Goal: Task Accomplishment & Management: Manage account settings

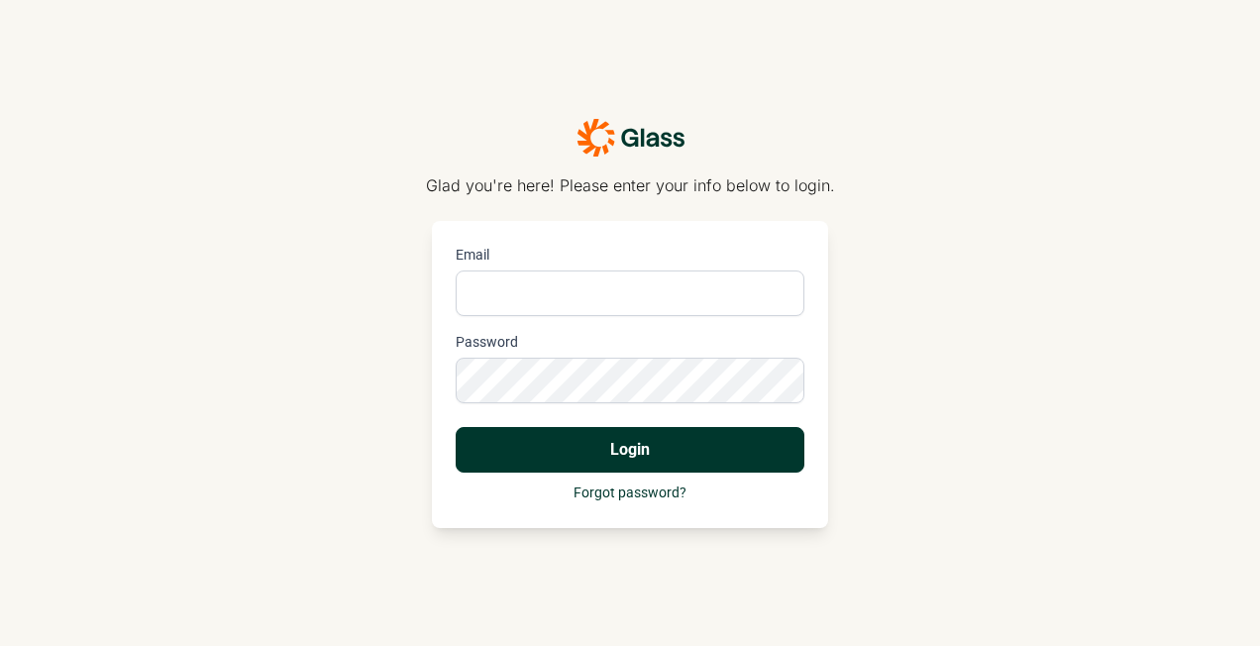
click at [543, 304] on input "Email" at bounding box center [630, 294] width 349 height 46
type input "nicole.tang@yum.com"
click at [456, 427] on button "Login" at bounding box center [630, 450] width 349 height 46
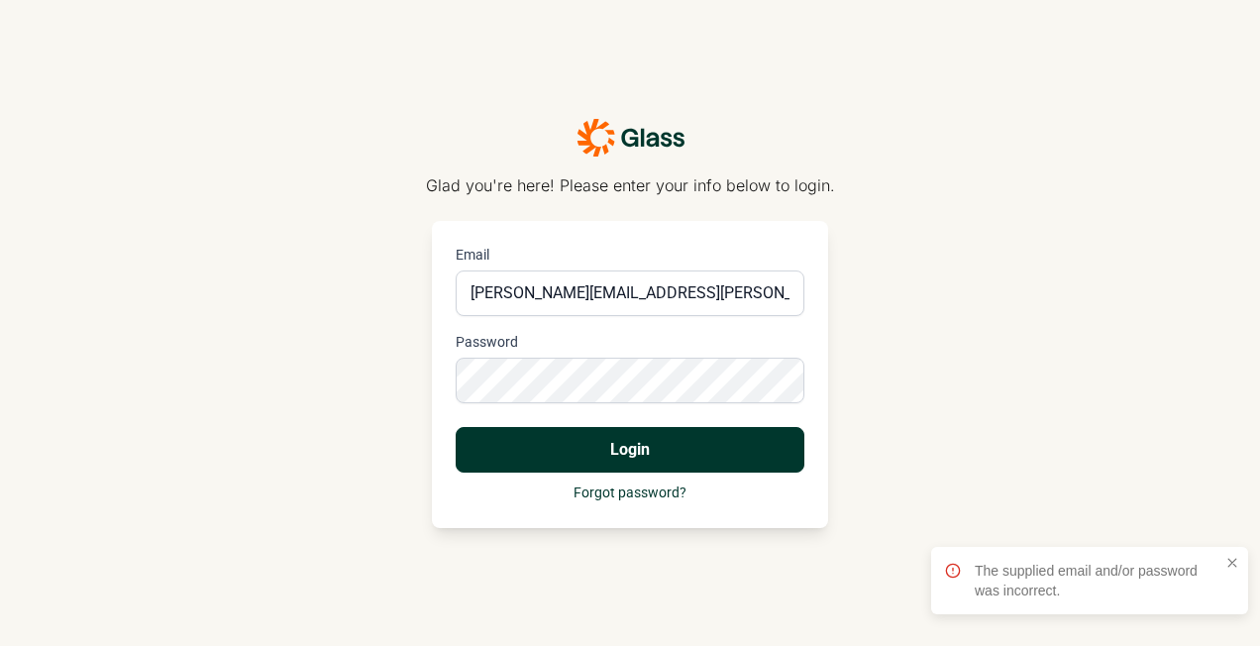
click at [570, 458] on button "Login" at bounding box center [630, 450] width 349 height 46
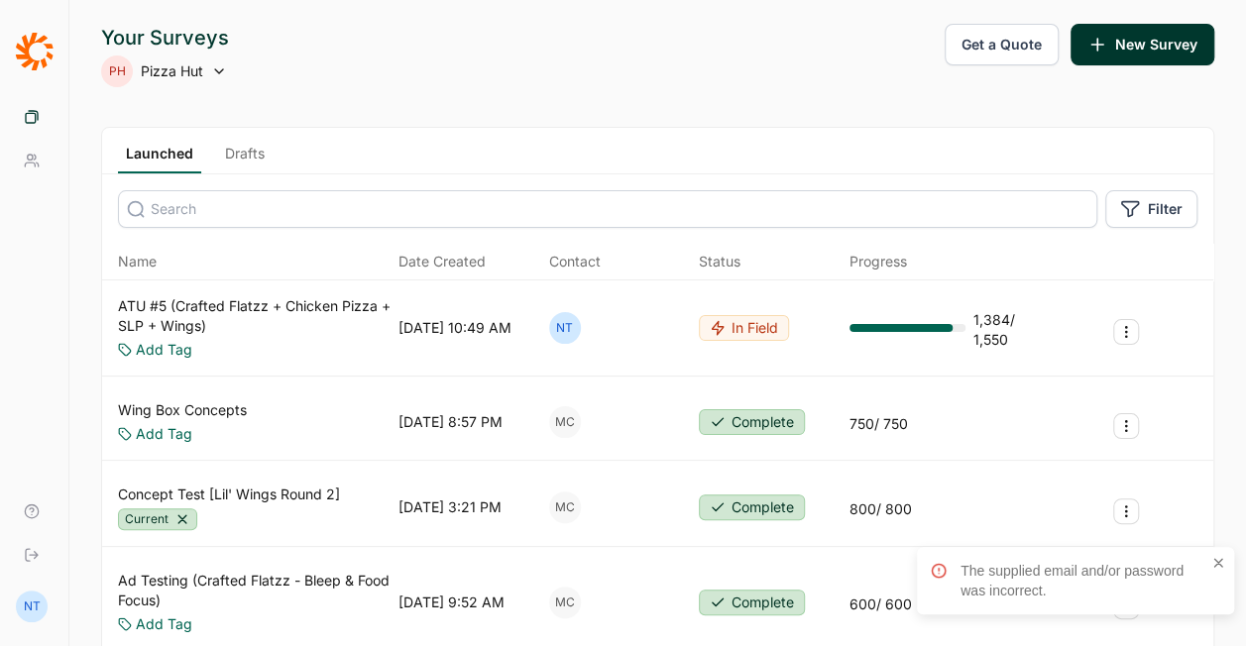
click at [241, 153] on link "Drafts" at bounding box center [244, 159] width 55 height 30
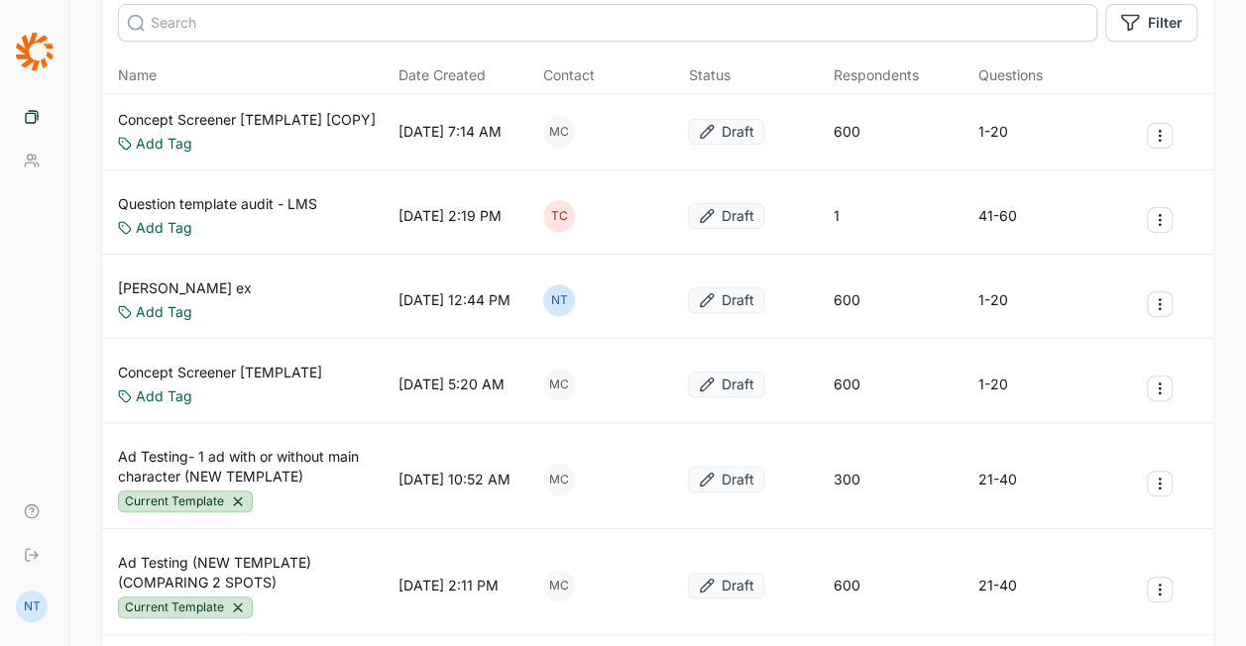
scroll to position [297, 0]
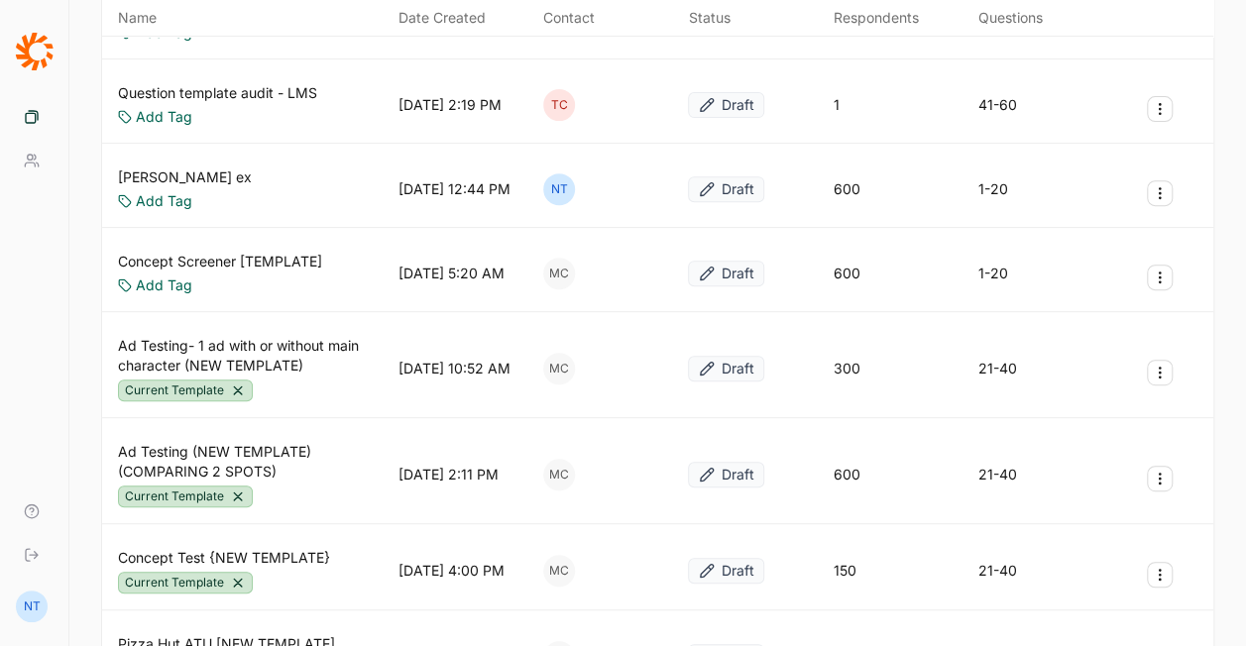
click at [1160, 474] on use "Survey Actions" at bounding box center [1159, 479] width 1 height 11
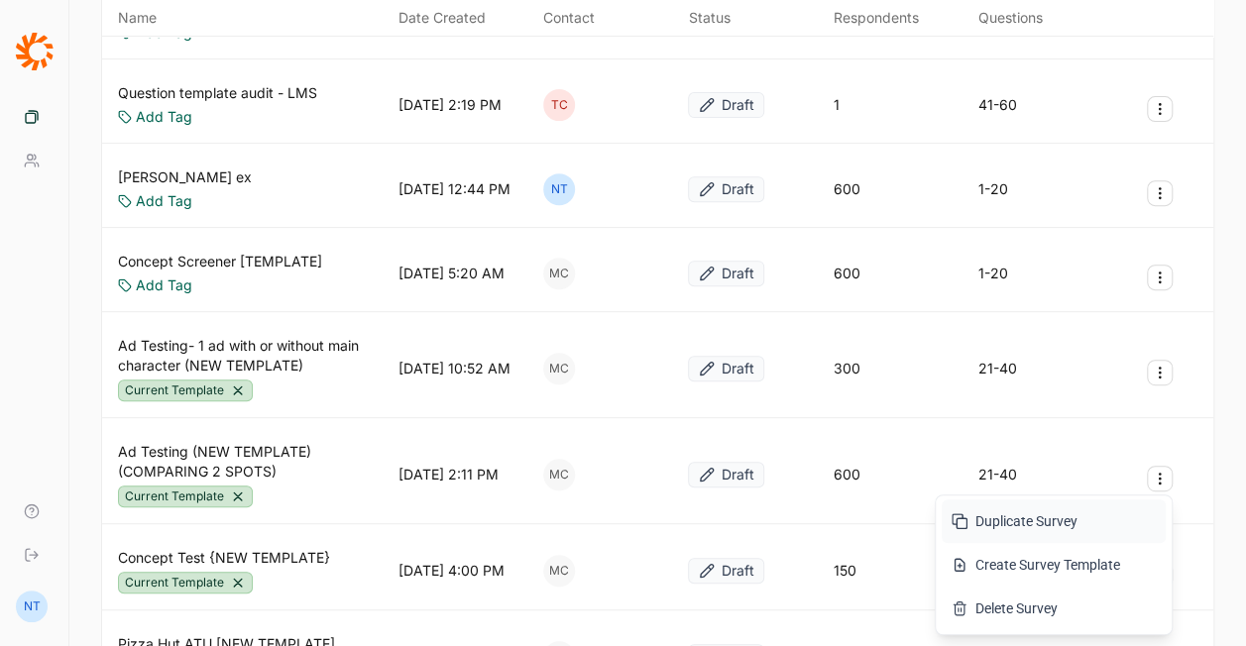
click at [1031, 521] on button "Duplicate Survey" at bounding box center [1053, 521] width 224 height 44
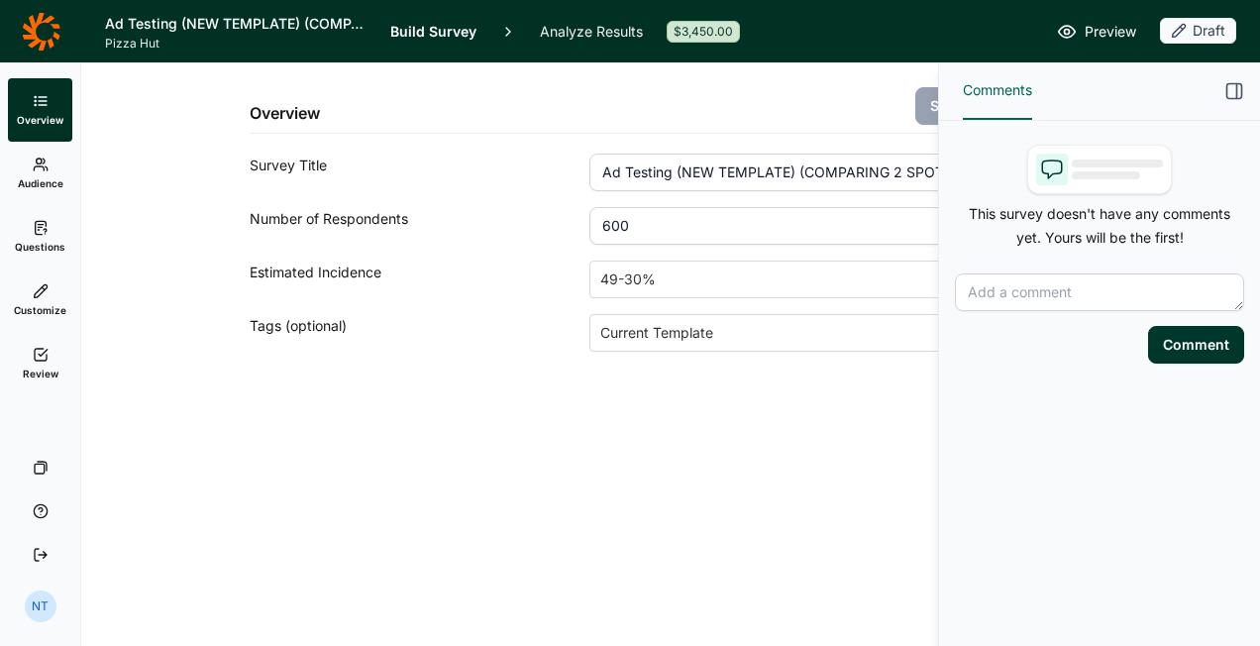
click at [1235, 93] on icon "button" at bounding box center [1235, 91] width 20 height 20
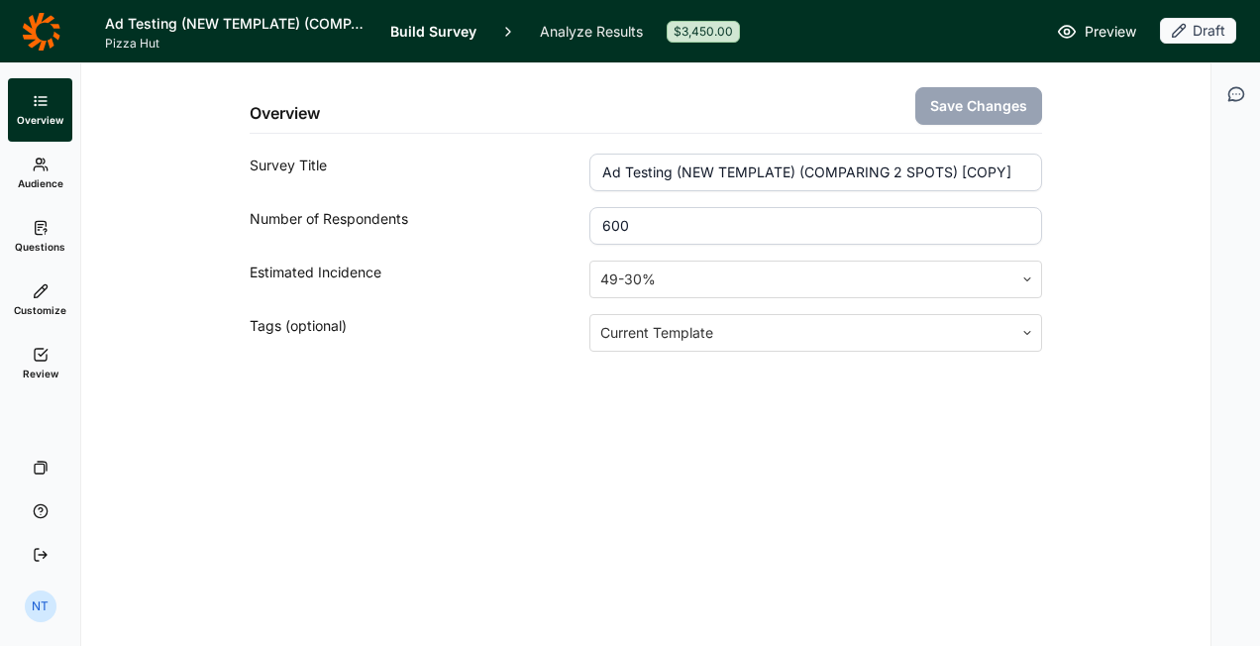
click at [755, 227] on input "600" at bounding box center [816, 226] width 453 height 38
type input "900"
click at [701, 180] on input "Ad Testing (NEW TEMPLATE) (COMPARING 2 SPOTS) [COPY]" at bounding box center [816, 173] width 453 height 38
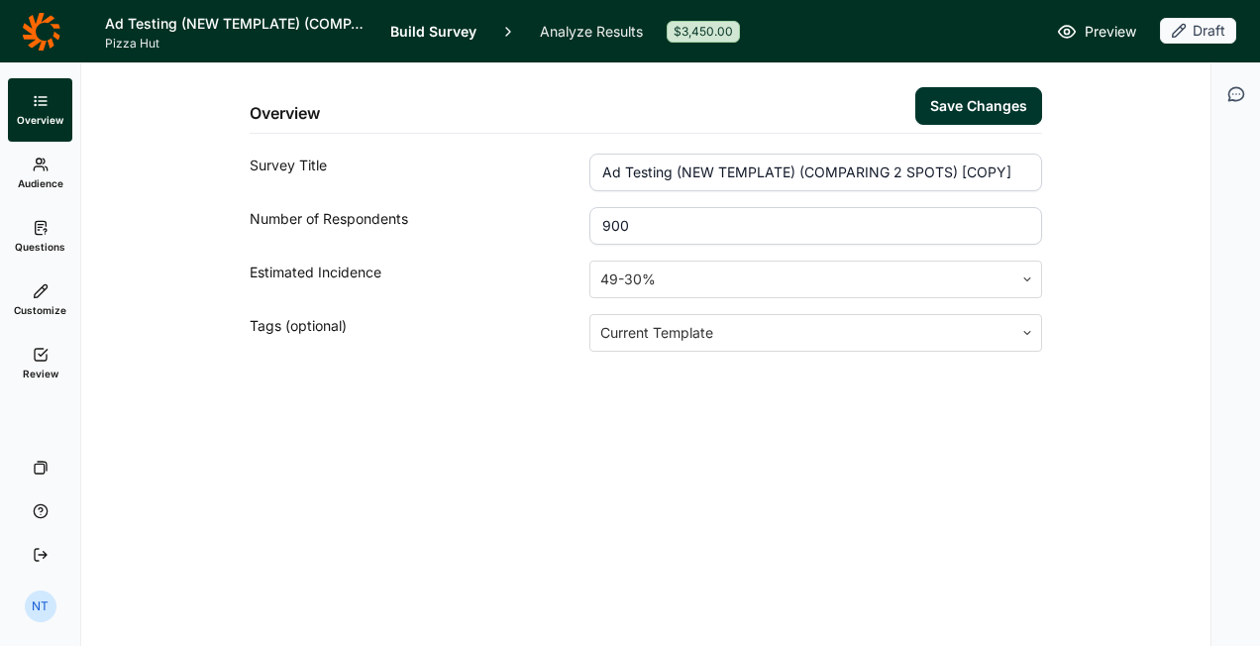
click at [757, 182] on input "Ad Testing (NEW TEMPLATE) (COMPARING 2 SPOTS) [COPY]" at bounding box center [816, 173] width 453 height 38
click at [674, 176] on input "Ad Testing (NEW TEMPLATE) (COMPARING 2 SPOTS) [COPY]" at bounding box center [816, 173] width 453 height 38
drag, startPoint x: 602, startPoint y: 168, endPoint x: 1056, endPoint y: 168, distance: 453.9
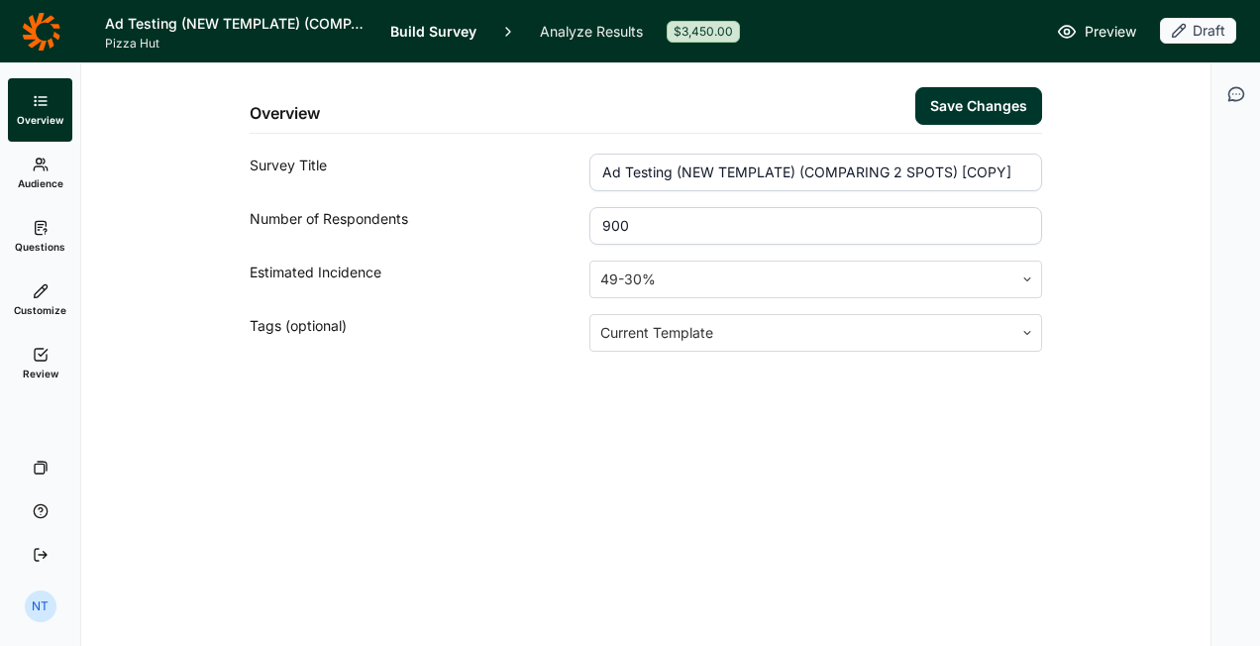
click at [1056, 168] on div "Overview Save Changes Survey Title Ad Testing (NEW TEMPLATE) (COMPARING 2 SPOTS…" at bounding box center [646, 254] width 1082 height 383
click at [757, 169] on input "TTB Script Testing (2025)" at bounding box center [816, 173] width 453 height 38
type input "TTB Script Testing (Holiday Harder)"
click at [987, 117] on button "Save Changes" at bounding box center [979, 106] width 127 height 38
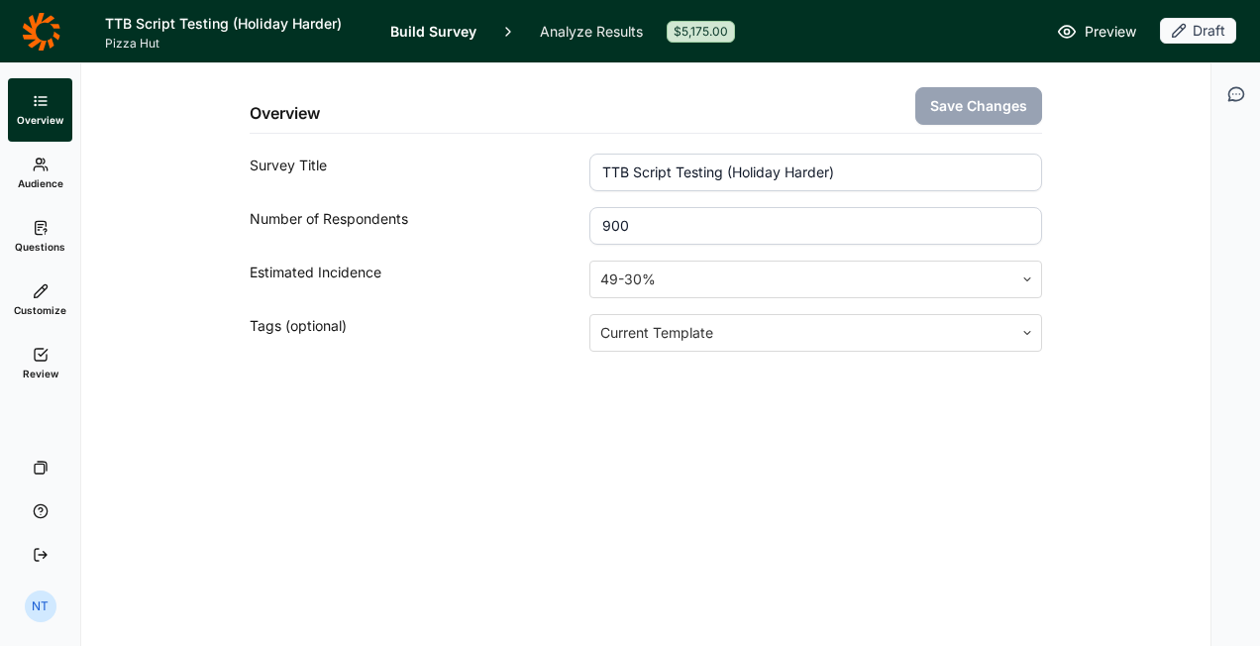
click at [48, 28] on icon at bounding box center [41, 32] width 39 height 40
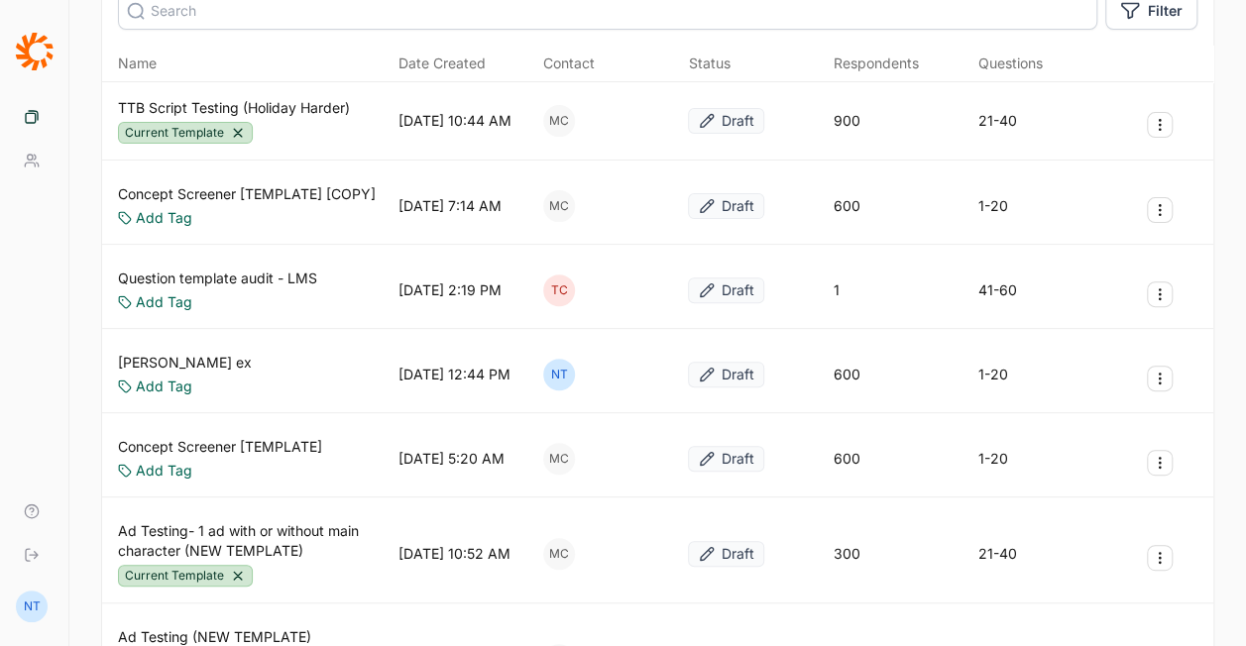
scroll to position [297, 0]
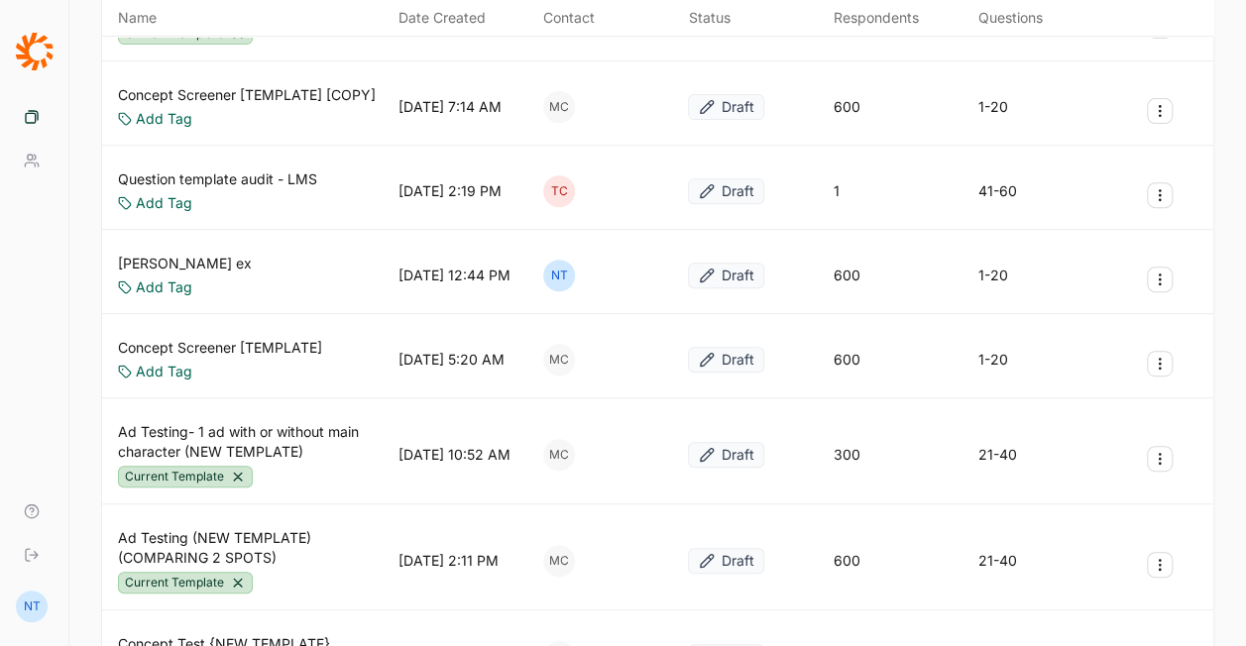
click at [272, 439] on link "Ad Testing- 1 ad with or without main character (NEW TEMPLATE)" at bounding box center [254, 442] width 273 height 40
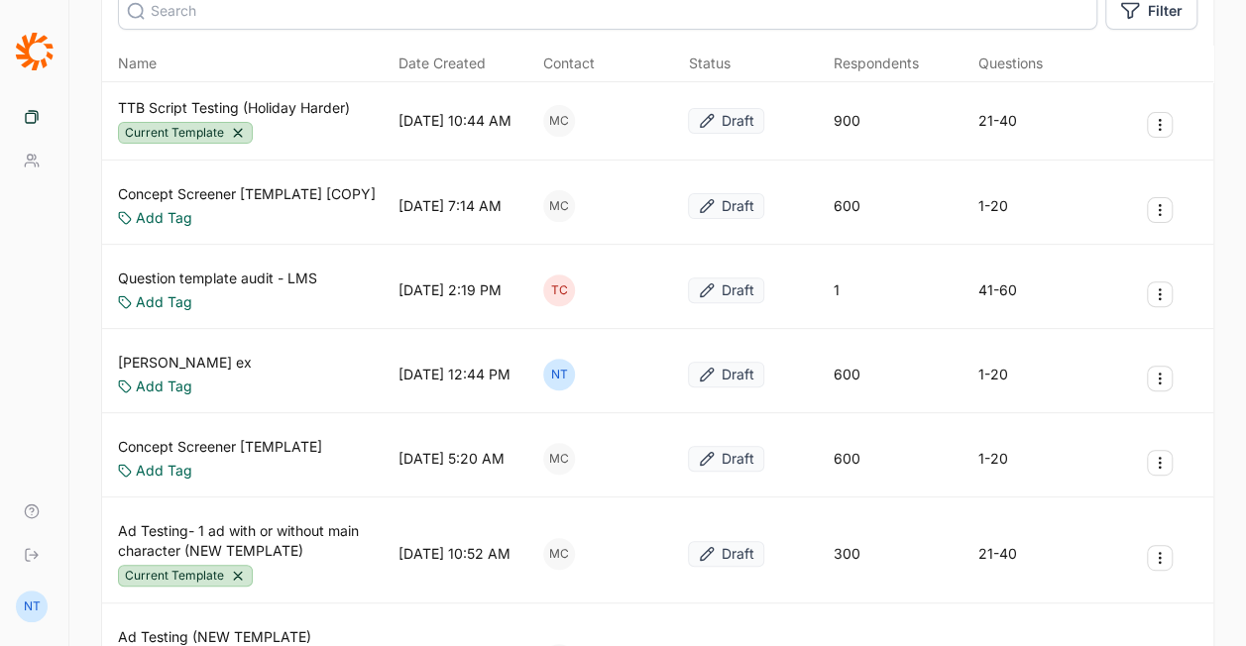
click at [265, 187] on link "Concept Screener [TEMPLATE] [COPY]" at bounding box center [247, 194] width 258 height 20
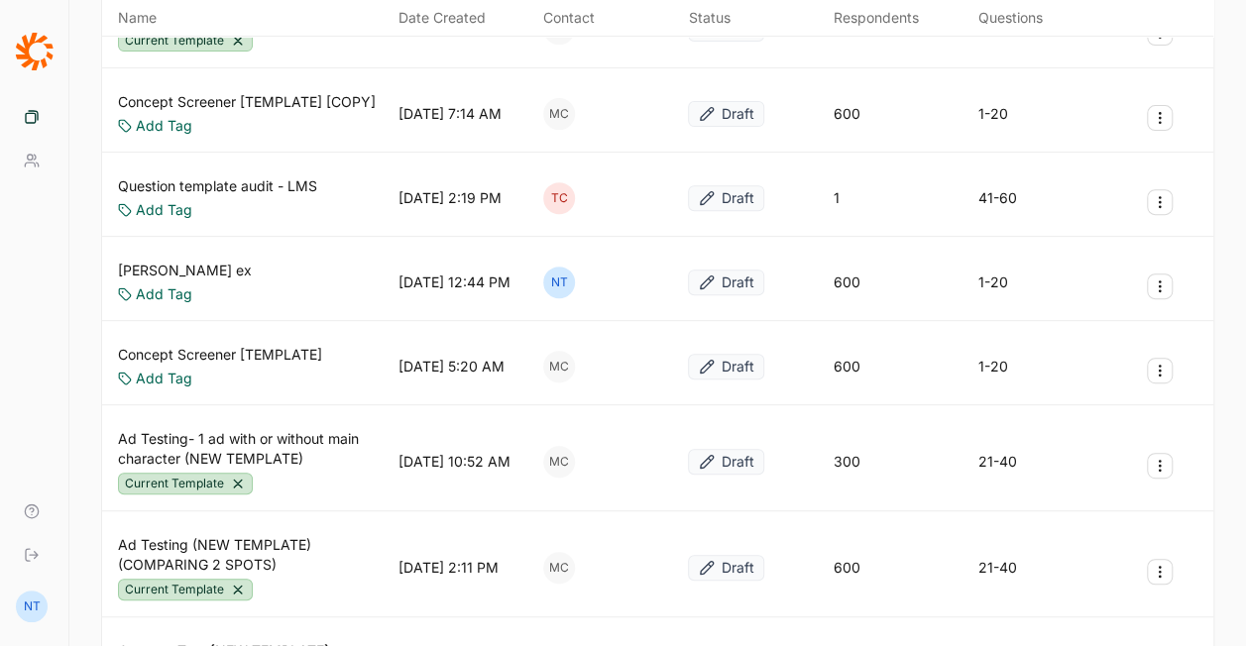
scroll to position [396, 0]
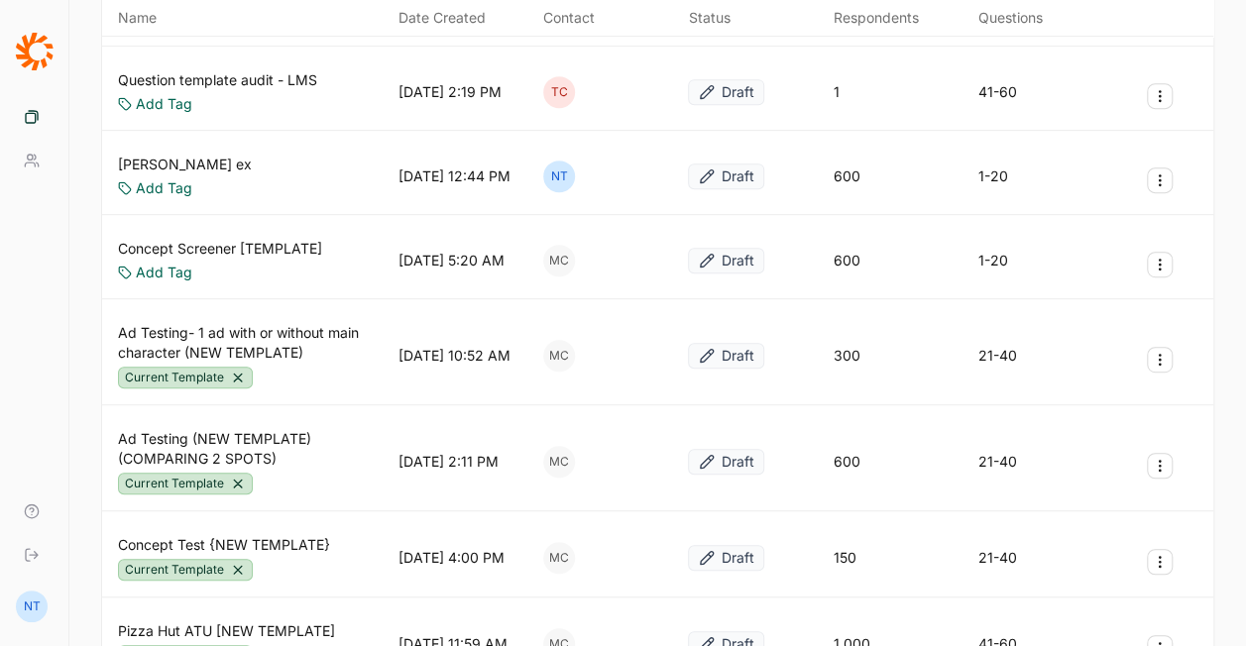
click at [298, 535] on link "Concept Test {NEW TEMPLATE}" at bounding box center [224, 545] width 212 height 20
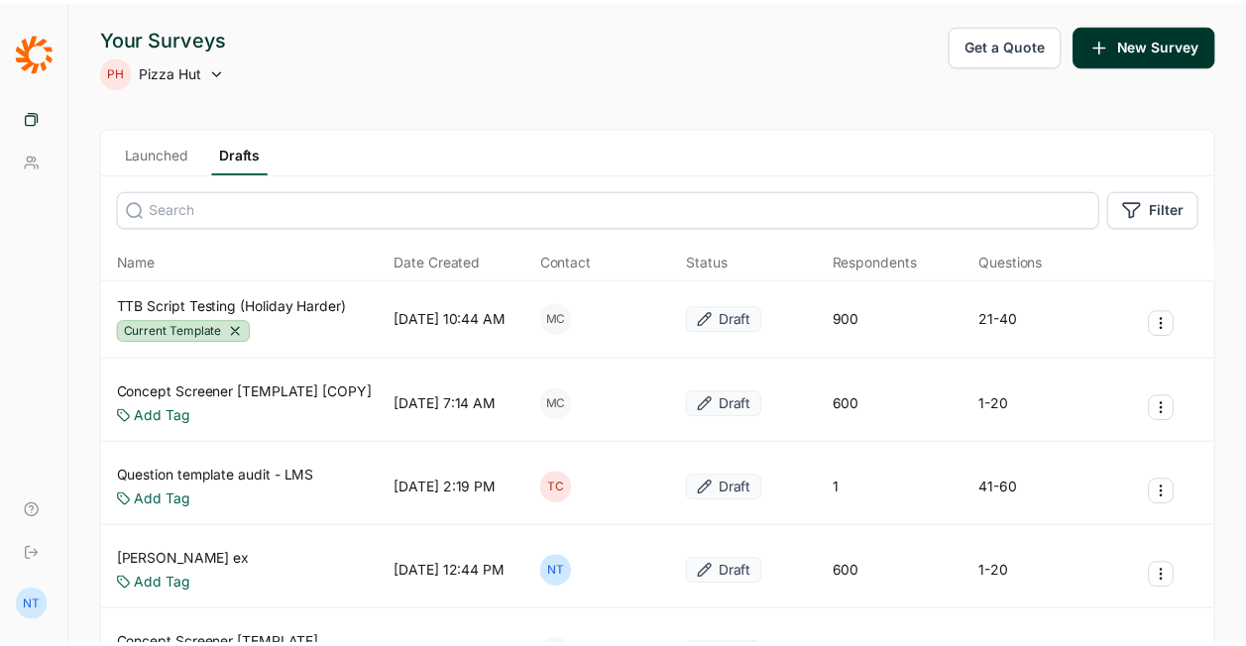
scroll to position [396, 0]
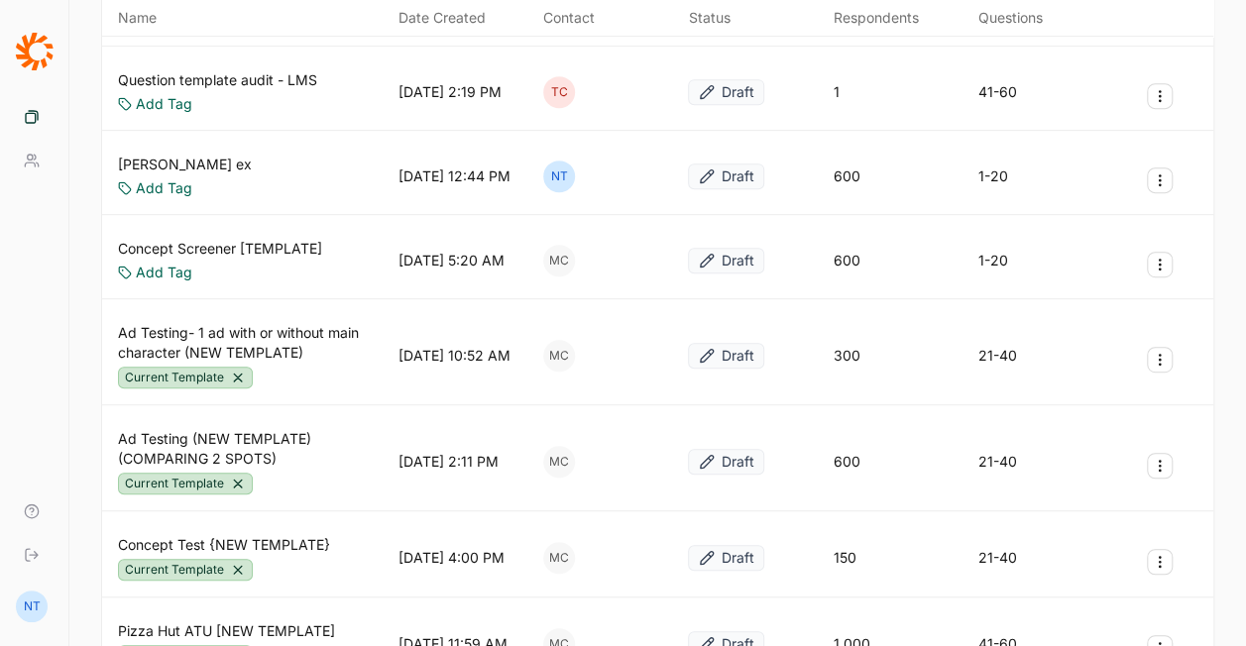
click at [260, 450] on link "Ad Testing (NEW TEMPLATE) (COMPARING 2 SPOTS)" at bounding box center [254, 449] width 273 height 40
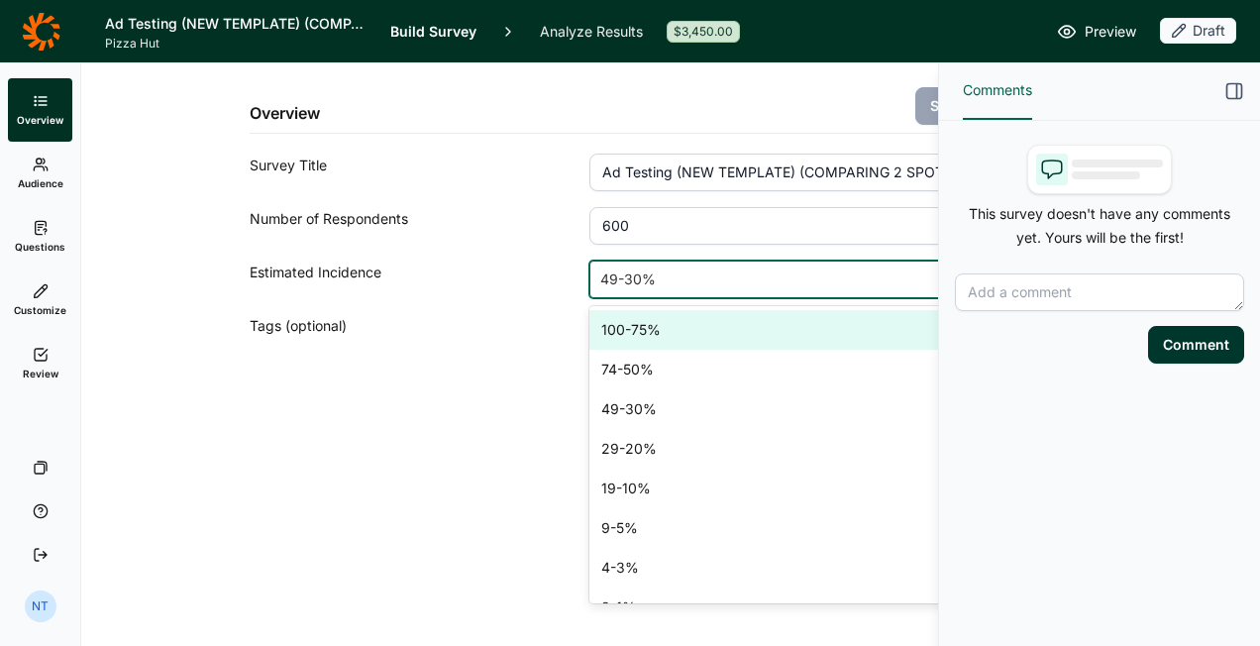
click at [618, 277] on div at bounding box center [802, 280] width 403 height 28
click at [509, 317] on div "Tags (optional)" at bounding box center [420, 333] width 340 height 38
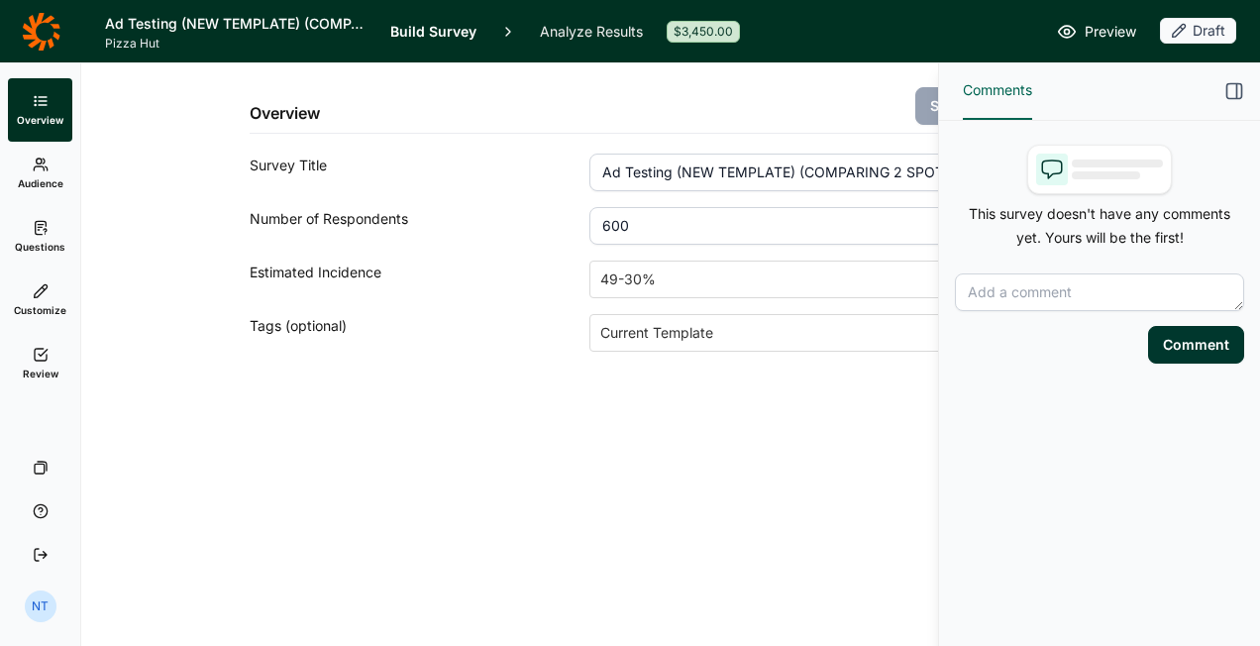
click at [54, 180] on span "Audience" at bounding box center [41, 183] width 46 height 14
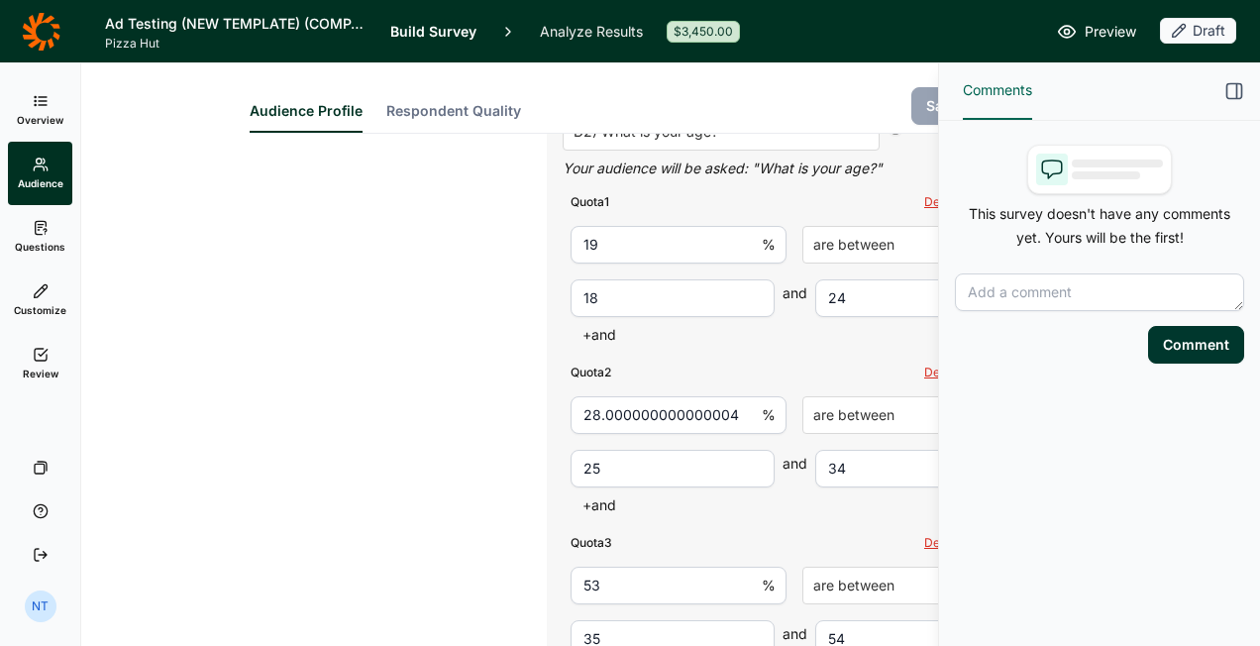
scroll to position [1296, 0]
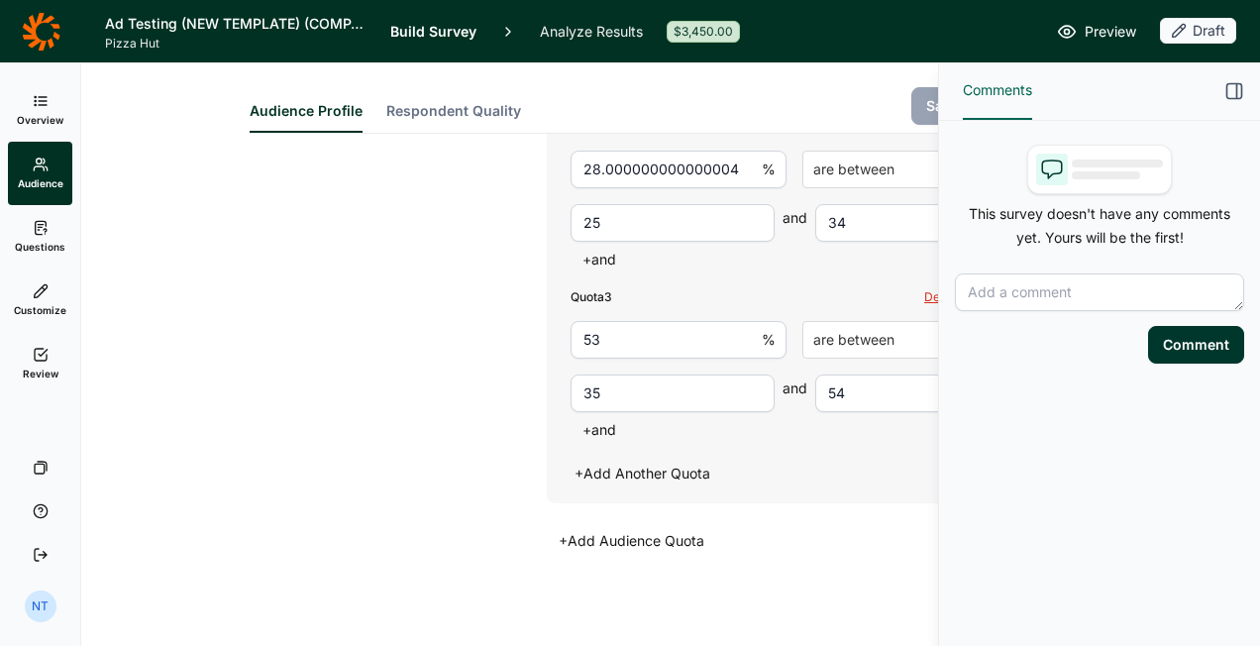
click at [1229, 86] on icon "button" at bounding box center [1235, 91] width 20 height 20
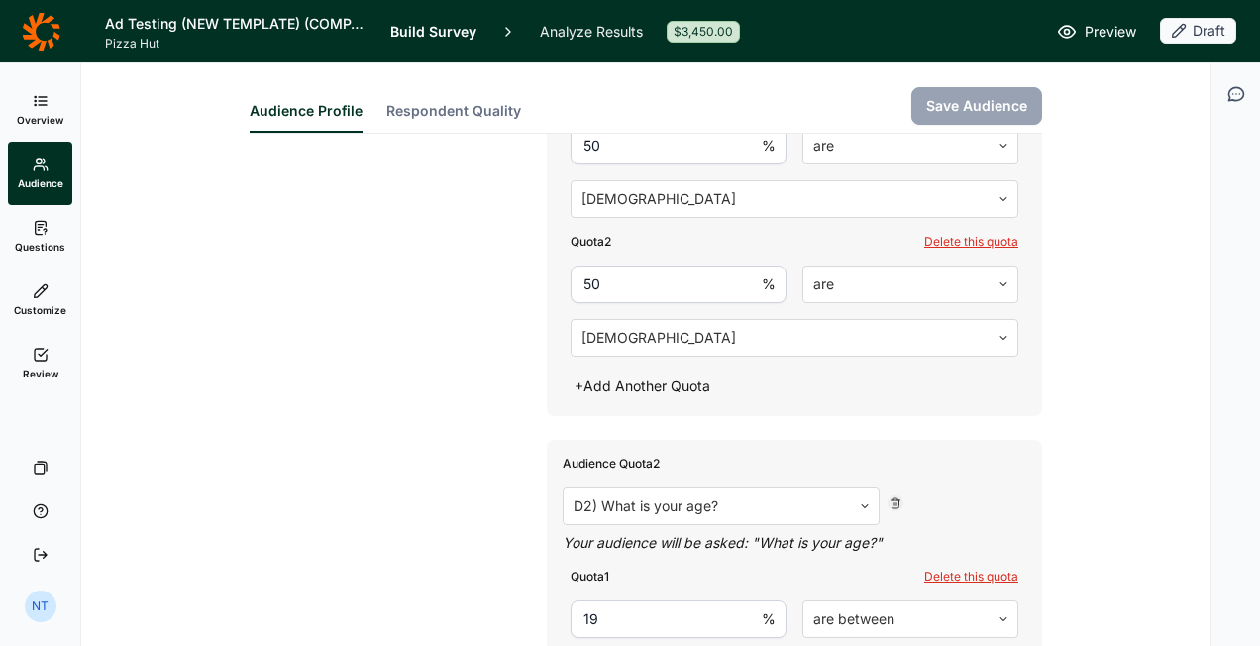
scroll to position [602, 0]
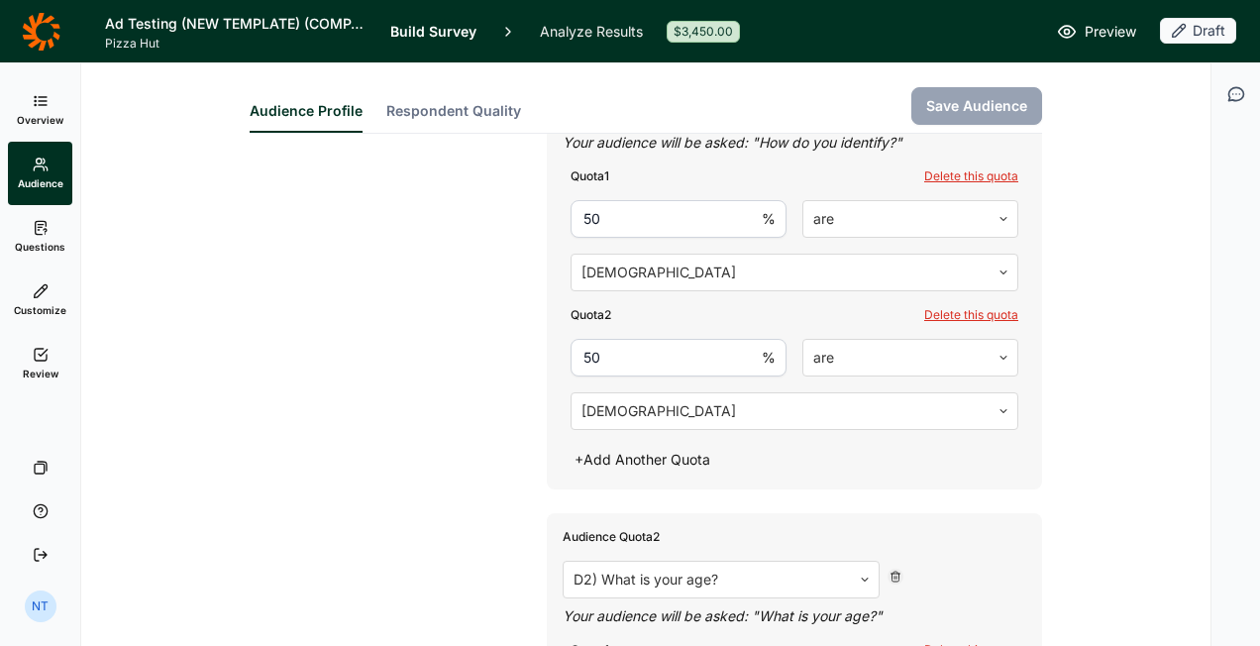
click at [44, 118] on span "Overview" at bounding box center [40, 120] width 47 height 14
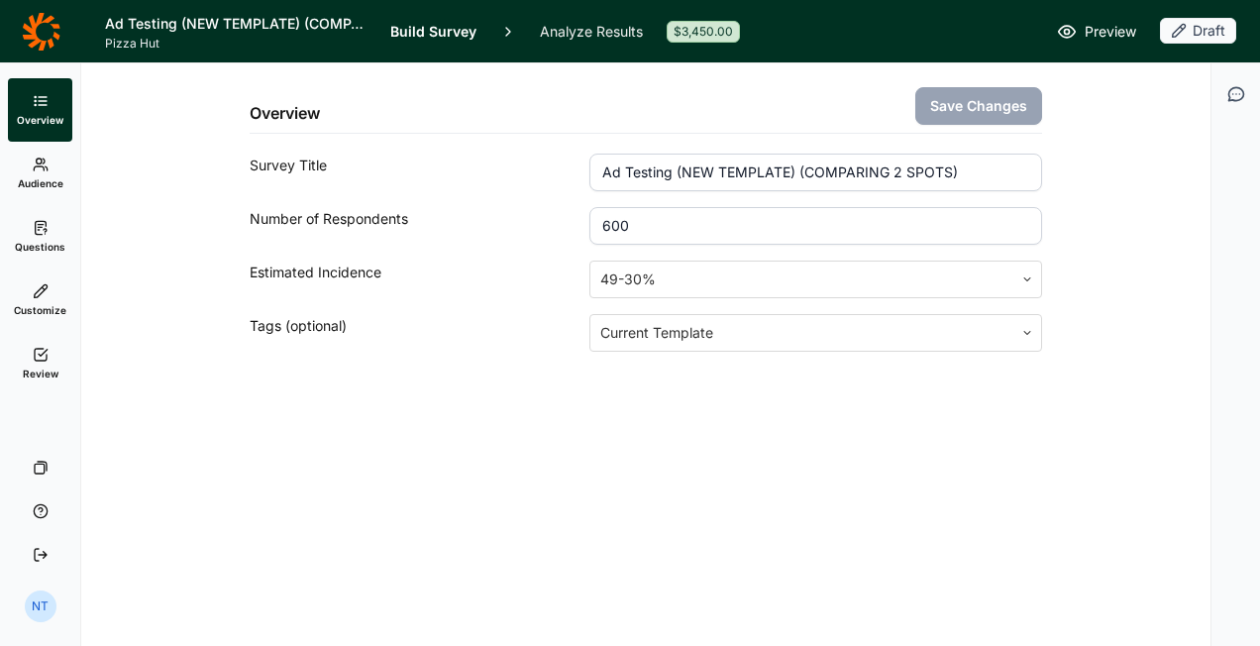
click at [55, 32] on icon at bounding box center [41, 32] width 39 height 40
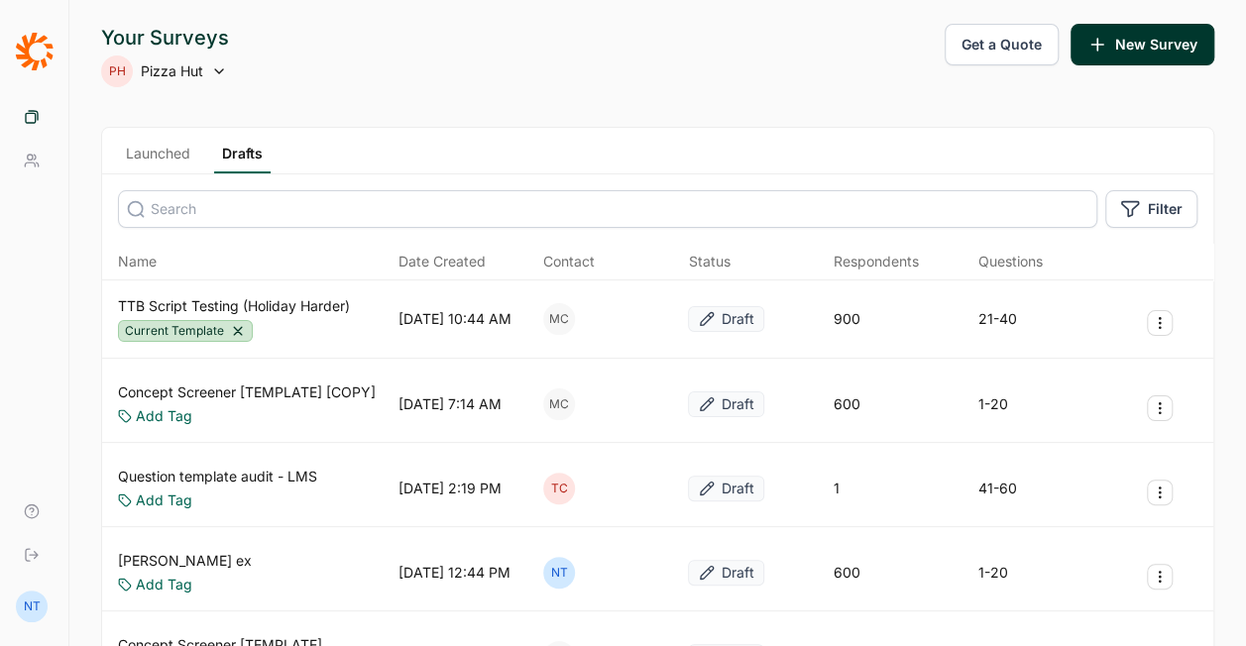
click at [282, 301] on link "TTB Script Testing (Holiday Harder)" at bounding box center [234, 306] width 232 height 20
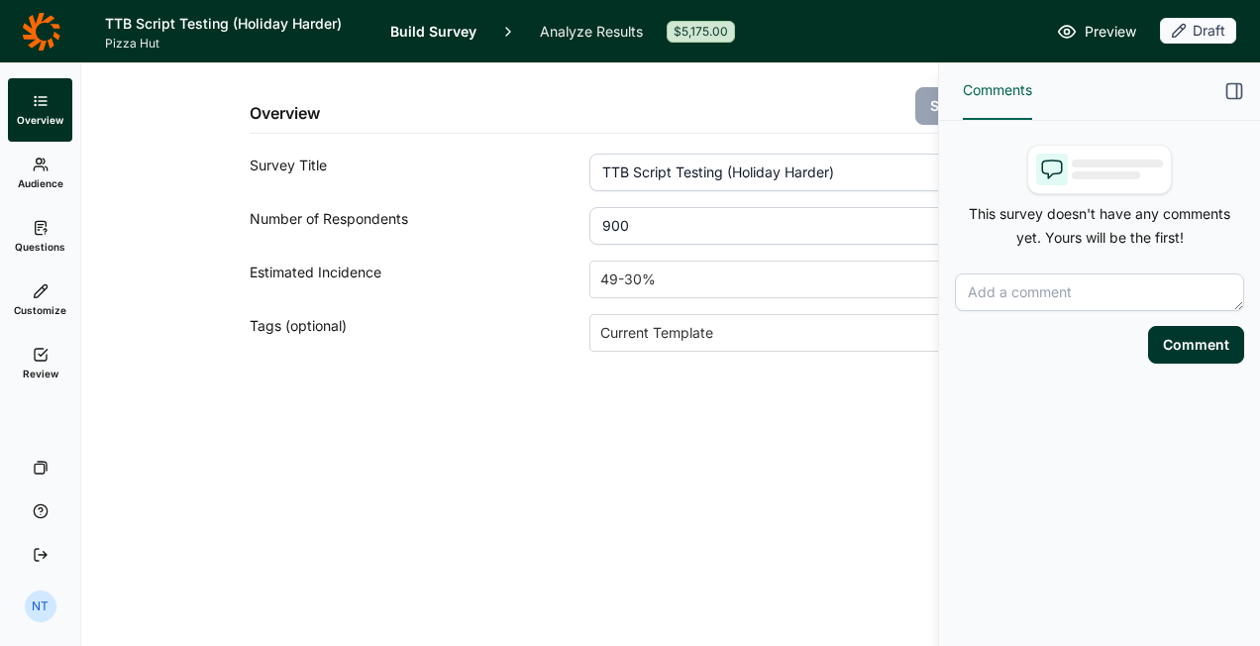
click at [1235, 95] on icon "button" at bounding box center [1235, 91] width 20 height 20
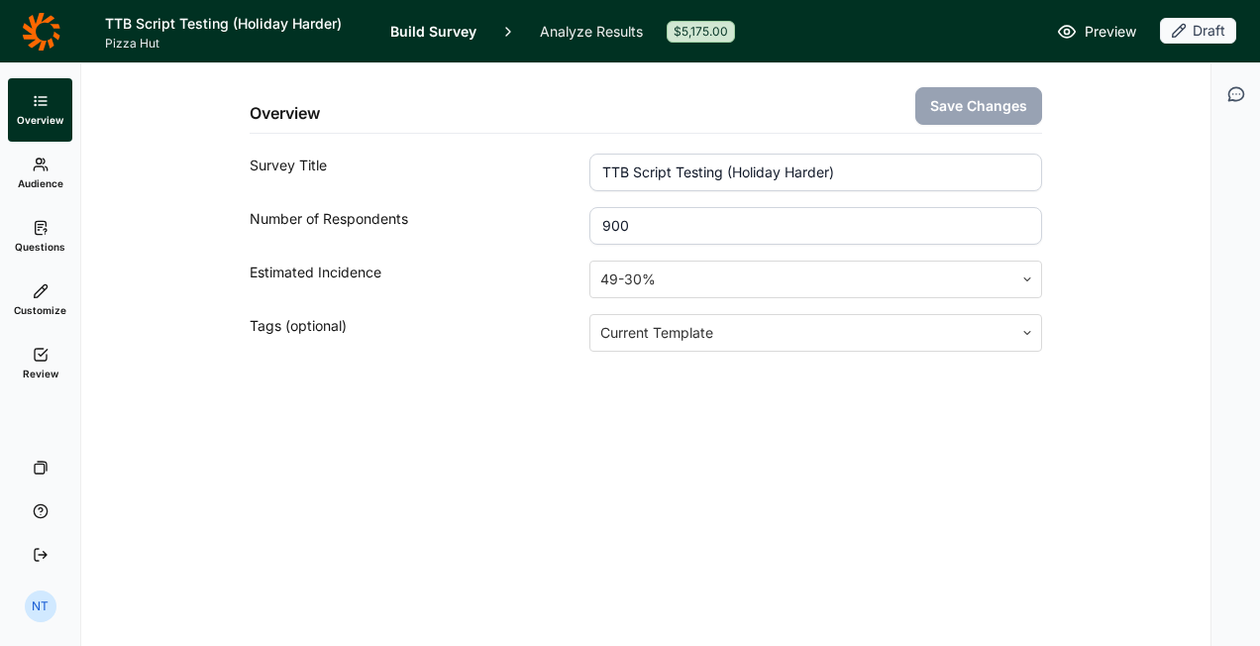
click at [59, 256] on link "Questions" at bounding box center [40, 236] width 64 height 63
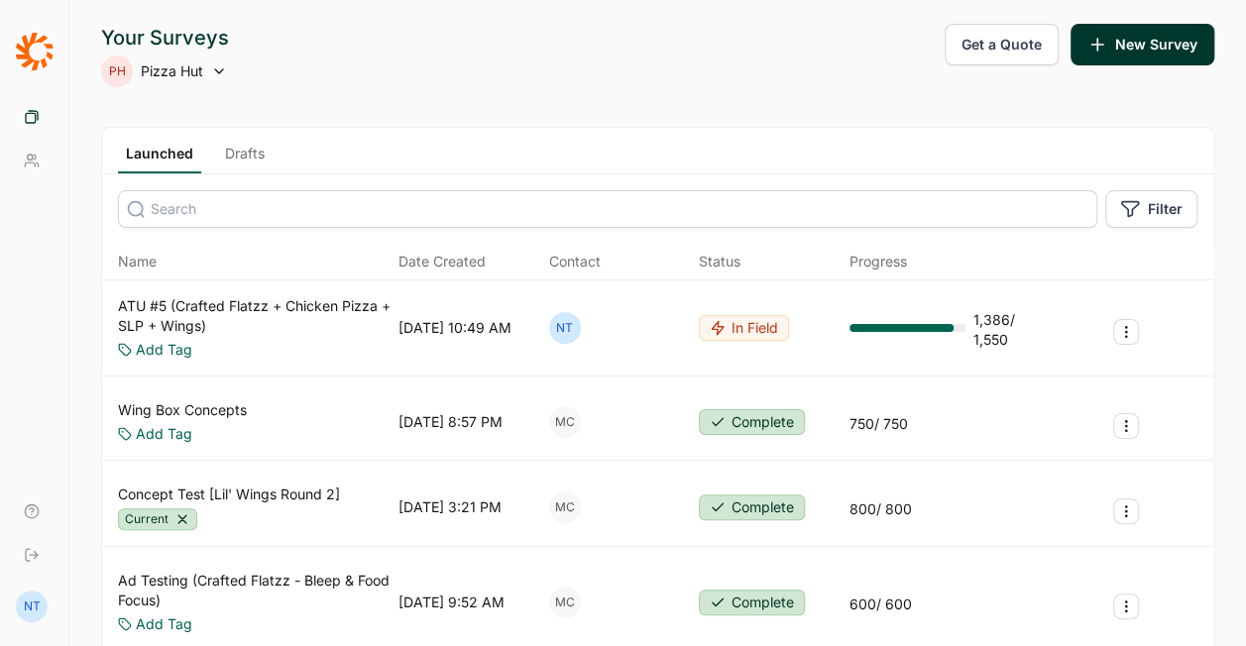
click at [262, 154] on link "Drafts" at bounding box center [244, 159] width 55 height 30
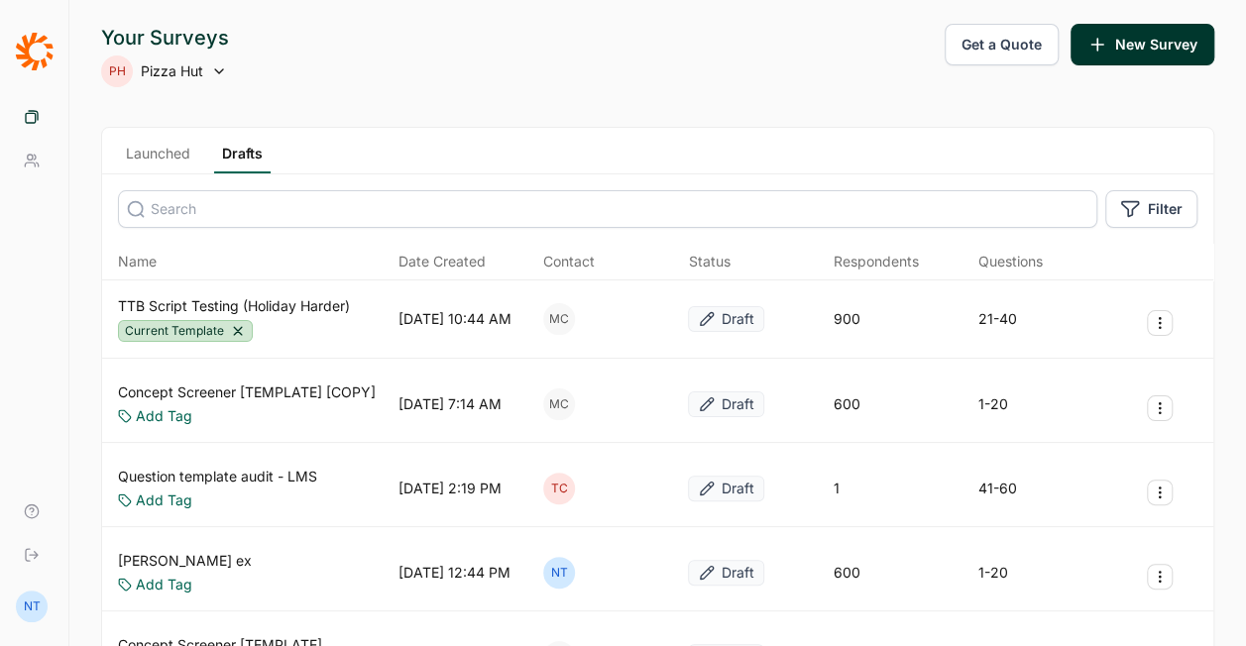
click at [222, 303] on link "TTB Script Testing (Holiday Harder)" at bounding box center [234, 306] width 232 height 20
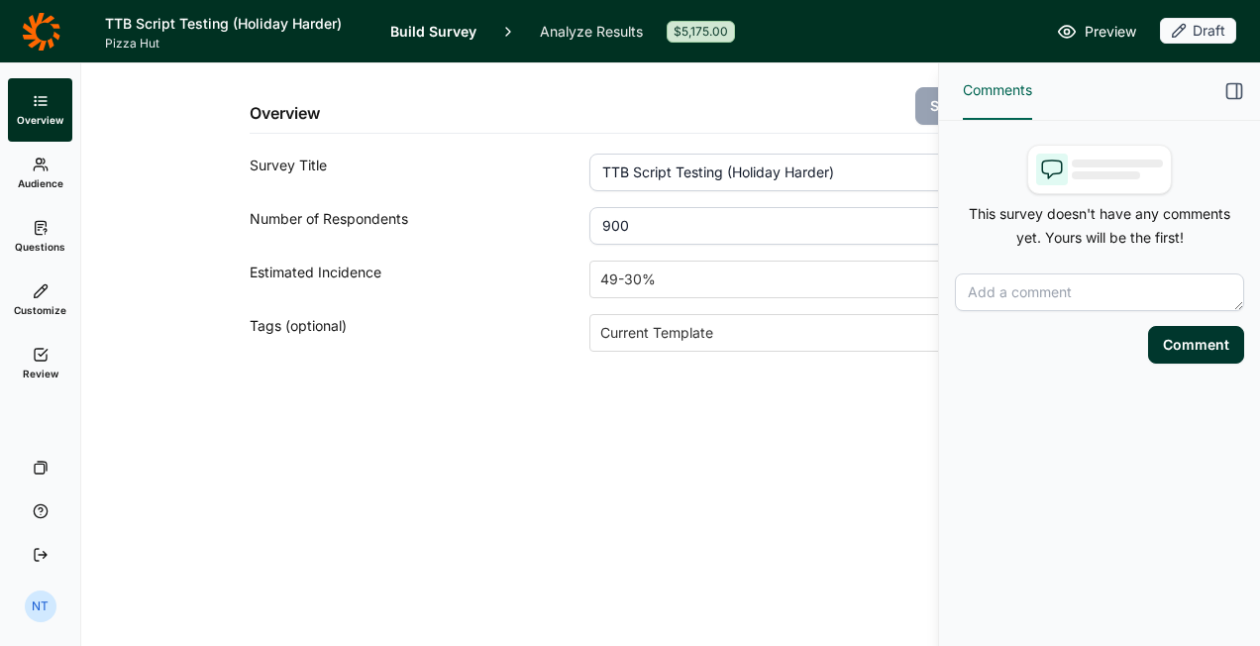
click at [1229, 78] on div "Comments" at bounding box center [1099, 91] width 321 height 58
click at [1232, 91] on icon "button" at bounding box center [1235, 91] width 20 height 20
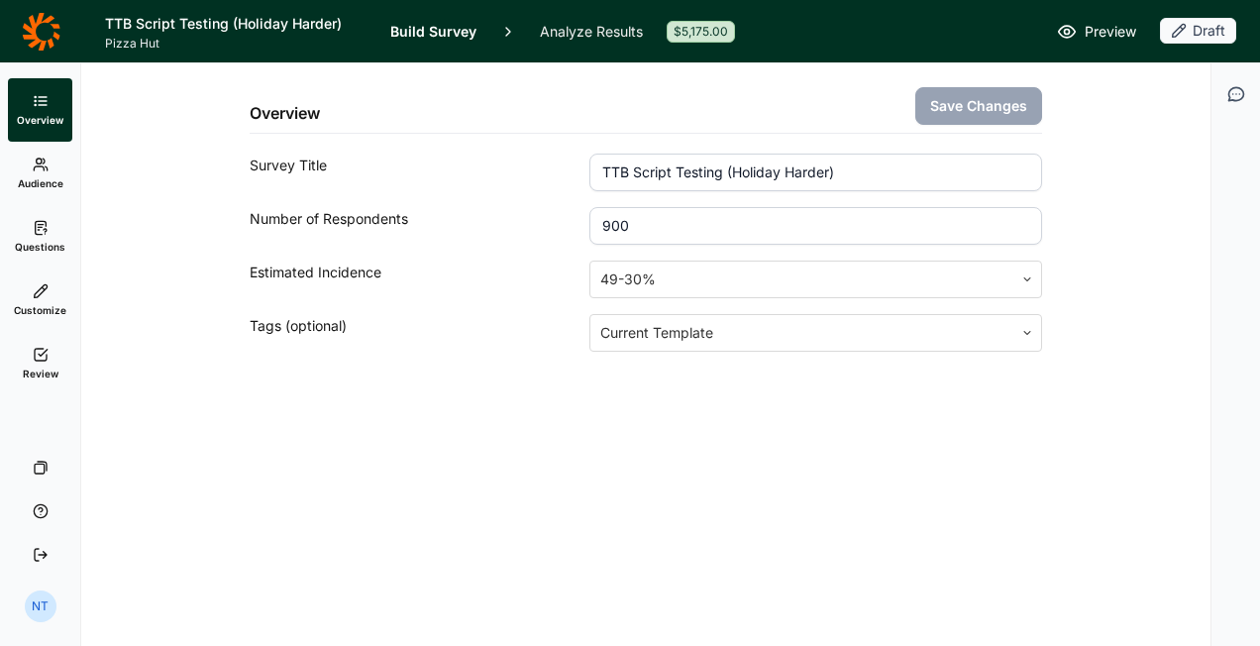
click at [62, 178] on span "Audience" at bounding box center [41, 183] width 46 height 14
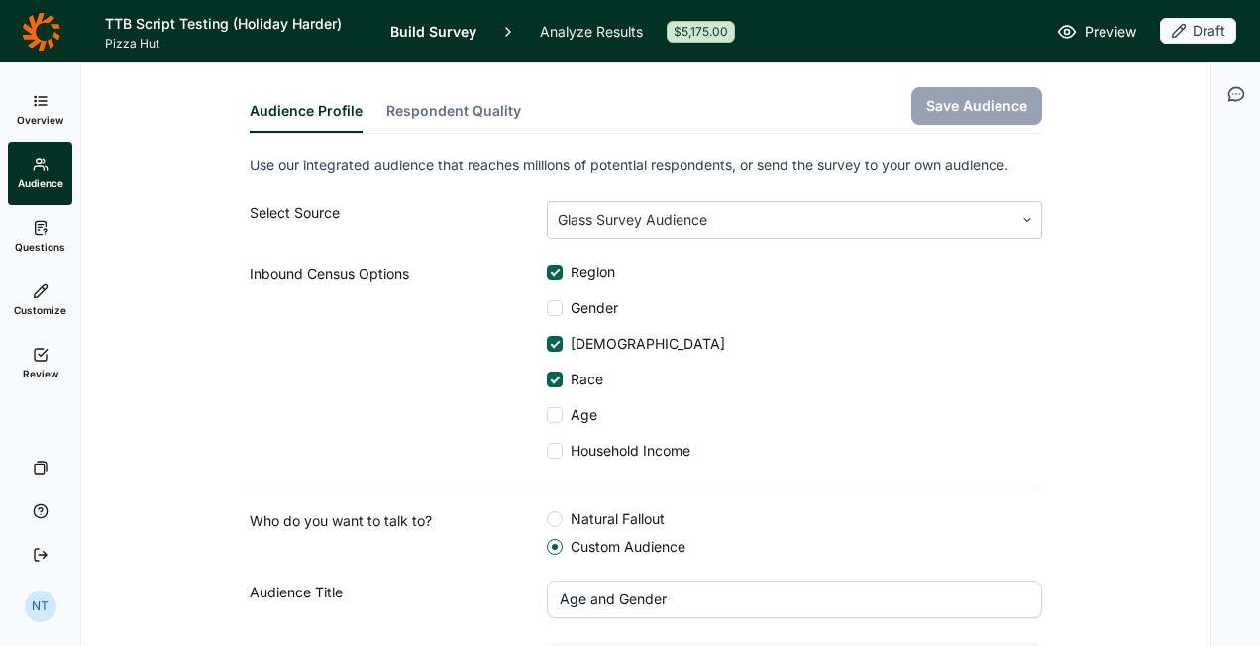
click at [51, 228] on link "Questions" at bounding box center [40, 236] width 64 height 63
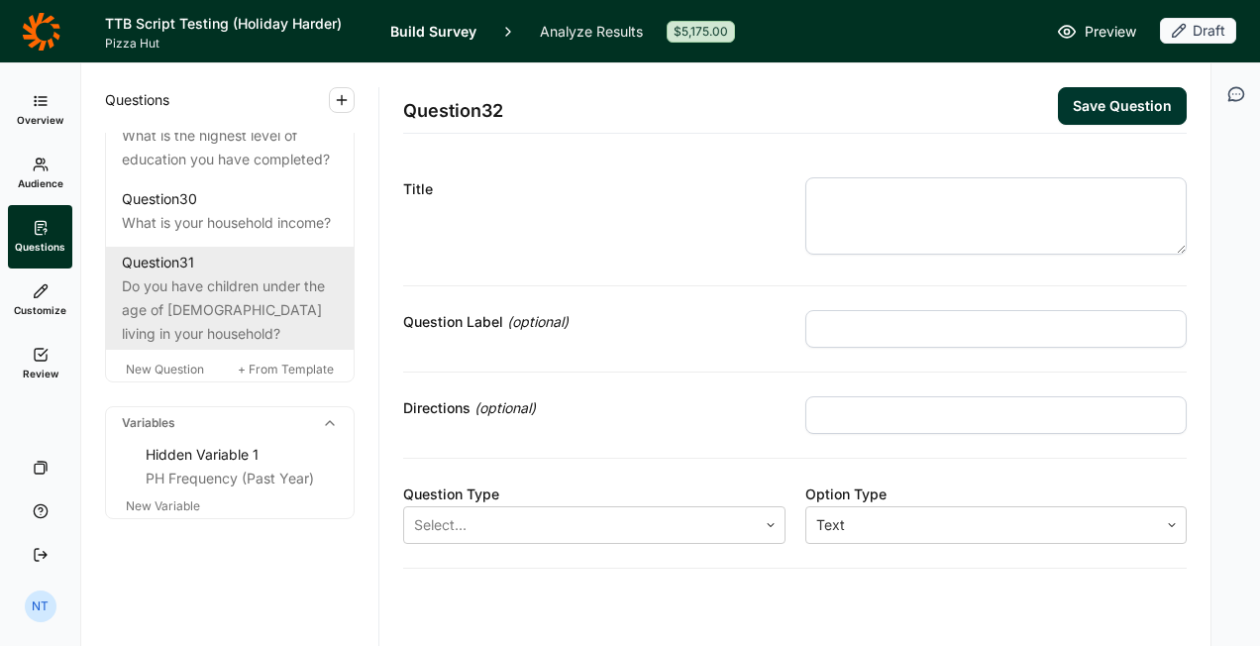
scroll to position [4070, 0]
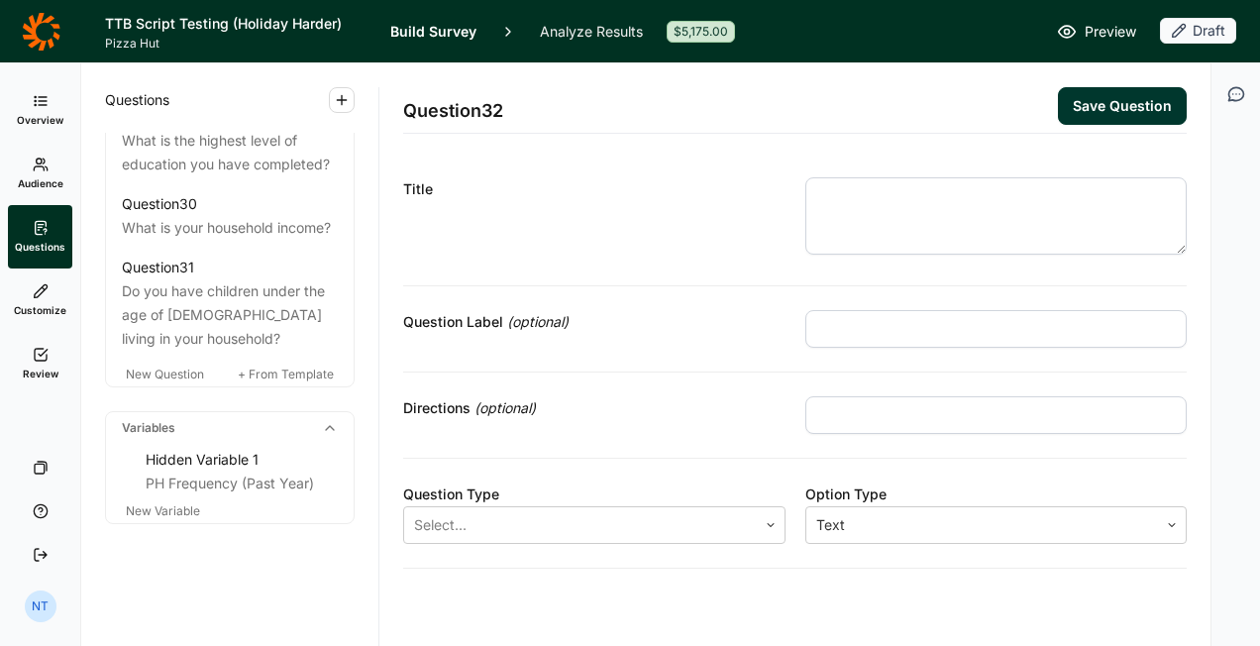
click at [52, 317] on link "Customize" at bounding box center [40, 300] width 64 height 63
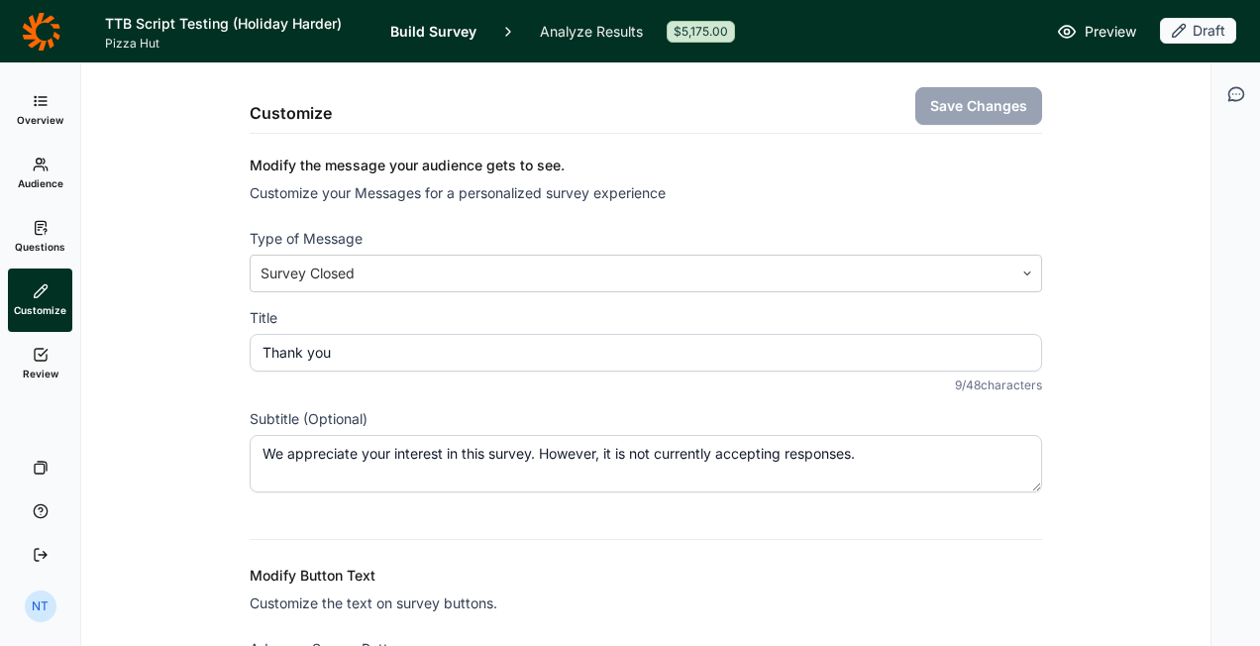
click at [44, 252] on span "Questions" at bounding box center [40, 247] width 51 height 14
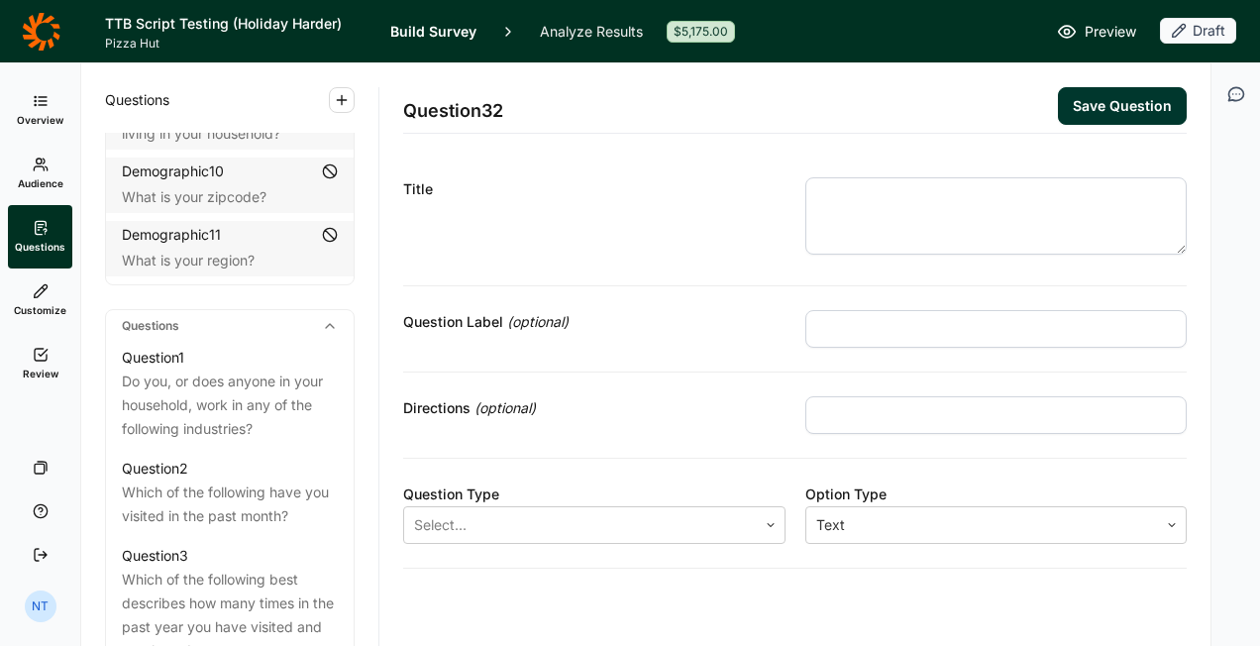
scroll to position [793, 0]
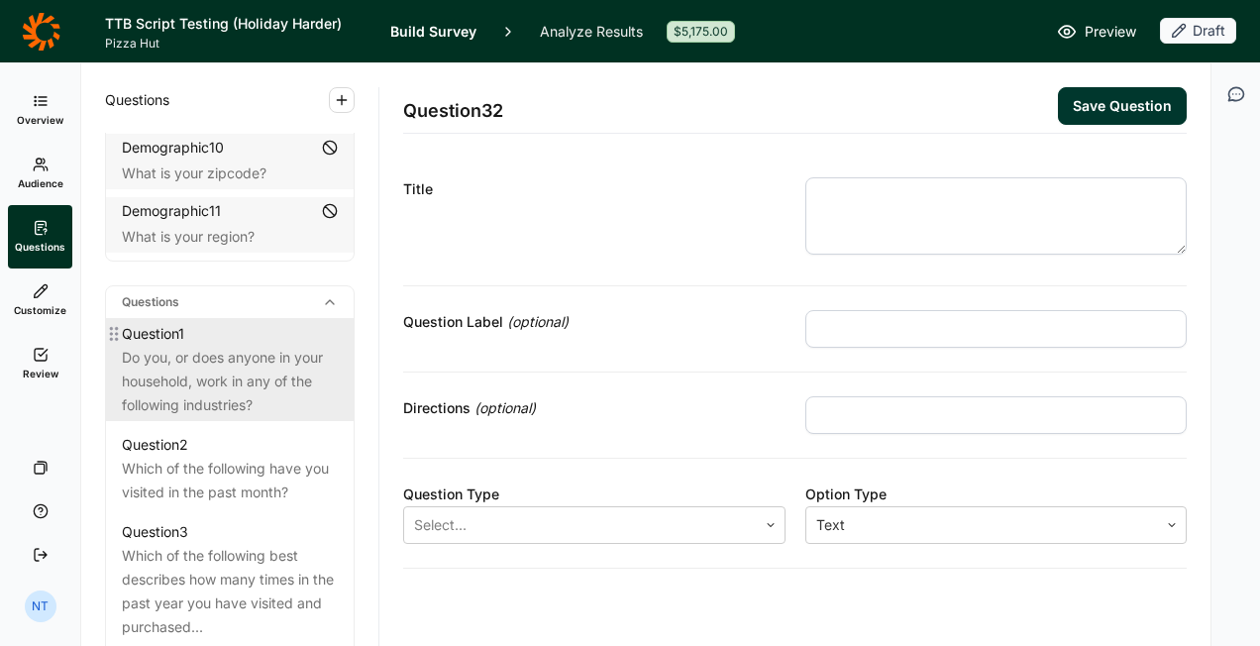
click at [240, 363] on div "Do you, or does anyone in your household, work in any of the following industri…" at bounding box center [230, 381] width 216 height 71
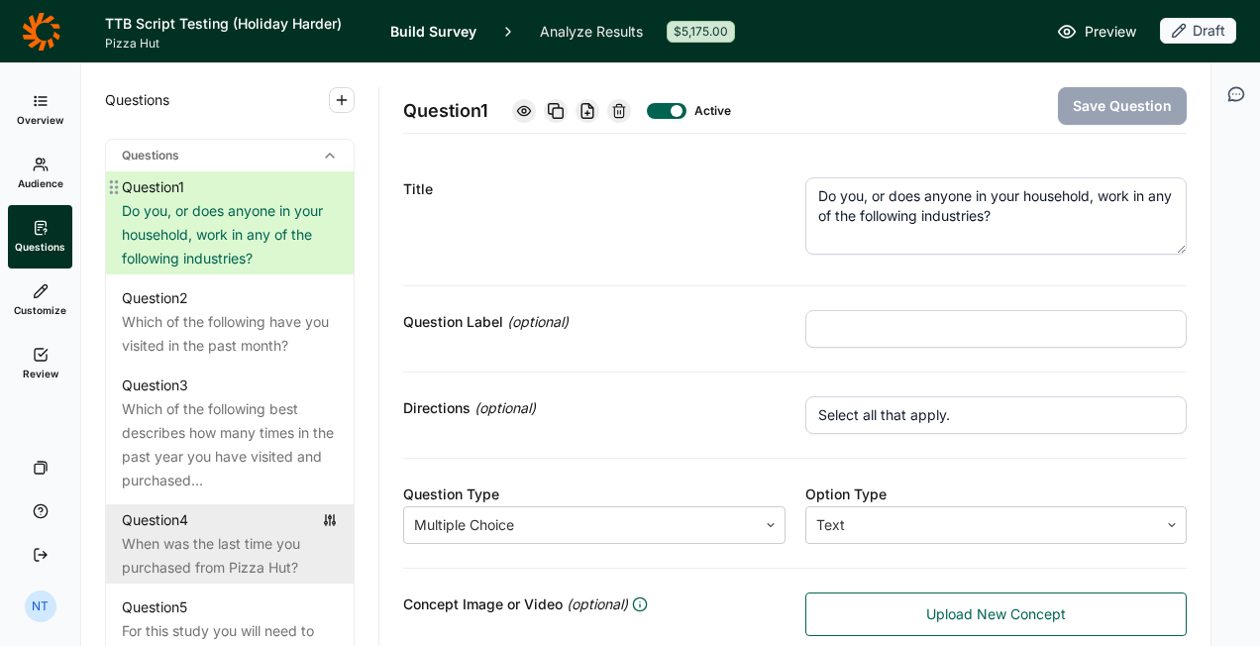
scroll to position [1090, 0]
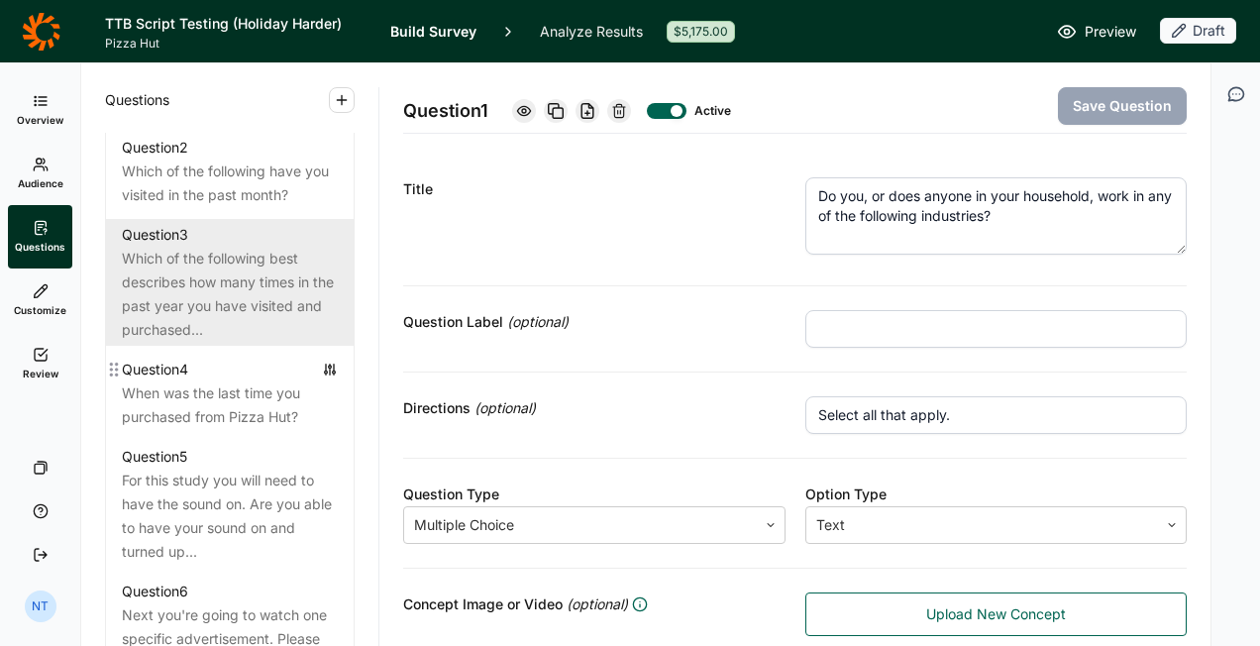
click at [234, 307] on div "Which of the following best describes how many times in the past year you have …" at bounding box center [230, 294] width 216 height 95
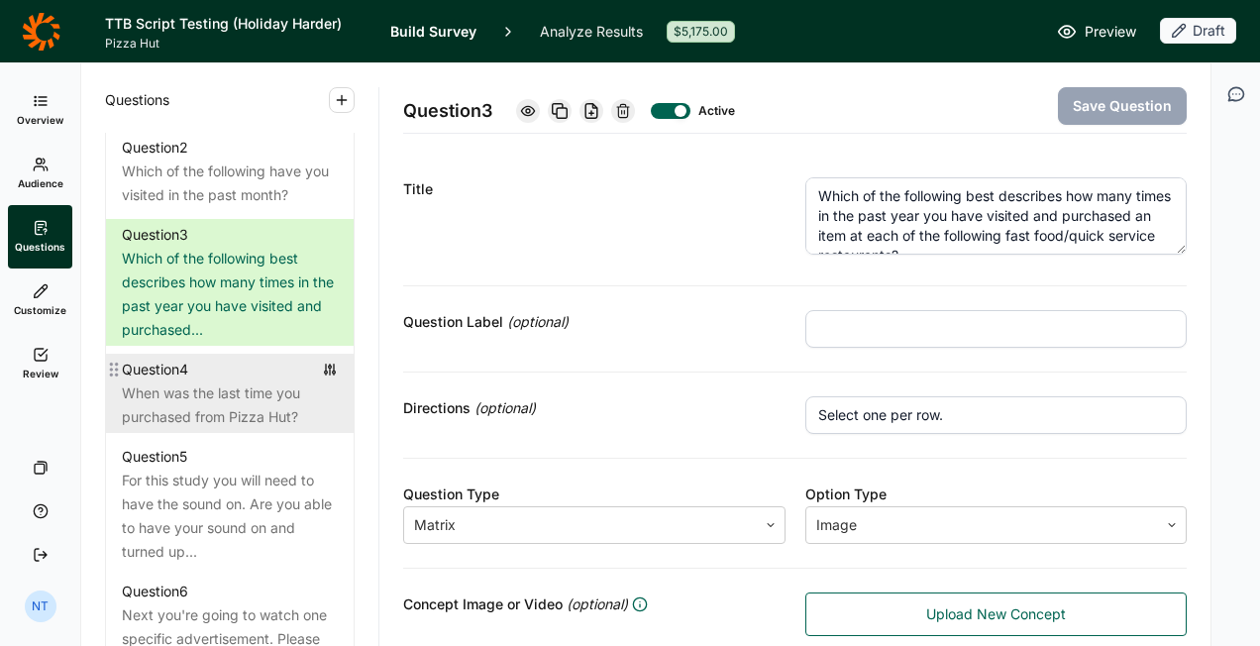
click at [247, 382] on div "When was the last time you purchased from Pizza Hut?" at bounding box center [230, 406] width 216 height 48
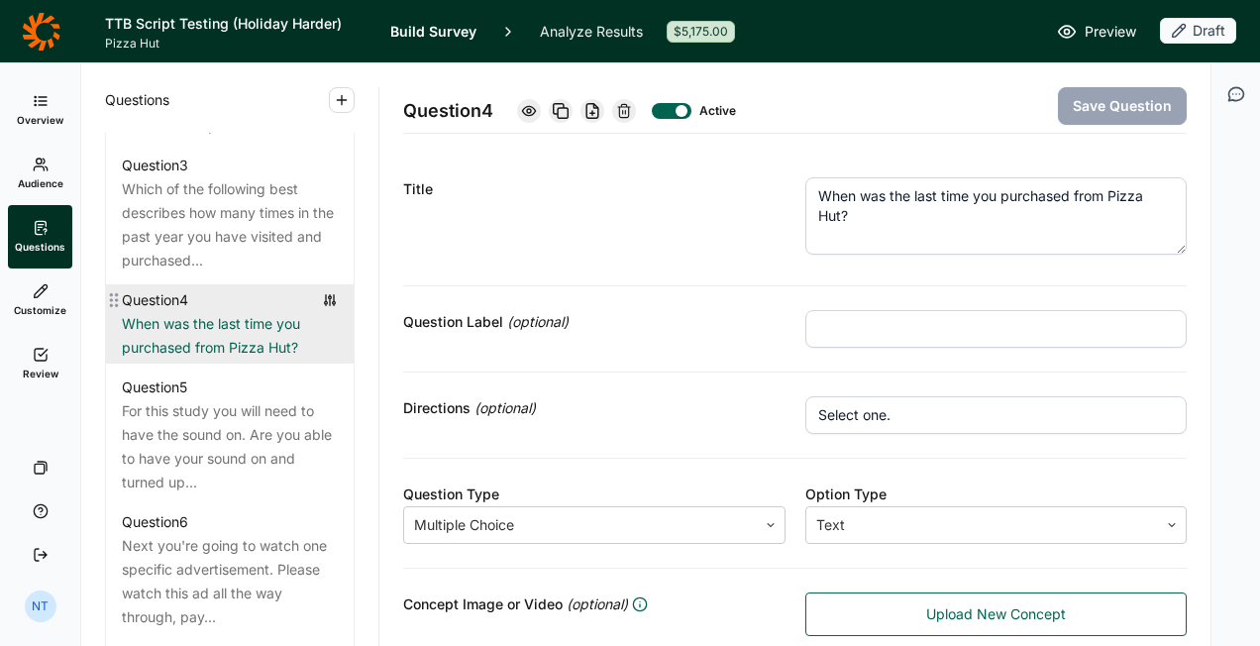
scroll to position [1288, 0]
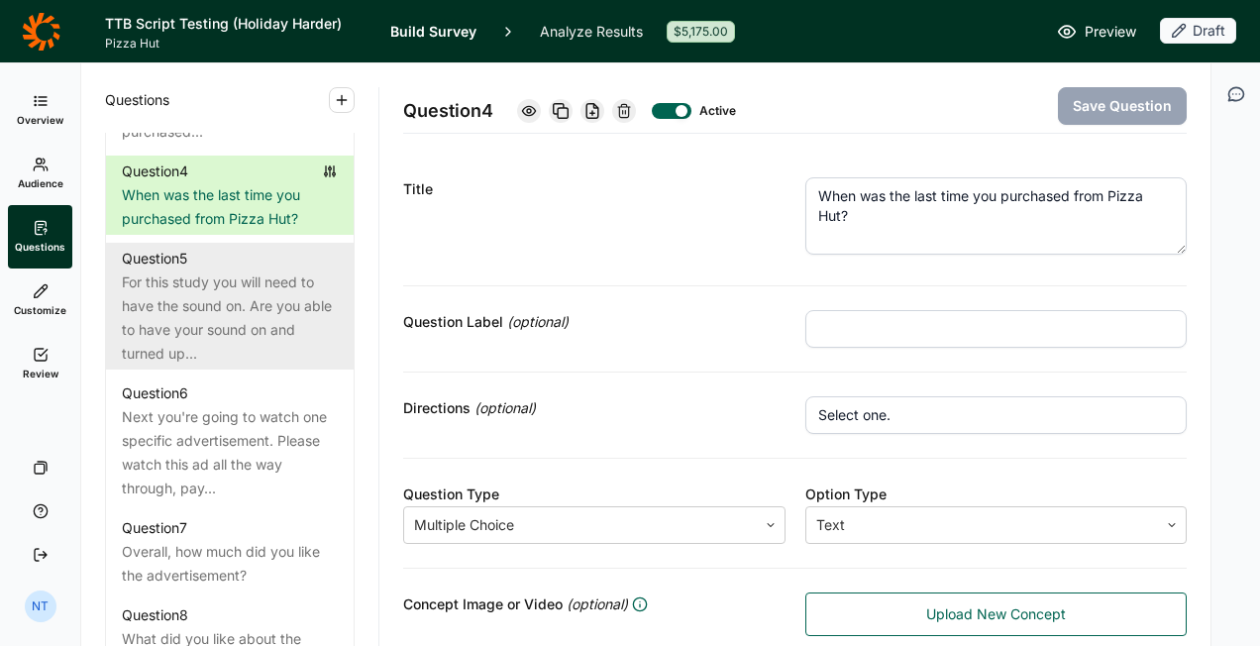
click at [240, 323] on div "For this study you will need to have the sound on. Are you able to have your so…" at bounding box center [230, 318] width 216 height 95
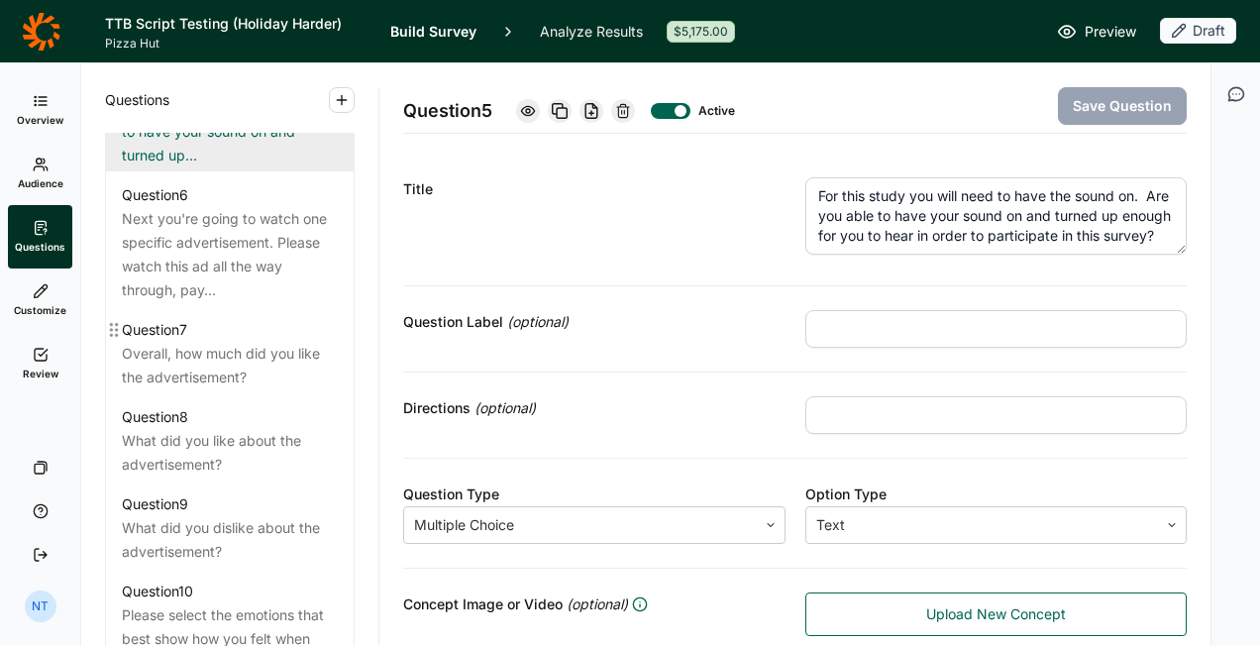
scroll to position [1387, 0]
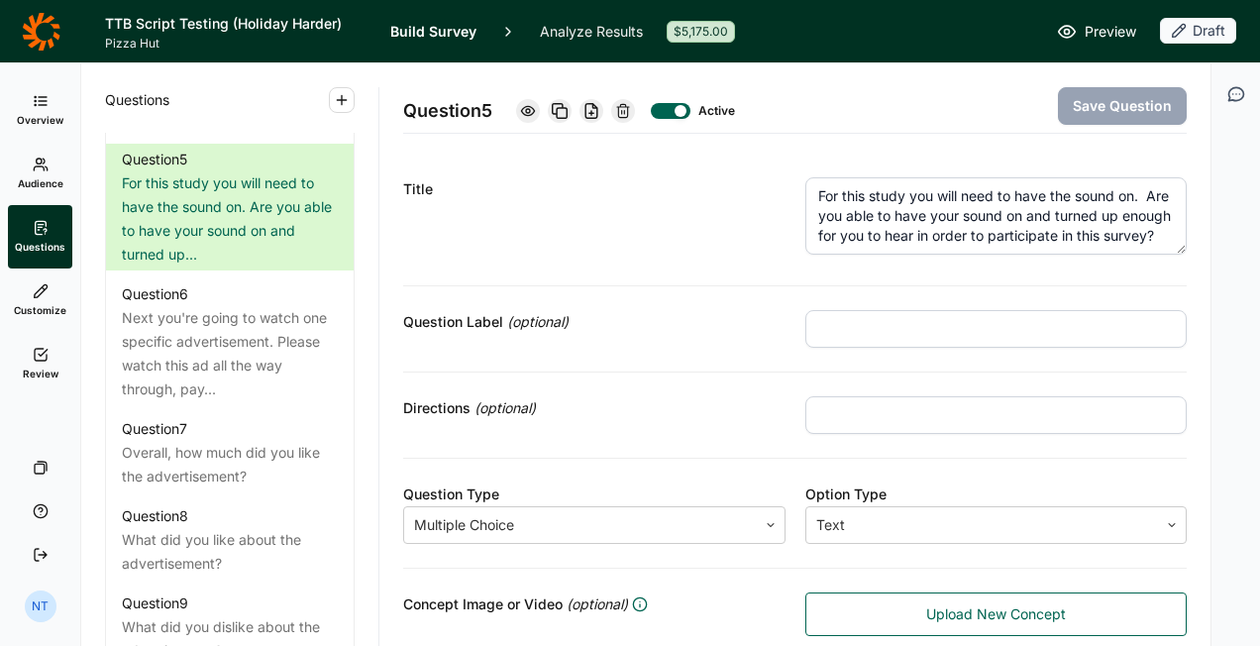
click at [941, 218] on textarea "For this study you will need to have the sound on. Are you able to have your so…" at bounding box center [997, 215] width 383 height 77
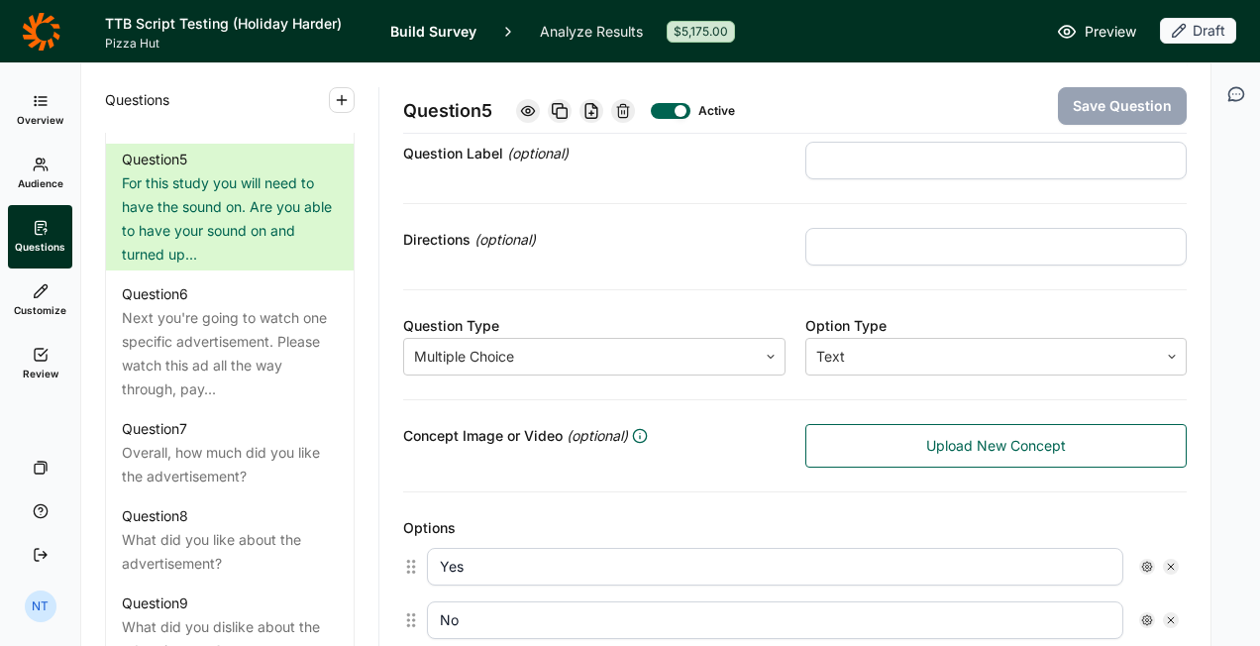
scroll to position [396, 0]
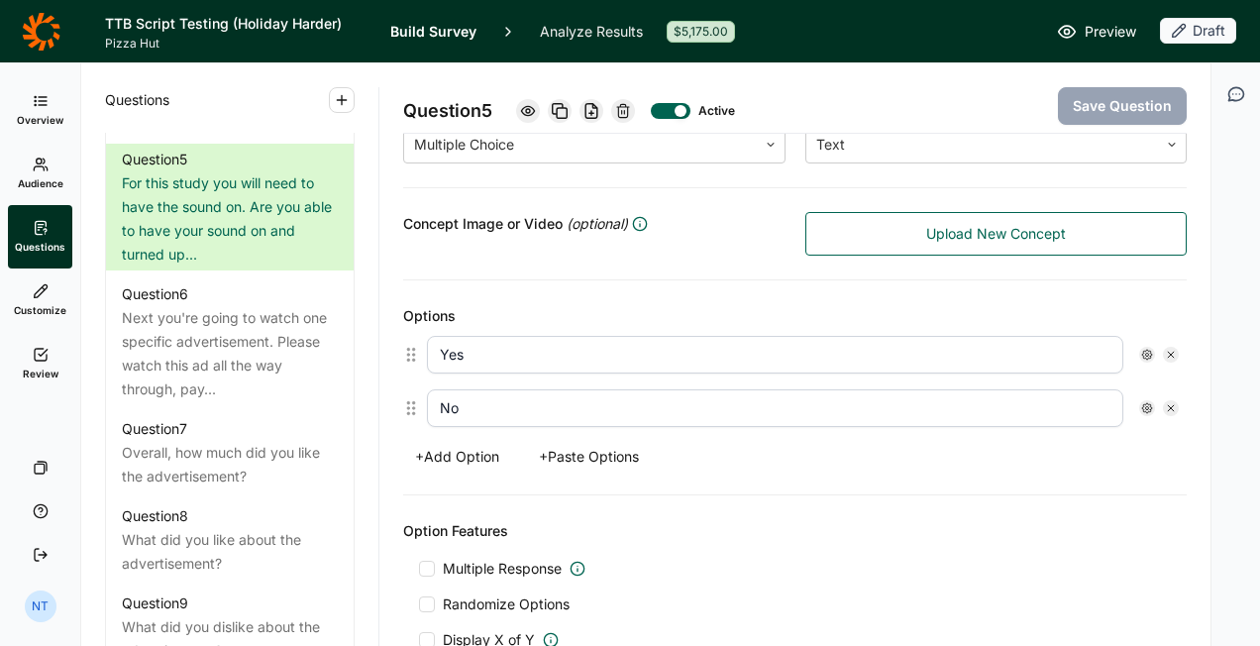
click at [686, 114] on div at bounding box center [681, 111] width 12 height 12
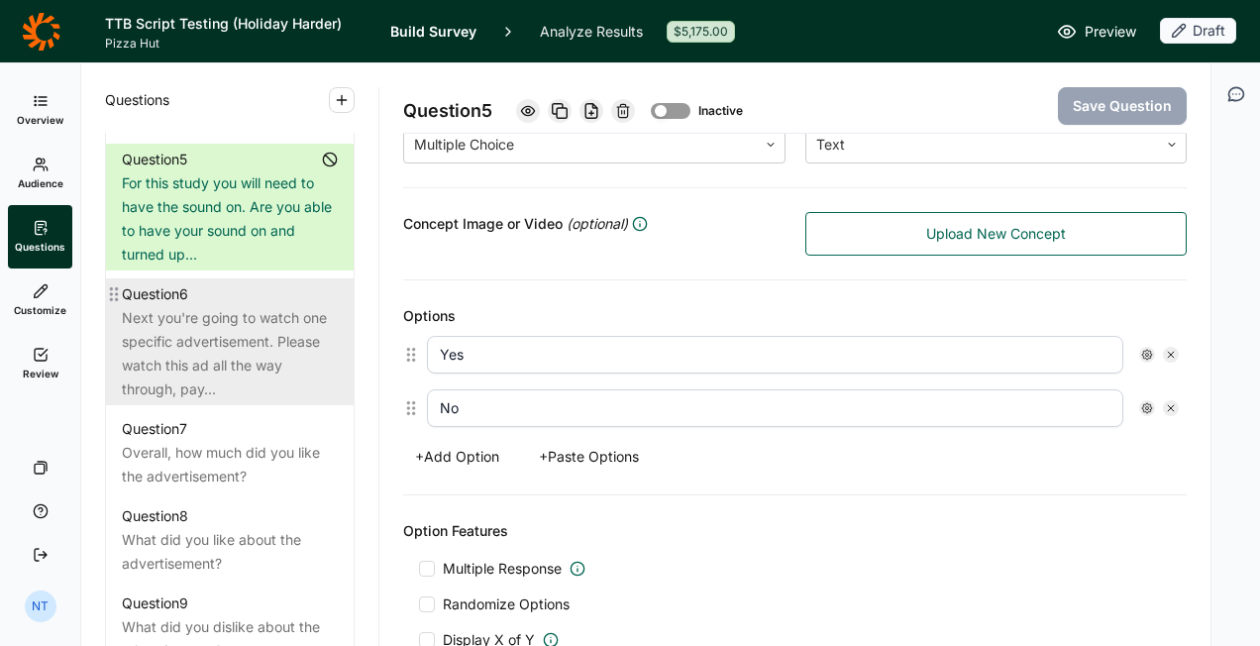
click at [188, 306] on div "Next you're going to watch one specific advertisement. Please watch this ad all…" at bounding box center [230, 353] width 216 height 95
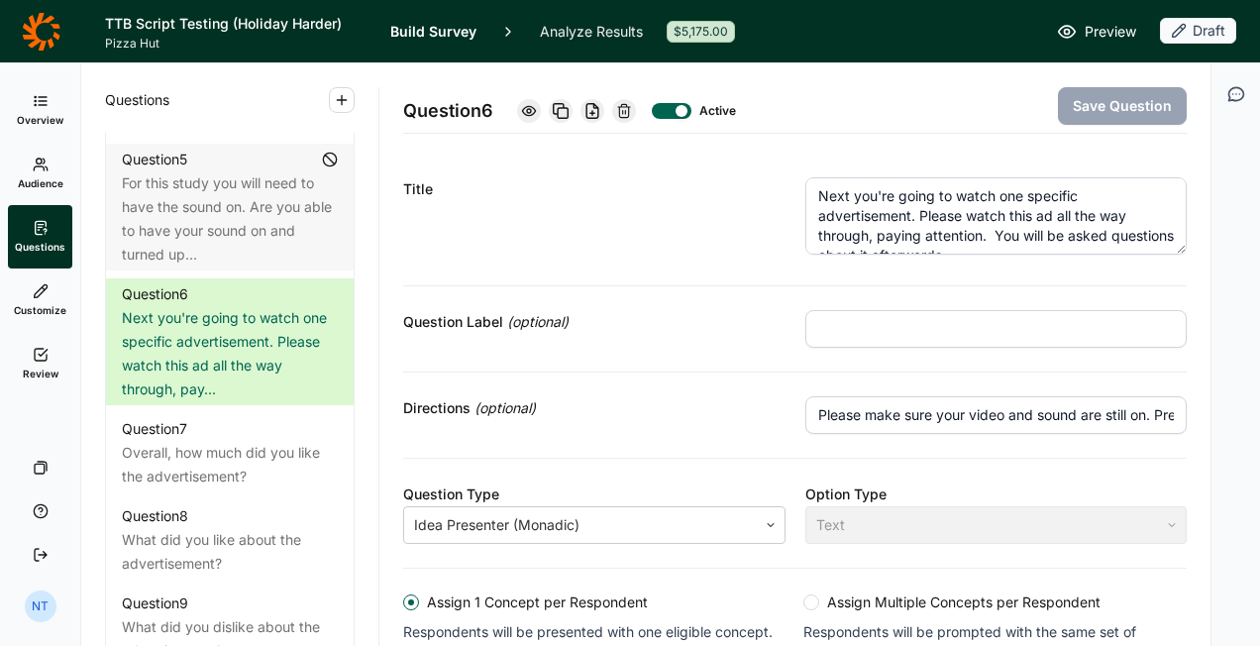
click at [902, 223] on textarea "Next you're going to watch one specific advertisement. Please watch this ad all…" at bounding box center [997, 215] width 383 height 77
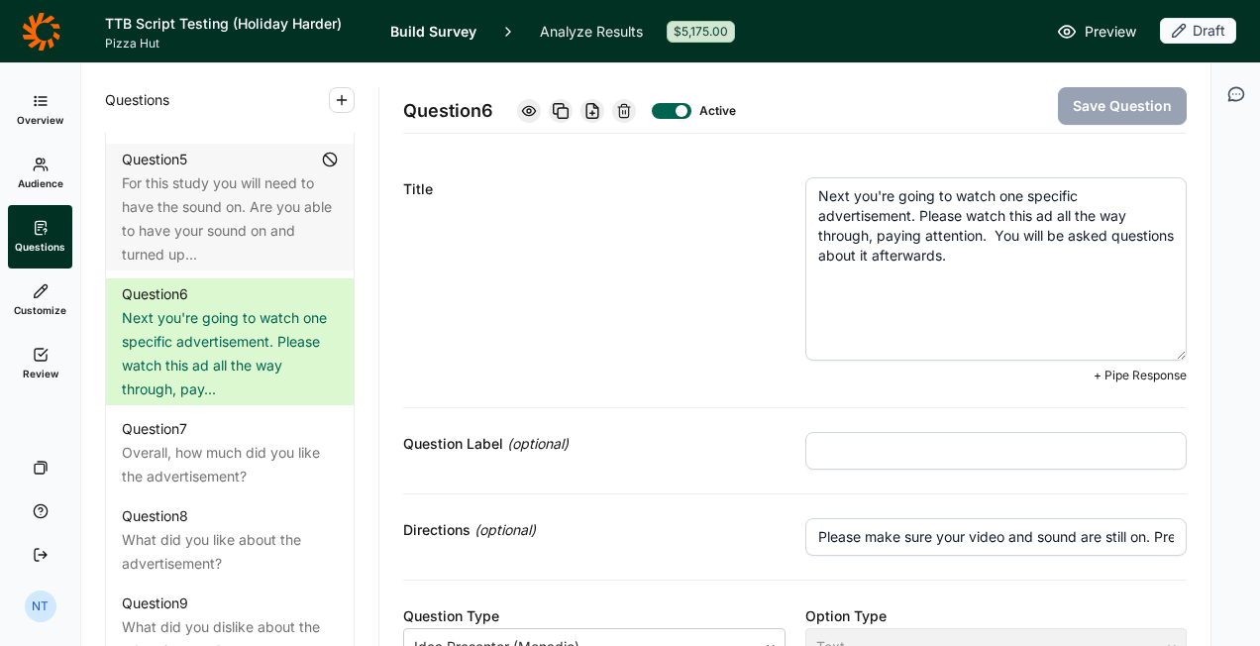
drag, startPoint x: 1164, startPoint y: 250, endPoint x: 970, endPoint y: 253, distance: 194.2
click at [1118, 361] on textarea "Next you're going to watch one specific advertisement. Please watch this ad all…" at bounding box center [997, 268] width 383 height 183
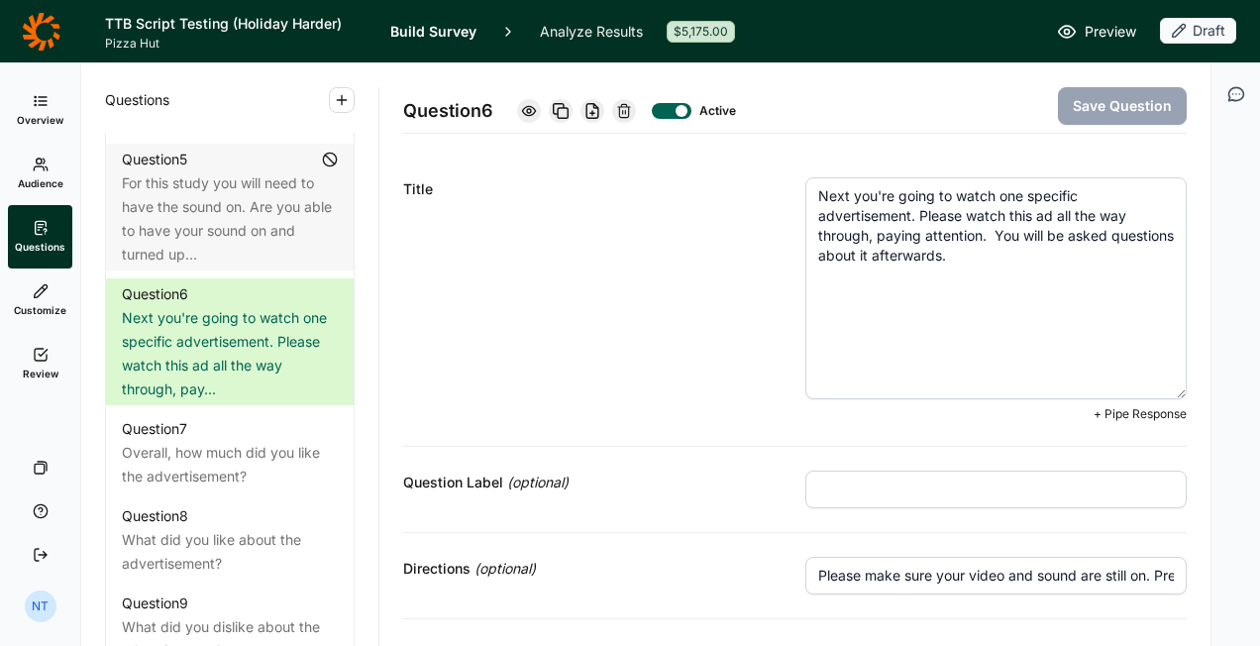
click at [946, 202] on textarea "Next you're going to watch one specific advertisement. Please watch this ad all…" at bounding box center [997, 288] width 383 height 222
click at [961, 192] on textarea "Next you're going to watch one specific advertisement. Please watch this ad all…" at bounding box center [997, 288] width 383 height 222
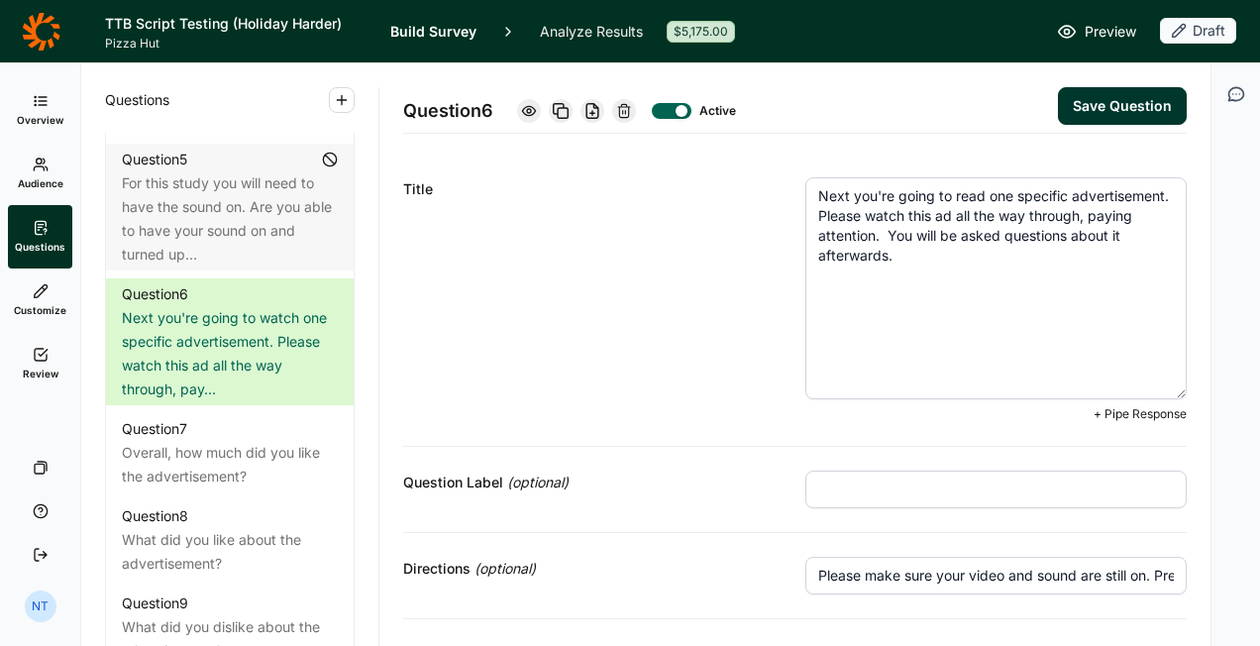
click at [902, 208] on textarea "Next you're going to read one specific advertisement. Please watch this ad all …" at bounding box center [997, 288] width 383 height 222
click at [1124, 190] on textarea "Next you're going to read one specific advertisement. Please watch this ad all …" at bounding box center [997, 288] width 383 height 222
click at [962, 216] on textarea "Next you're going to read one specific script for an advertisement. Please watc…" at bounding box center [997, 288] width 383 height 222
click at [981, 216] on textarea "Next you're going to read one specific script for an advertisement. Please watc…" at bounding box center [997, 288] width 383 height 222
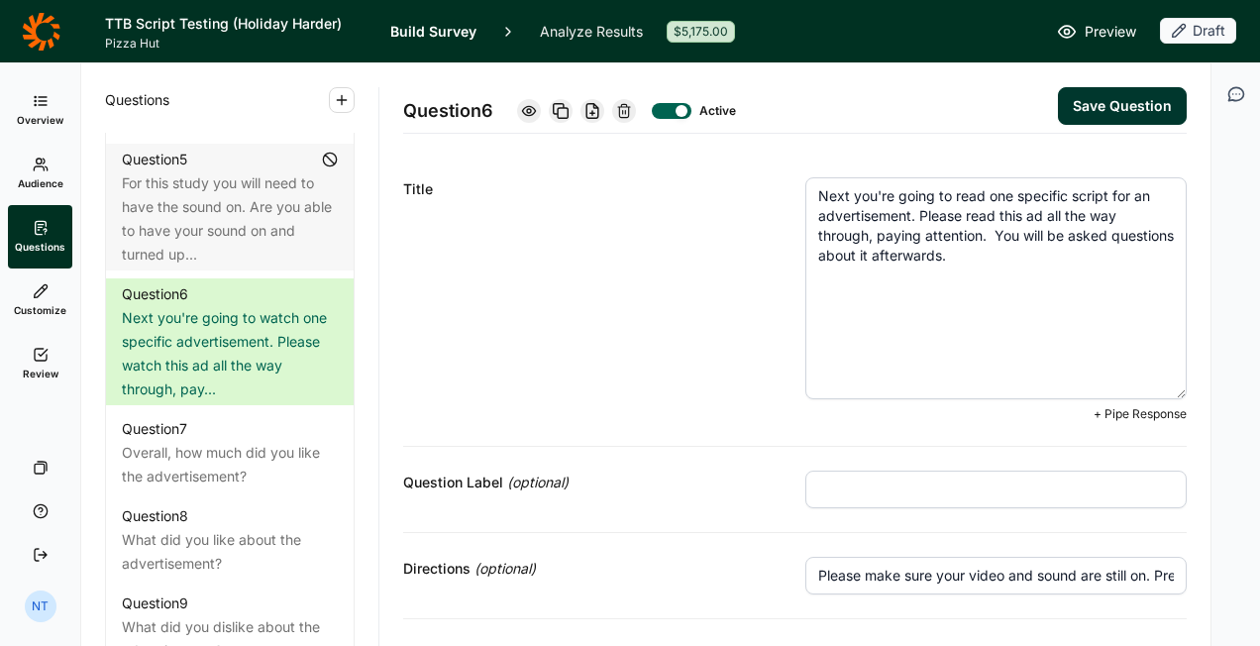
click at [1027, 213] on textarea "Next you're going to read one specific script for an advertisement. Please read…" at bounding box center [997, 288] width 383 height 222
click at [972, 231] on textarea "Next you're going to read one specific script for an advertisement. Please read…" at bounding box center [997, 288] width 383 height 222
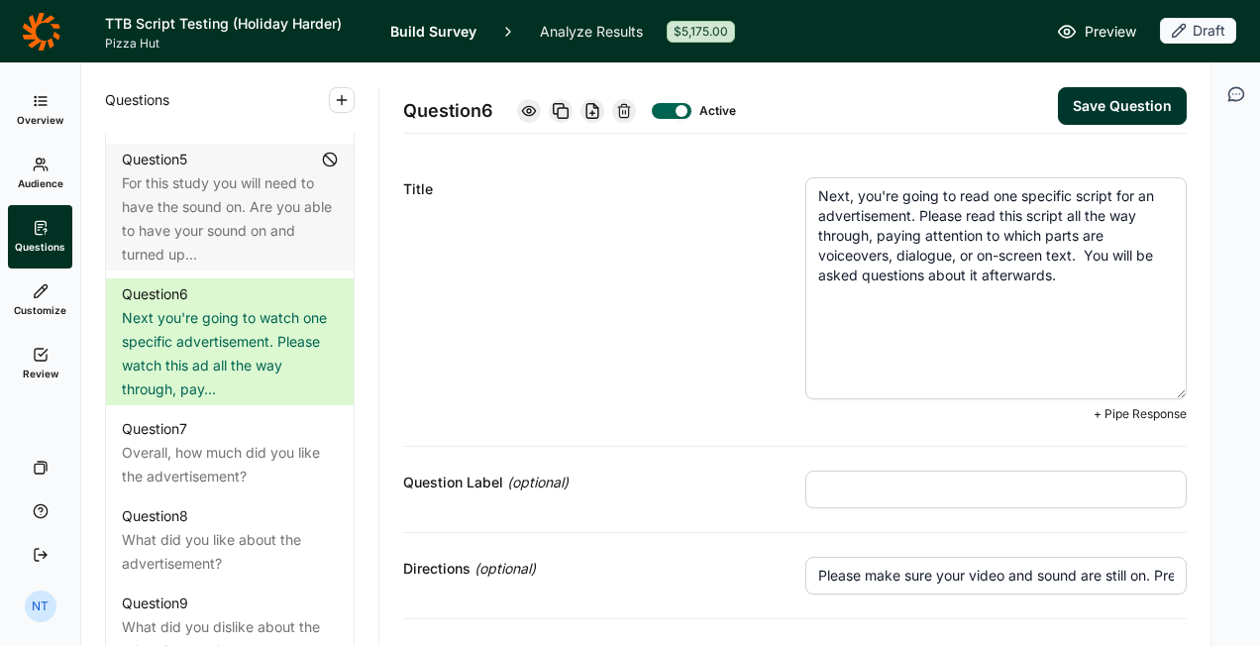
type textarea "Next, you're going to read one specific script for an advertisement. Please rea…"
click at [680, 277] on div "Title" at bounding box center [594, 299] width 383 height 245
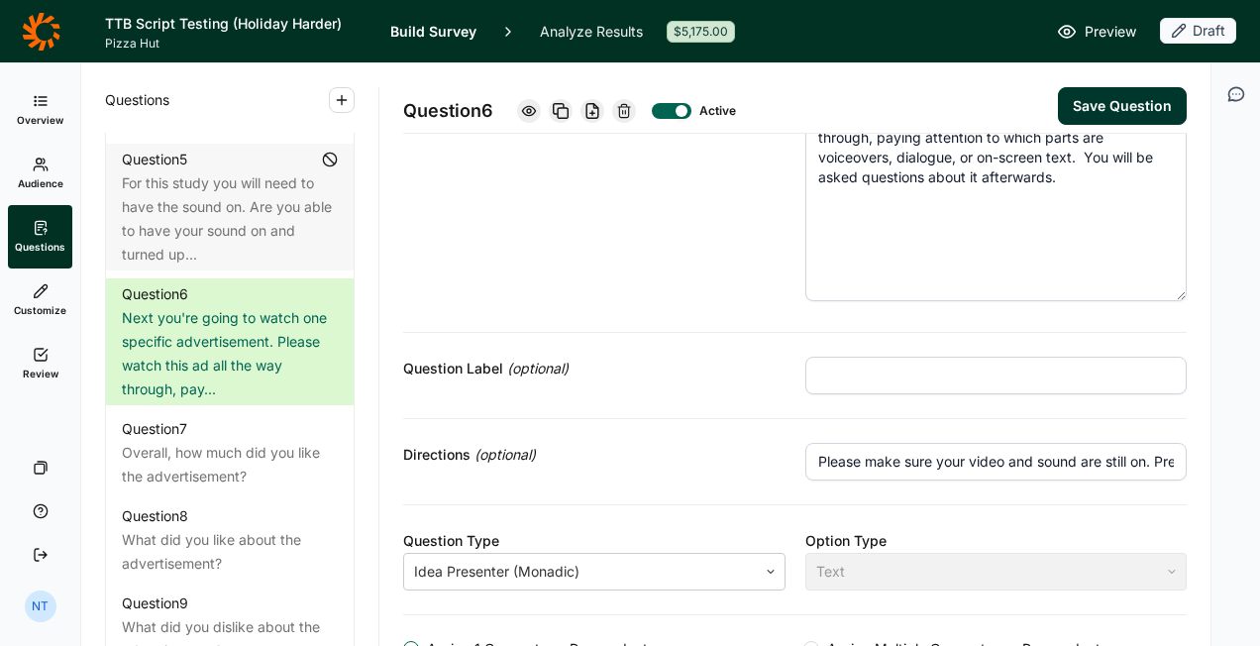
scroll to position [297, 0]
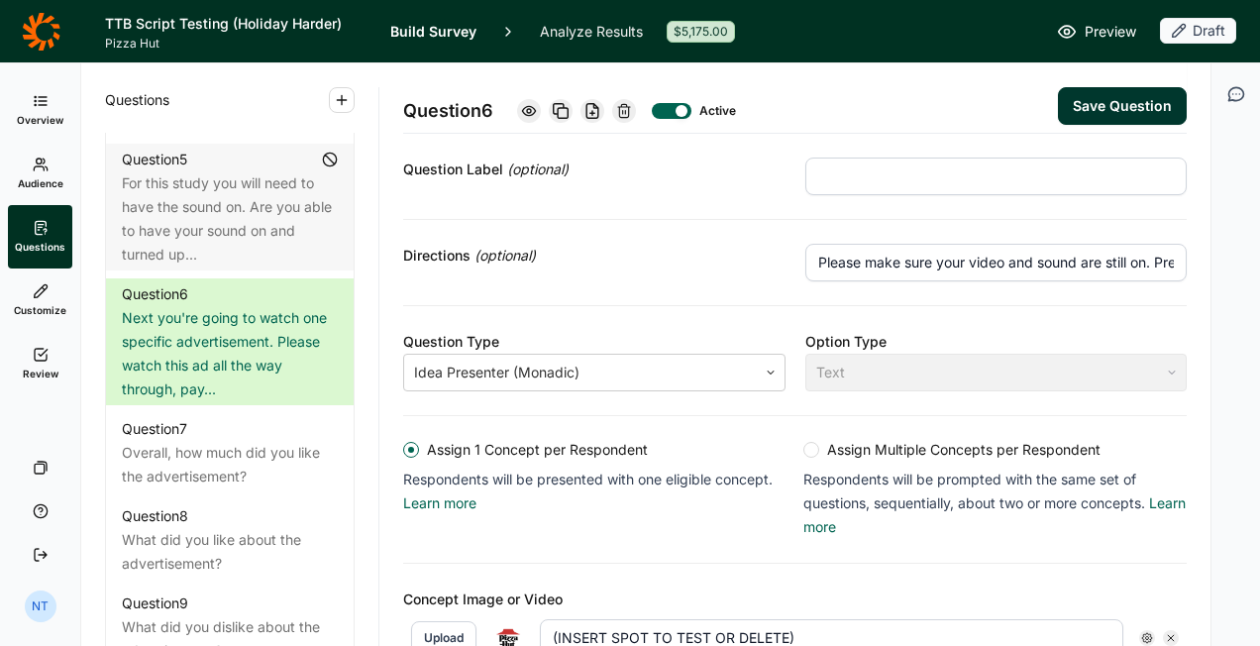
click at [1017, 273] on input "Please make sure your video and sound are still on. Press NEXT to continue." at bounding box center [997, 263] width 383 height 38
click at [1017, 268] on input "Please make sure your video and sound are still on. Press NEXT to continue." at bounding box center [997, 263] width 383 height 38
click at [1016, 268] on input "Please make sure your video and sound are still on. Press NEXT to continue." at bounding box center [997, 263] width 383 height 38
click at [760, 268] on div "Directions (optional)" at bounding box center [594, 263] width 383 height 38
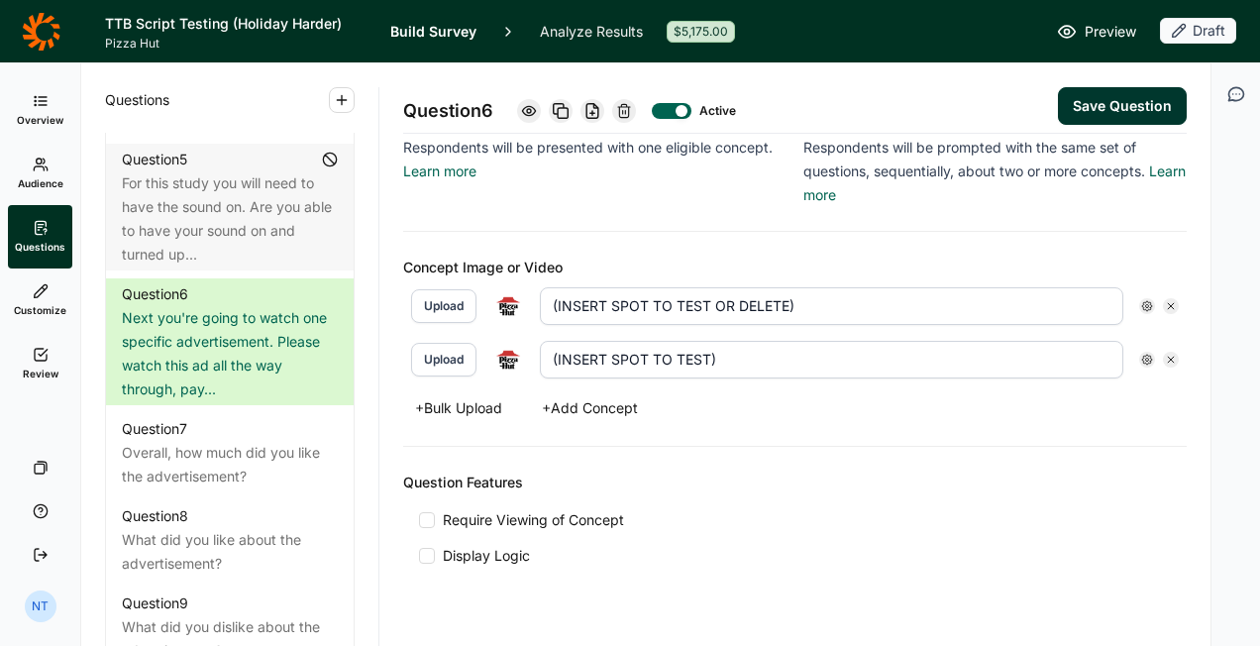
scroll to position [662, 0]
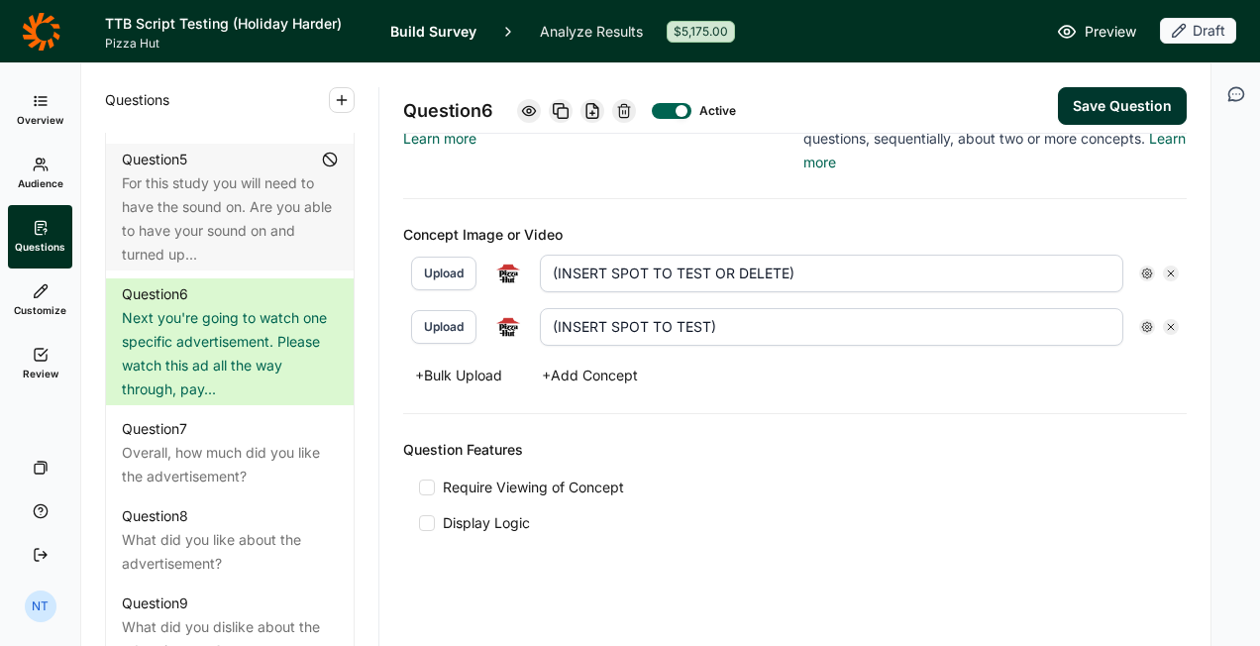
click at [461, 378] on button "+ Bulk Upload" at bounding box center [458, 376] width 111 height 28
click at [628, 369] on button "+ Add Concept" at bounding box center [590, 376] width 120 height 28
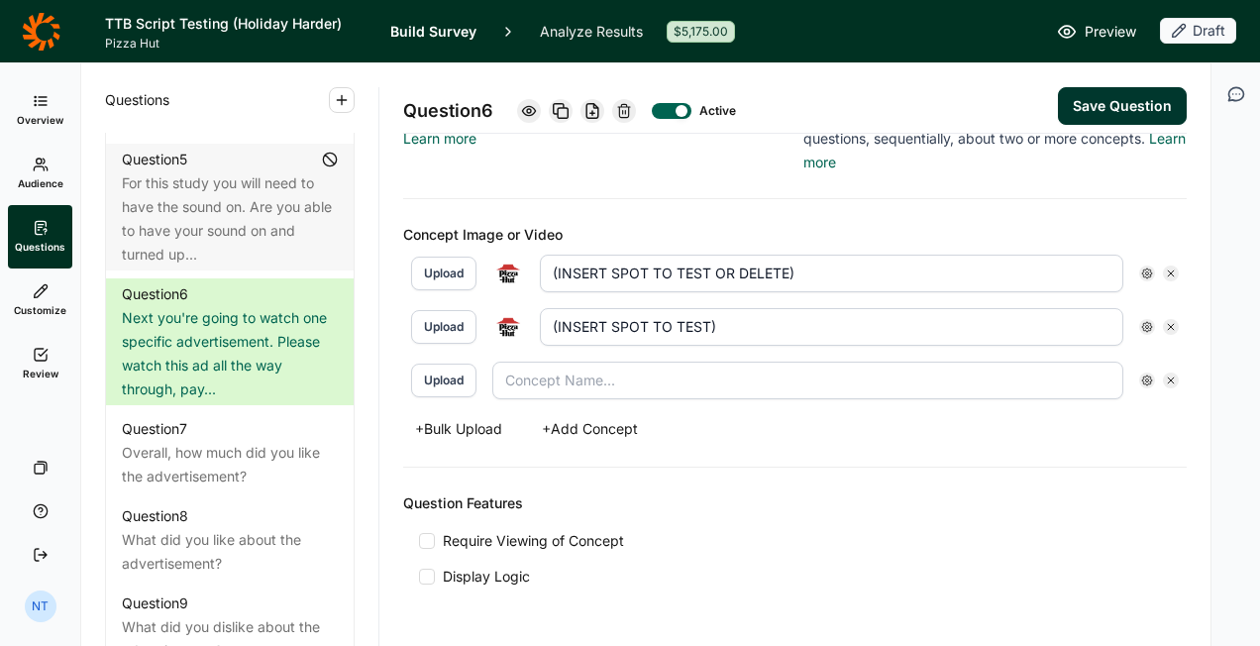
click at [614, 323] on input "(INSERT SPOT TO TEST)" at bounding box center [832, 327] width 584 height 38
click at [560, 384] on input "text" at bounding box center [808, 381] width 631 height 38
paste input "(INSERT SPOT TO TEST)"
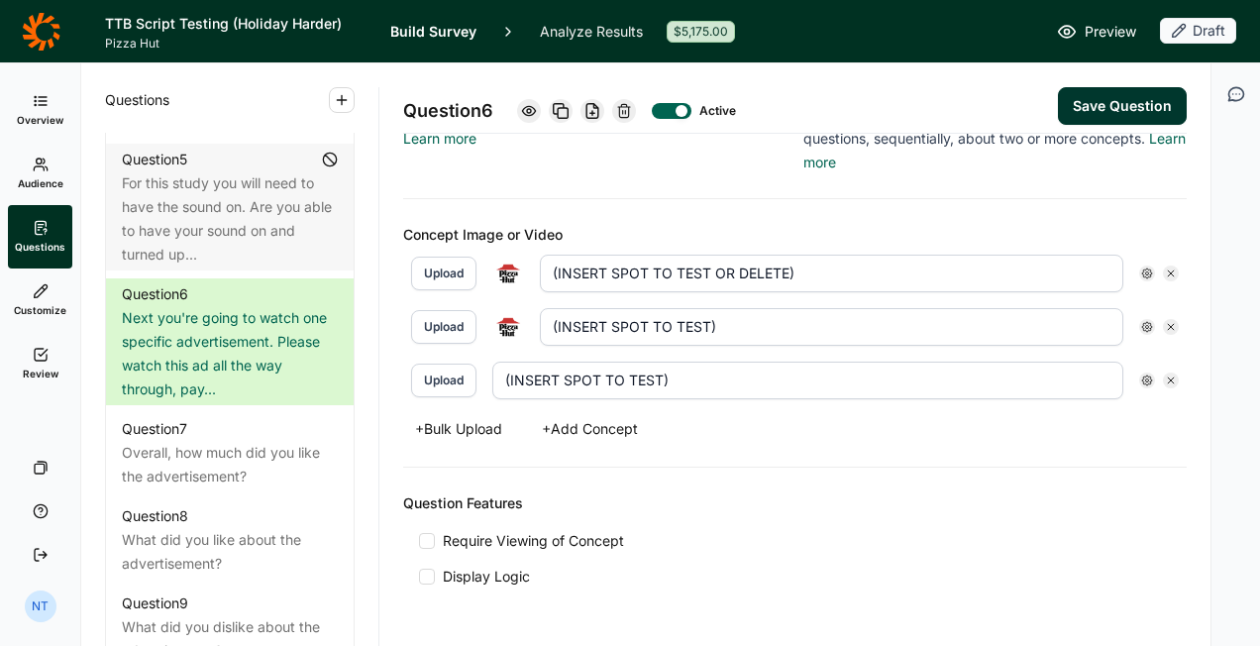
type input "(INSERT SPOT TO TEST)"
click at [853, 460] on div "Concept Image or Video Upload (INSERT SPOT TO TEST OR DELETE) Upload (INSERT SP…" at bounding box center [795, 333] width 784 height 269
click at [1110, 101] on button "Save Question" at bounding box center [1122, 106] width 129 height 38
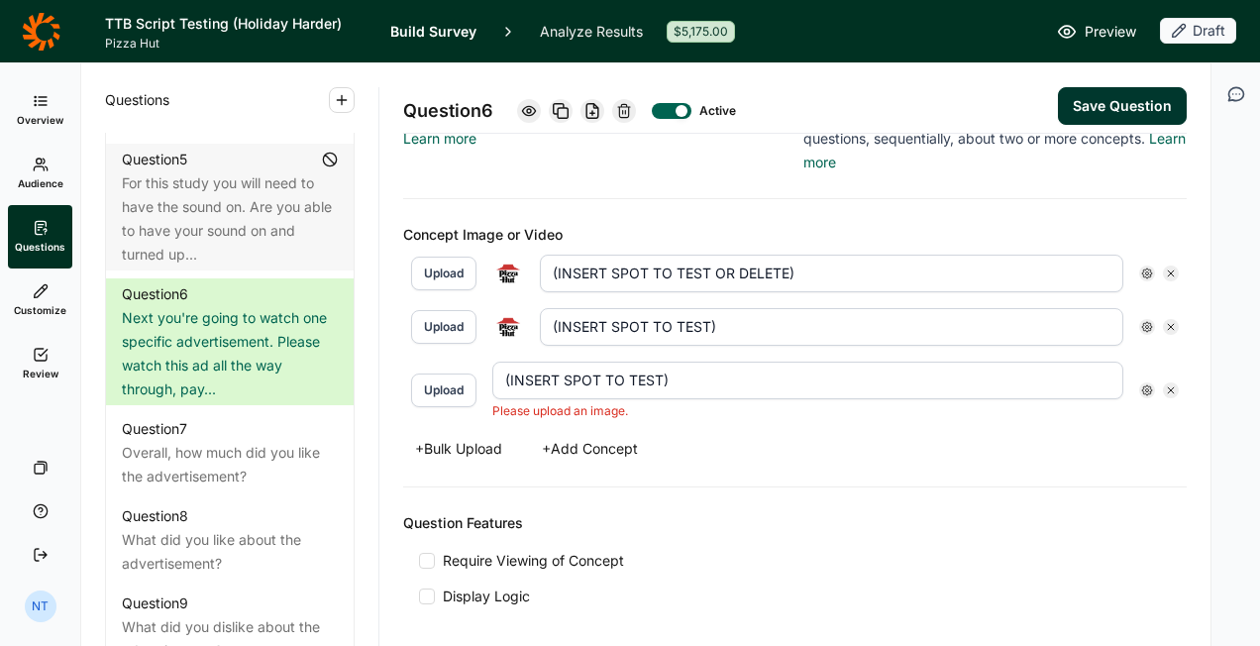
click at [1168, 387] on use at bounding box center [1171, 390] width 6 height 6
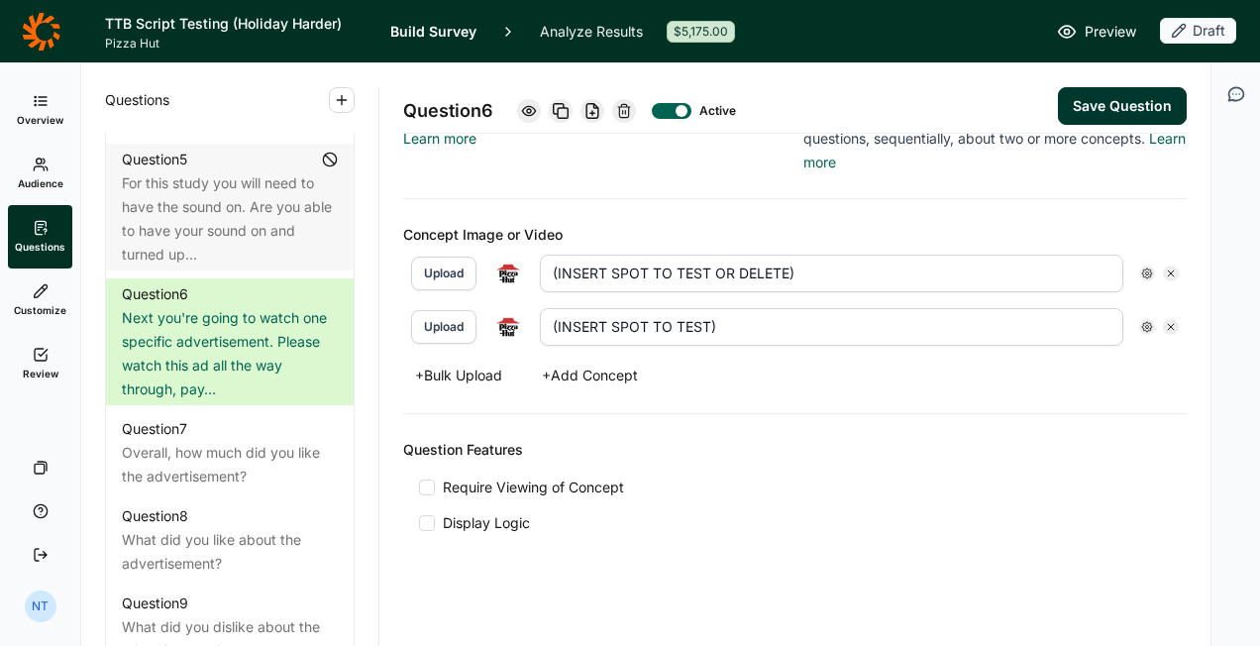
scroll to position [662, 0]
click at [1072, 95] on button "Save Question" at bounding box center [1122, 106] width 129 height 38
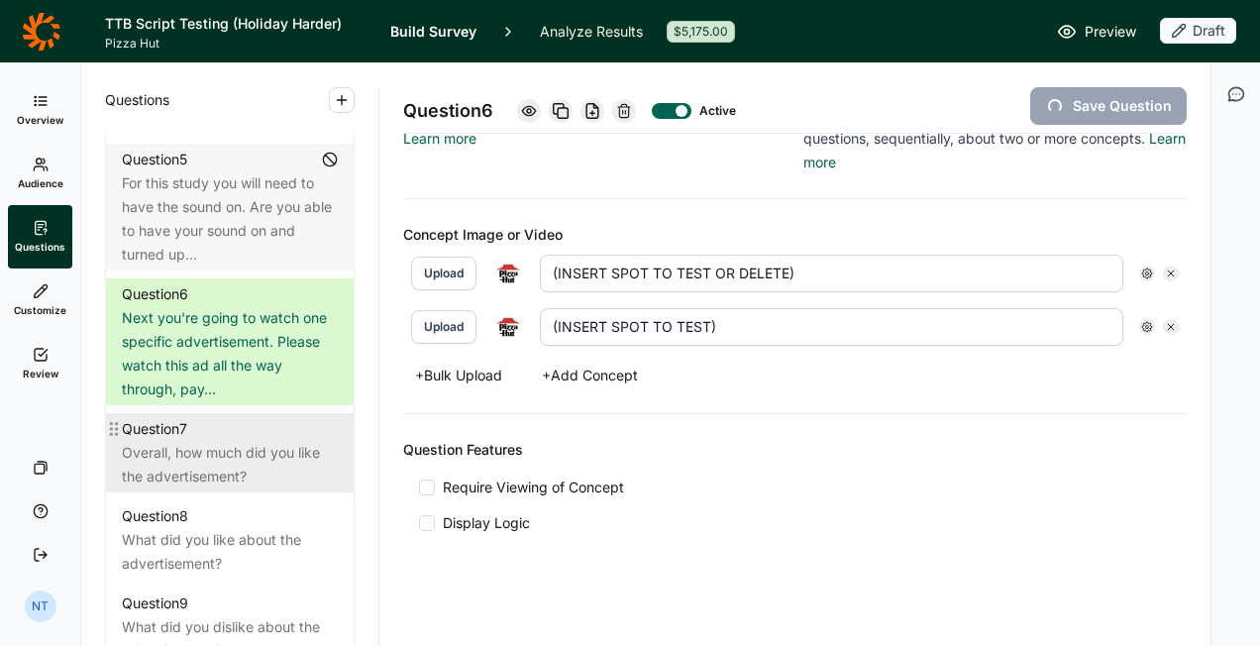
type input "(INSERT SPOT TO TEST)"
type input "(INSERT SPOT TO TEST OR DELETE)"
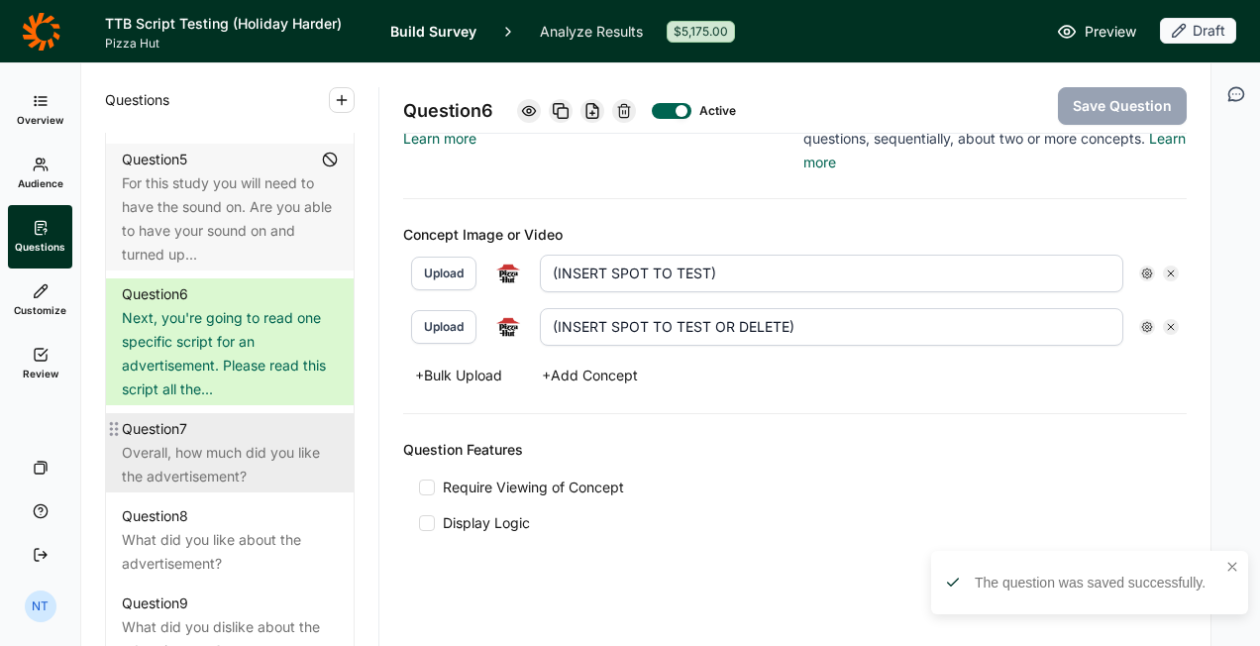
click at [212, 464] on div "Overall, how much did you like the advertisement?" at bounding box center [230, 465] width 216 height 48
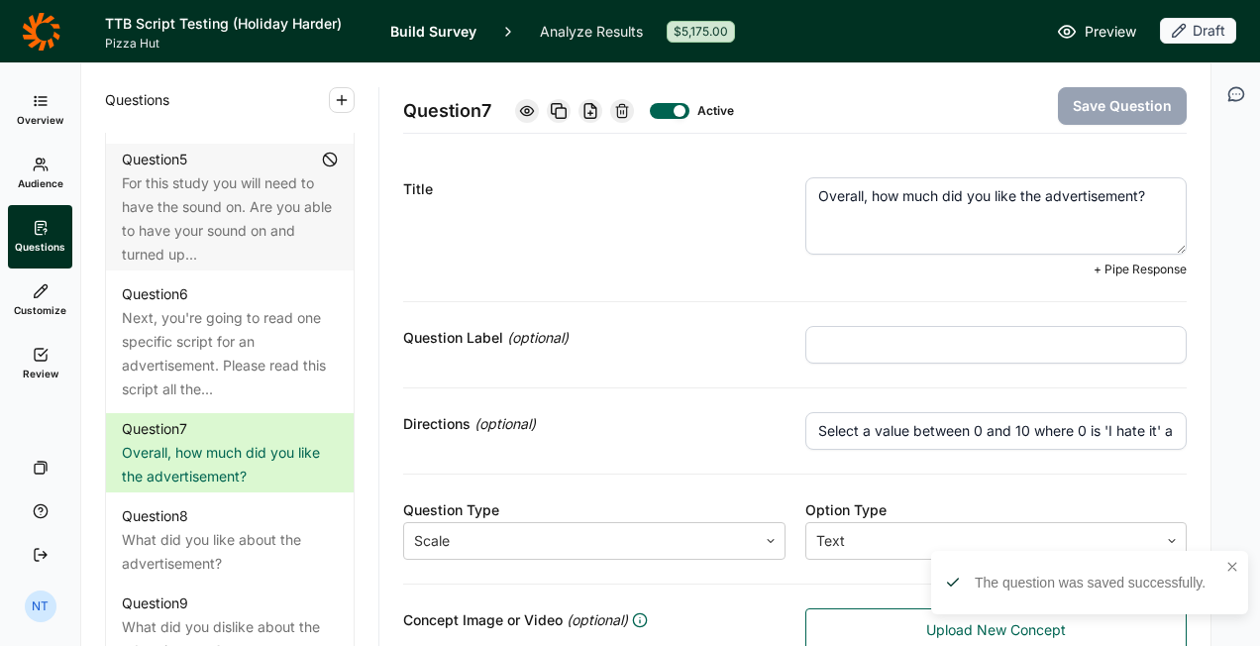
click at [1138, 196] on textarea "Overall, how much did you like the advertisement?" at bounding box center [997, 215] width 383 height 77
type textarea "Overall, how much did you like the advertisement script?"
click at [1099, 119] on button "Save Question" at bounding box center [1122, 106] width 129 height 38
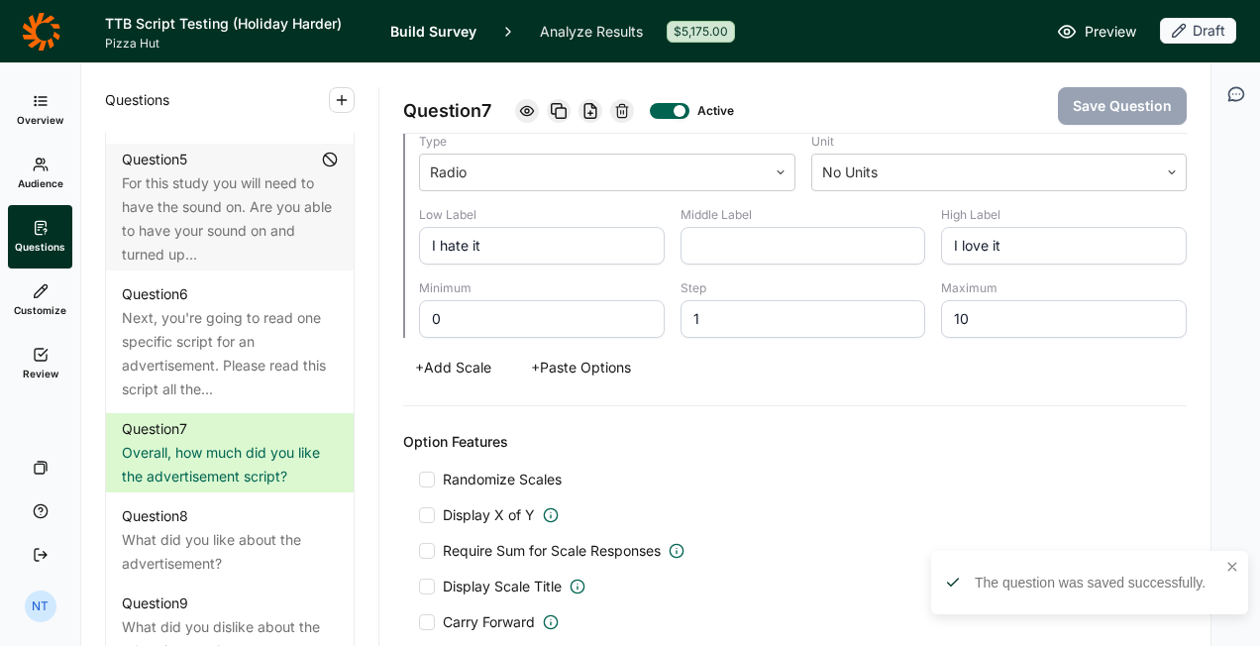
scroll to position [892, 0]
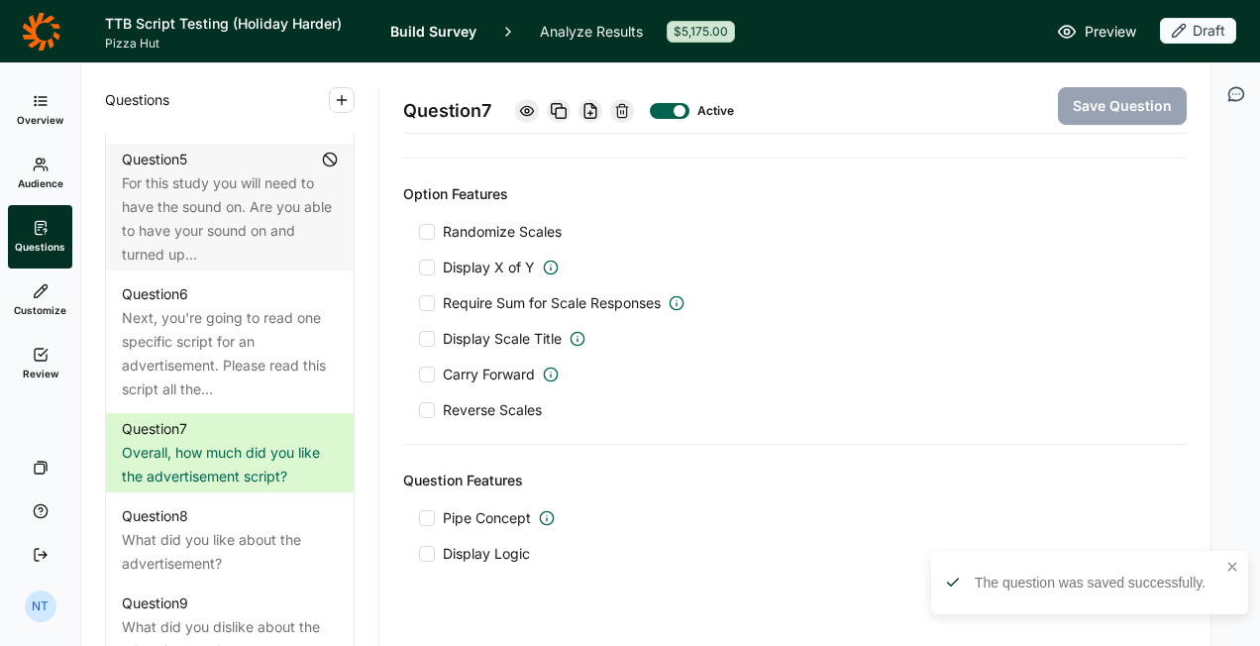
click at [482, 508] on span "Pipe Concept" at bounding box center [487, 518] width 88 height 20
click at [419, 518] on input "Pipe Concept" at bounding box center [419, 518] width 0 height 0
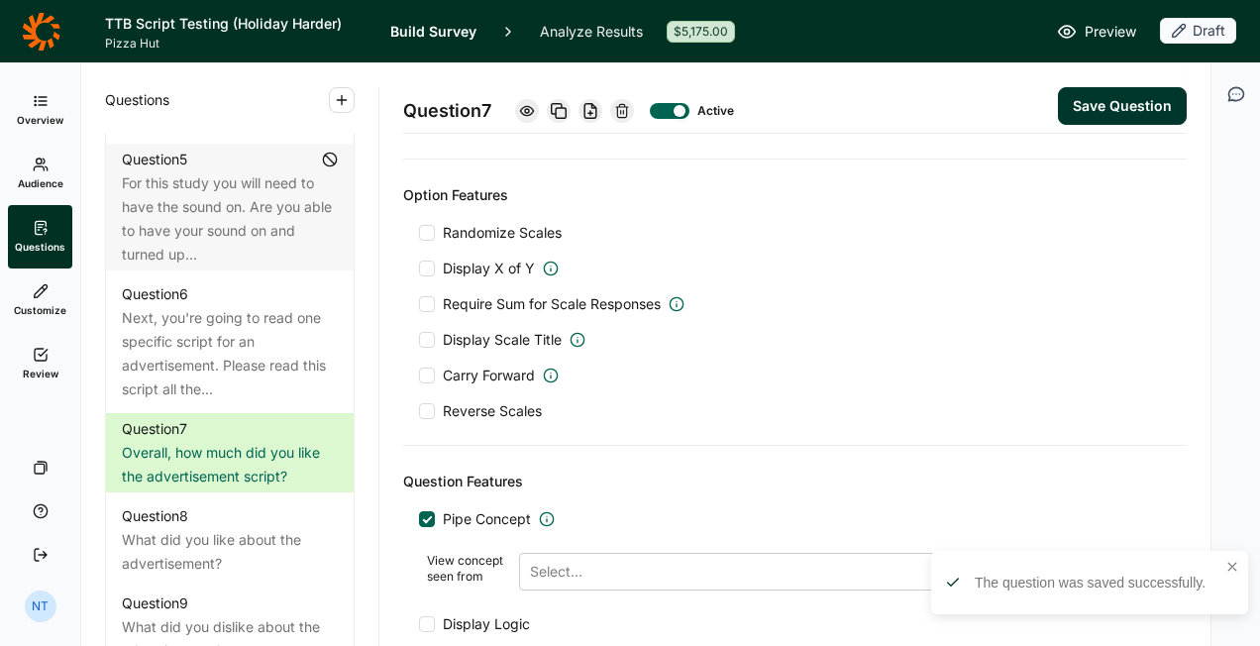
click at [1150, 89] on button "Save Question" at bounding box center [1122, 106] width 129 height 38
click at [1088, 100] on button "Save Question" at bounding box center [1122, 106] width 129 height 38
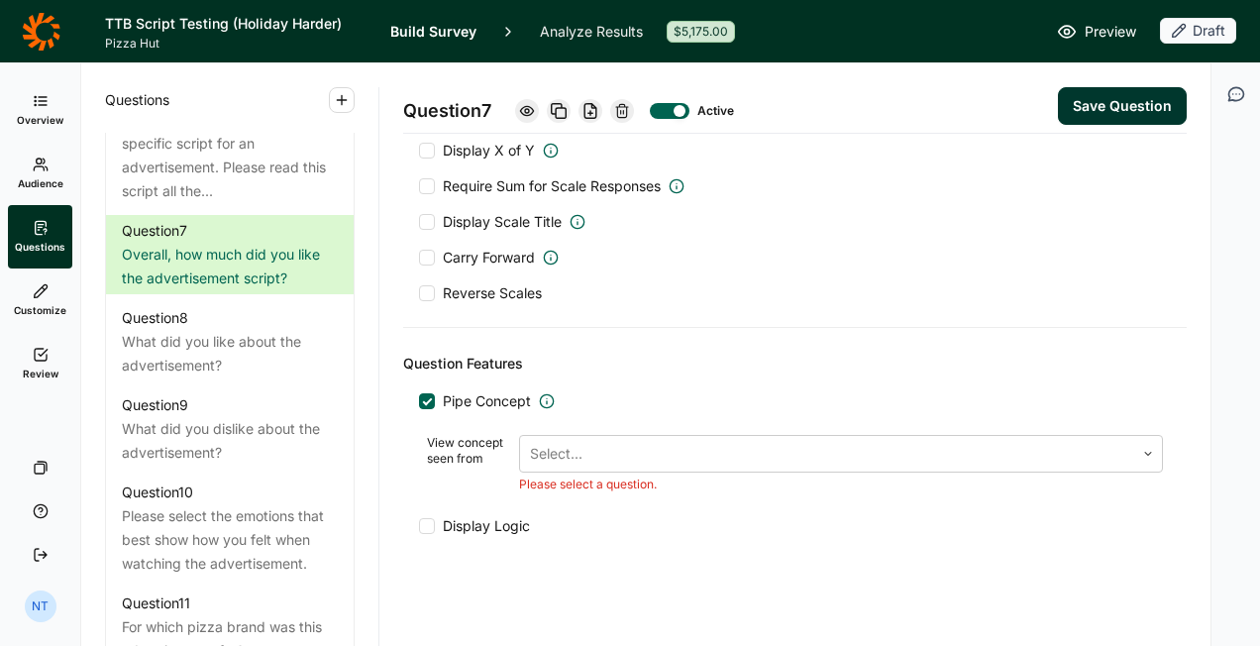
scroll to position [1120, 0]
click at [553, 452] on div at bounding box center [827, 454] width 595 height 28
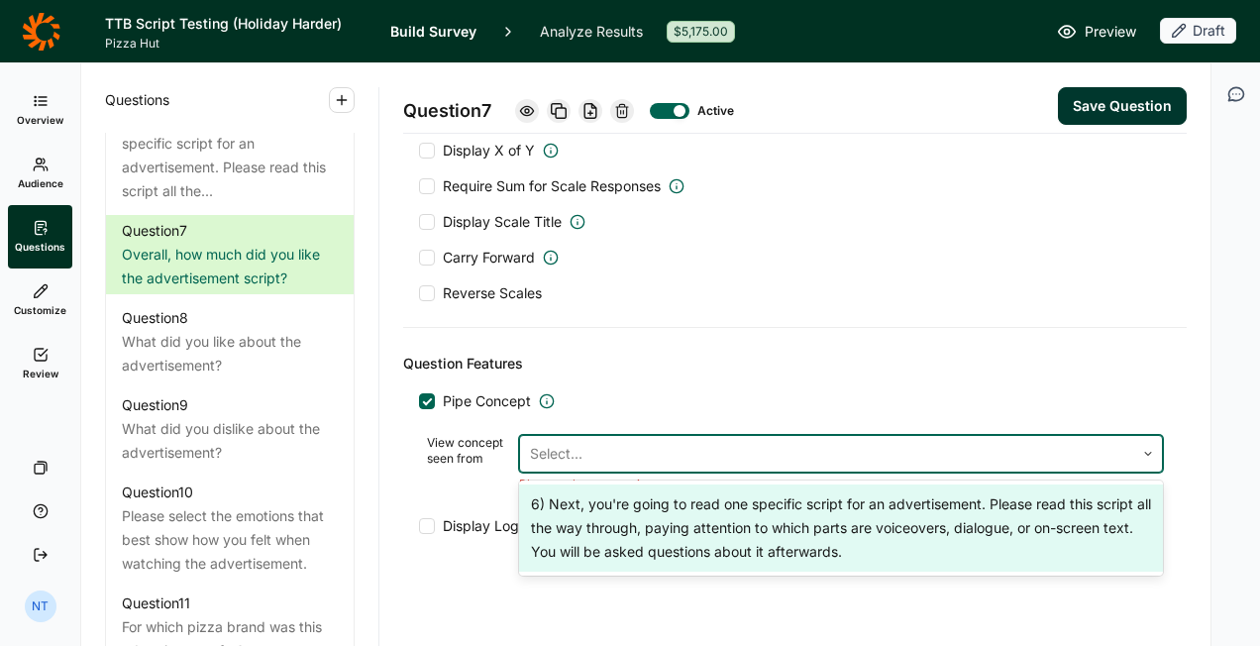
click at [594, 522] on div "6) Next, you're going to read one specific script for an advertisement. Please …" at bounding box center [841, 528] width 644 height 87
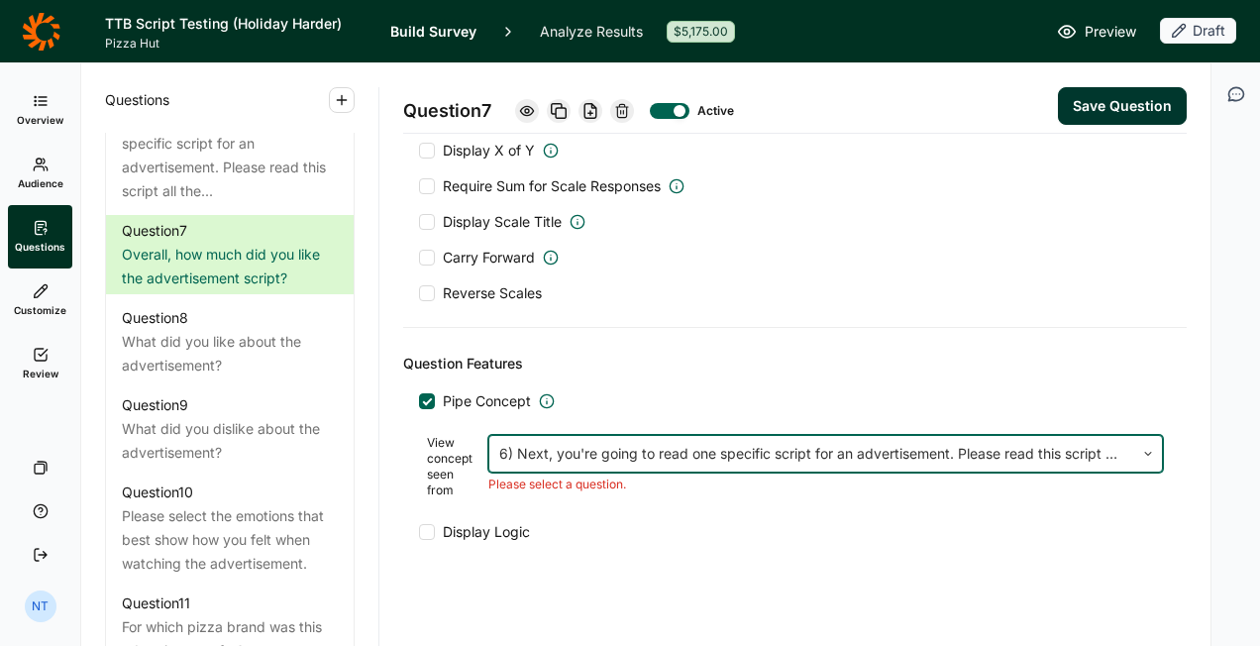
scroll to position [1008, 0]
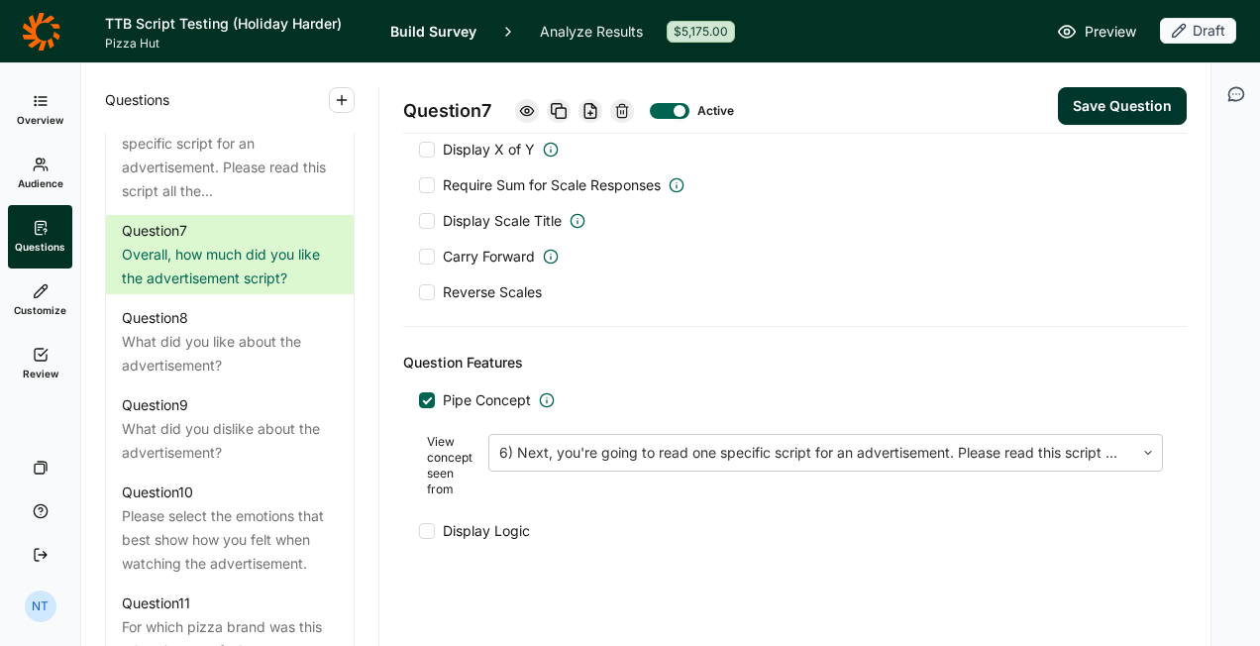
click at [1106, 93] on button "Save Question" at bounding box center [1122, 106] width 129 height 38
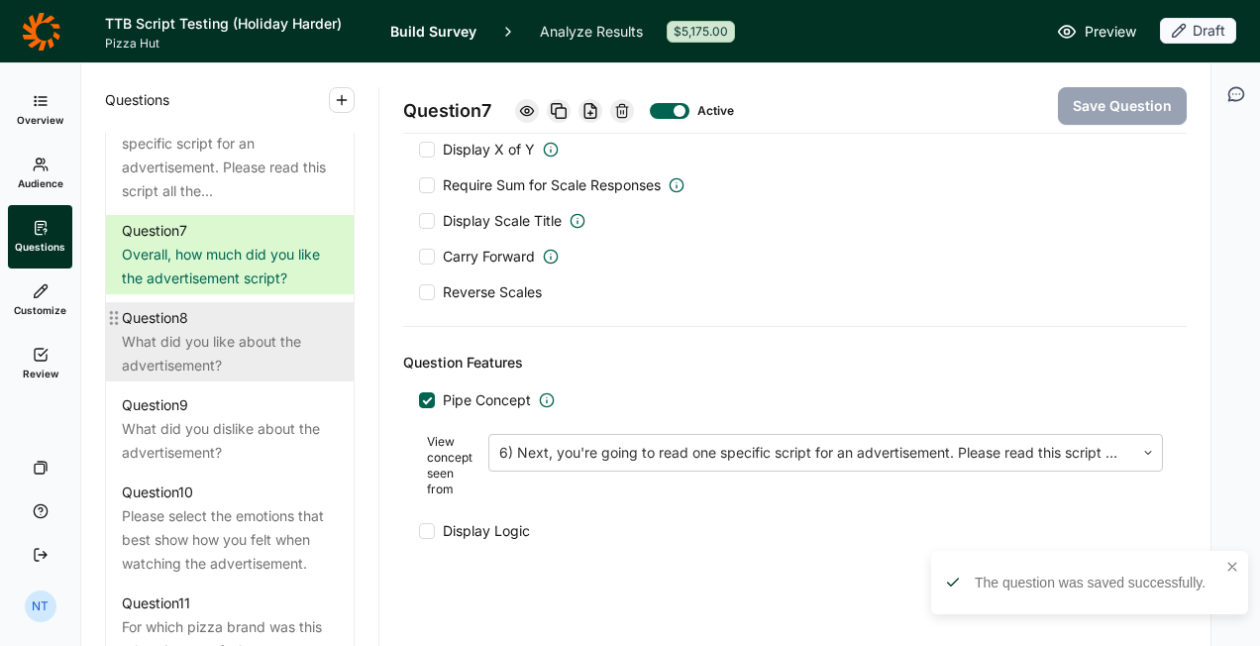
click at [218, 349] on div "What did you like about the advertisement?" at bounding box center [230, 354] width 216 height 48
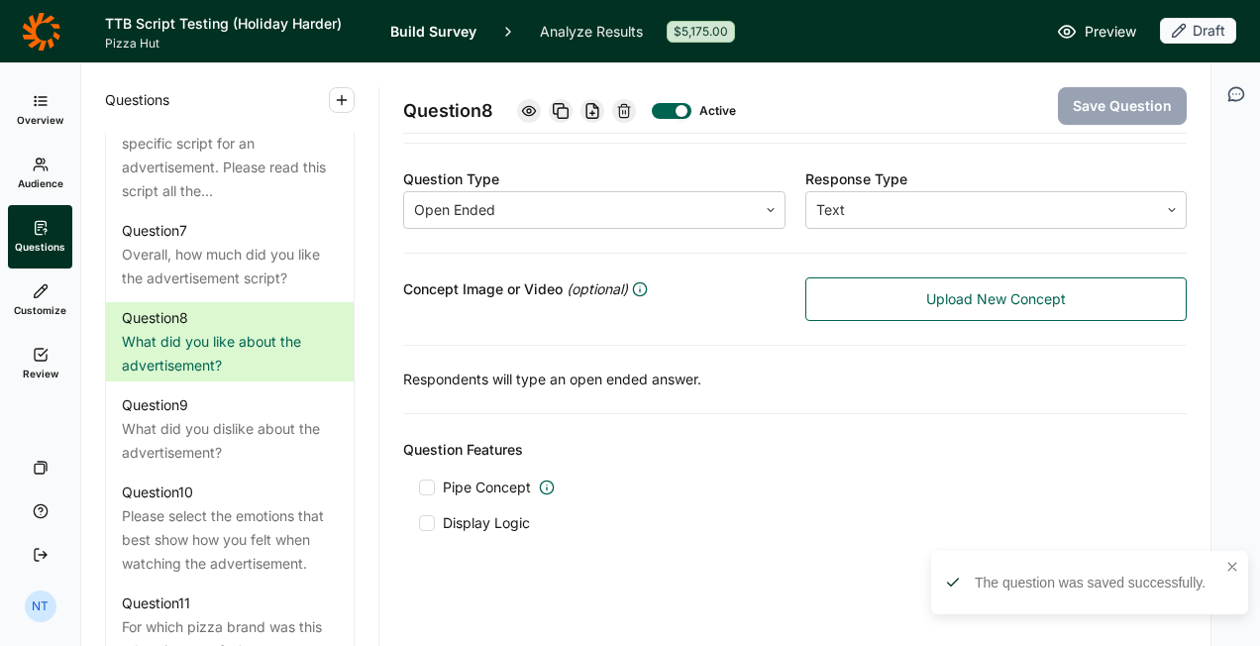
scroll to position [316, 0]
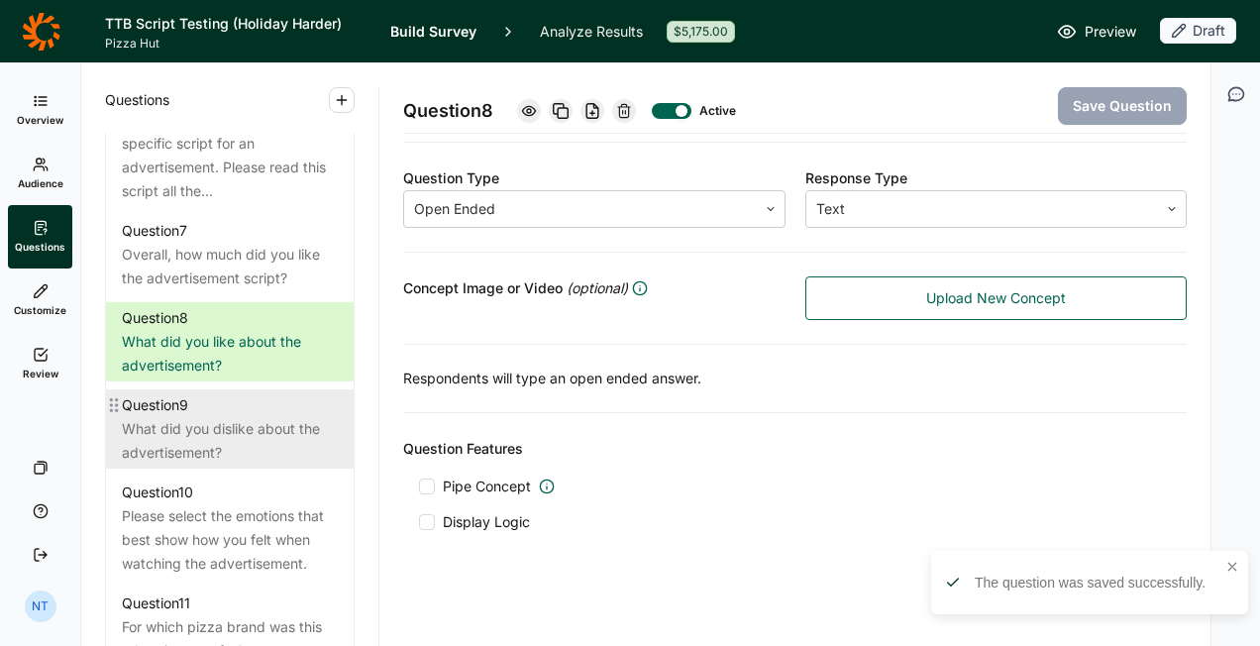
click at [205, 435] on div "What did you dislike about the advertisement?" at bounding box center [230, 441] width 216 height 48
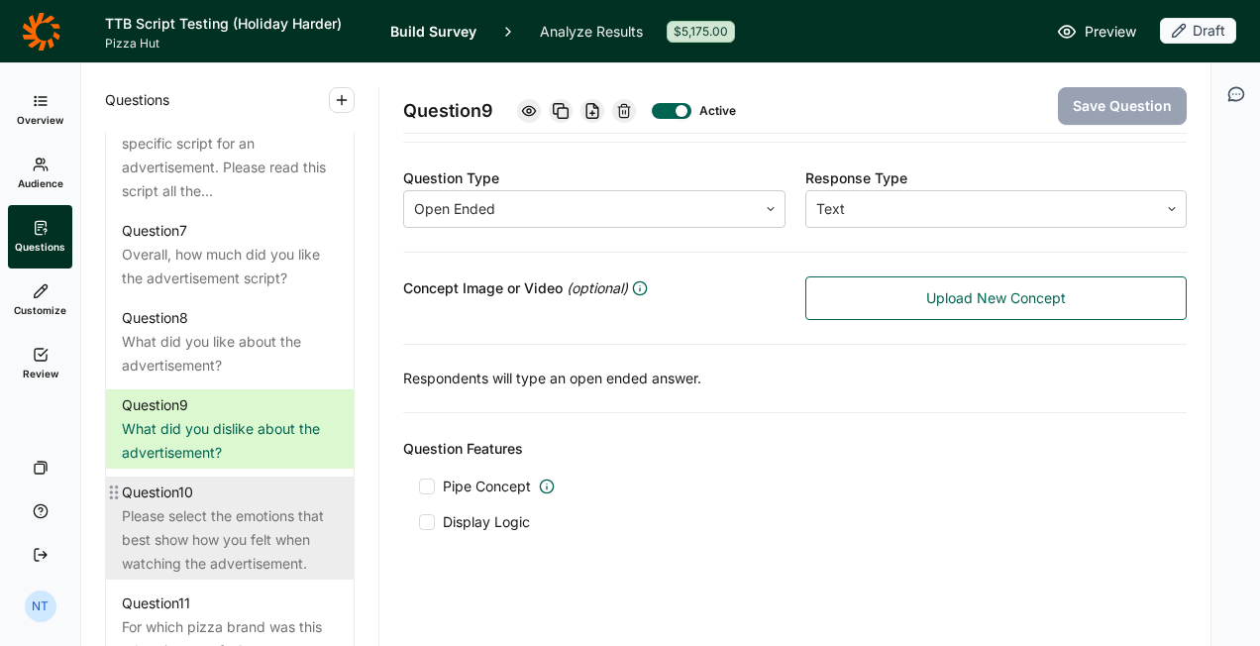
click at [213, 499] on div "Question 10" at bounding box center [230, 493] width 216 height 24
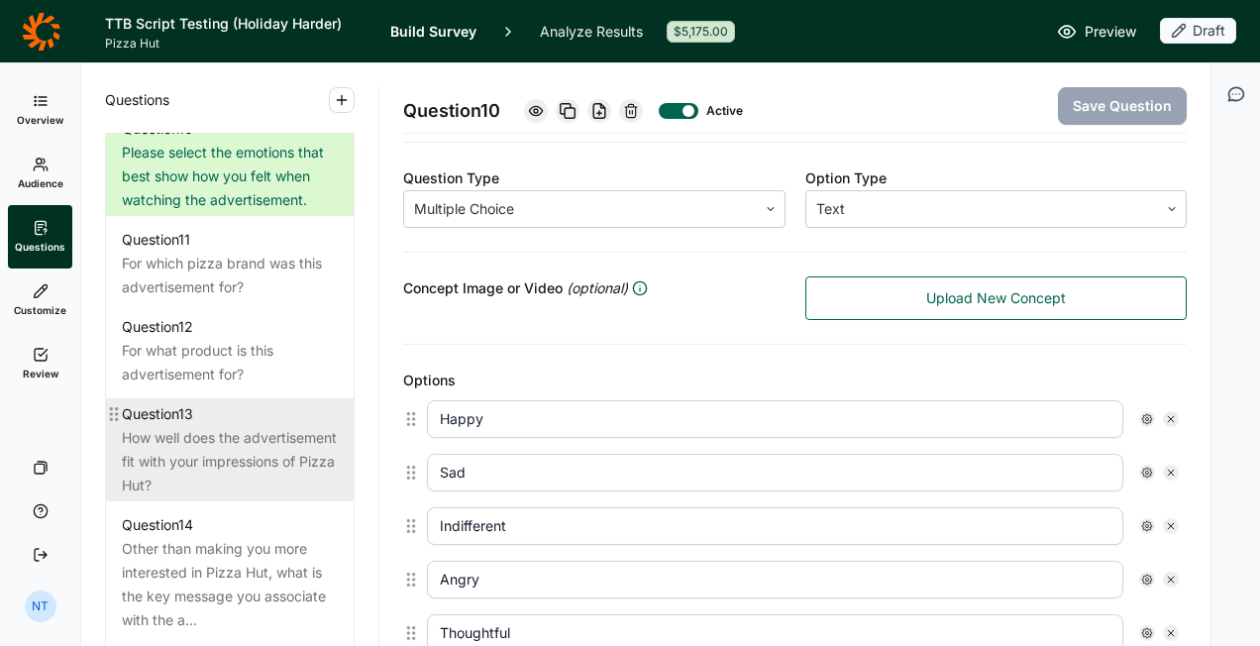
scroll to position [1982, 0]
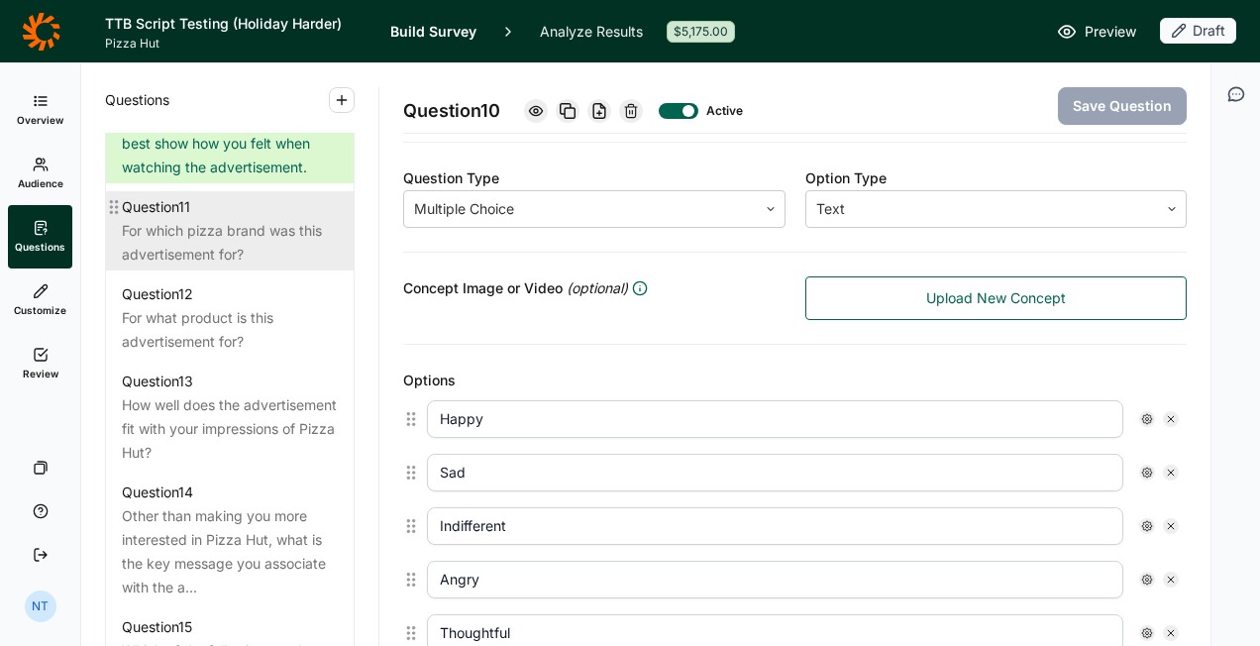
click at [296, 218] on div "Question 11" at bounding box center [230, 207] width 216 height 24
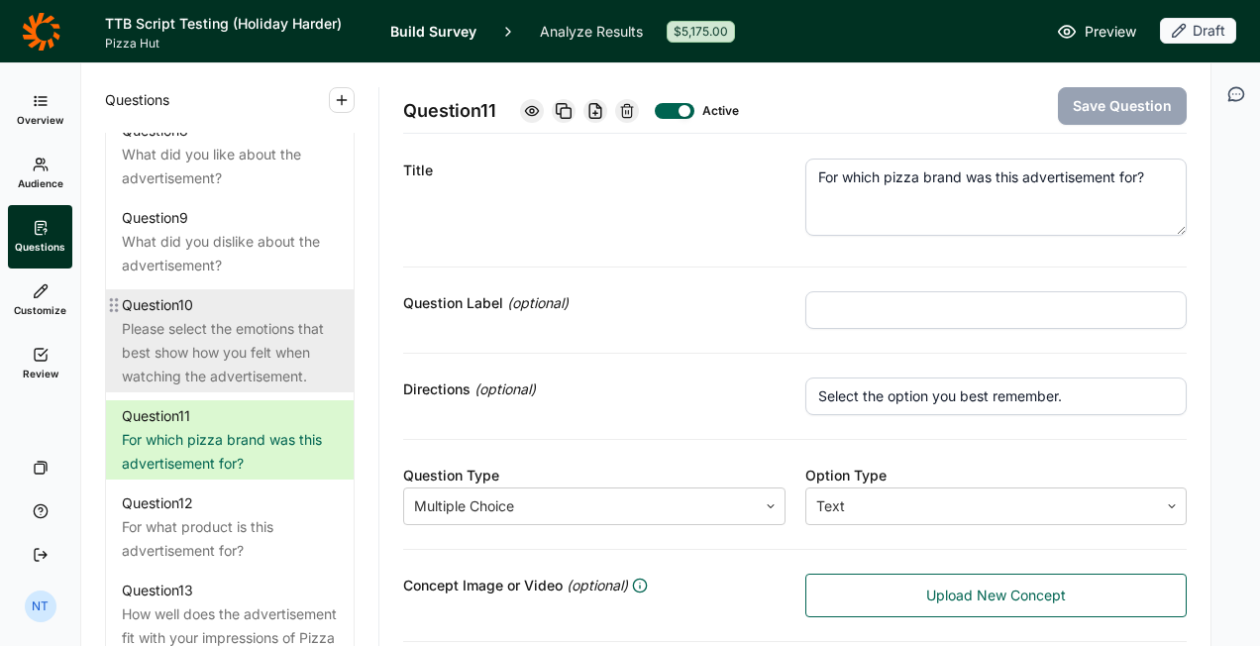
scroll to position [1883, 0]
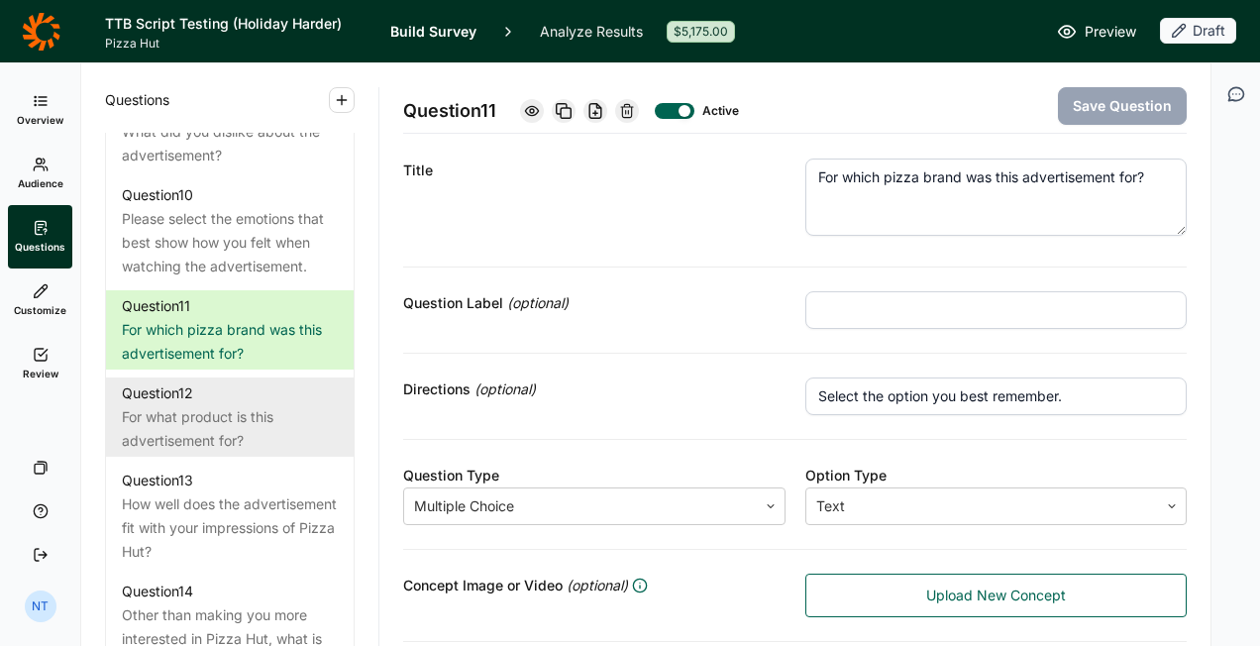
click at [271, 405] on div "Question 12" at bounding box center [230, 394] width 216 height 24
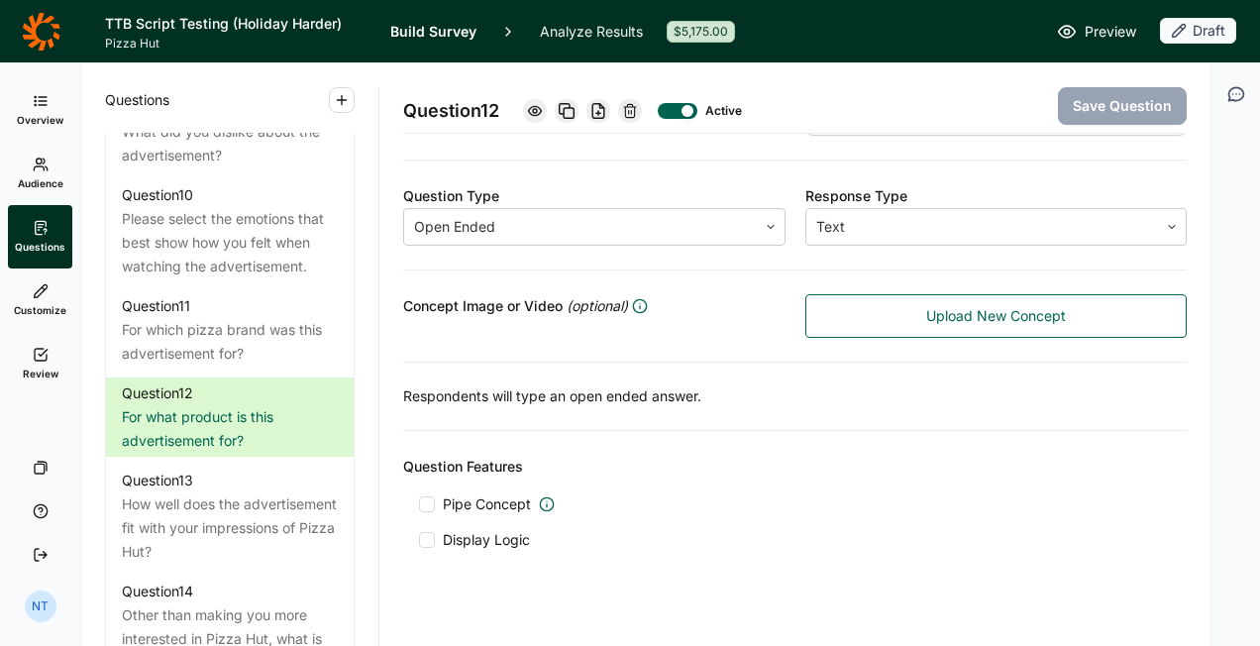
scroll to position [316, 0]
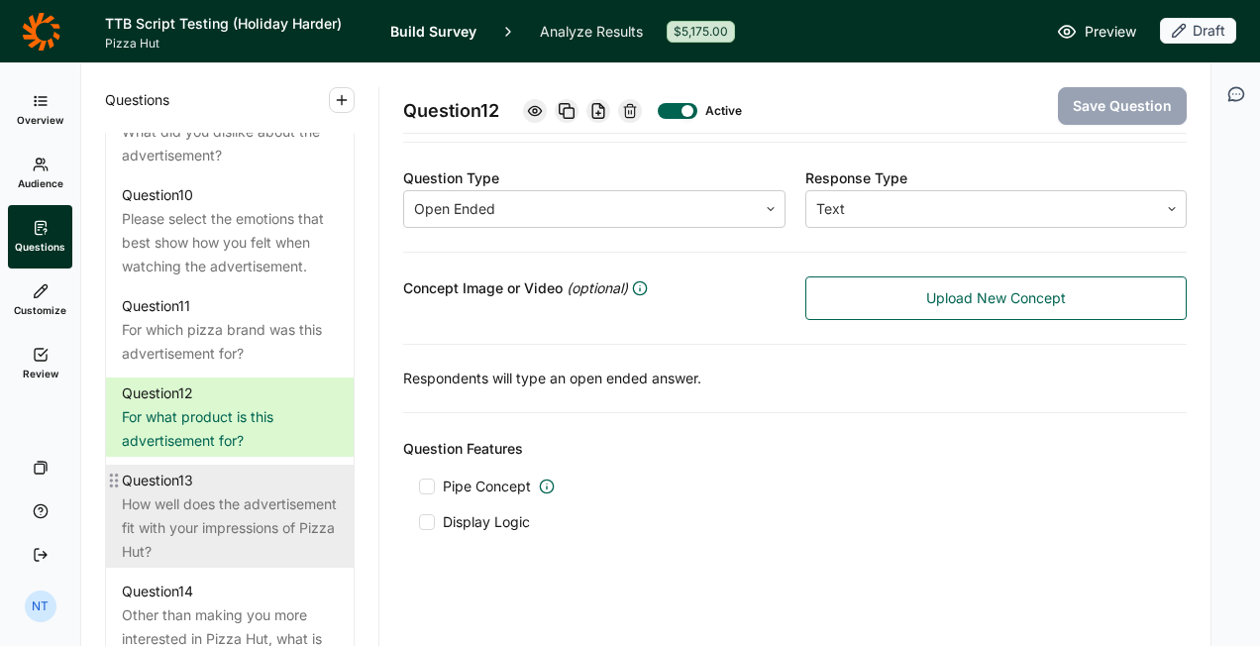
click at [221, 519] on div "How well does the advertisement fit with your impressions of Pizza Hut?" at bounding box center [230, 528] width 216 height 71
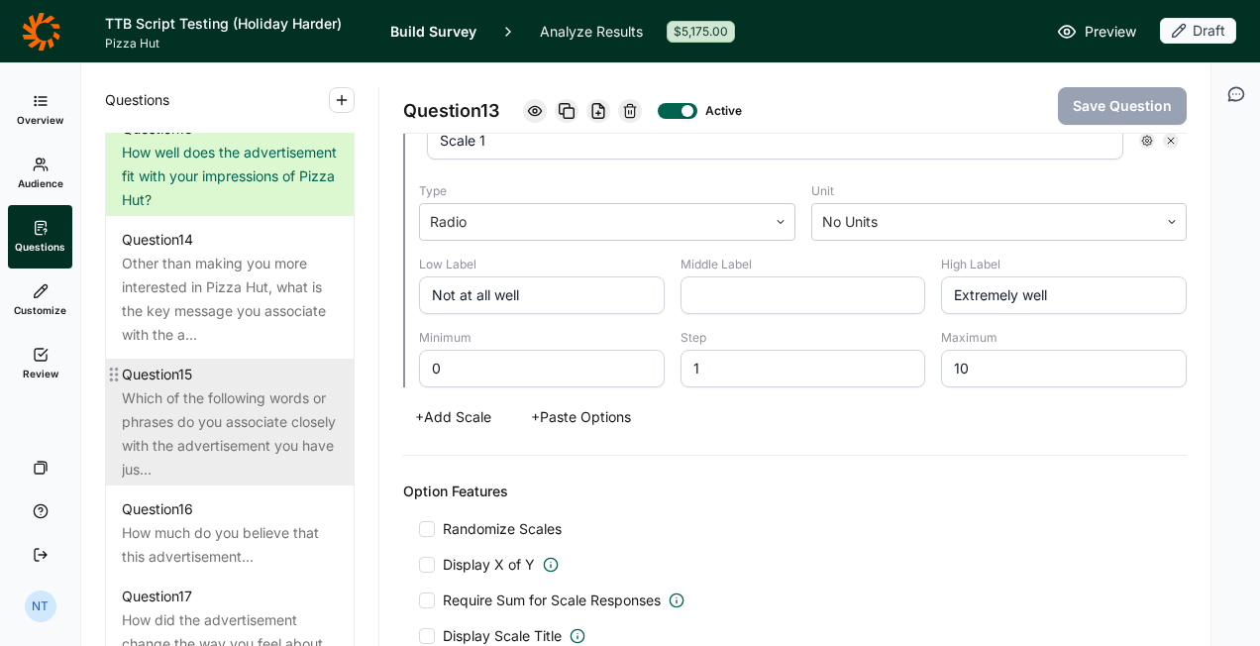
scroll to position [2279, 0]
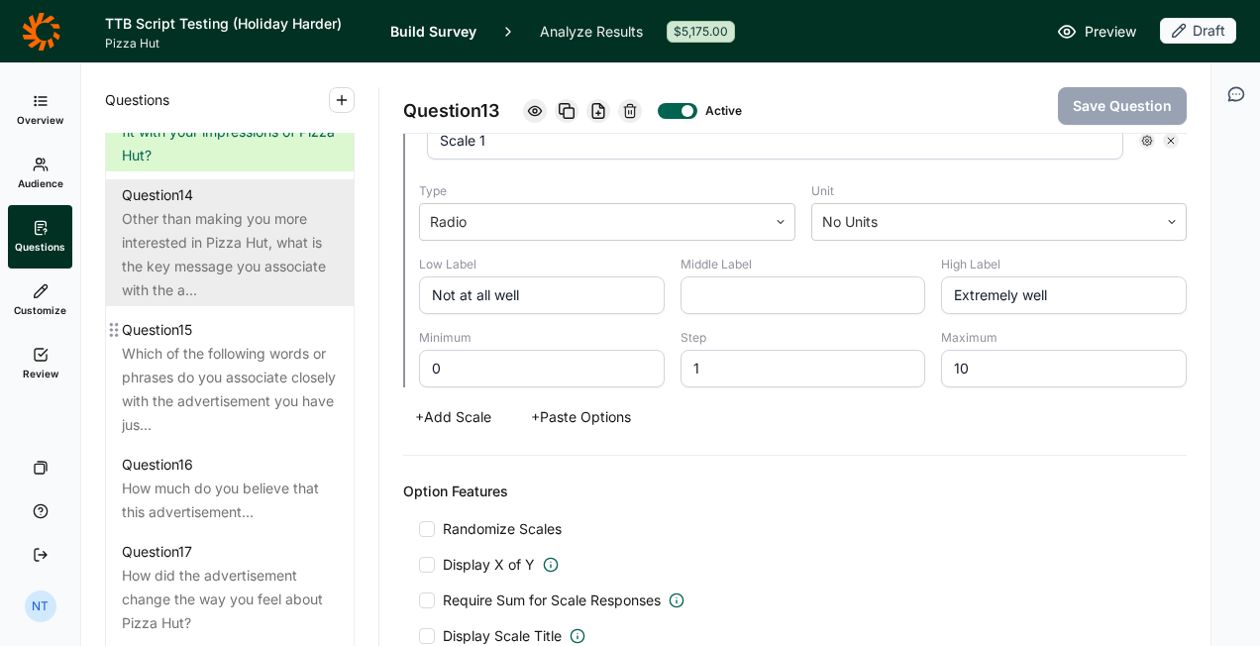
click at [278, 287] on div "Other than making you more interested in Pizza Hut, what is the key message you…" at bounding box center [230, 254] width 216 height 95
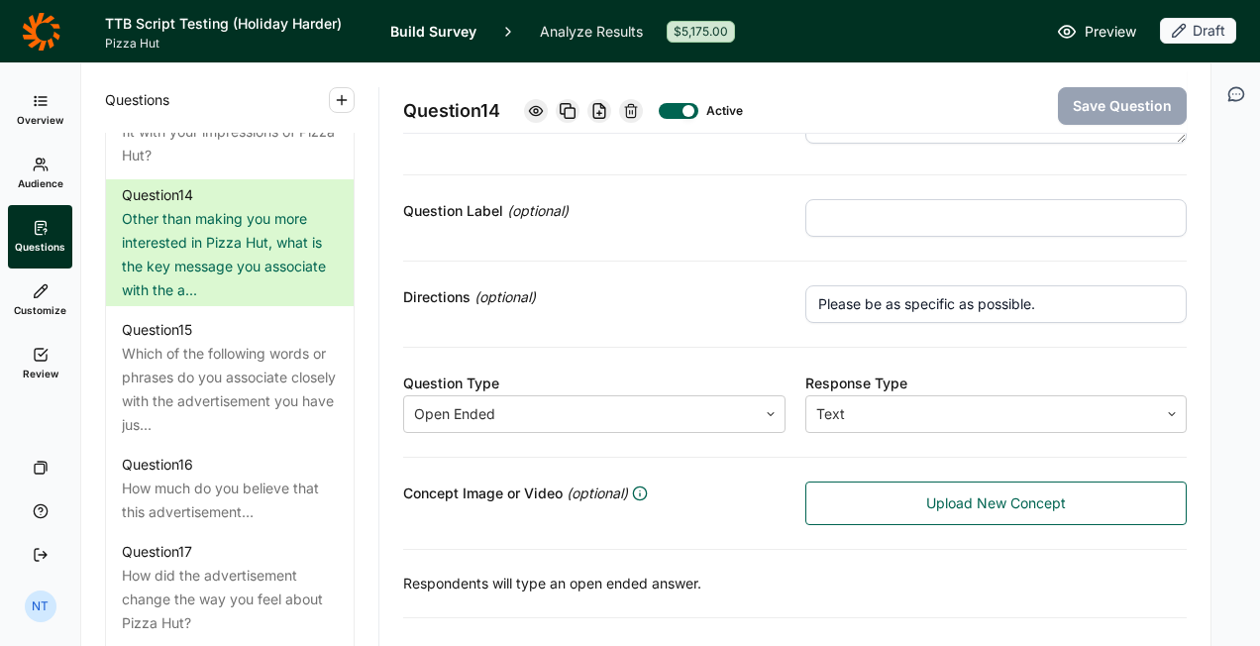
scroll to position [99, 0]
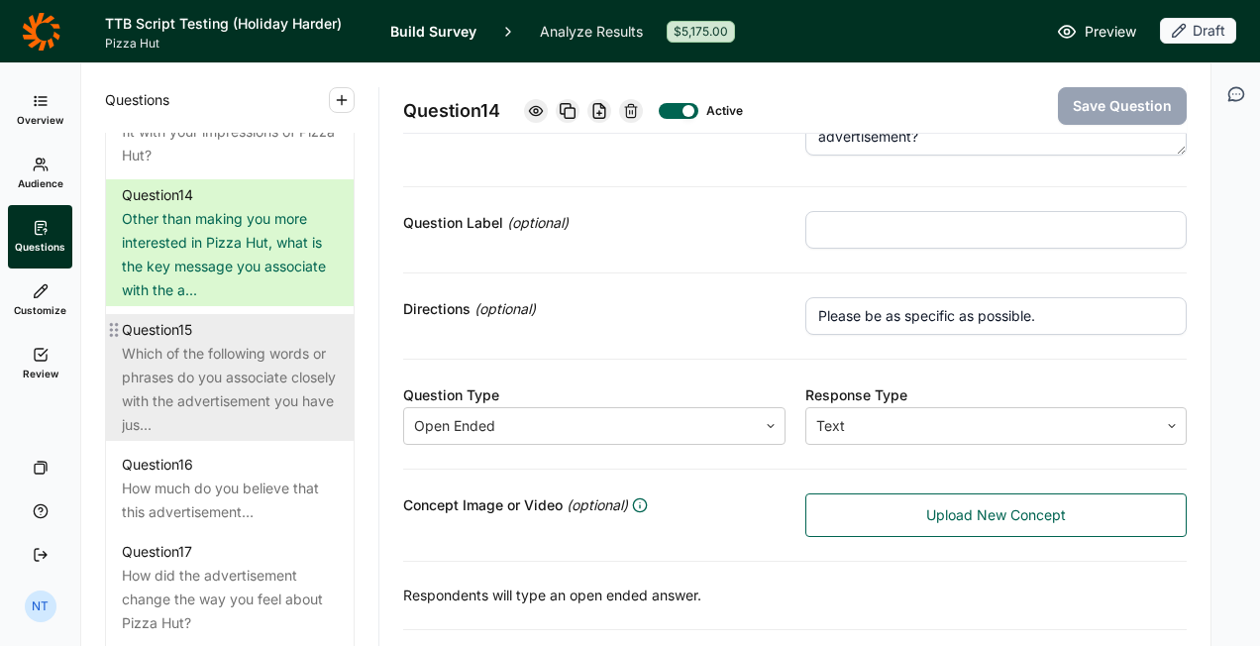
click at [252, 420] on div "Which of the following words or phrases do you associate closely with the adver…" at bounding box center [230, 389] width 216 height 95
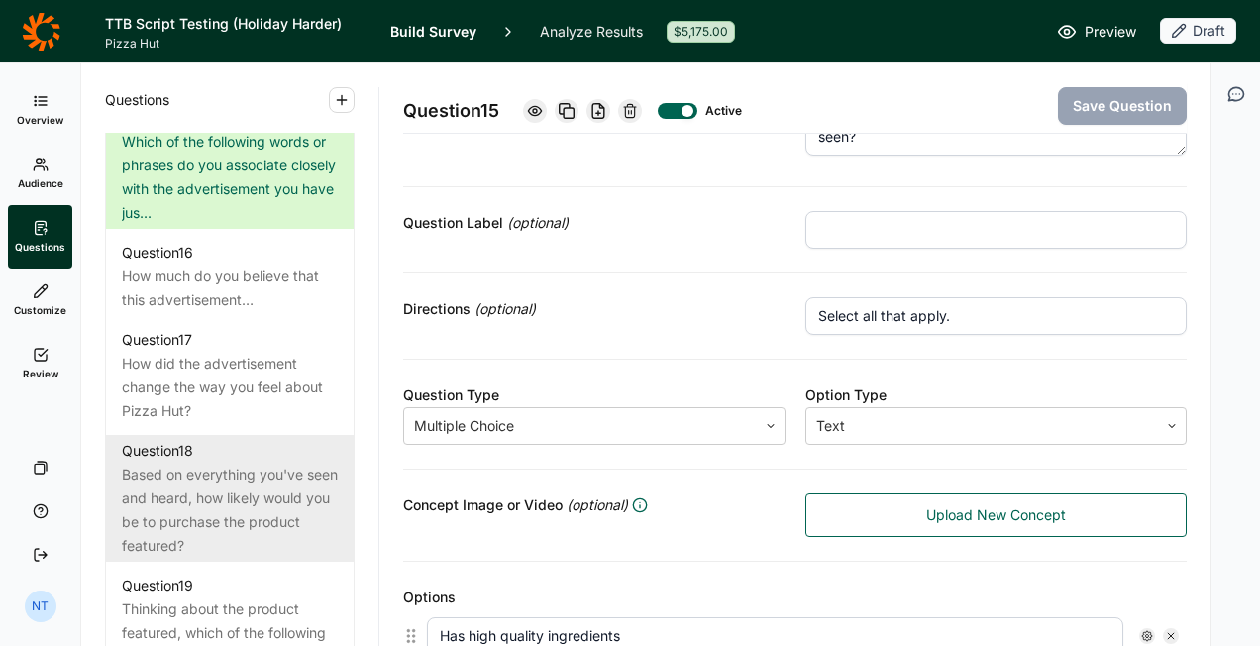
scroll to position [2576, 0]
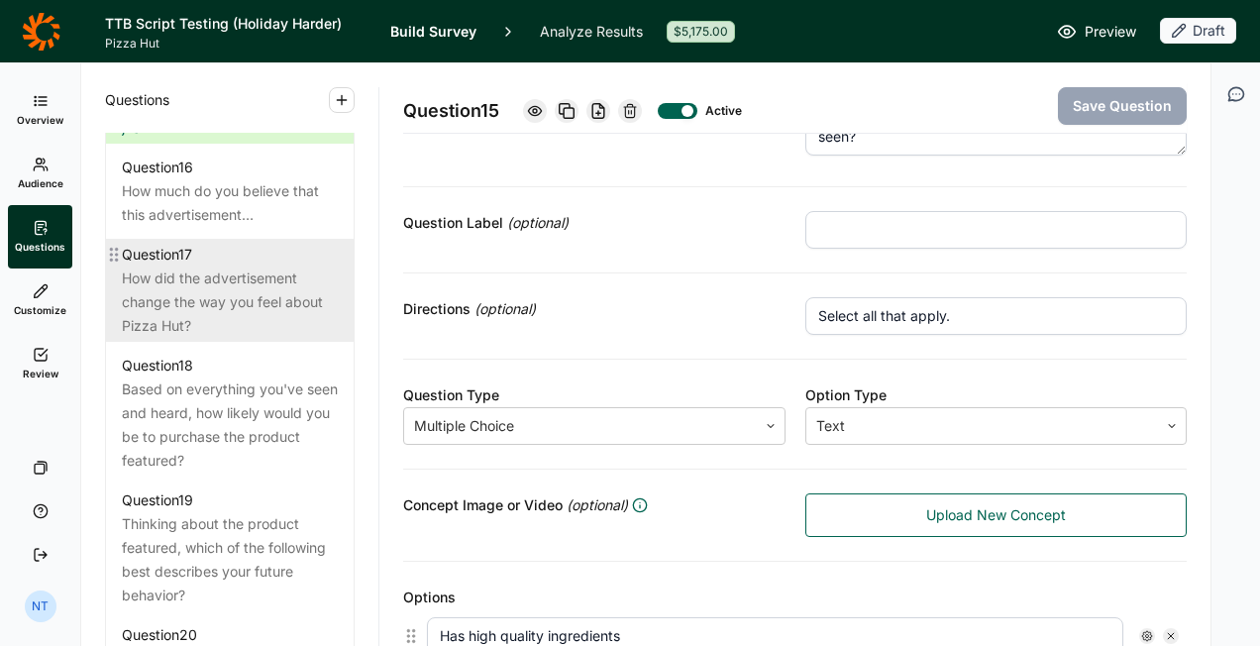
click at [263, 321] on div "How did the advertisement change the way you feel about Pizza Hut?" at bounding box center [230, 302] width 216 height 71
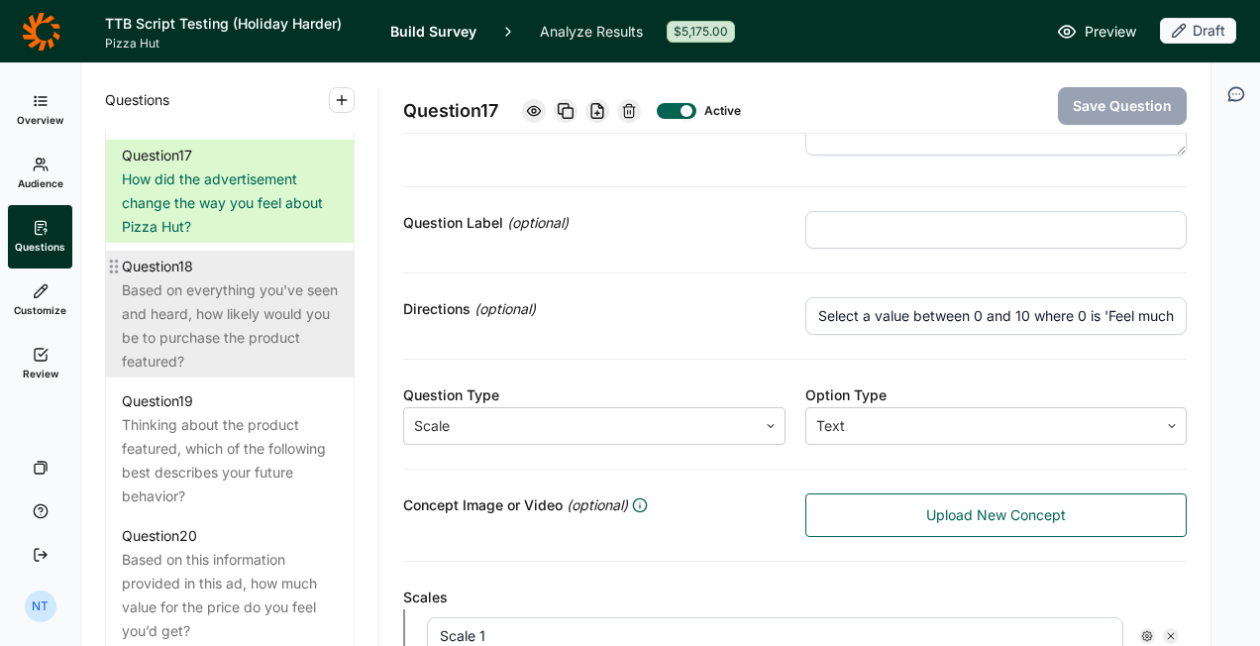
click at [265, 338] on div "Based on everything you've seen and heard, how likely would you be to purchase …" at bounding box center [230, 325] width 216 height 95
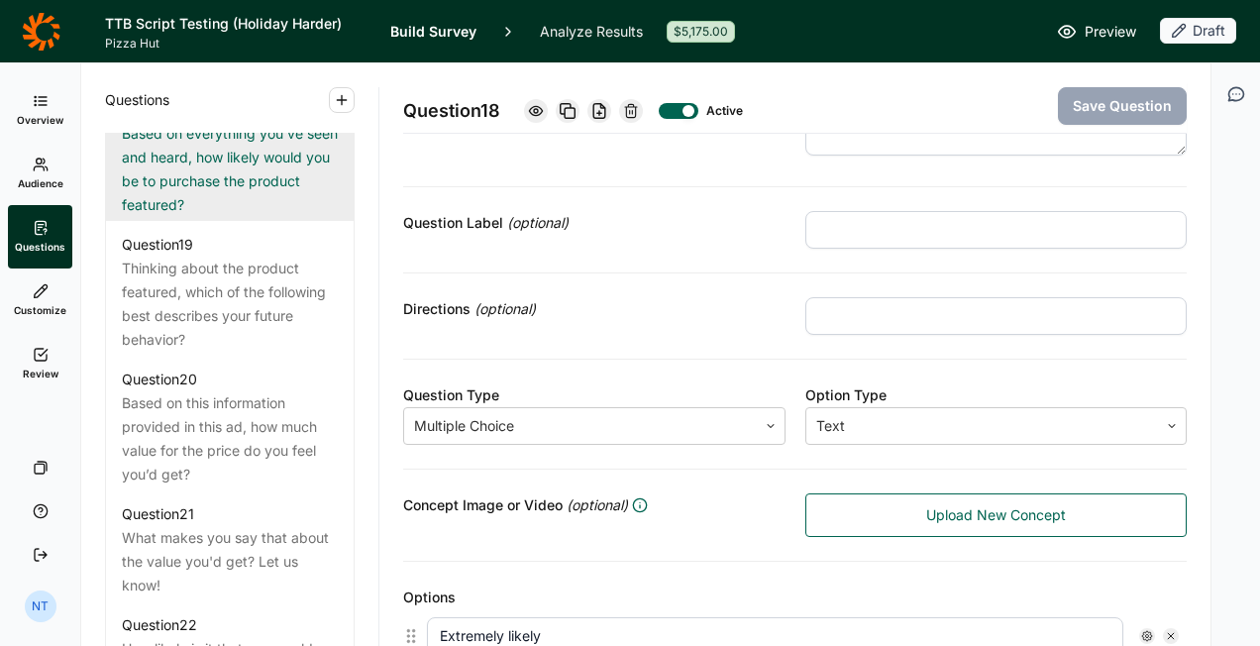
scroll to position [2973, 0]
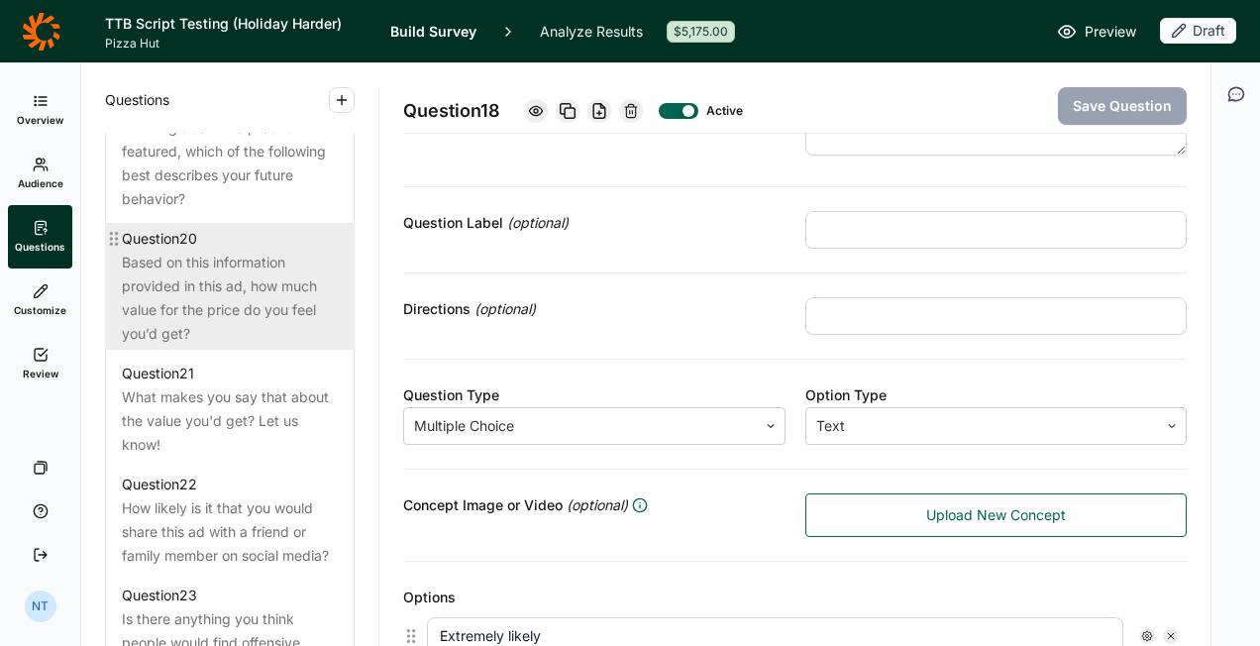
click at [263, 329] on div "Based on this information provided in this ad, how much value for the price do …" at bounding box center [230, 298] width 216 height 95
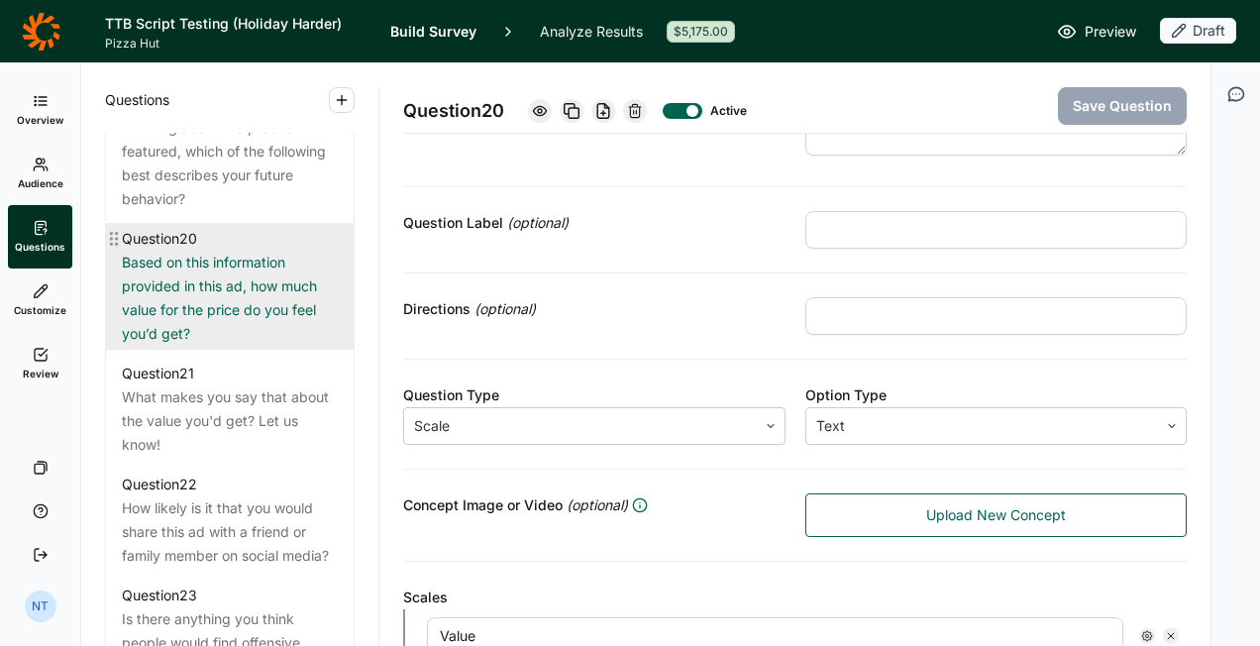
scroll to position [3072, 0]
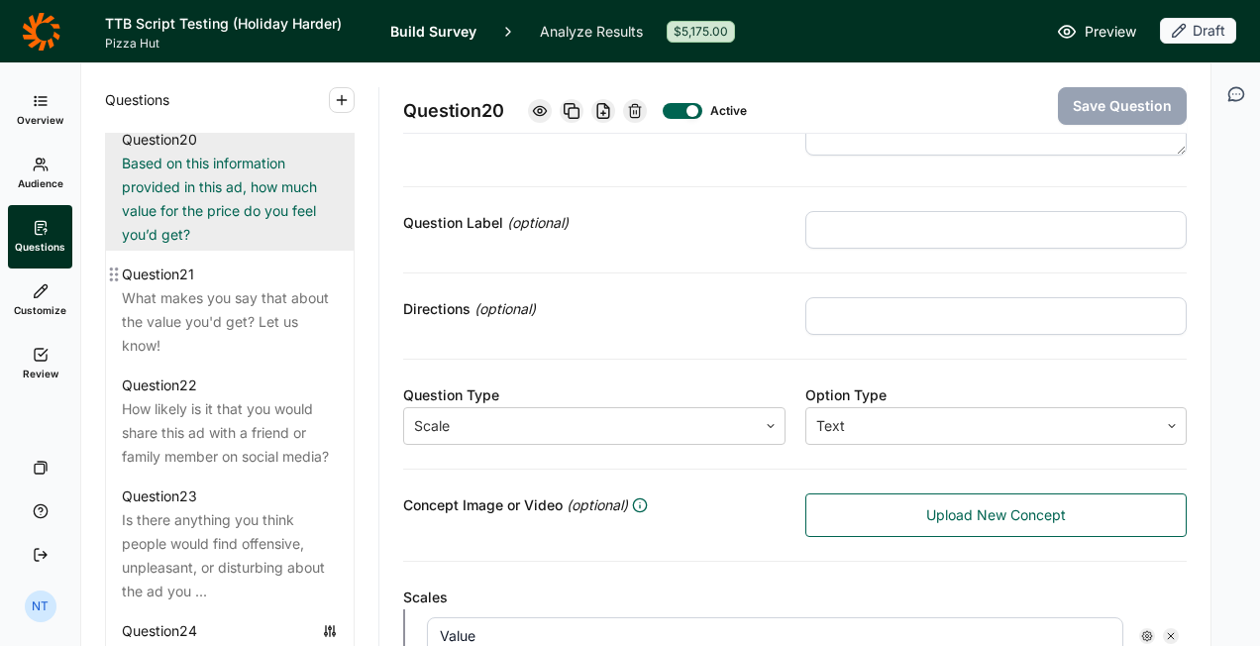
click at [263, 329] on div "What makes you say that about the value you'd get? Let us know!" at bounding box center [230, 321] width 216 height 71
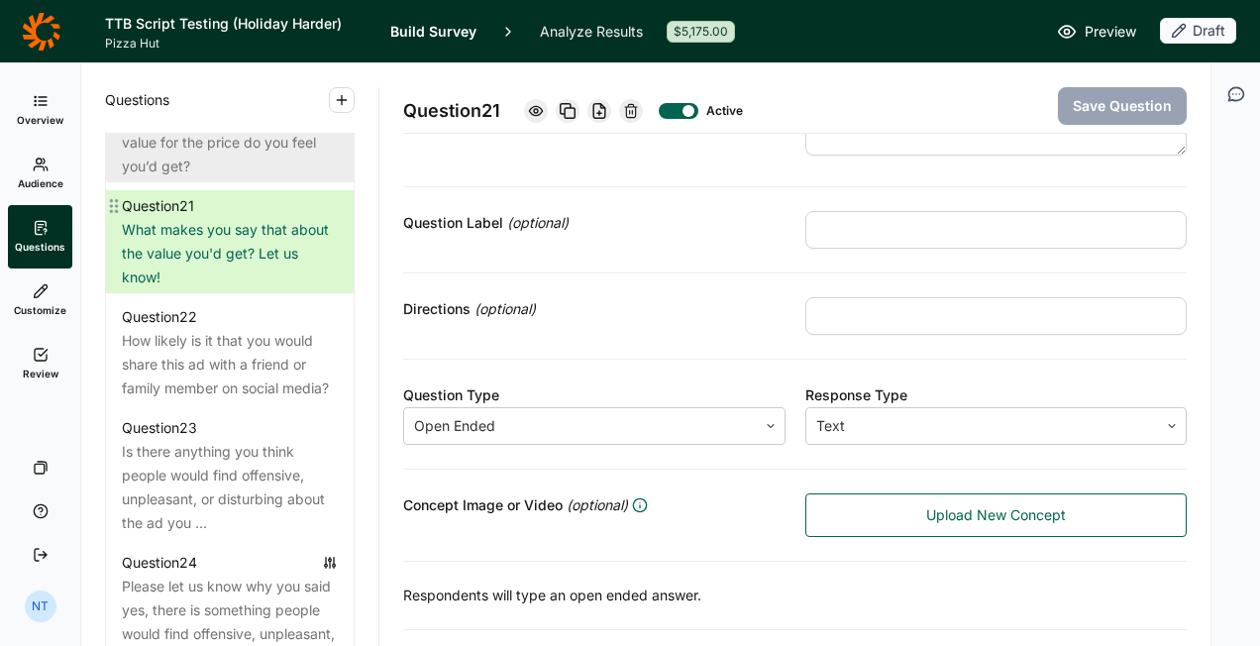
scroll to position [3171, 0]
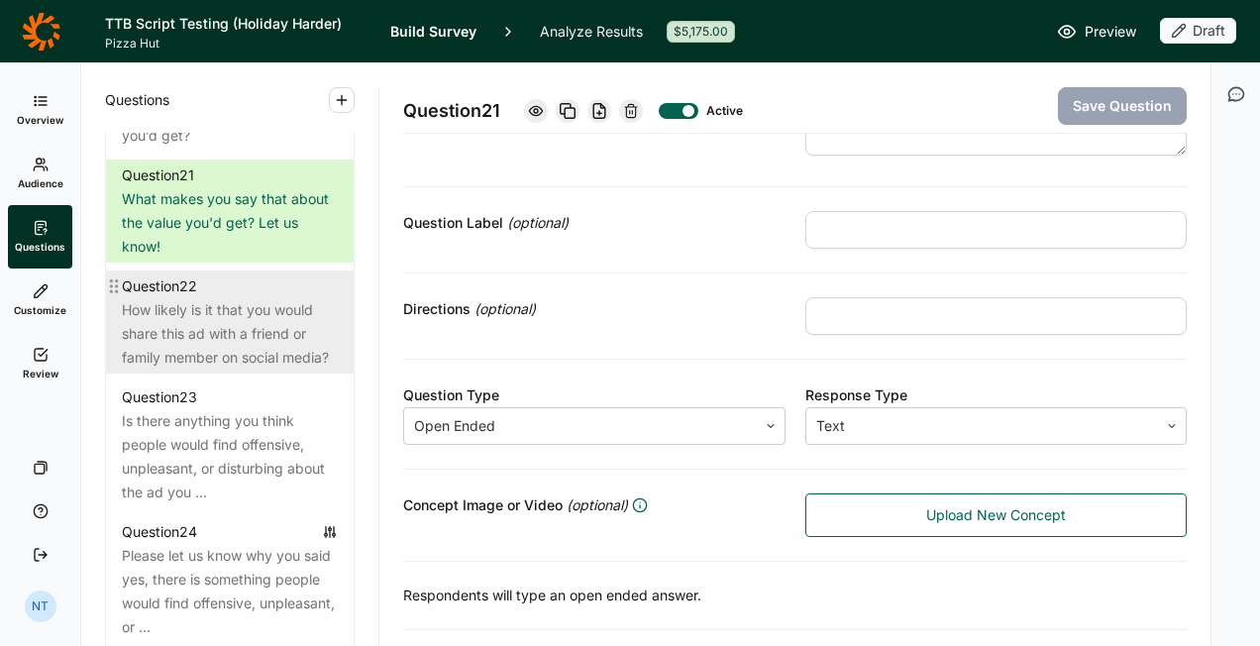
click at [176, 336] on div "How likely is it that you would share this ad with a friend or family member on…" at bounding box center [230, 333] width 216 height 71
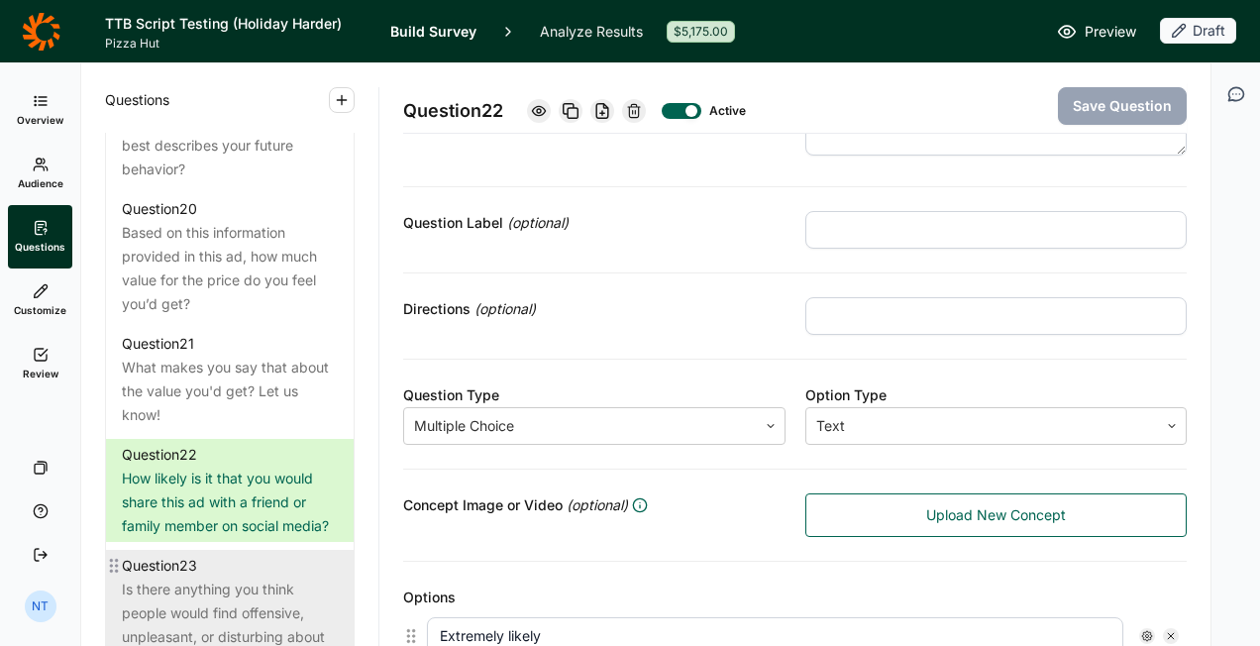
scroll to position [2973, 0]
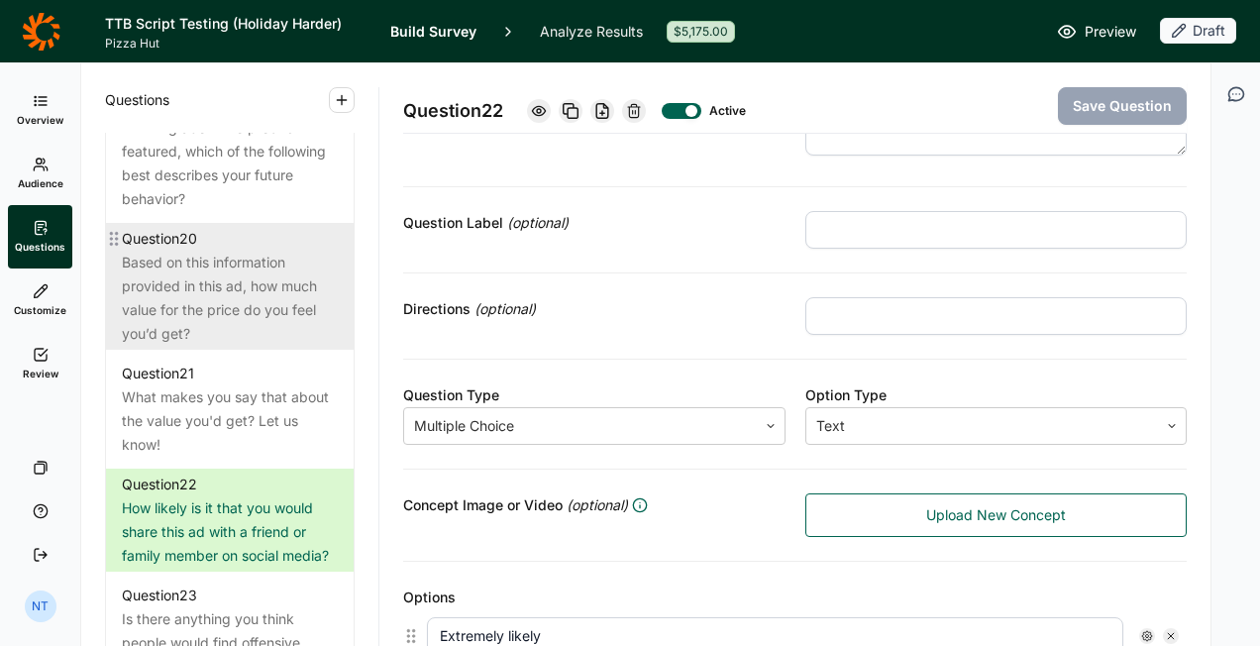
click at [281, 251] on div "Question 20" at bounding box center [230, 239] width 216 height 24
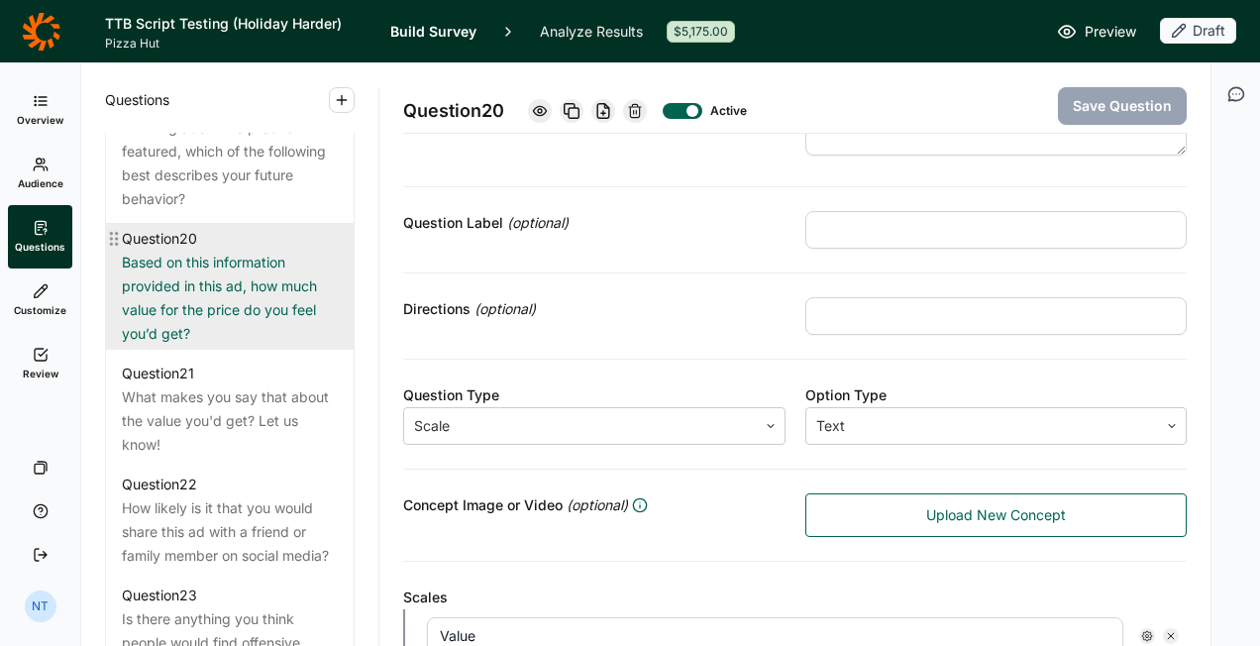
scroll to position [2775, 0]
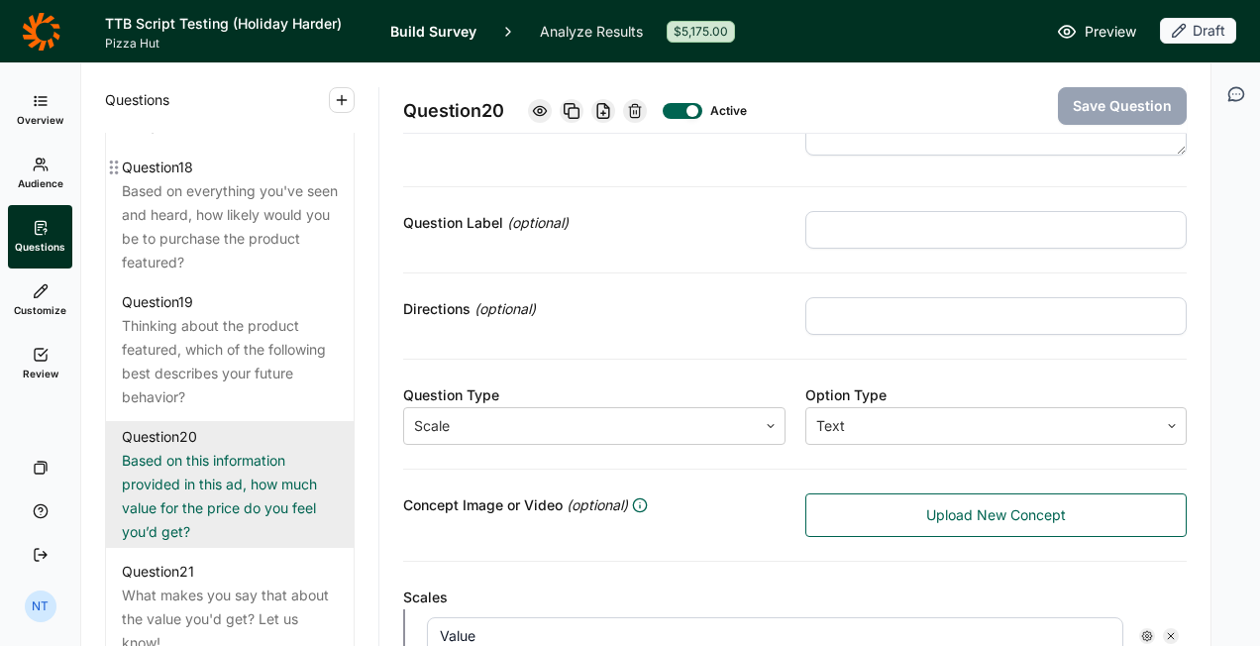
click at [281, 261] on div "Based on everything you've seen and heard, how likely would you be to purchase …" at bounding box center [230, 226] width 216 height 95
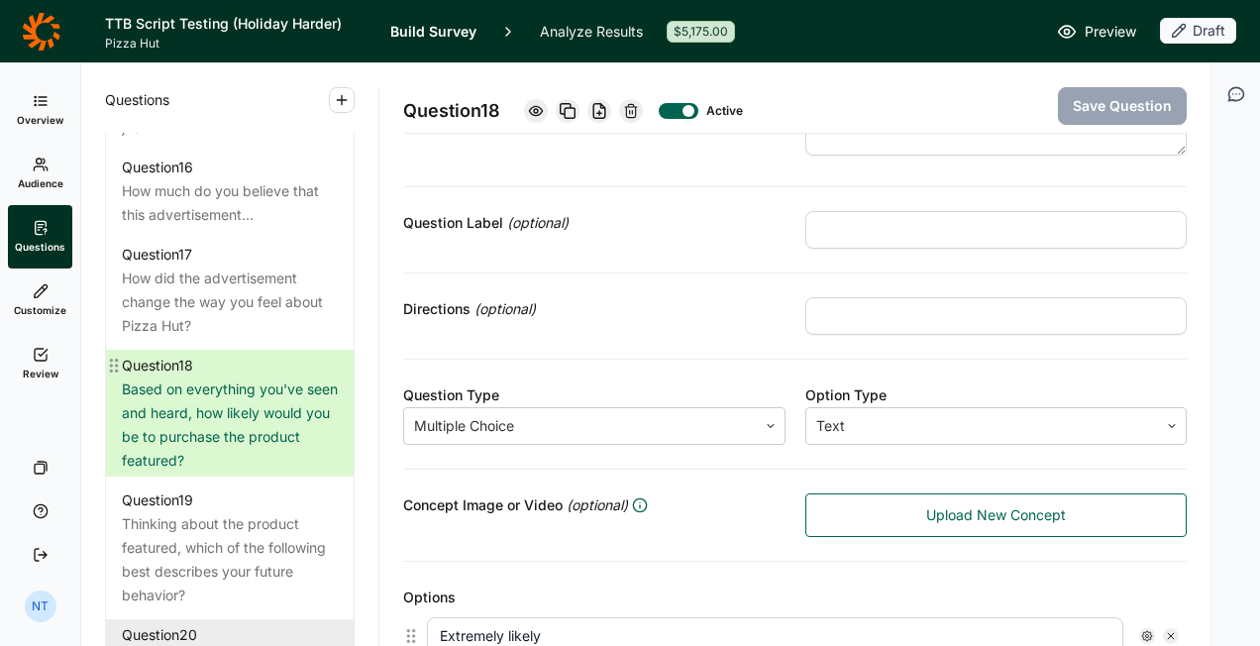
scroll to position [2576, 0]
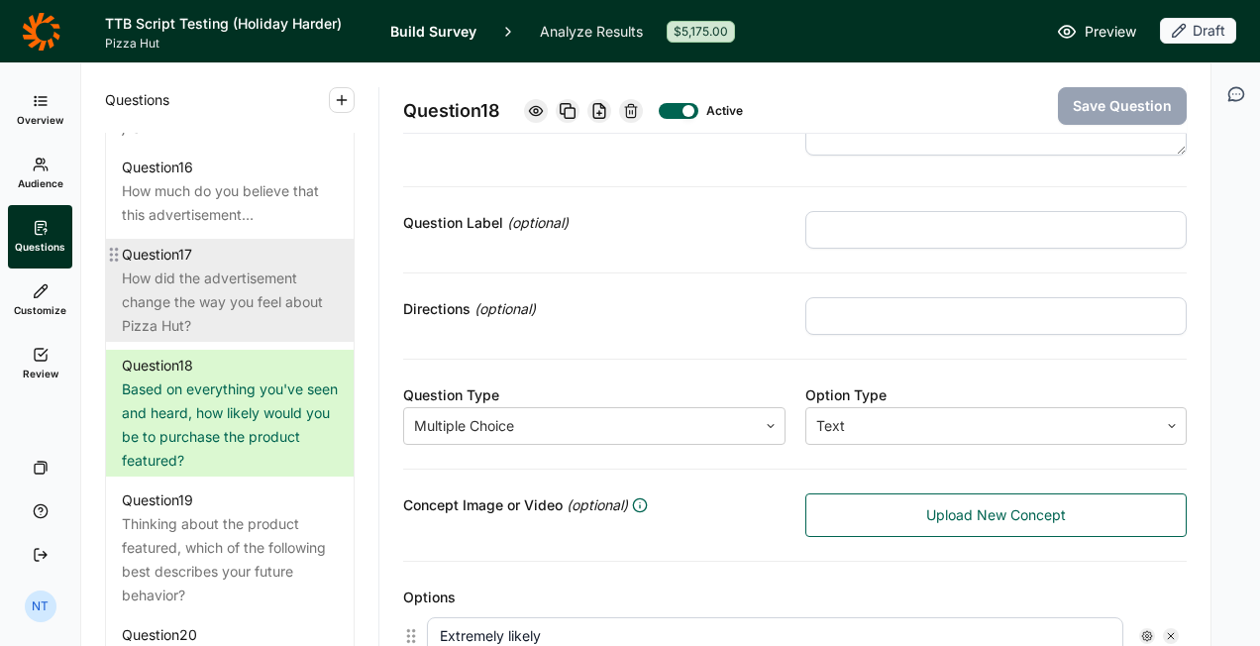
click at [258, 302] on div "How did the advertisement change the way you feel about Pizza Hut?" at bounding box center [230, 302] width 216 height 71
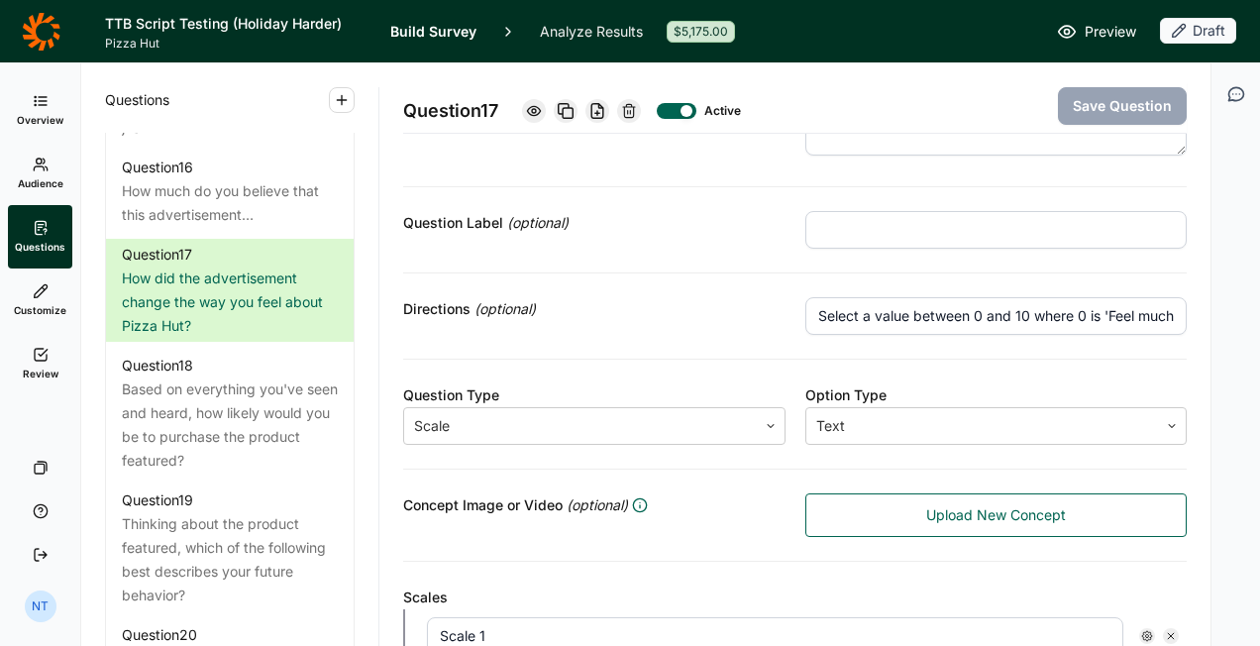
click at [334, 100] on icon "button" at bounding box center [342, 100] width 16 height 16
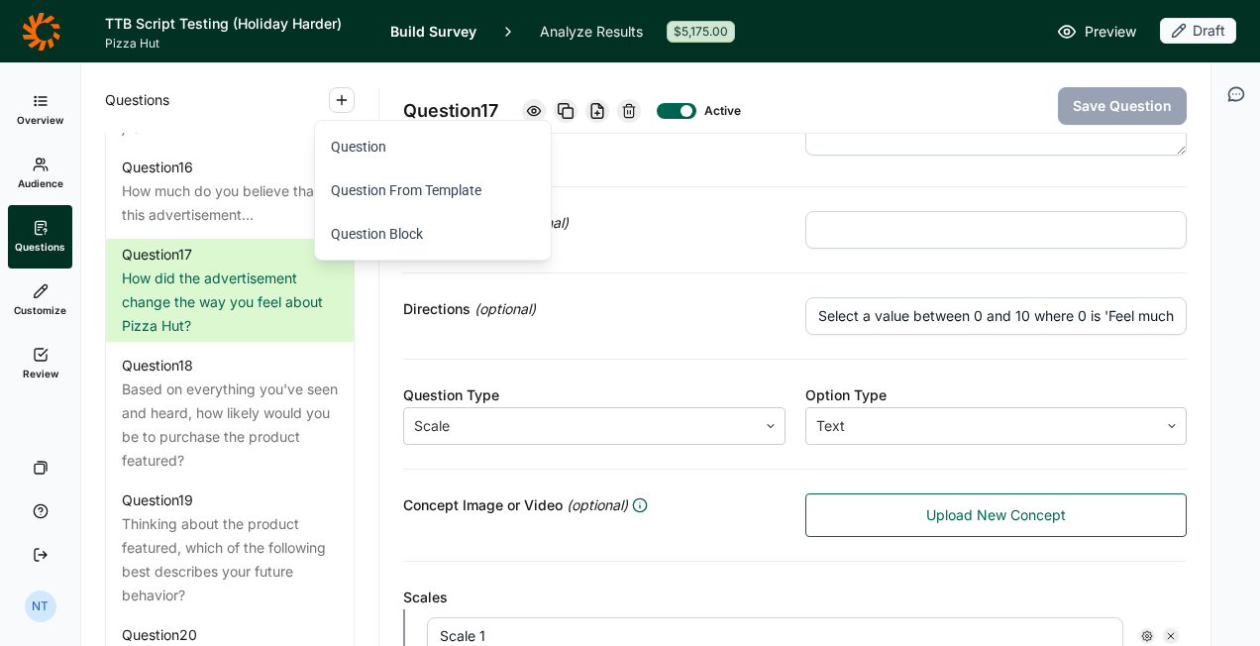
click at [676, 320] on div "Directions (optional)" at bounding box center [594, 316] width 383 height 38
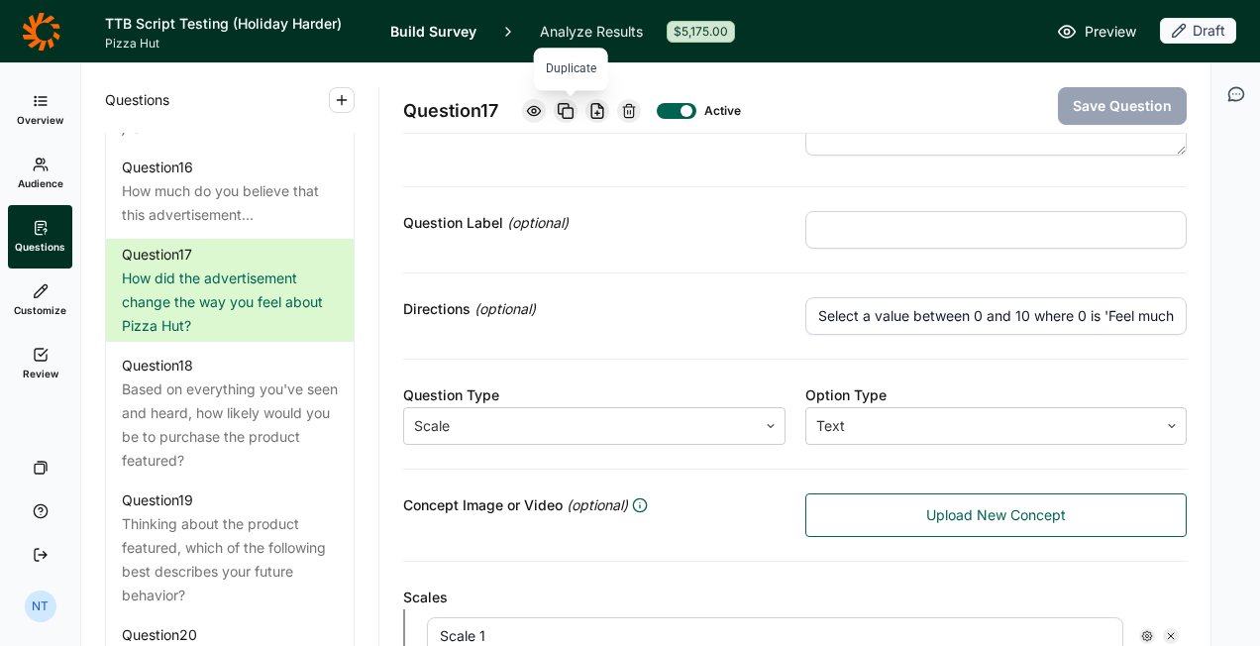
click at [574, 103] on icon at bounding box center [566, 111] width 16 height 16
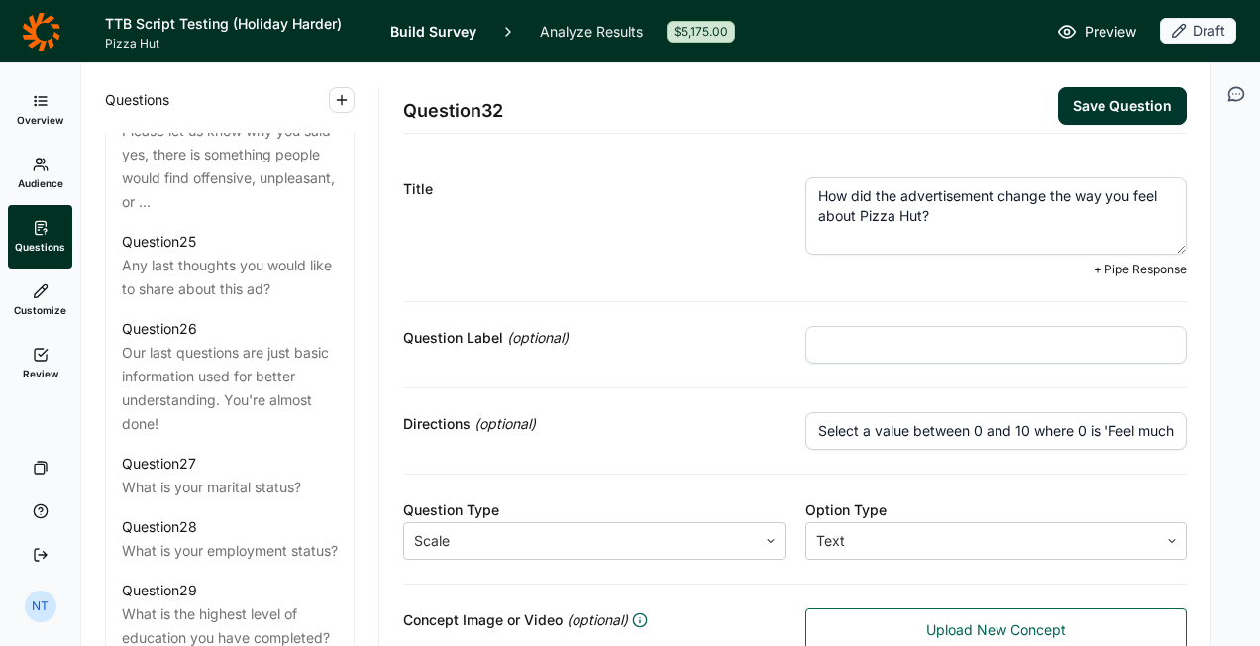
click at [955, 196] on textarea "How did the advertisement change the way you feel about Pizza Hut?" at bounding box center [997, 215] width 383 height 77
click at [902, 201] on textarea "How did the advertisement change the way you feel about Pizza Hut?" at bounding box center [997, 215] width 383 height 77
click at [824, 193] on textarea "How did the advertisement change the way you feel about Pizza Hut?" at bounding box center [997, 215] width 383 height 77
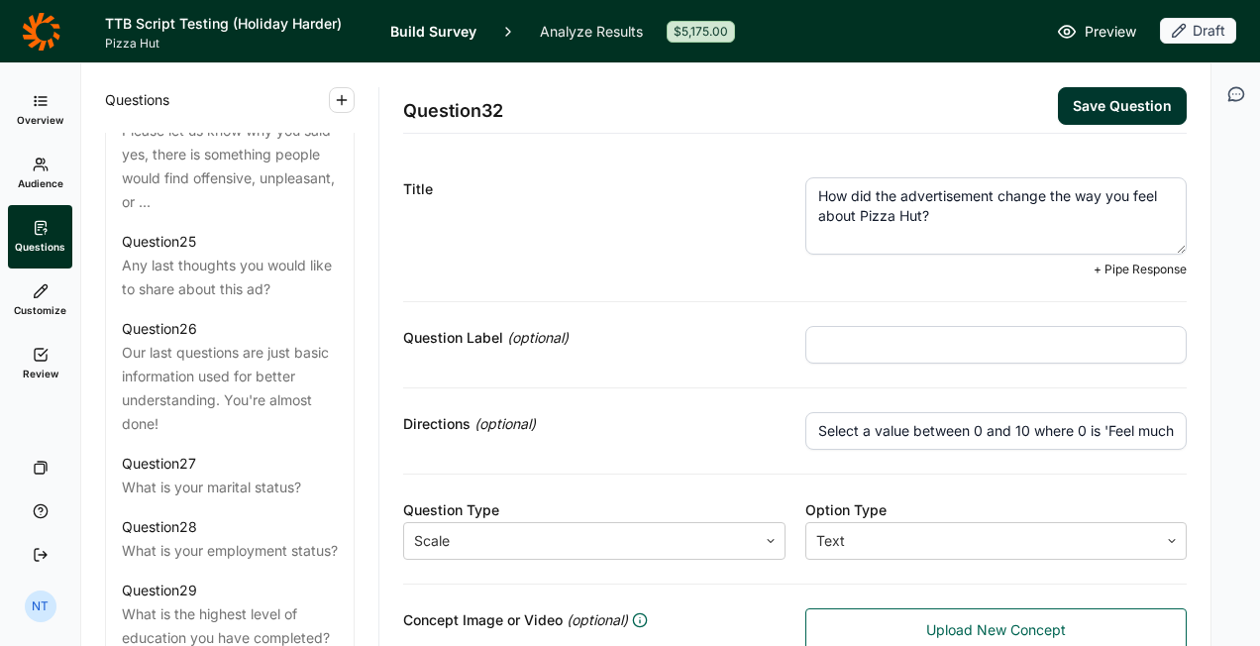
click at [824, 193] on textarea "How did the advertisement change the way you feel about Pizza Hut?" at bounding box center [997, 215] width 383 height 77
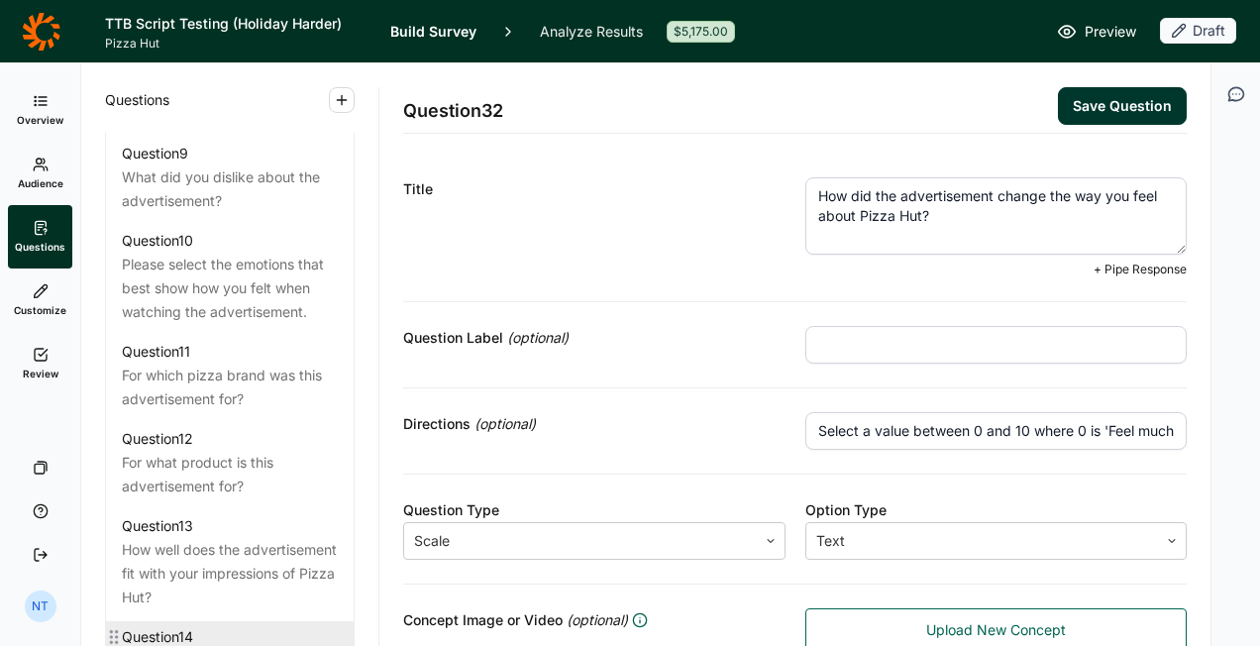
scroll to position [1812, 0]
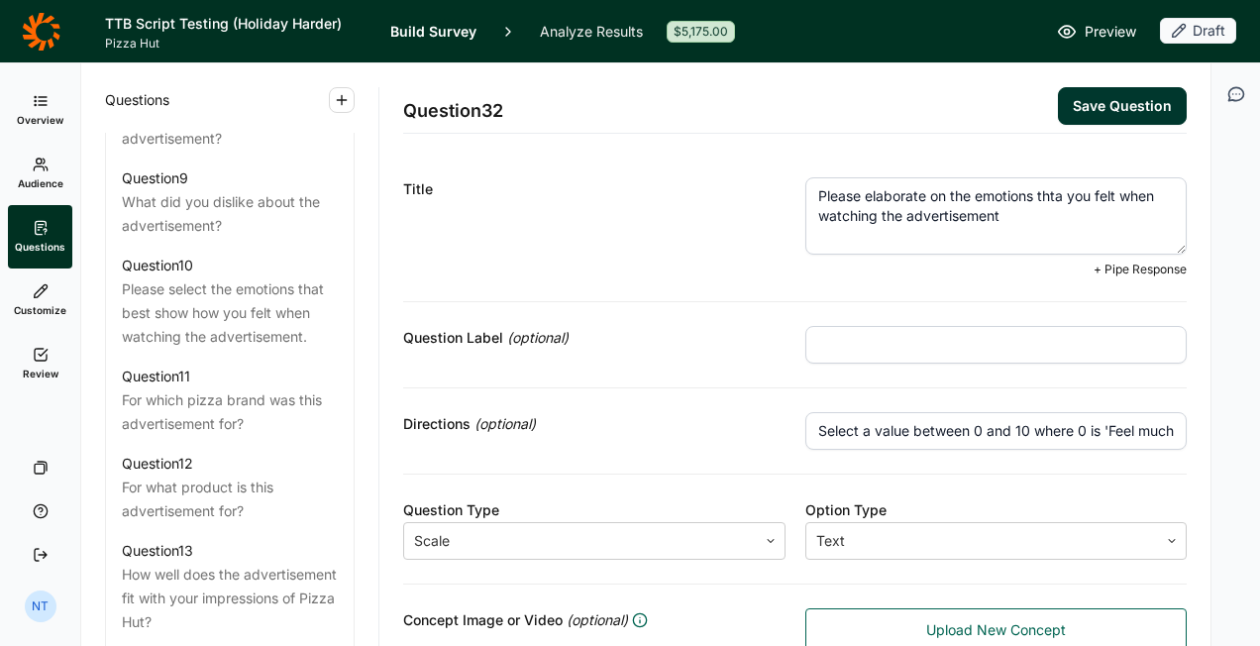
drag, startPoint x: 1046, startPoint y: 195, endPoint x: 943, endPoint y: 176, distance: 104.8
click at [925, 174] on div "Title Please elaborate on the emotions thta you felt when watching the advertis…" at bounding box center [795, 228] width 784 height 149
click at [1051, 199] on textarea "Please elaborate on the emotions thta you felt when watching the advertisement" at bounding box center [997, 215] width 383 height 77
click at [1046, 196] on textarea "Please elaborate on the emotions thta you felt when watching the advertisement" at bounding box center [997, 215] width 383 height 77
click at [1020, 218] on textarea "Please elaborate on the emotions that you felt when watching the advertisement" at bounding box center [997, 215] width 383 height 77
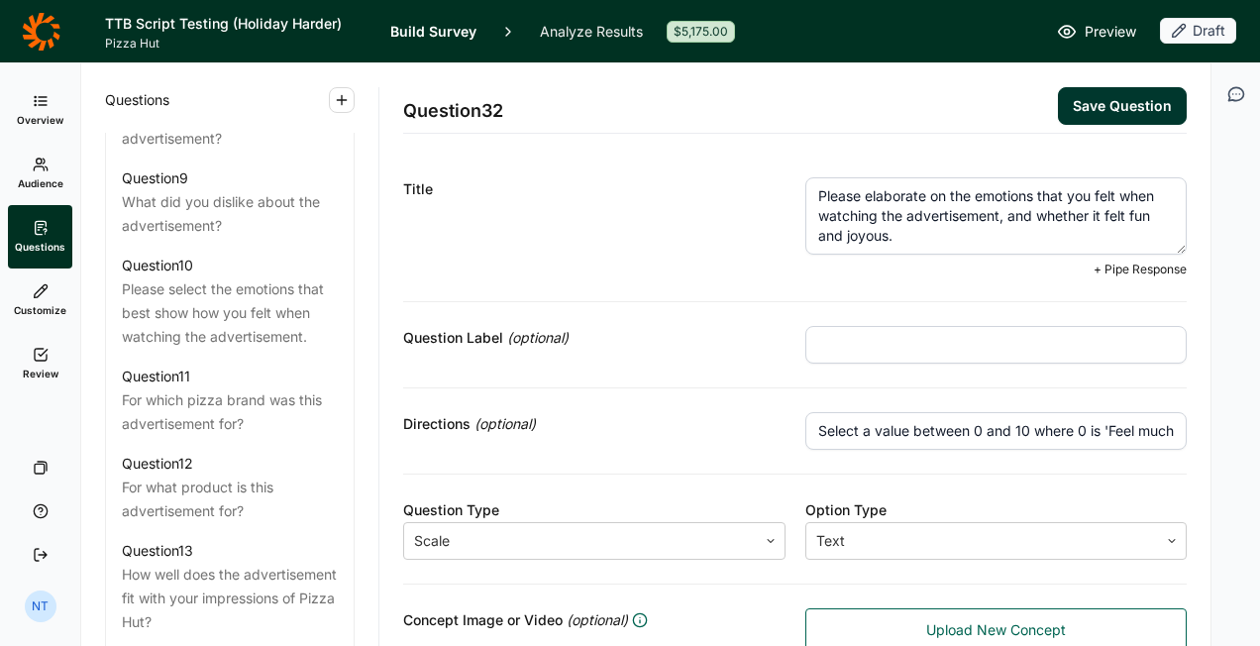
click at [1005, 225] on textarea "Please elaborate on the emotions that you felt when watching the advertisement,…" at bounding box center [997, 215] width 383 height 77
click at [985, 237] on textarea "Please elaborate on the emotions that you felt when watching the advertisement,…" at bounding box center [997, 215] width 383 height 77
drag, startPoint x: 991, startPoint y: 218, endPoint x: 1098, endPoint y: 210, distance: 107.3
click at [1098, 210] on textarea "Please elaborate on the emotions that you felt when watching the advertisement,…" at bounding box center [997, 215] width 383 height 77
click at [848, 239] on textarea "Please elaborate on the emotions that you felt when watching the advertisement.…" at bounding box center [997, 215] width 383 height 77
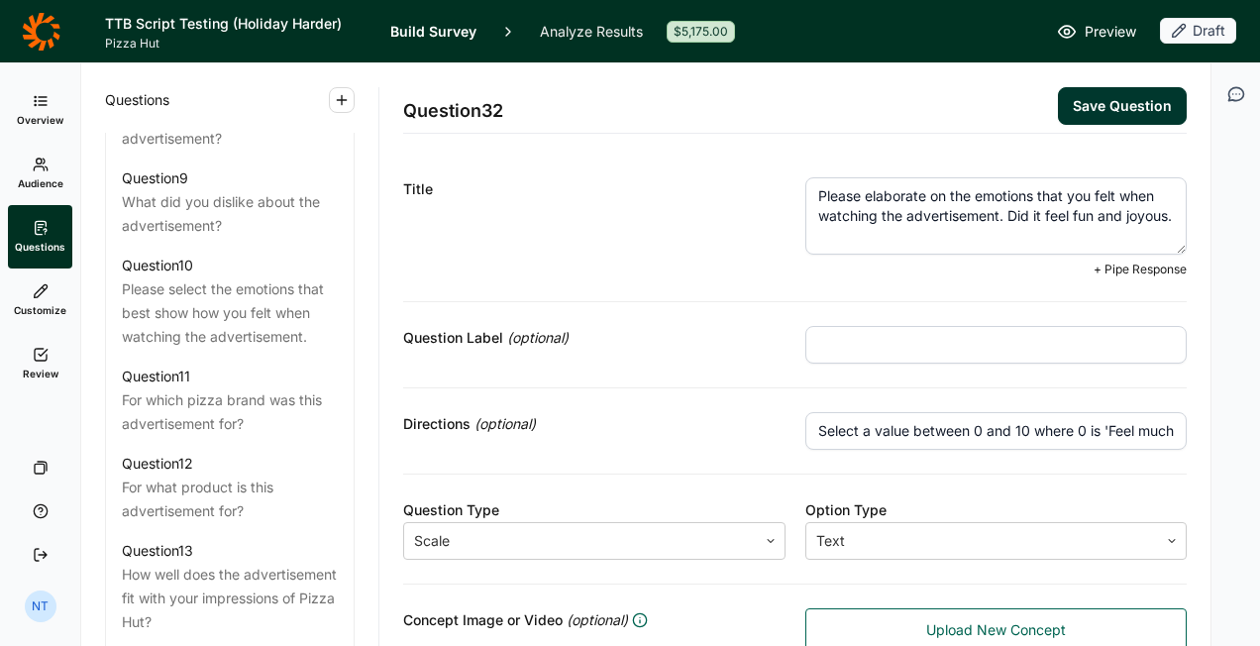
click at [857, 239] on textarea "Please elaborate on the emotions that you felt when watching the advertisement.…" at bounding box center [997, 215] width 383 height 77
click at [855, 239] on textarea "Please elaborate on the emotions that you felt when watching the advertisement.…" at bounding box center [997, 215] width 383 height 77
type textarea "Please elaborate on the emotions that you felt when watching the advertisement.…"
click at [688, 226] on div "Title" at bounding box center [594, 227] width 383 height 100
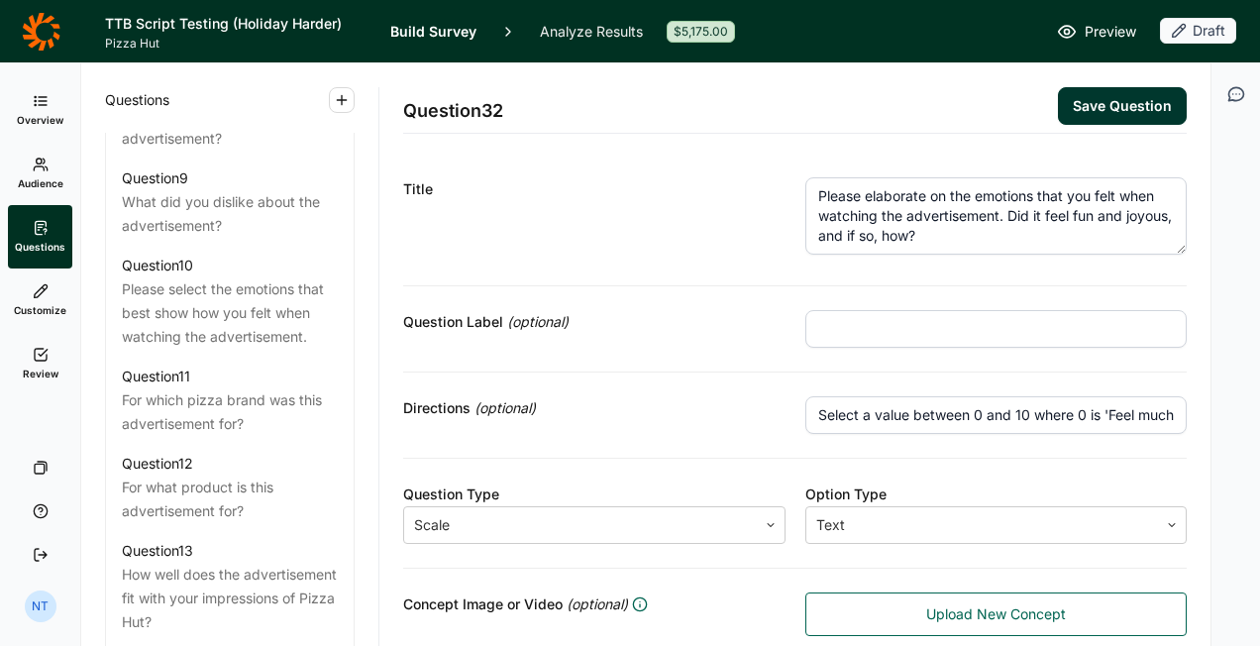
scroll to position [297, 0]
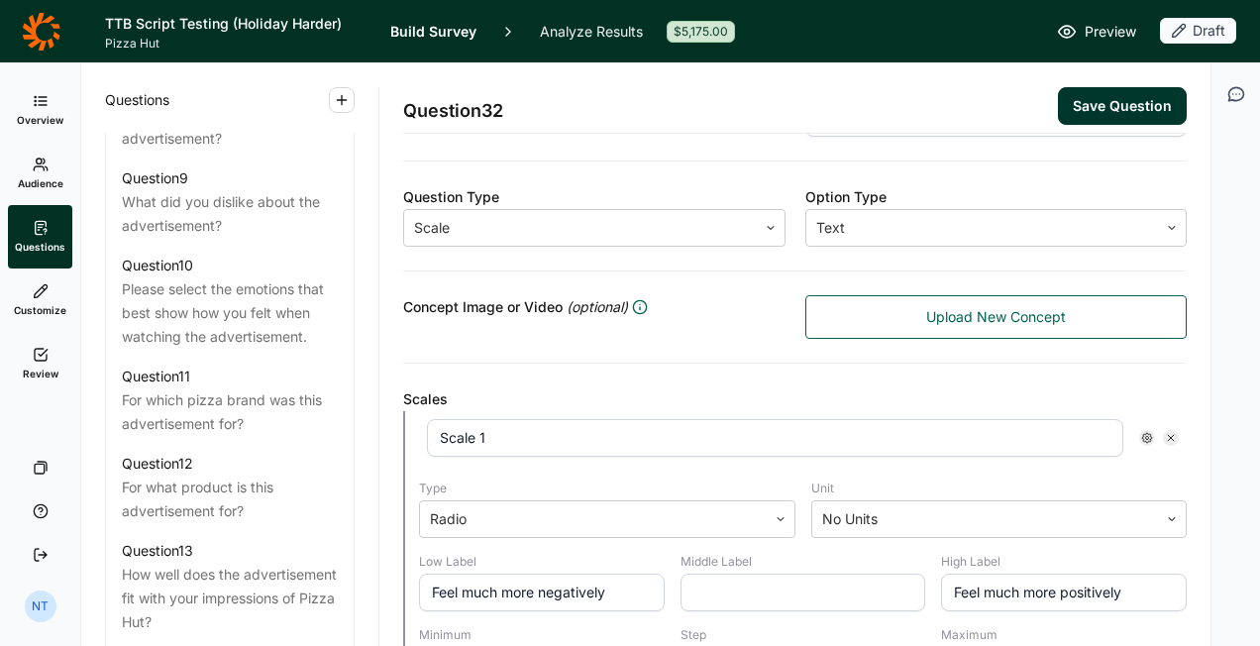
click at [1081, 109] on button "Save Question" at bounding box center [1122, 106] width 129 height 38
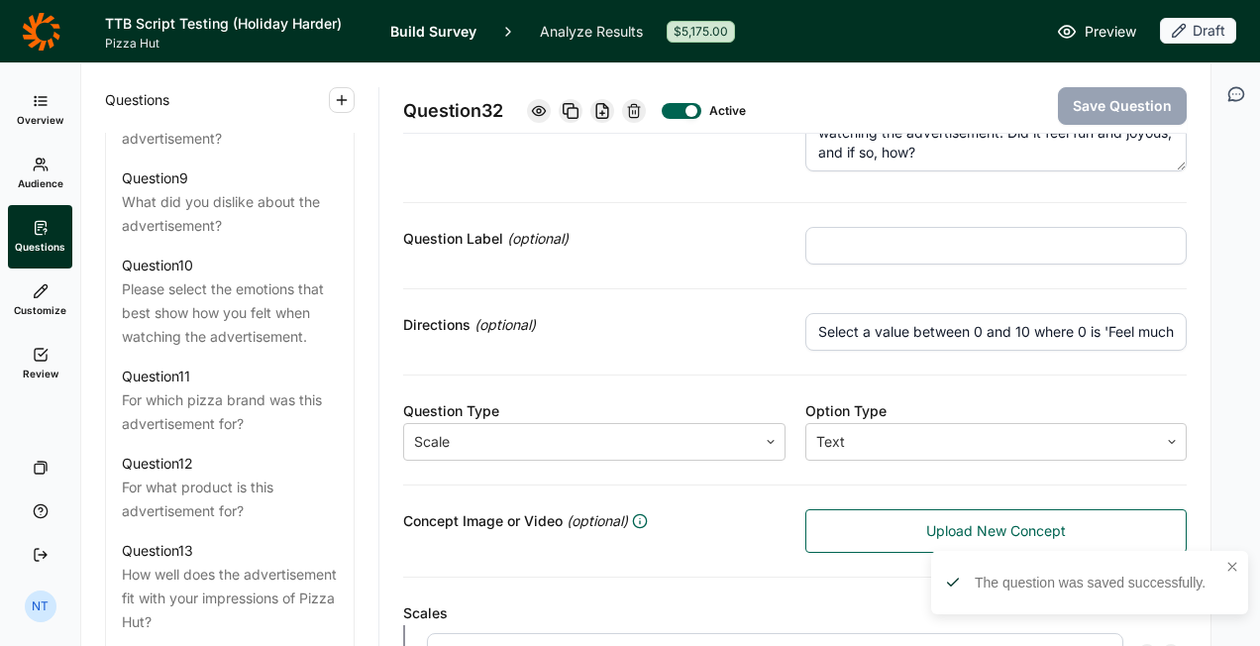
scroll to position [198, 0]
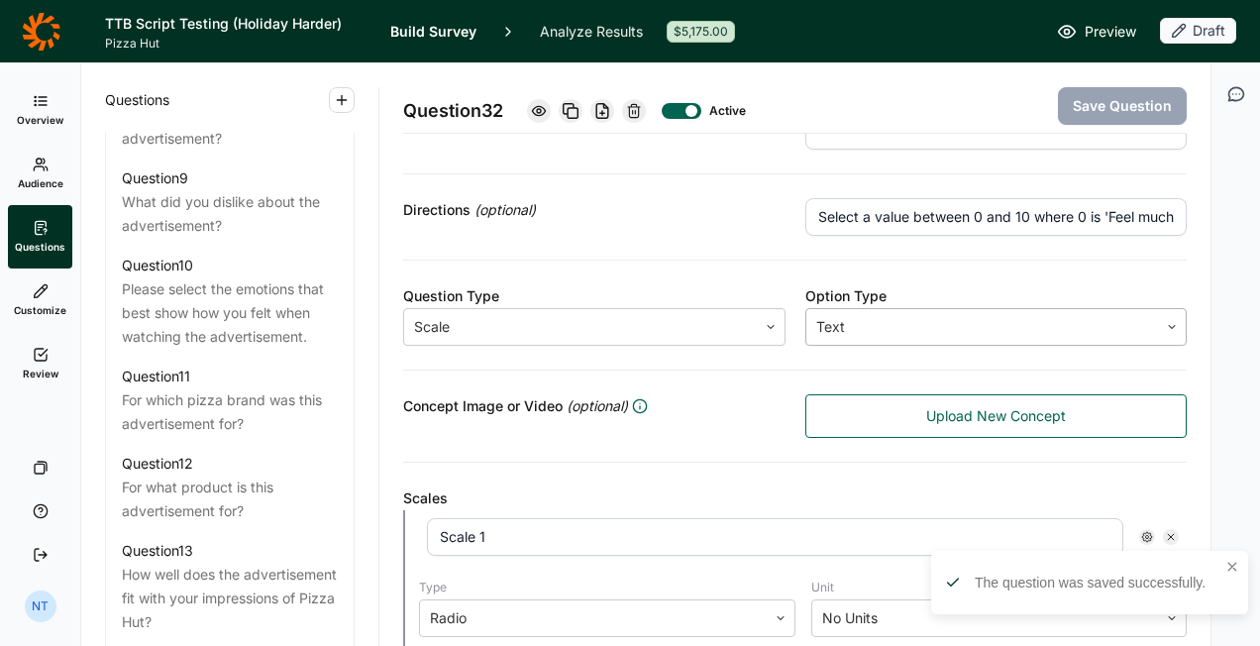
click at [894, 314] on div at bounding box center [983, 327] width 333 height 28
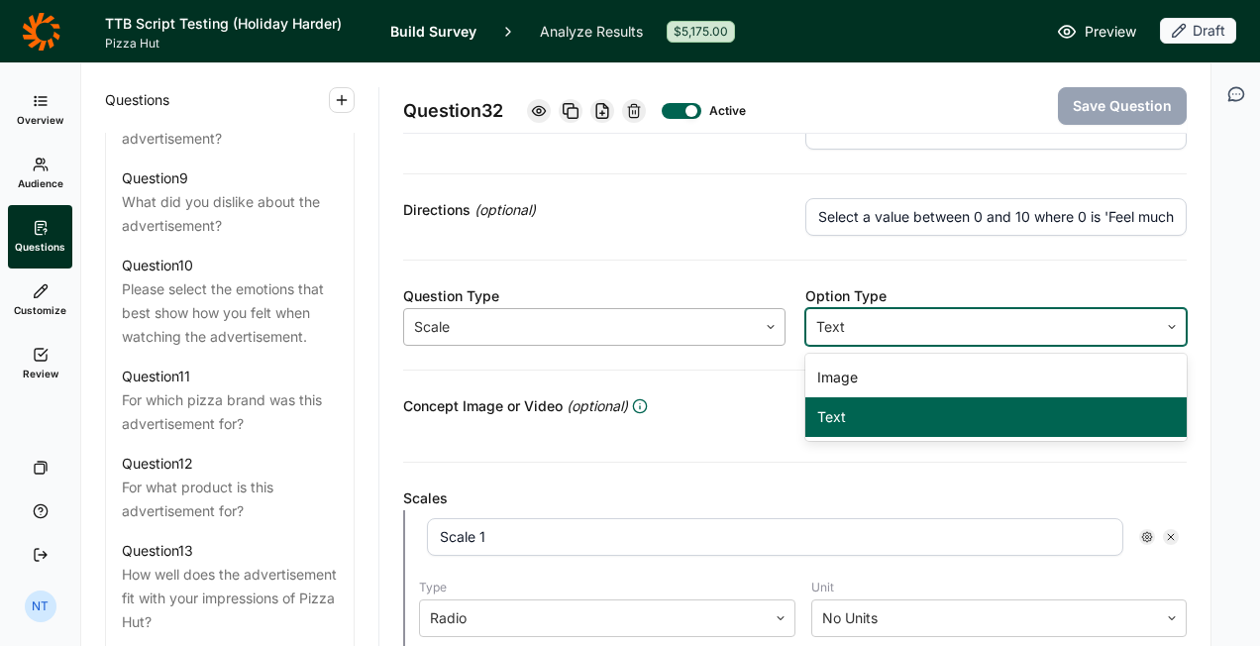
click at [656, 313] on div at bounding box center [580, 327] width 333 height 28
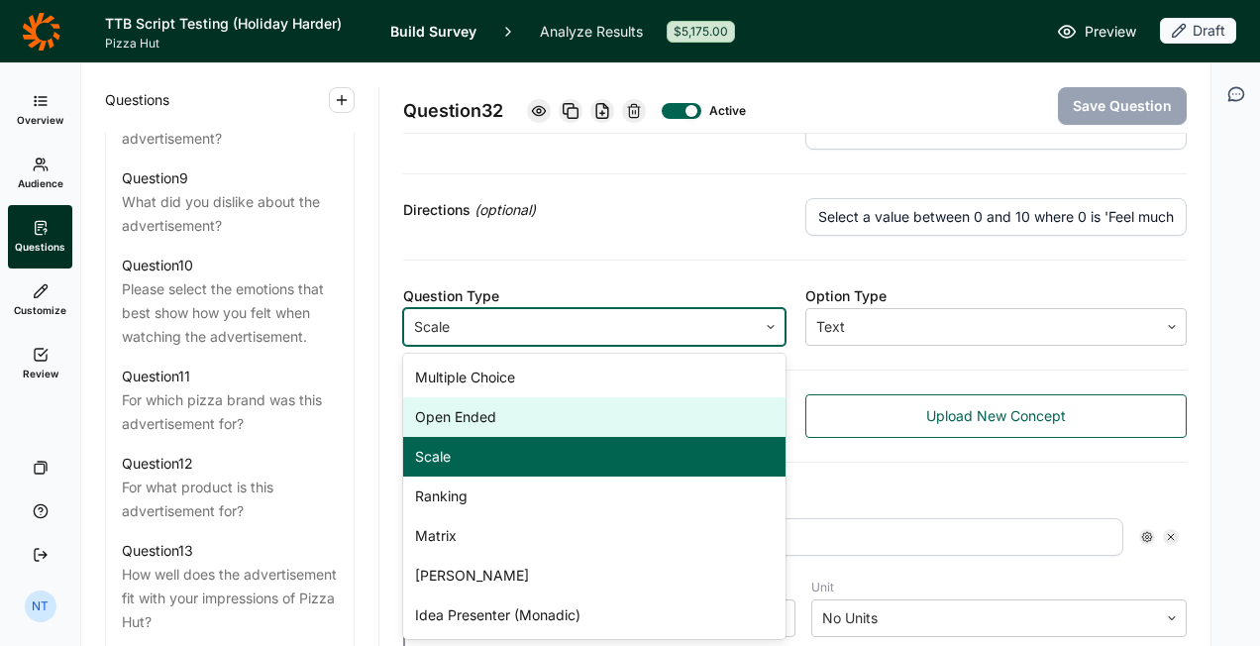
click at [552, 410] on div "Open Ended" at bounding box center [594, 417] width 383 height 40
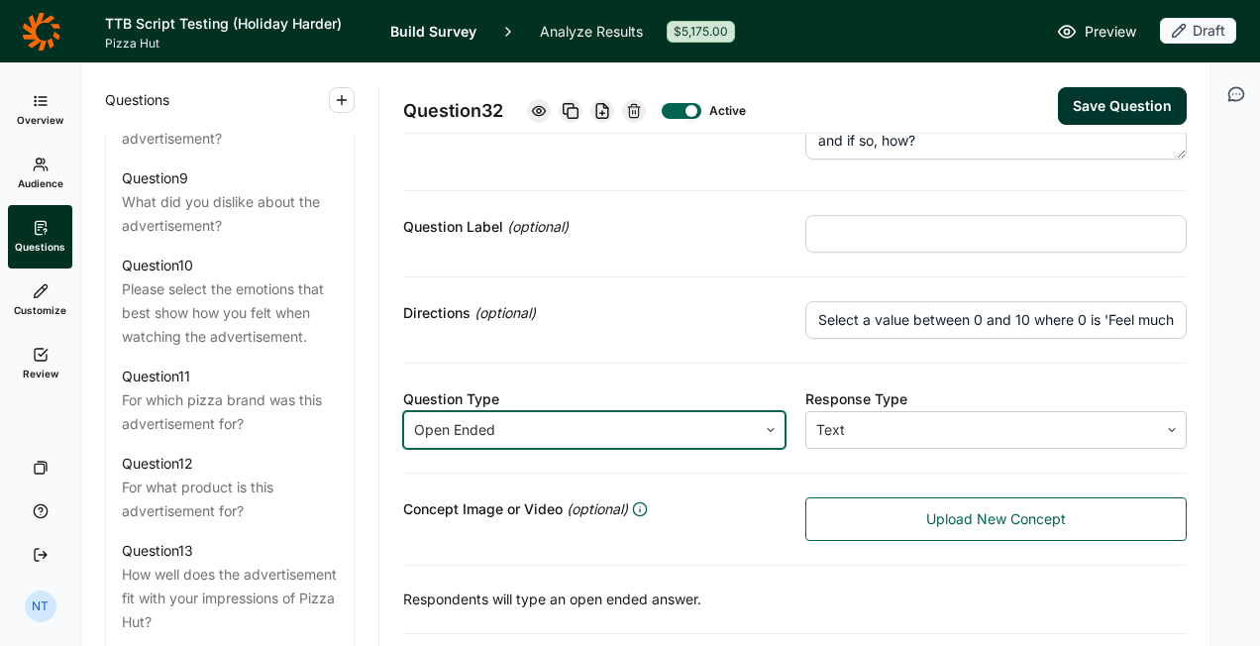
scroll to position [0, 0]
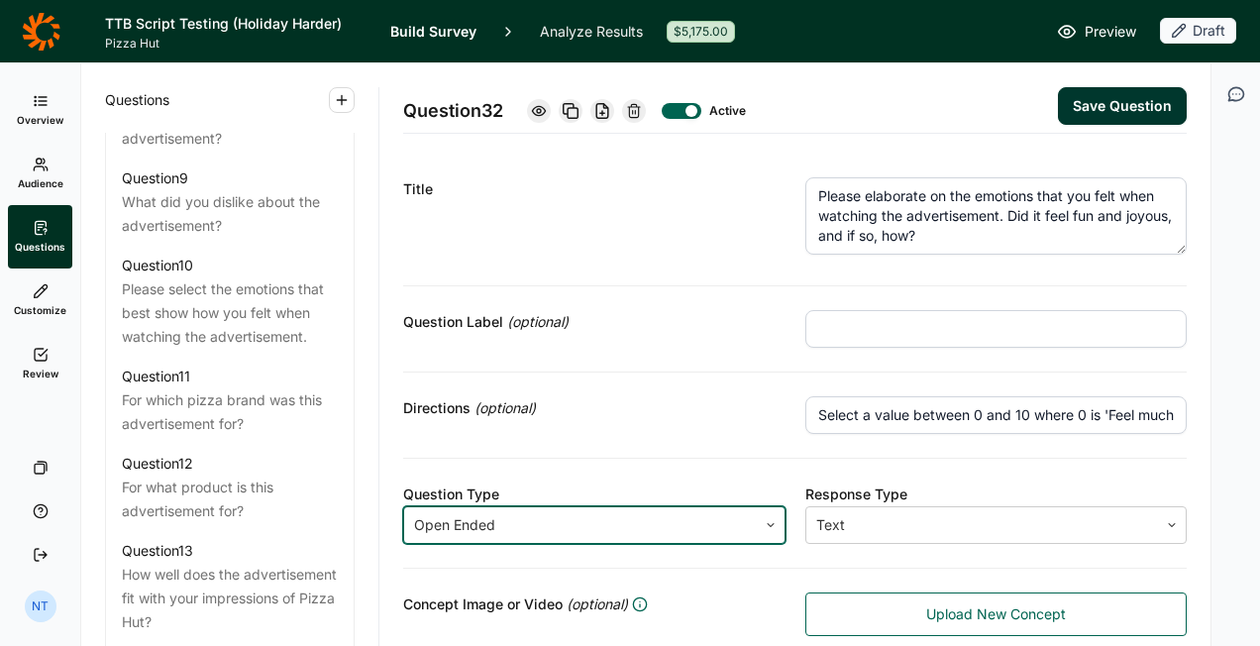
click at [844, 206] on textarea "Please elaborate on the emotions that you felt when watching the advertisement.…" at bounding box center [997, 215] width 383 height 77
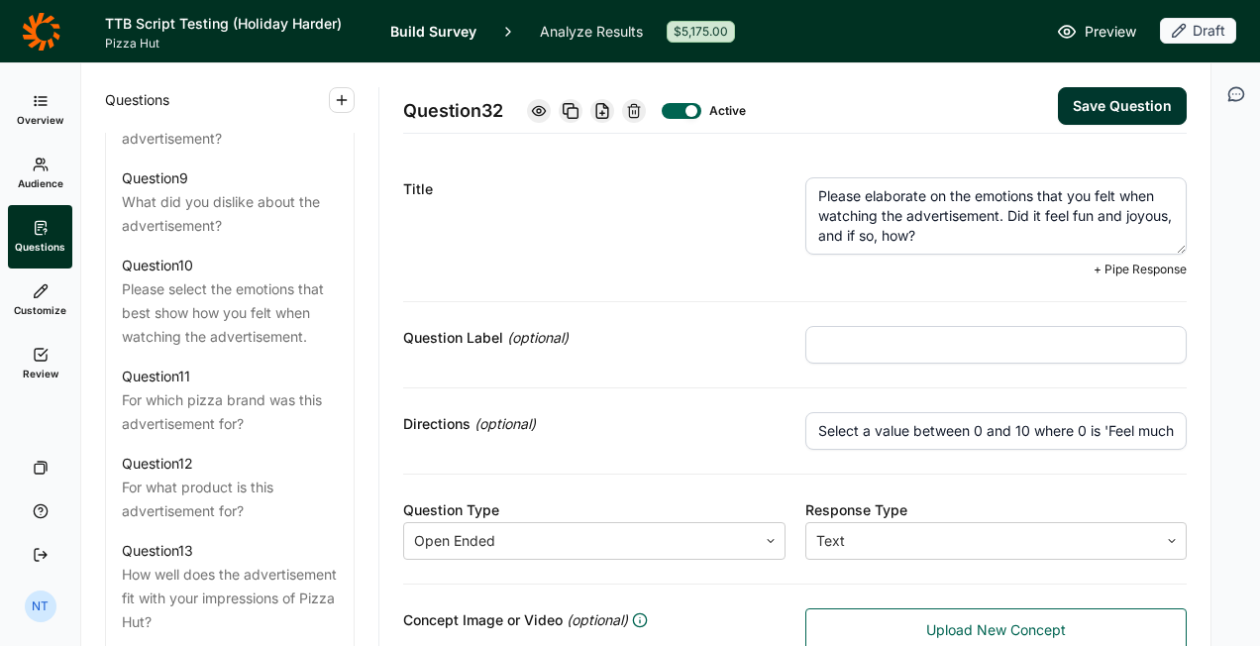
click at [844, 206] on textarea "Please elaborate on the emotions that you felt when watching the advertisement.…" at bounding box center [997, 215] width 383 height 77
click at [977, 212] on textarea "Please elaborate on the emotions that you felt when readingthe advertisement. D…" at bounding box center [997, 215] width 383 height 77
type textarea "Please elaborate on the emotions that you felt when reading the advertisement s…"
click at [1054, 125] on div "Question 32 Active Save Question" at bounding box center [795, 98] width 784 height 70
click at [1068, 111] on button "Save Question" at bounding box center [1122, 106] width 129 height 38
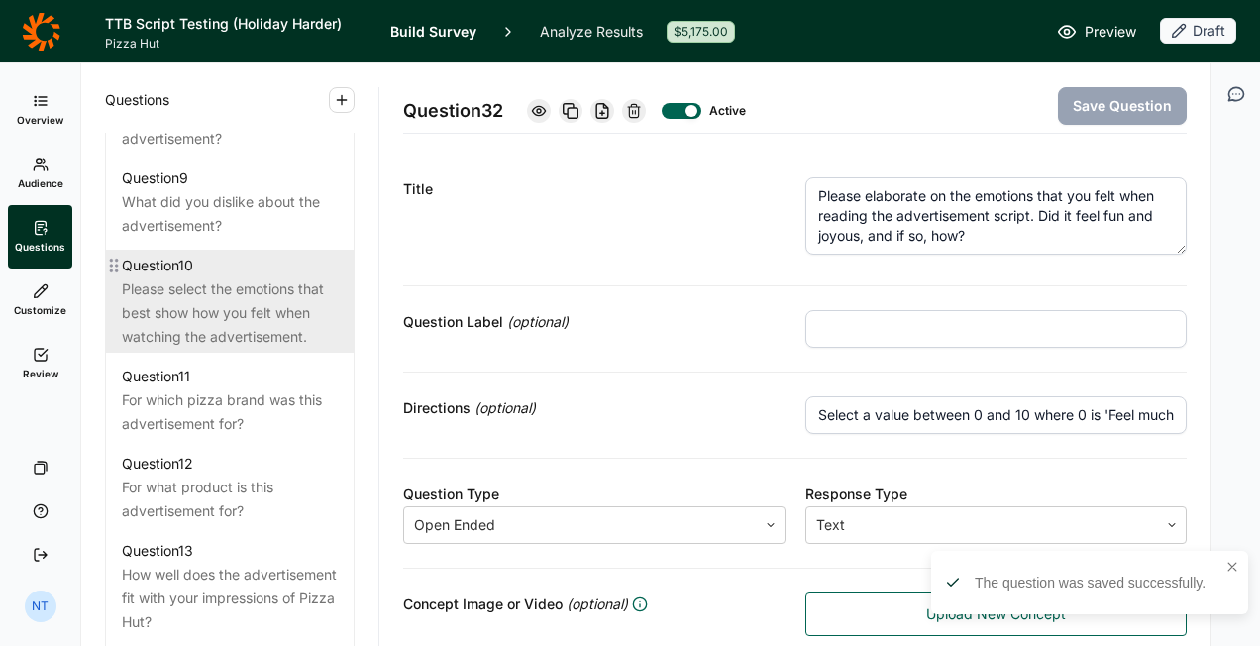
click at [290, 349] on div "Please select the emotions that best show how you felt when watching the advert…" at bounding box center [230, 312] width 216 height 71
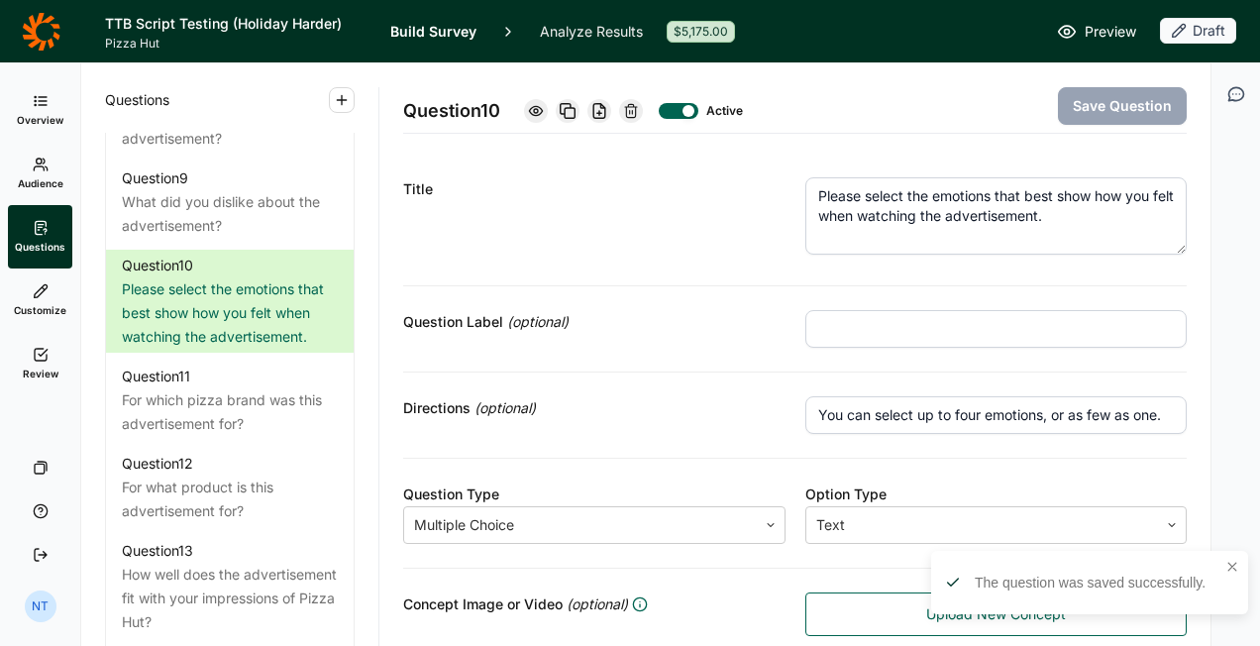
click at [914, 220] on textarea "Please select the emotions that best show how you felt when watching the advert…" at bounding box center [997, 215] width 383 height 77
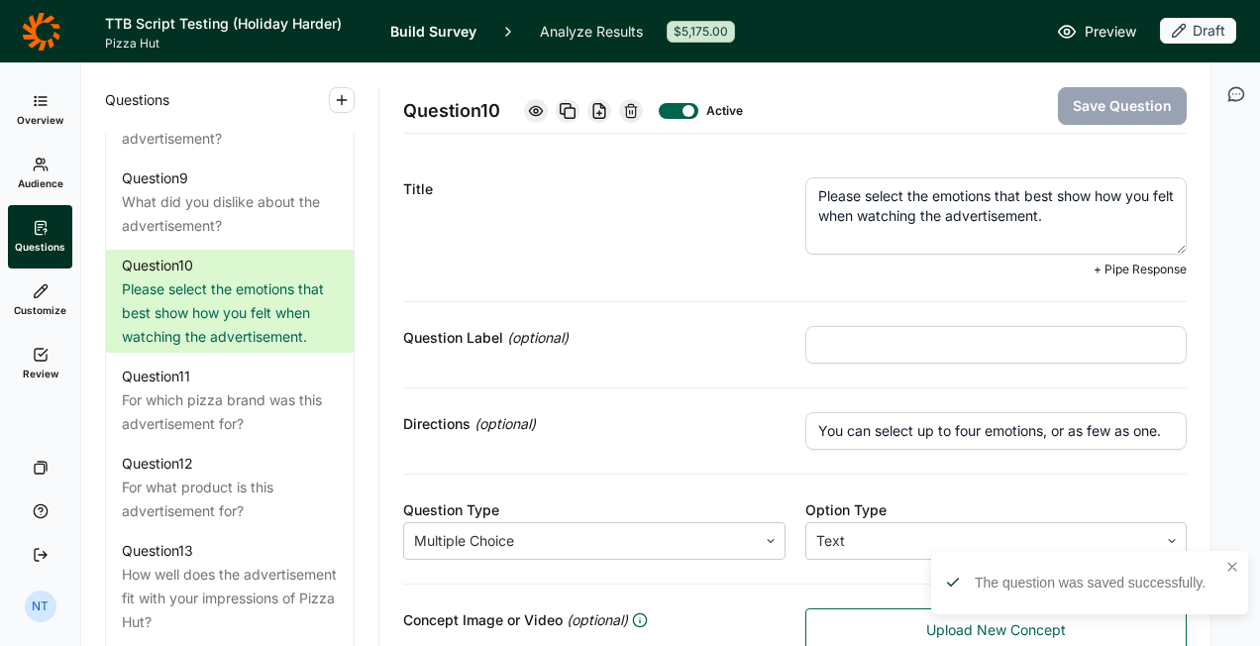
click at [914, 220] on textarea "Please select the emotions that best show how you felt when watching the advert…" at bounding box center [997, 215] width 383 height 77
click at [1046, 214] on textarea "Please select the emotions that best show how you felt when reading the adverti…" at bounding box center [997, 215] width 383 height 77
type textarea "Please select the emotions that best show how you felt when reading the adverti…"
click at [1116, 110] on button "Save Question" at bounding box center [1122, 106] width 129 height 38
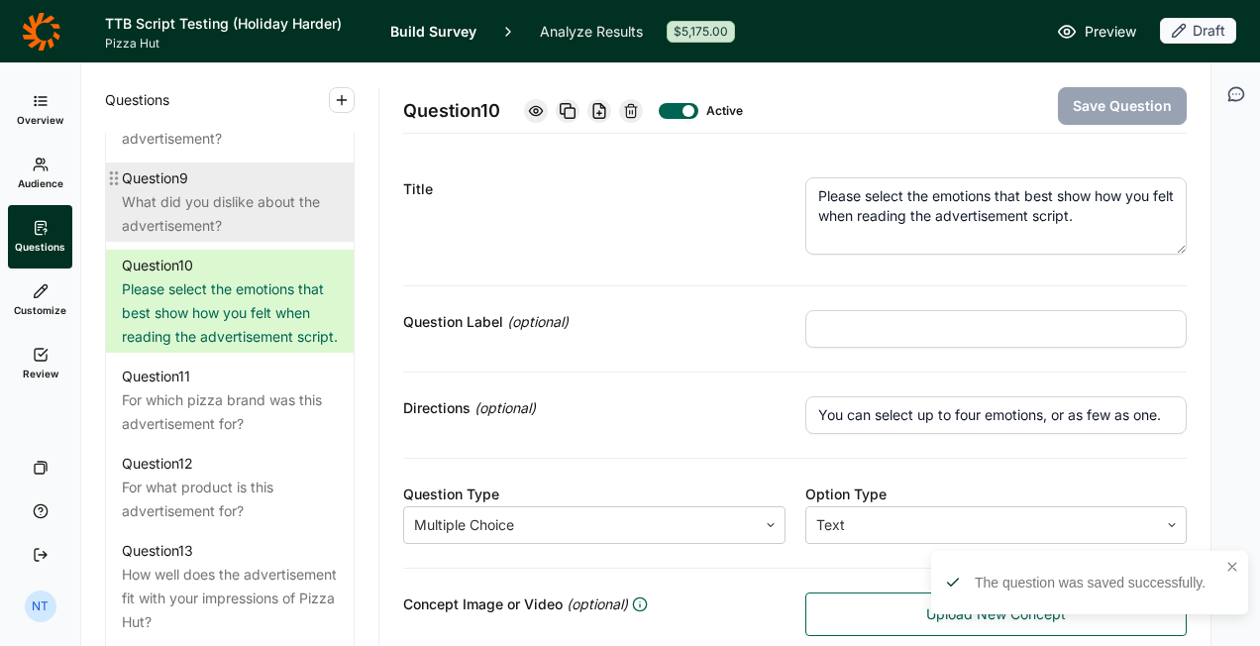
click at [232, 209] on div "What did you dislike about the advertisement?" at bounding box center [230, 214] width 216 height 48
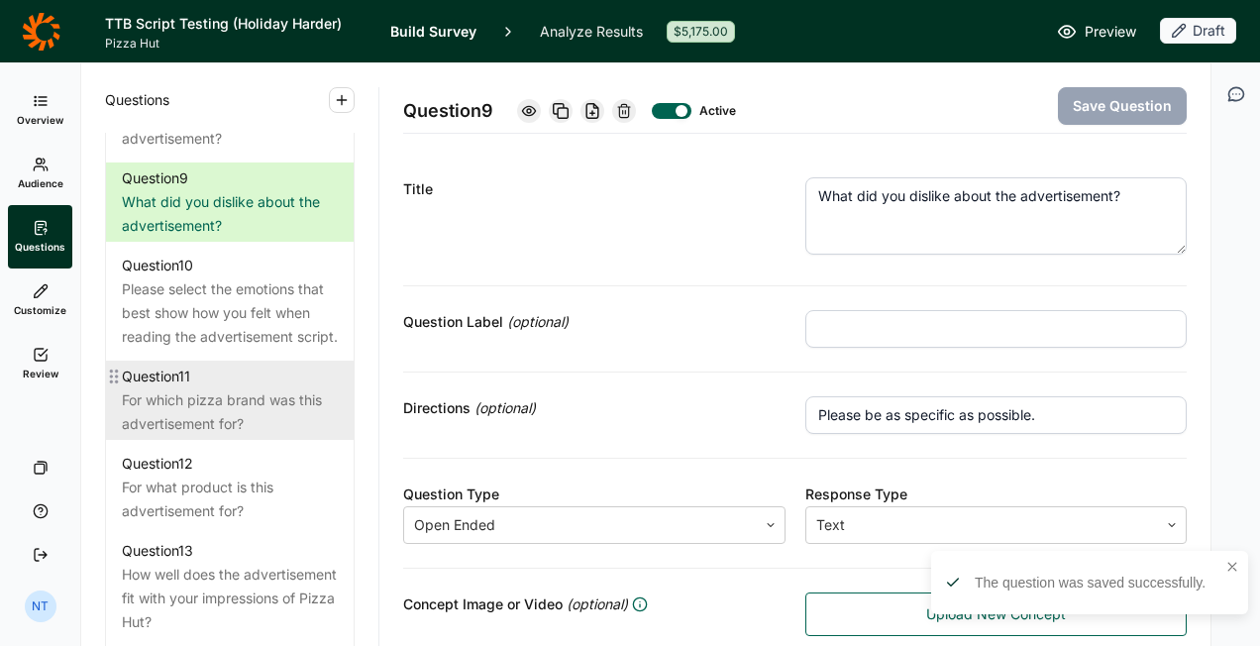
click at [248, 388] on div "Question 11" at bounding box center [230, 377] width 216 height 24
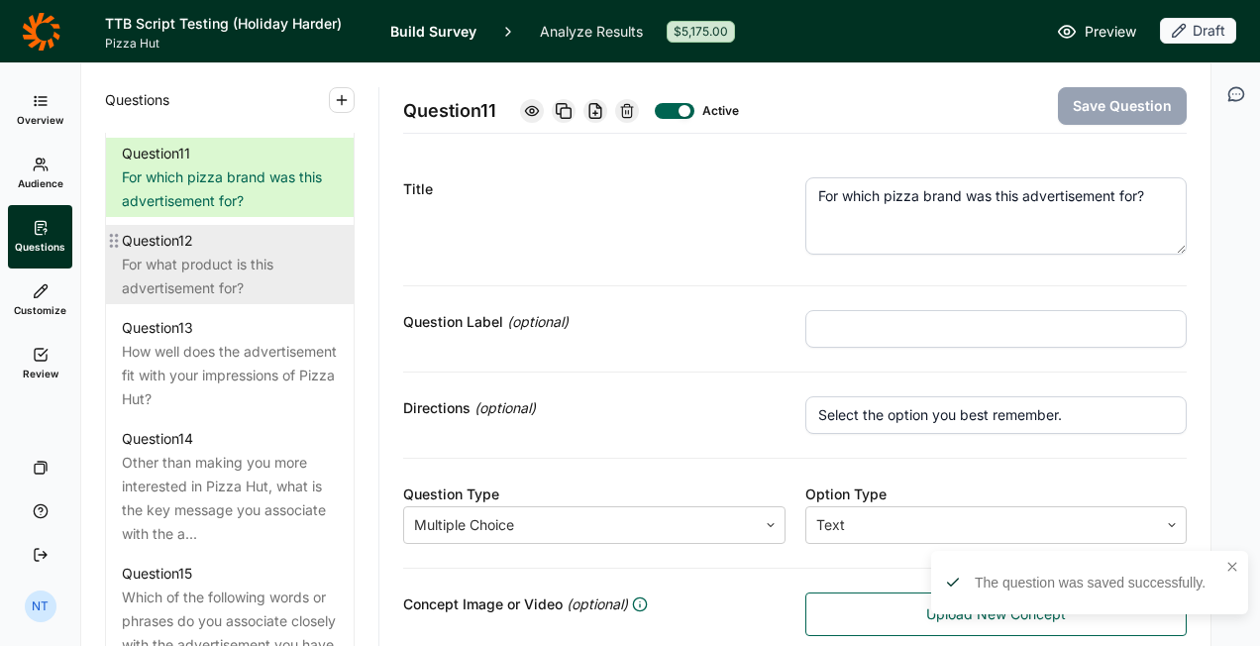
scroll to position [2110, 0]
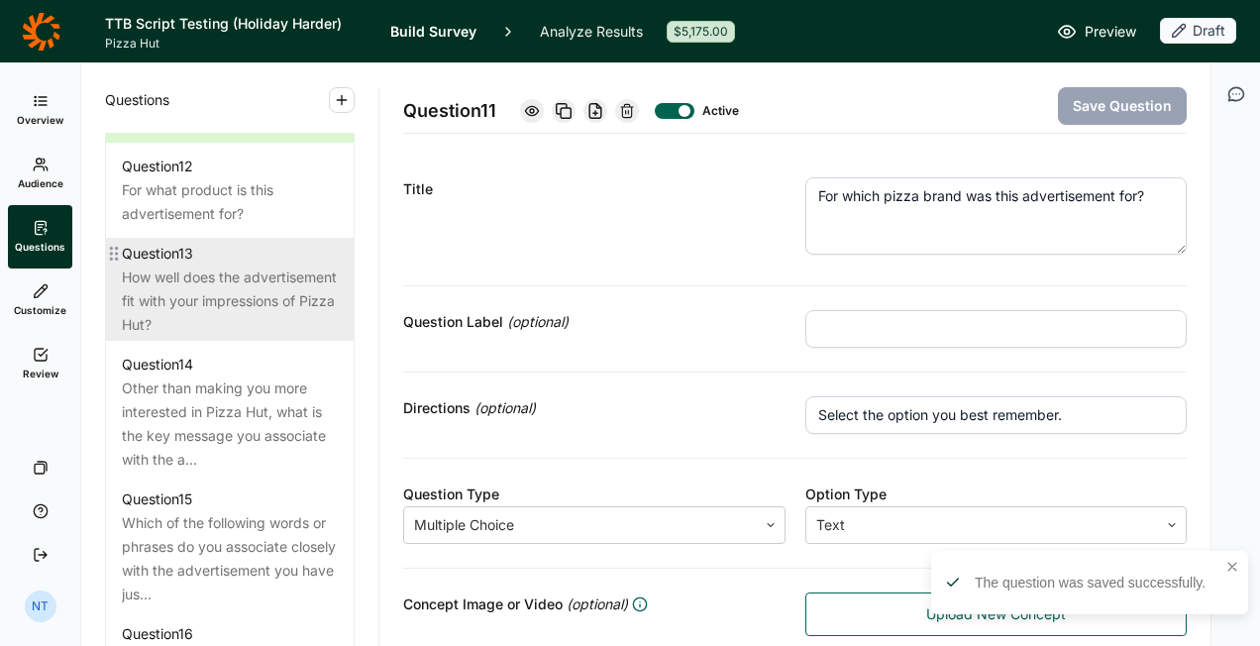
click at [224, 319] on div "How well does the advertisement fit with your impressions of Pizza Hut?" at bounding box center [230, 301] width 216 height 71
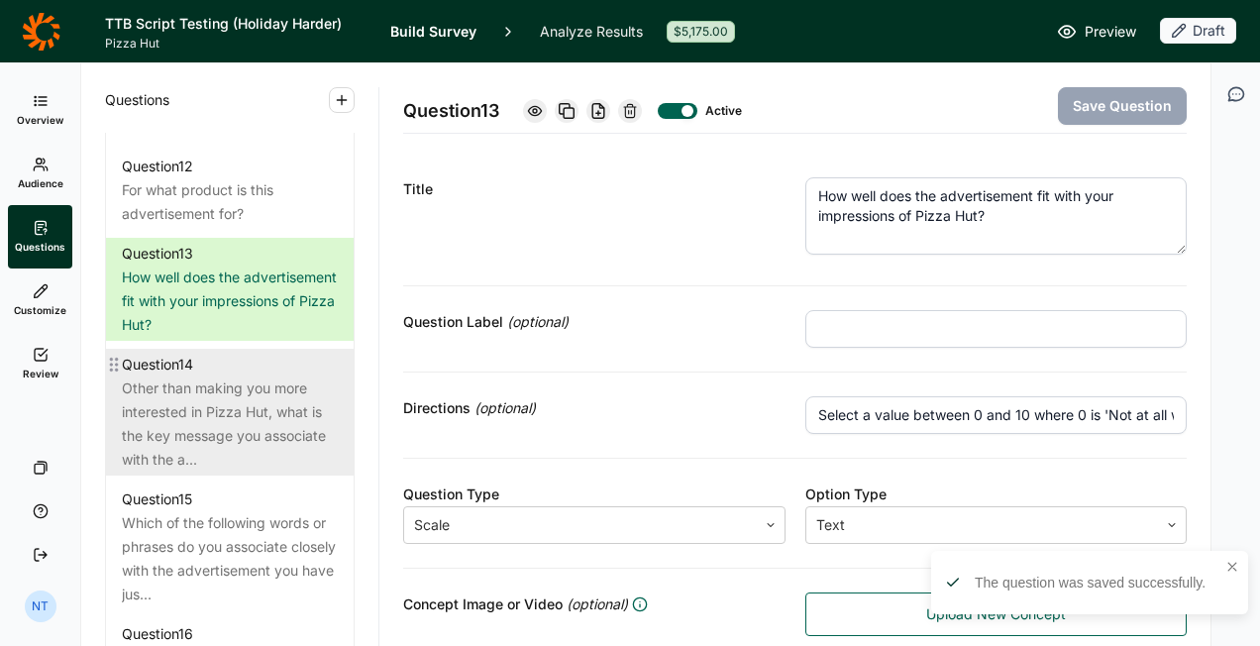
click at [222, 414] on div "Other than making you more interested in Pizza Hut, what is the key message you…" at bounding box center [230, 424] width 216 height 95
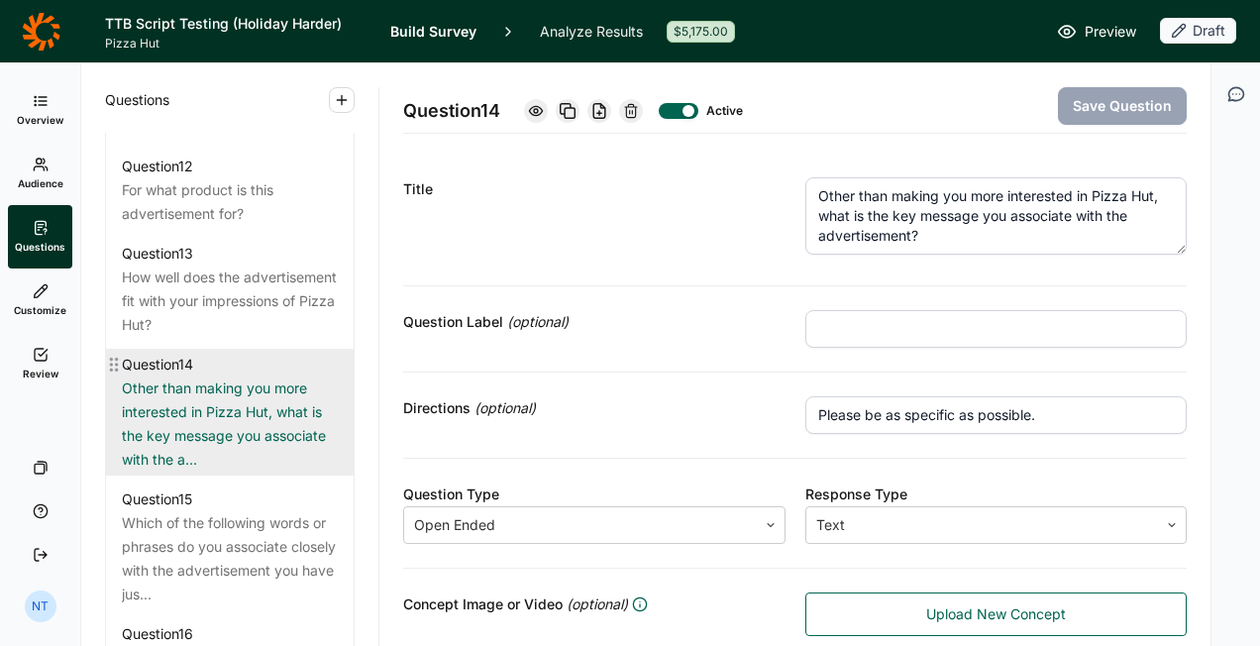
scroll to position [2209, 0]
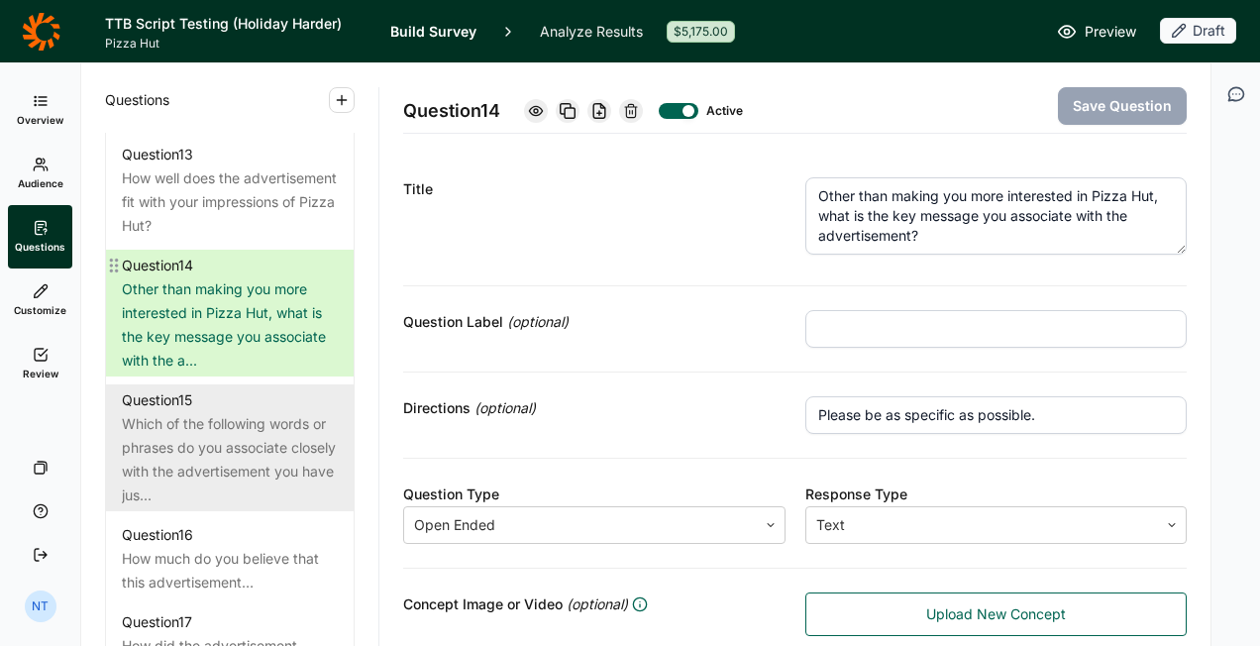
click at [208, 412] on div "Question 15" at bounding box center [230, 400] width 216 height 24
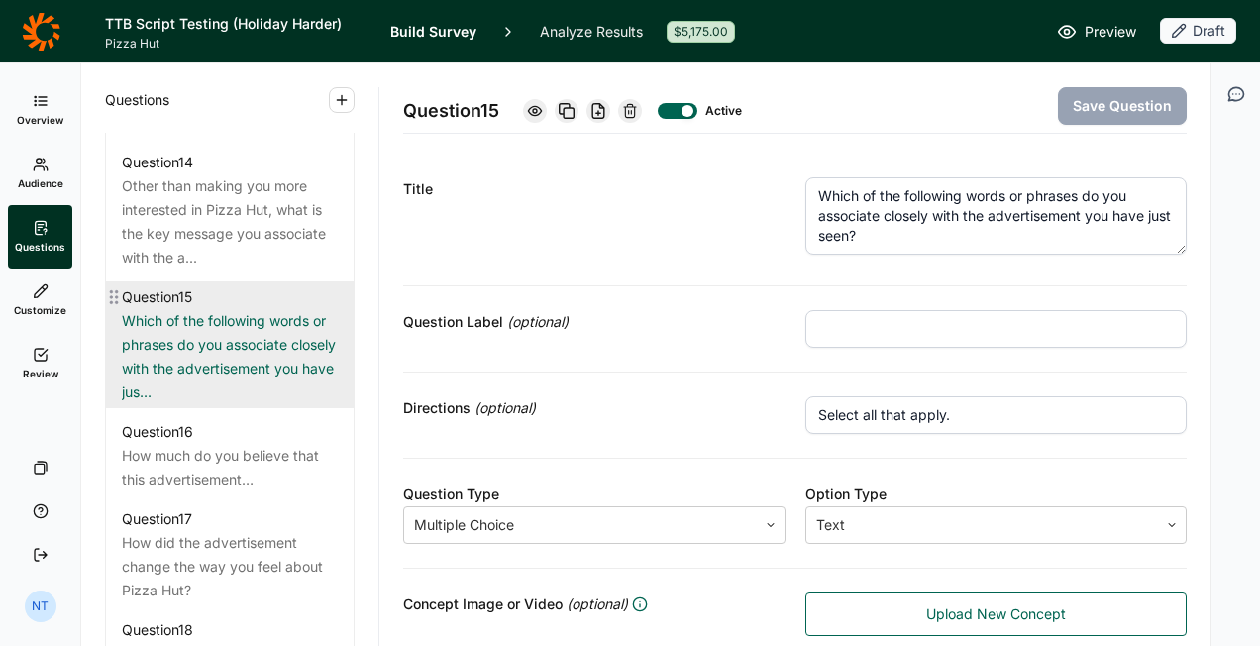
scroll to position [2407, 0]
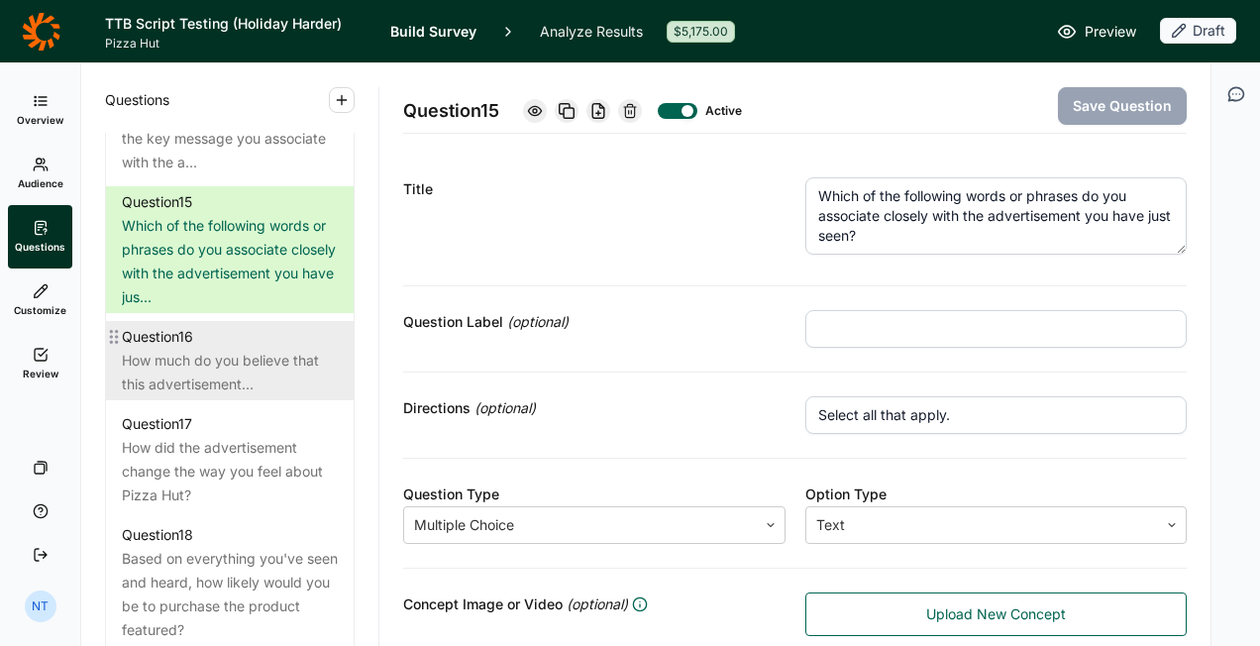
click at [218, 349] on div "Question 16" at bounding box center [230, 337] width 216 height 24
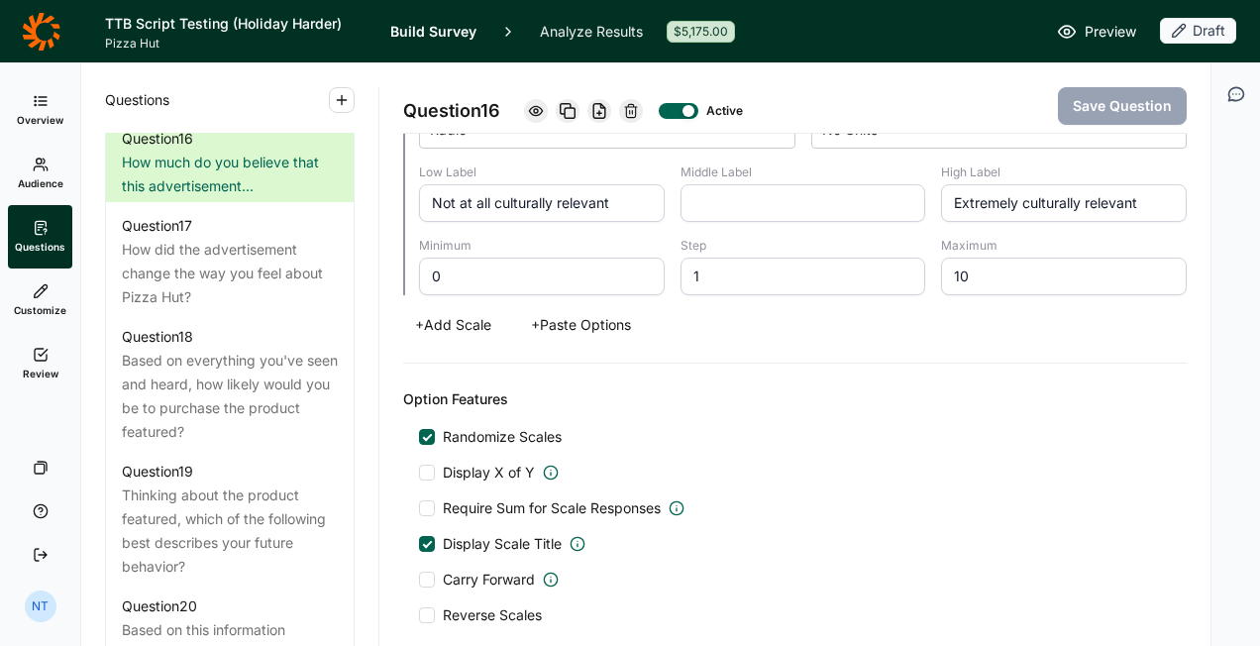
scroll to position [1586, 0]
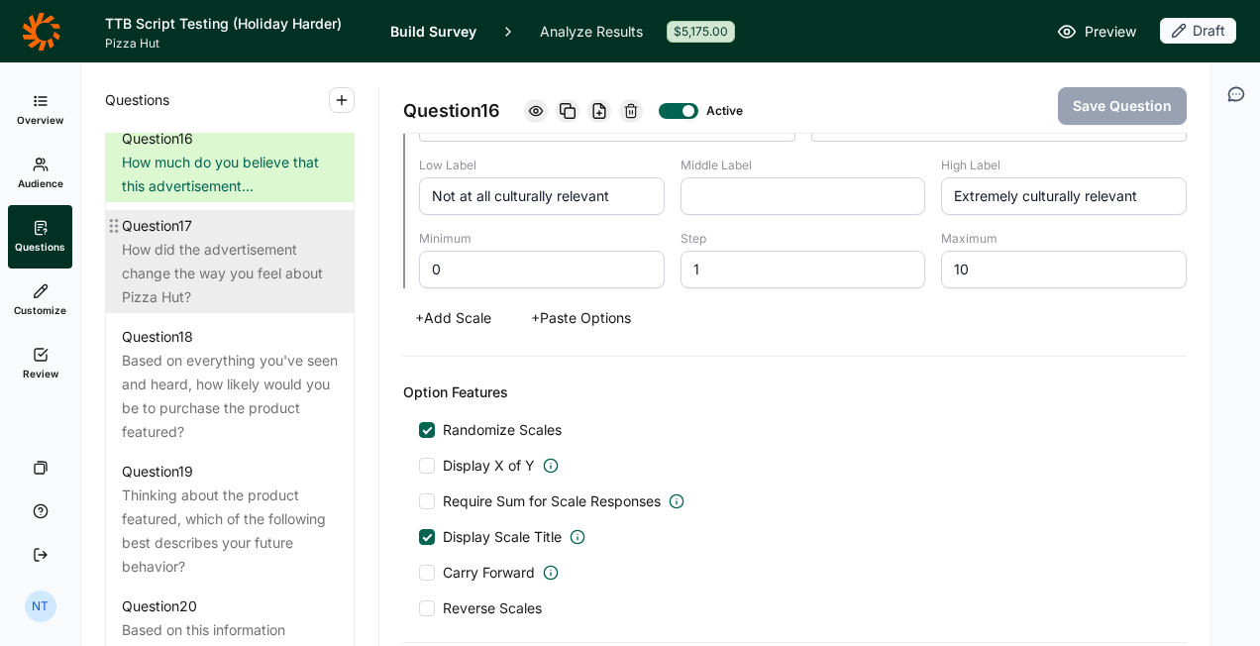
click at [204, 281] on div "How did the advertisement change the way you feel about Pizza Hut?" at bounding box center [230, 273] width 216 height 71
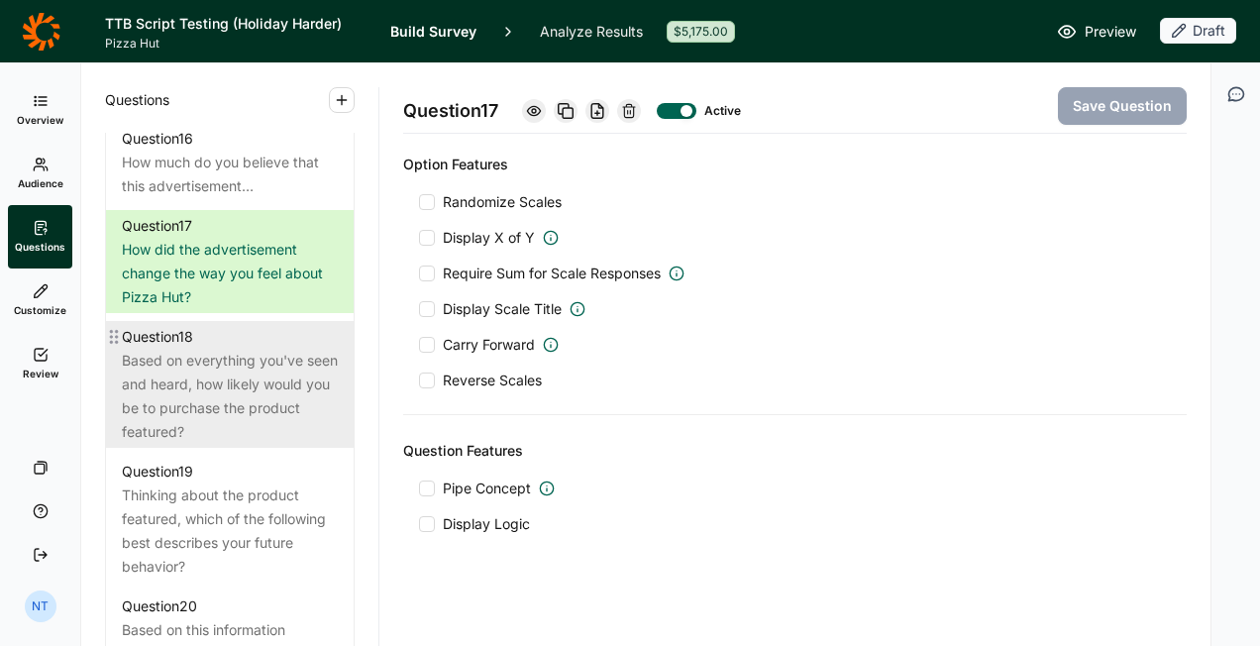
click at [188, 403] on div "Based on everything you've seen and heard, how likely would you be to purchase …" at bounding box center [230, 396] width 216 height 95
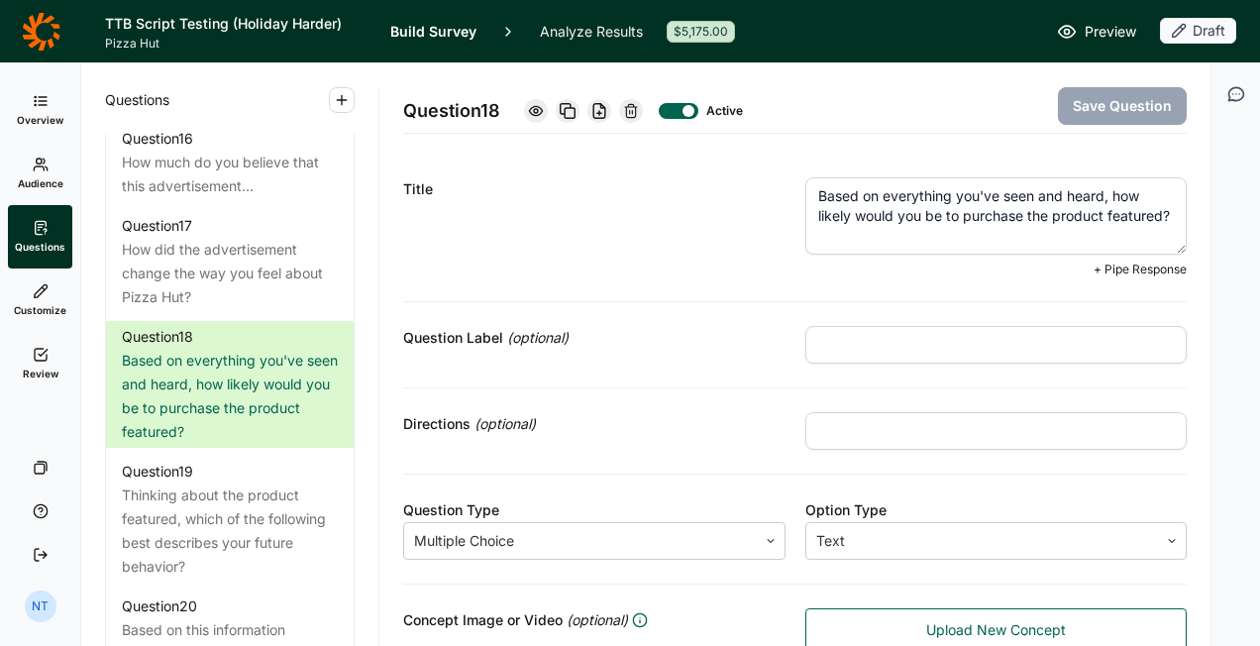
drag, startPoint x: 996, startPoint y: 197, endPoint x: 1097, endPoint y: 194, distance: 101.1
click at [1097, 194] on textarea "Based on everything you've seen and heard, how likely would you be to purchase …" at bounding box center [997, 215] width 383 height 77
type textarea "Based on everything you've read, how likely would you be to purchase the produc…"
click at [1084, 101] on button "Save Question" at bounding box center [1122, 106] width 129 height 38
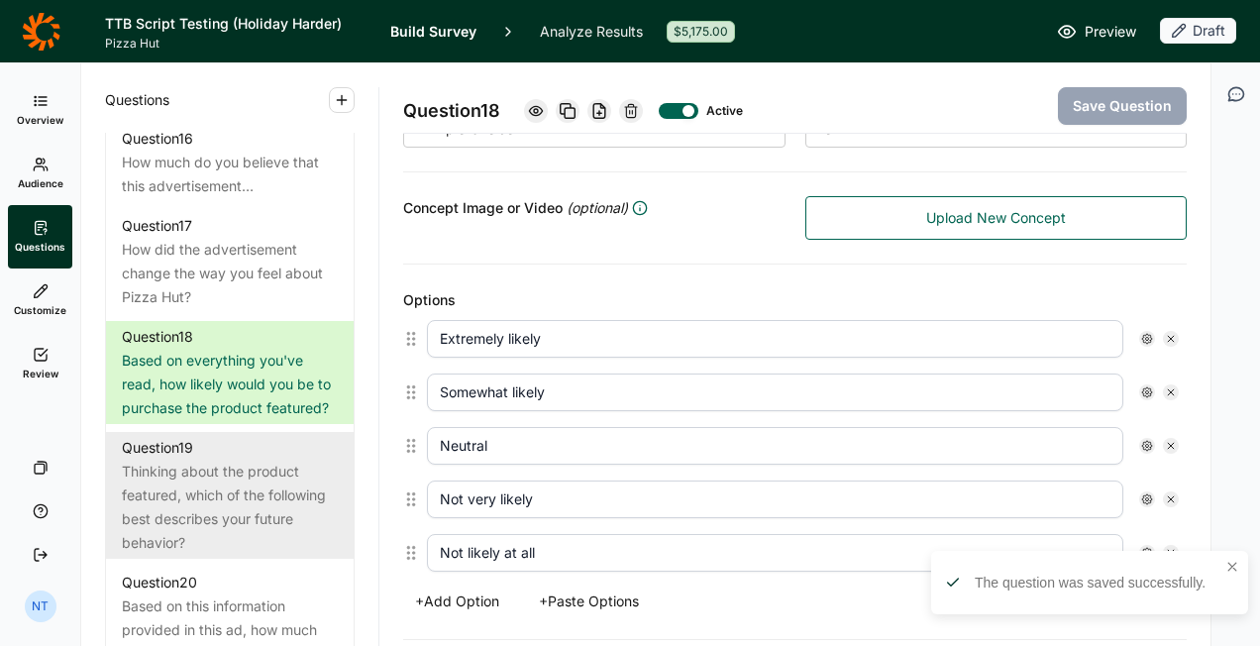
scroll to position [2704, 0]
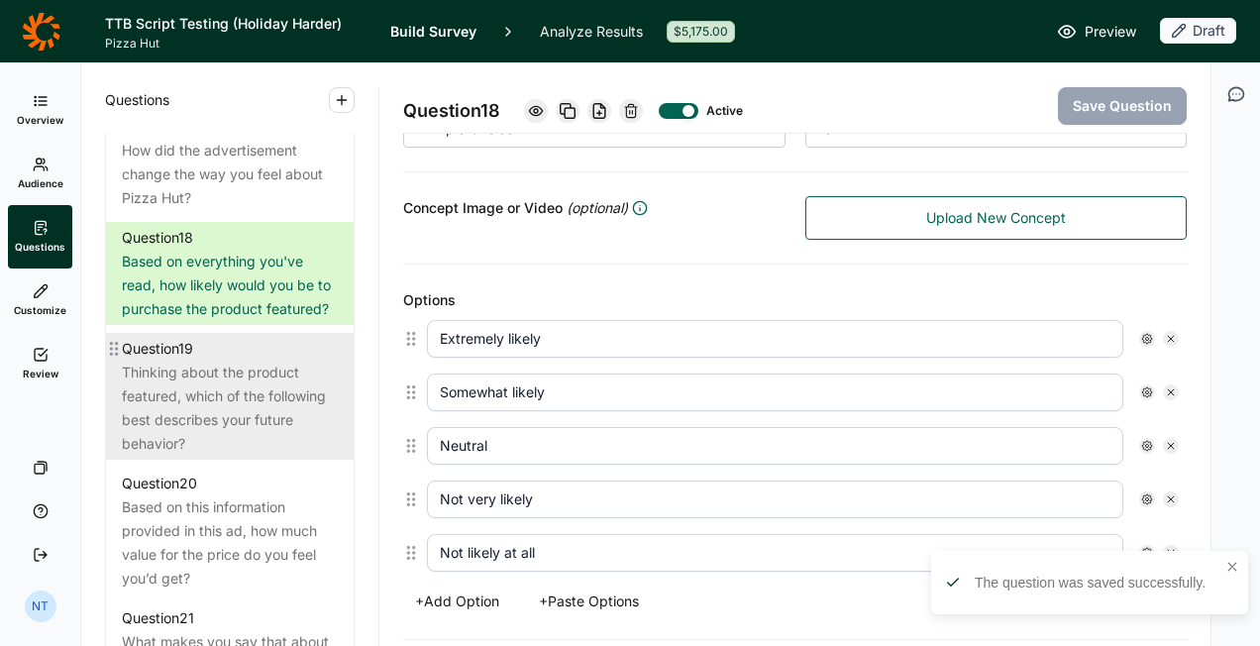
click at [214, 440] on div "Thinking about the product featured, which of the following best describes your…" at bounding box center [230, 408] width 216 height 95
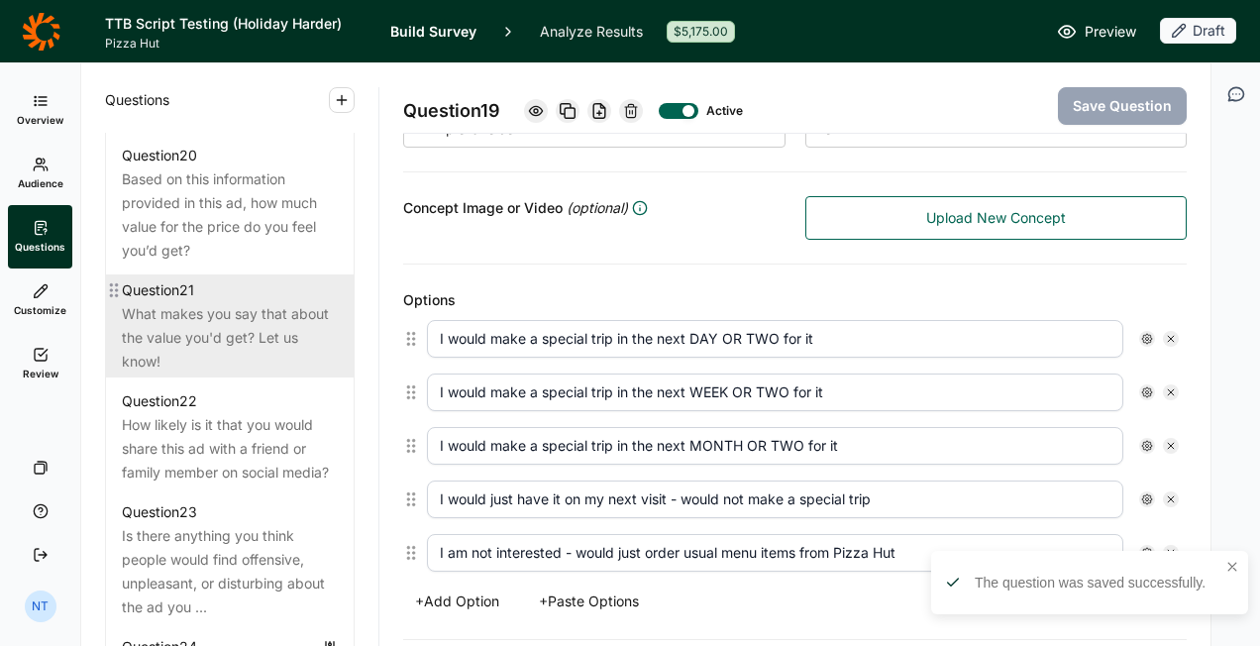
scroll to position [3002, 0]
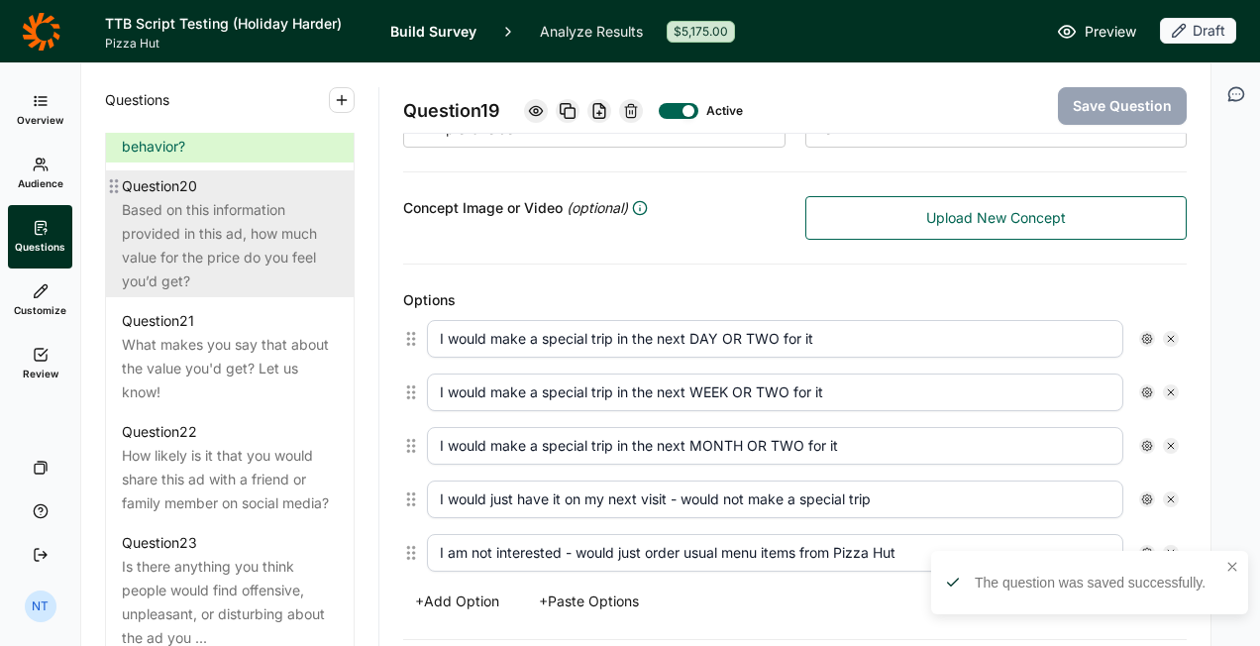
click at [229, 293] on div "Based on this information provided in this ad, how much value for the price do …" at bounding box center [230, 245] width 216 height 95
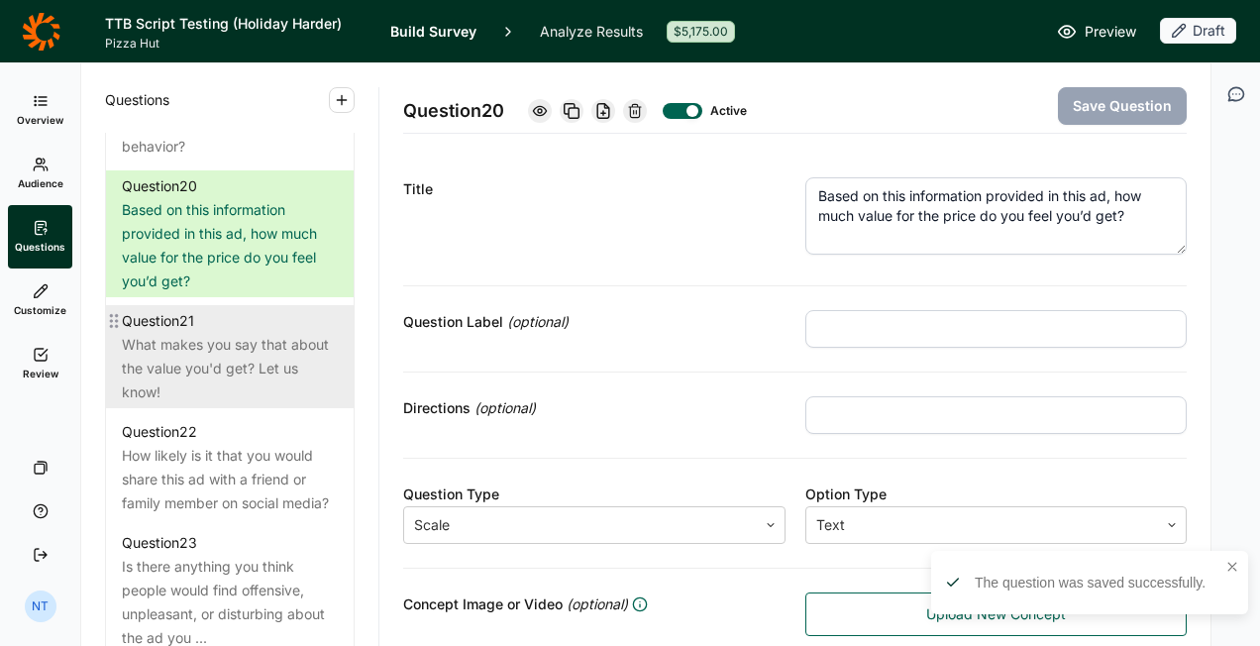
click at [164, 401] on div "What makes you say that about the value you'd get? Let us know!" at bounding box center [230, 368] width 216 height 71
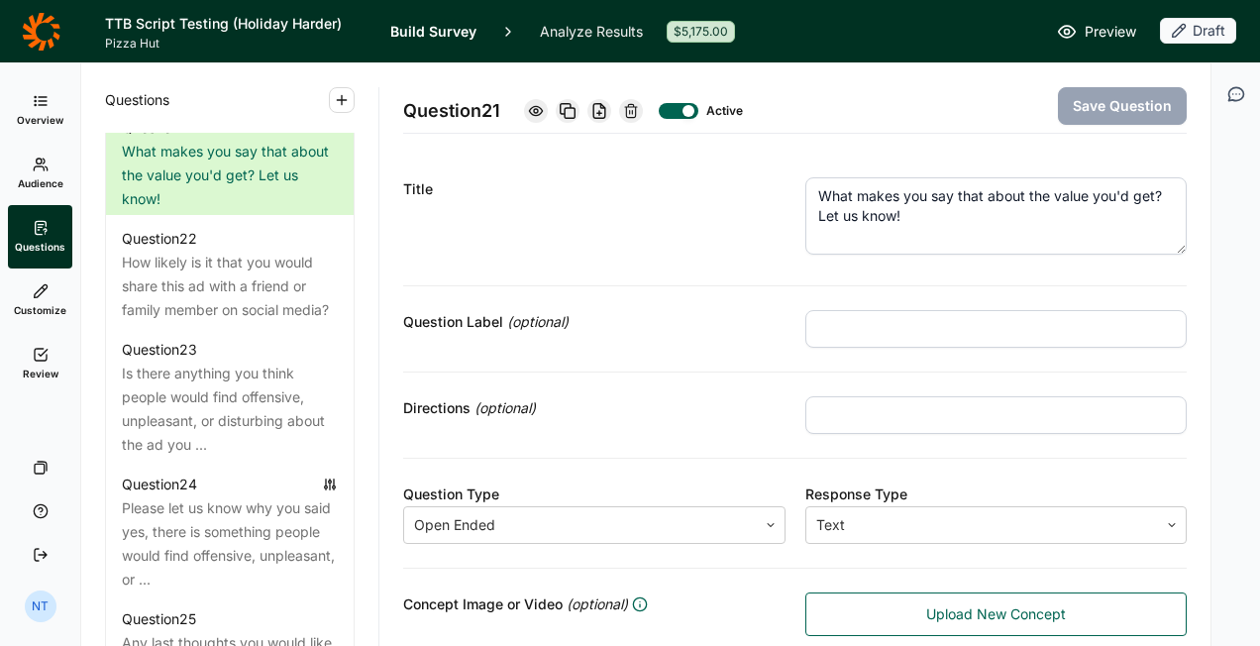
scroll to position [3200, 0]
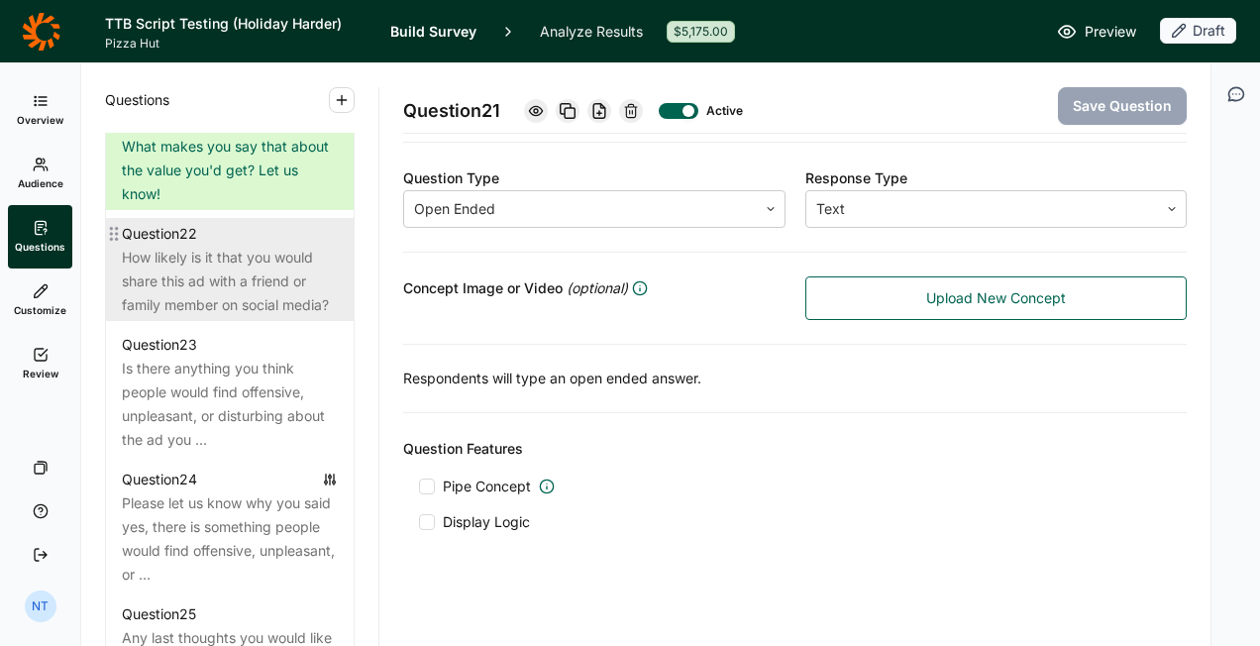
click at [213, 317] on div "How likely is it that you would share this ad with a friend or family member on…" at bounding box center [230, 281] width 216 height 71
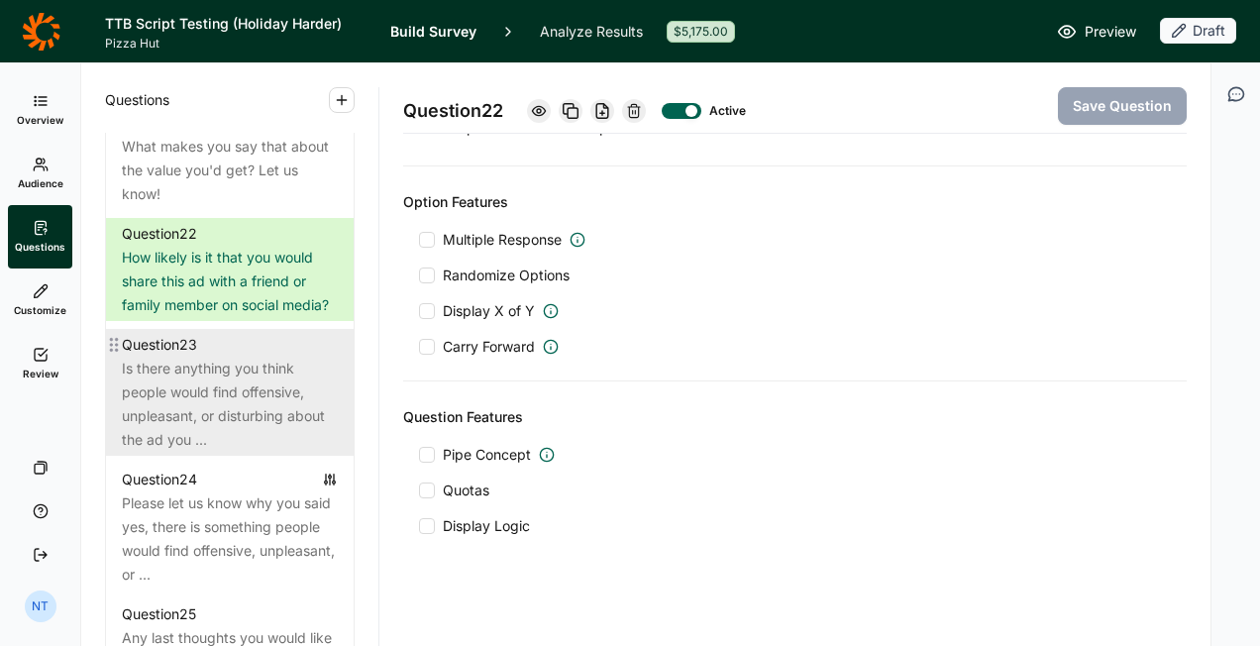
click at [219, 357] on div "Question 23" at bounding box center [230, 345] width 216 height 24
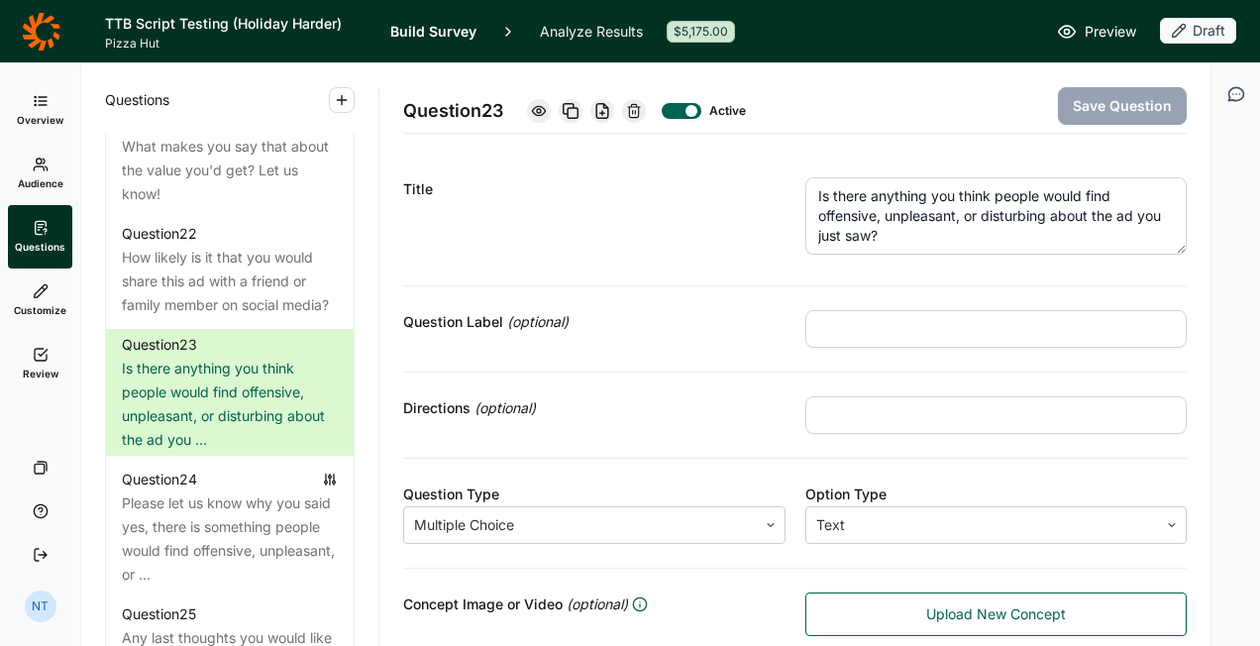
click at [850, 236] on textarea "Is there anything you think people would find offensive, unpleasant, or disturb…" at bounding box center [997, 215] width 383 height 77
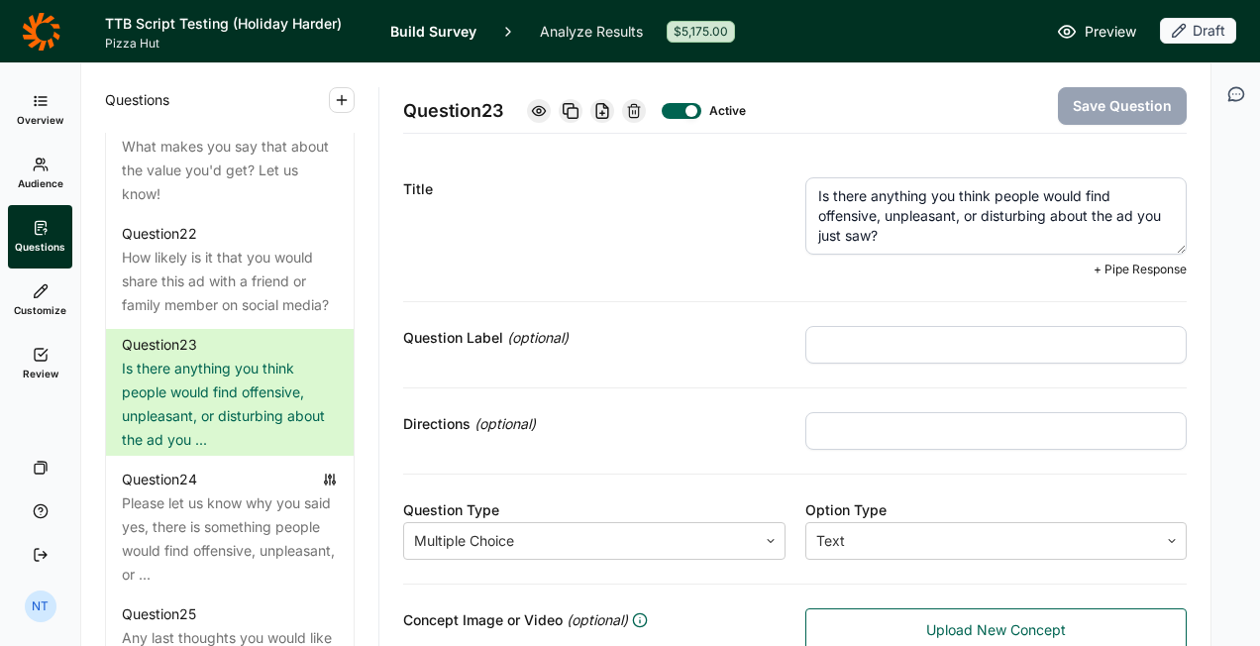
click at [850, 236] on textarea "Is there anything you think people would find offensive, unpleasant, or disturb…" at bounding box center [997, 215] width 383 height 77
click at [922, 234] on textarea "Is there anything you think people would find offensive, unpleasant, or disturb…" at bounding box center [997, 215] width 383 height 77
type textarea "Is there anything you think people would find offensive, unpleasant, or disturb…"
click at [1109, 95] on button "Save Question" at bounding box center [1122, 106] width 129 height 38
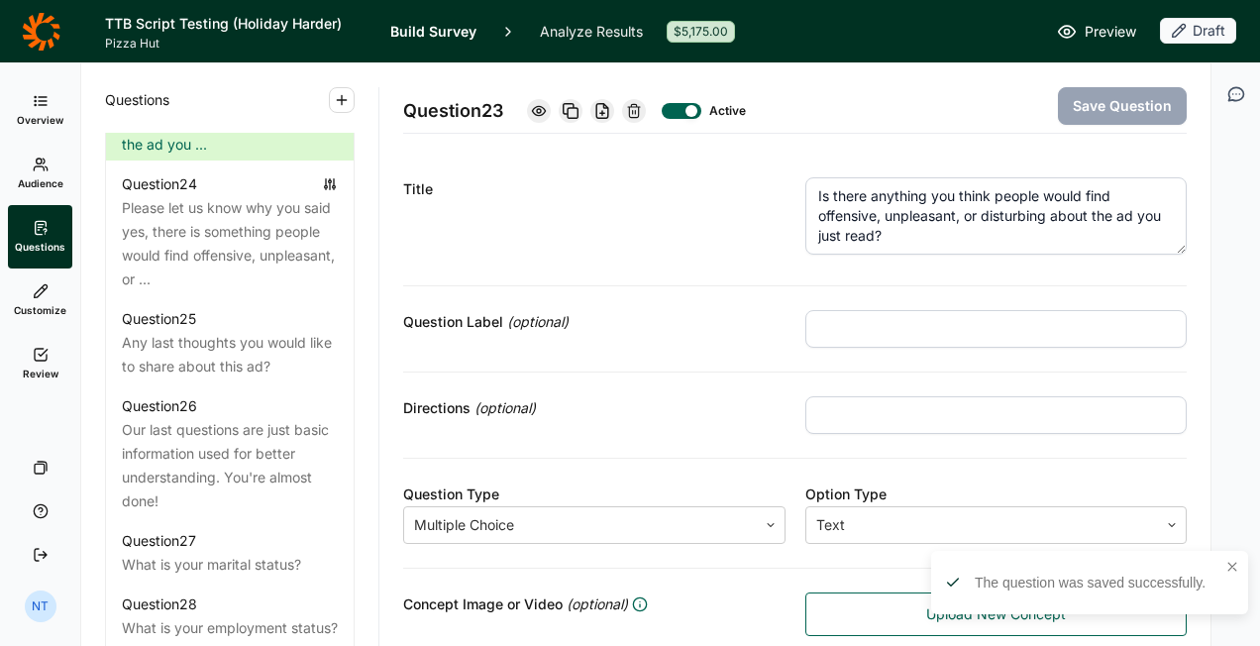
scroll to position [3497, 0]
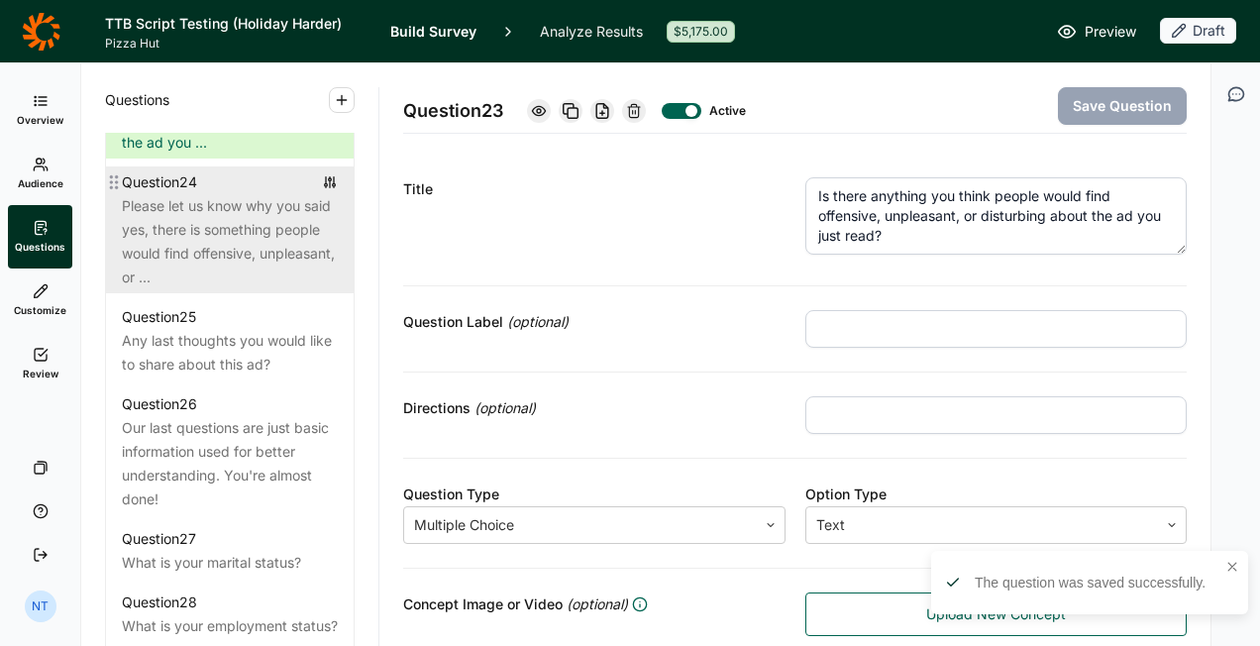
click at [241, 289] on div "Please let us know why you said yes, there is something people would find offen…" at bounding box center [230, 241] width 216 height 95
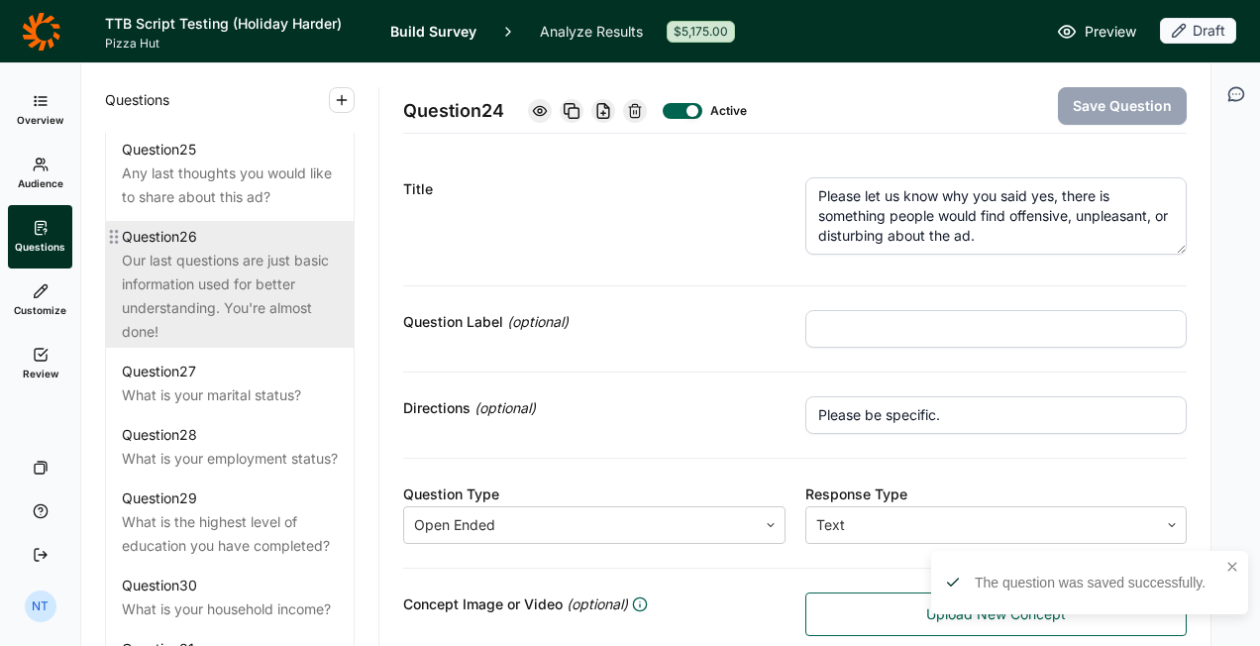
scroll to position [3695, 0]
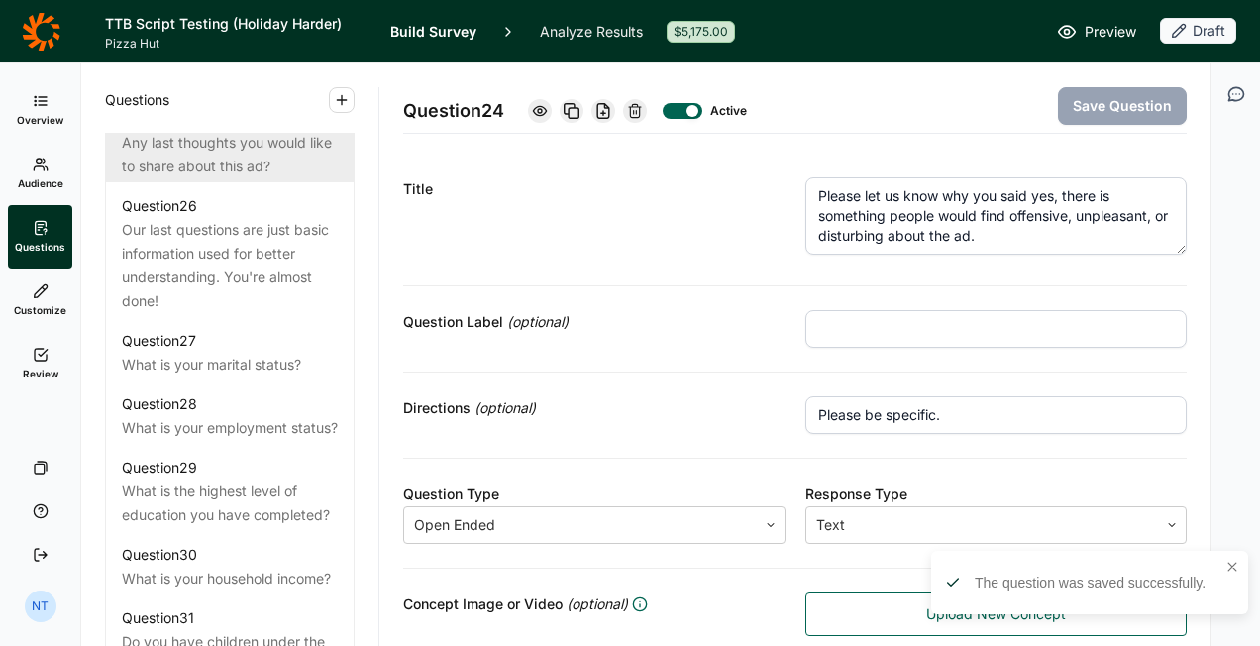
click at [264, 178] on div "Any last thoughts you would like to share about this ad?" at bounding box center [230, 155] width 216 height 48
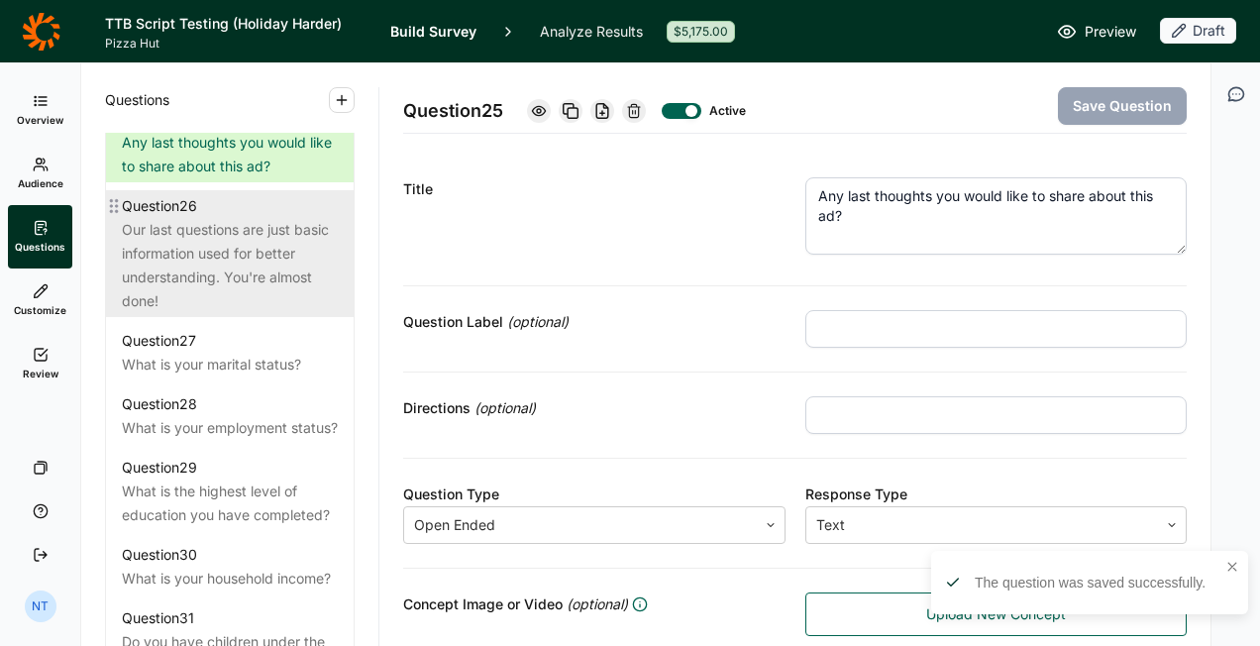
click at [248, 313] on div "Our last questions are just basic information used for better understanding. Yo…" at bounding box center [230, 265] width 216 height 95
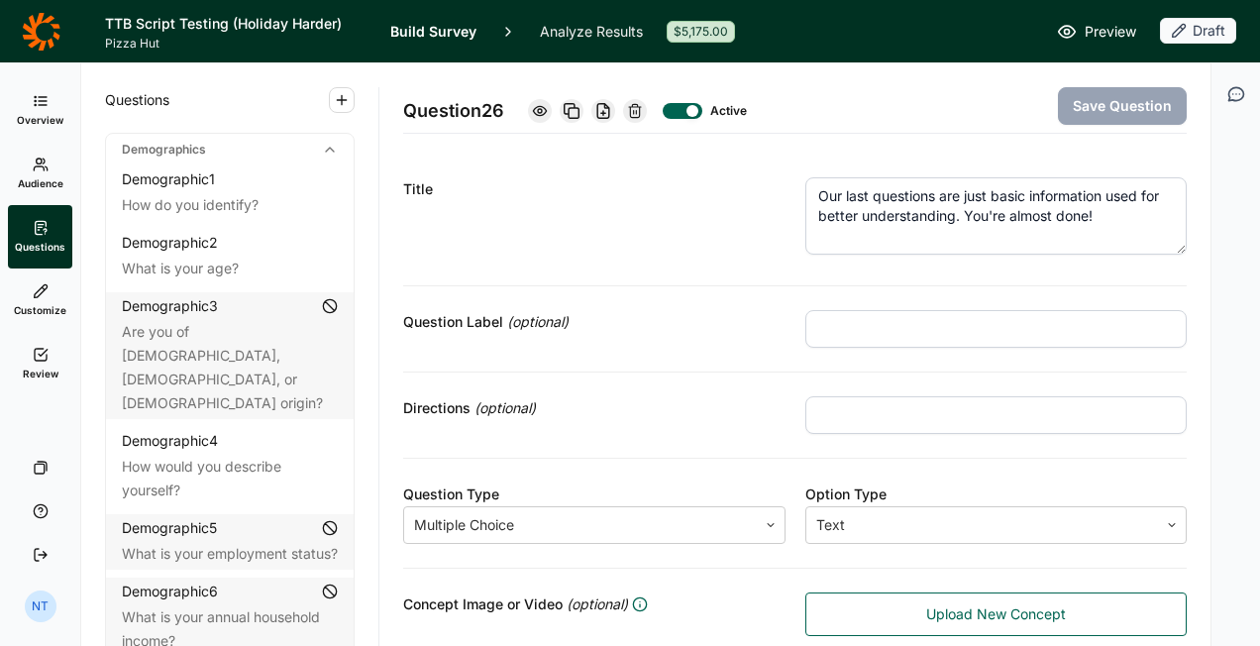
click at [64, 48] on link at bounding box center [40, 31] width 81 height 55
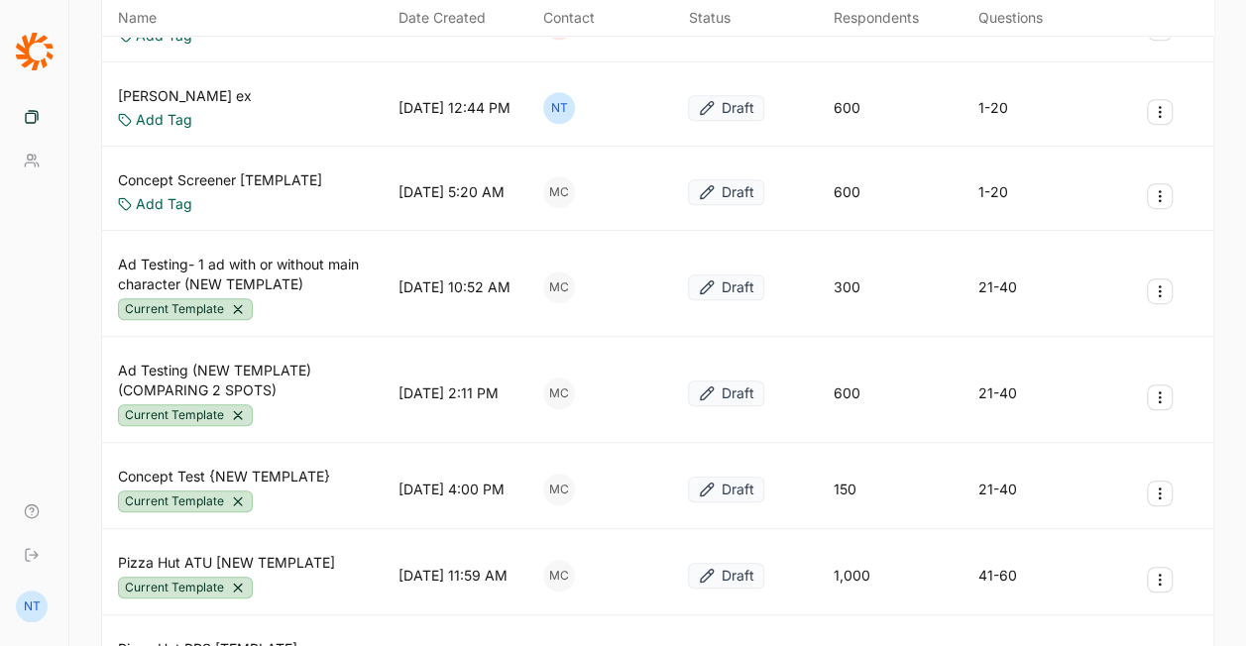
scroll to position [495, 0]
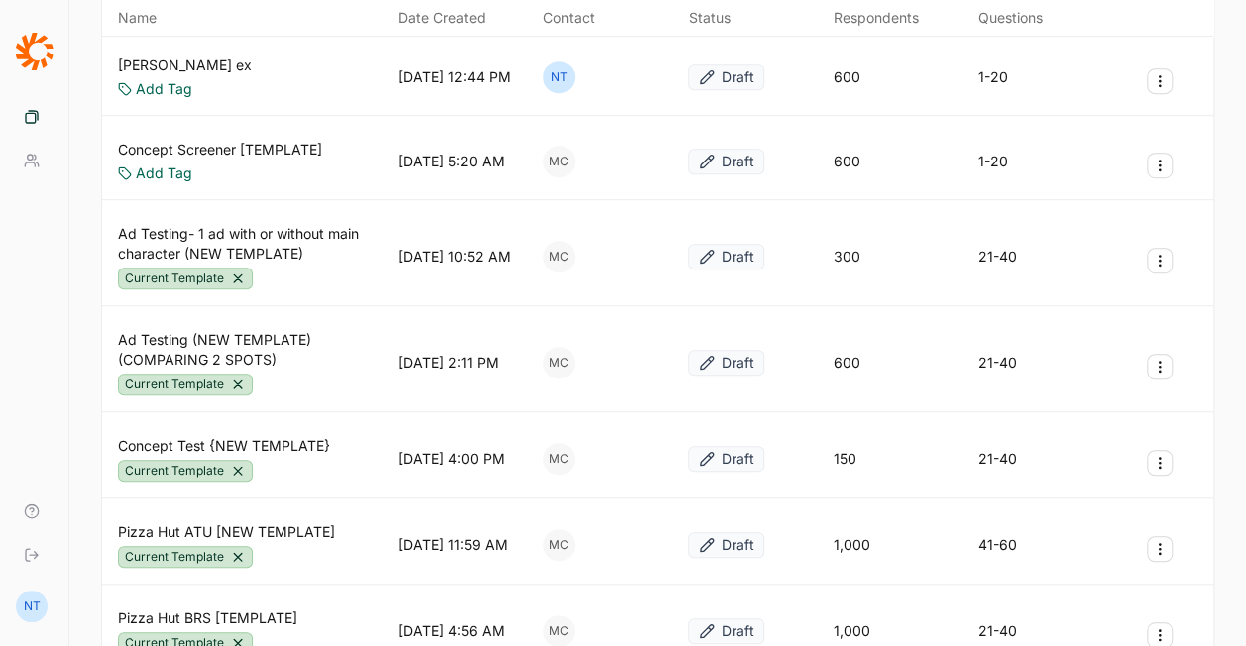
click at [275, 436] on link "Concept Test {NEW TEMPLATE}" at bounding box center [224, 446] width 212 height 20
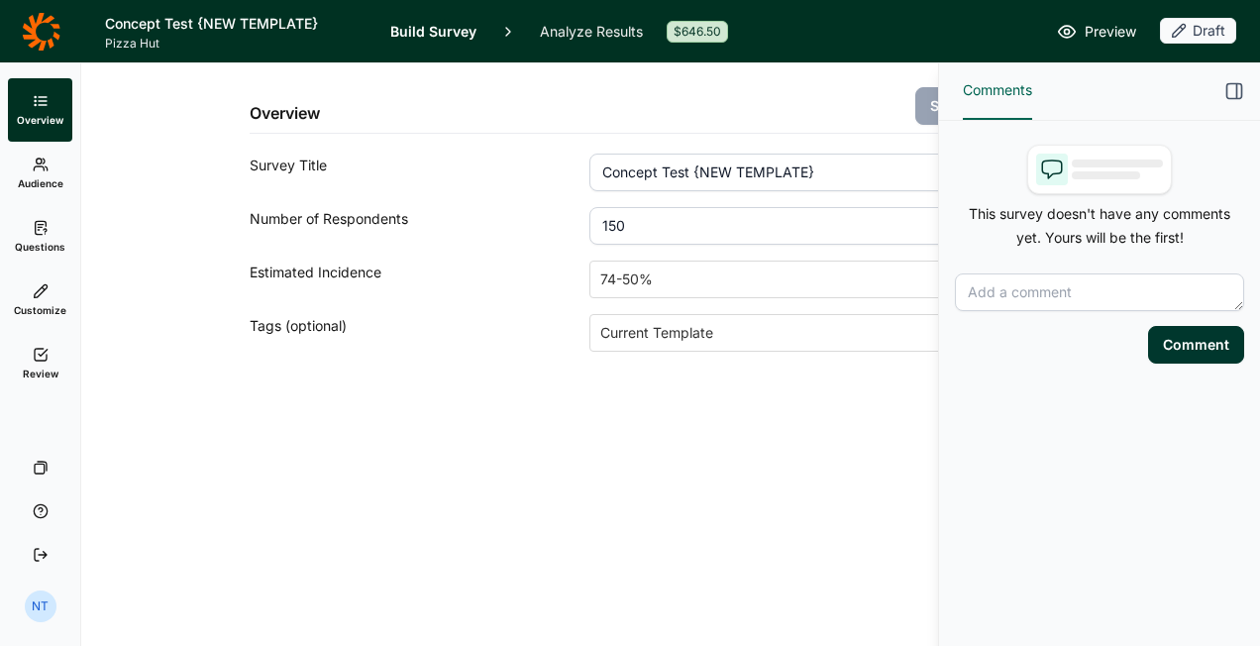
click at [1235, 85] on icon "button" at bounding box center [1235, 91] width 20 height 20
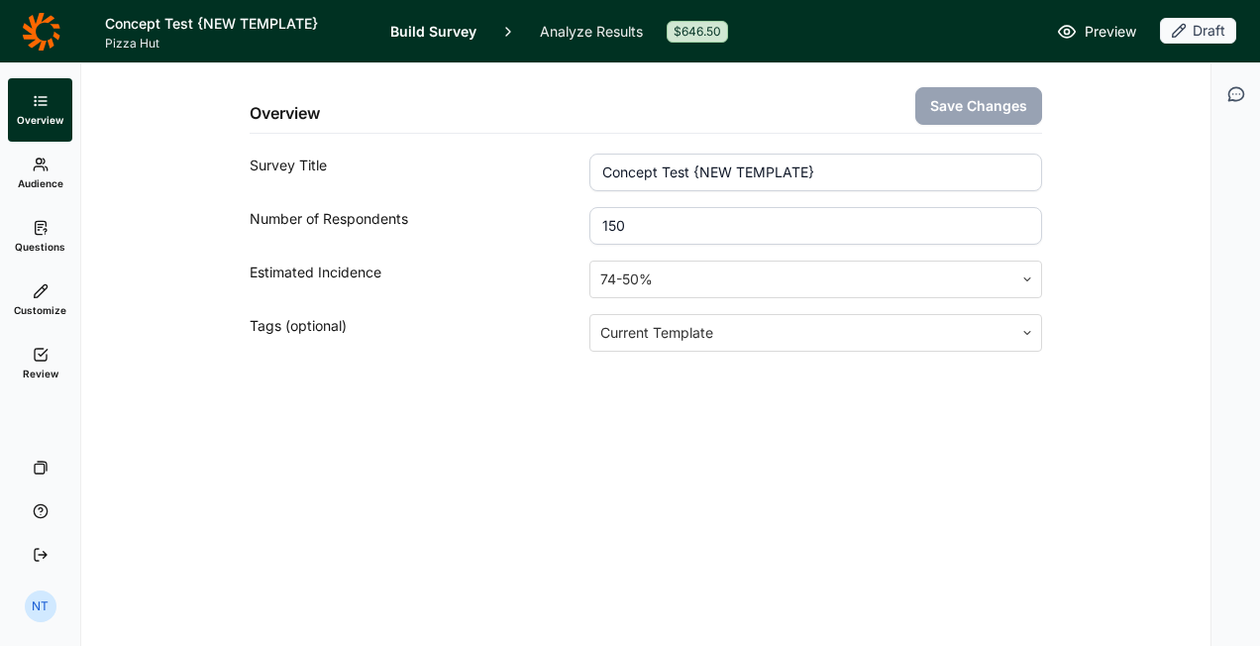
click at [675, 226] on input "150" at bounding box center [816, 226] width 453 height 38
type input "750"
click at [961, 92] on button "Save Changes" at bounding box center [979, 106] width 127 height 38
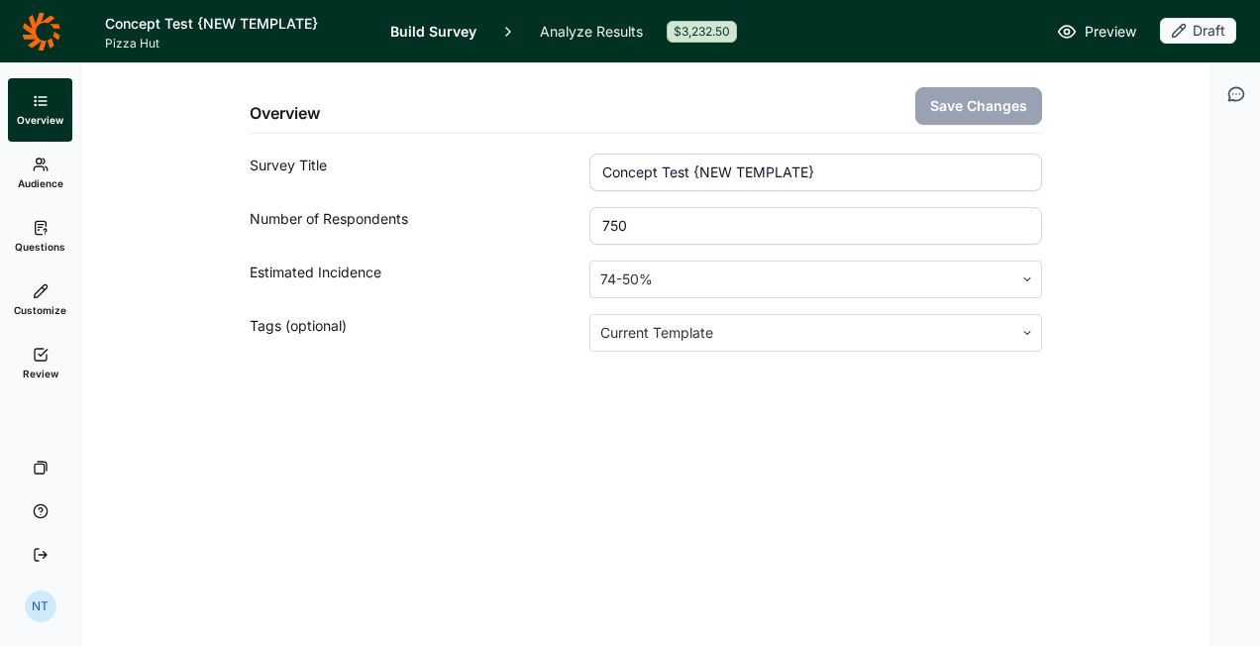
click at [42, 186] on span "Audience" at bounding box center [41, 183] width 46 height 14
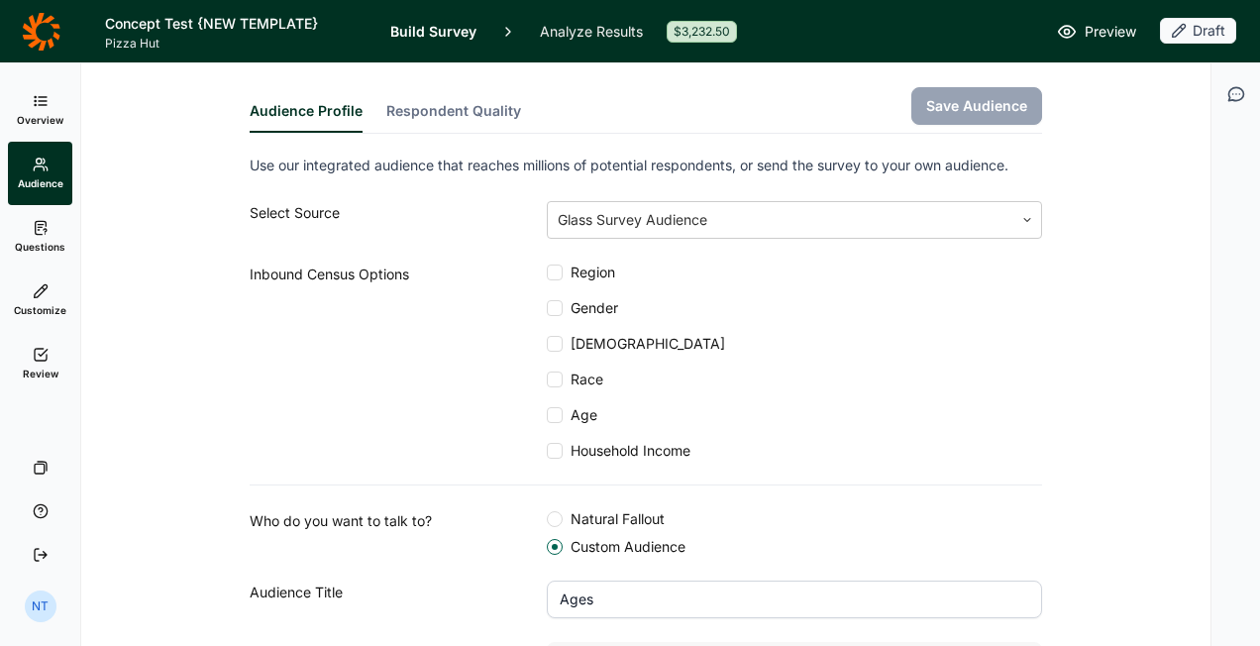
click at [55, 103] on link "Overview" at bounding box center [40, 109] width 64 height 63
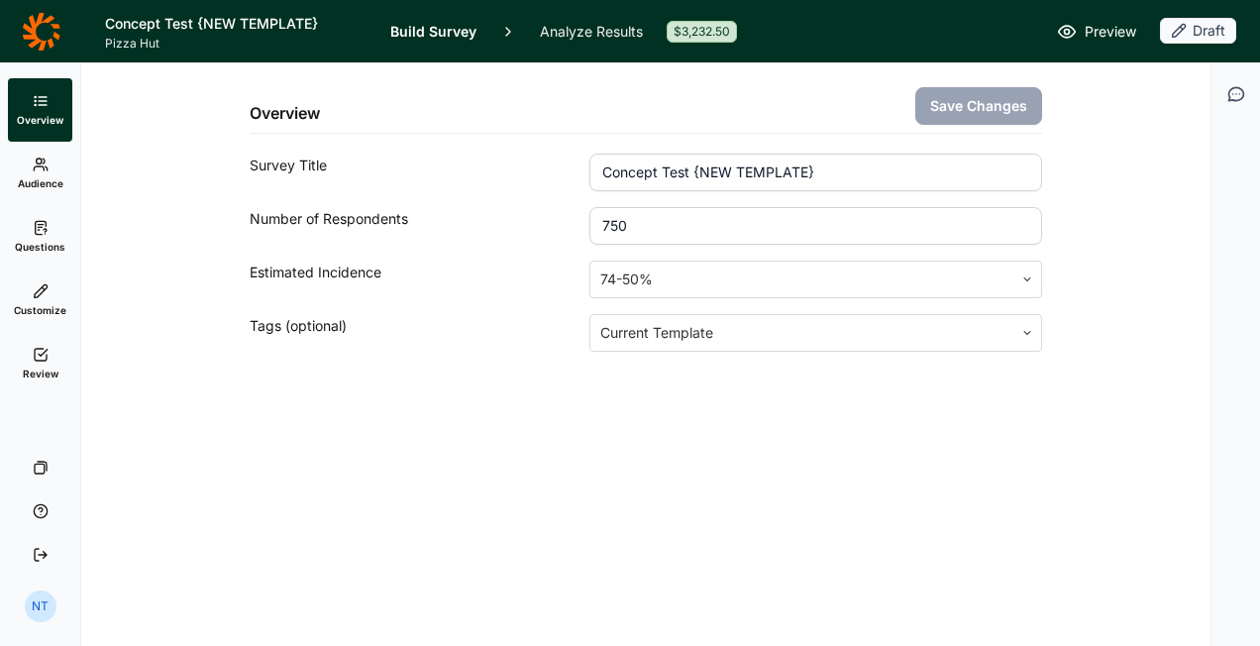
click at [512, 454] on div "Overview Save Changes Survey Title Concept Test {NEW TEMPLATE} Number of Respon…" at bounding box center [646, 354] width 1130 height 583
click at [45, 229] on icon at bounding box center [41, 228] width 16 height 16
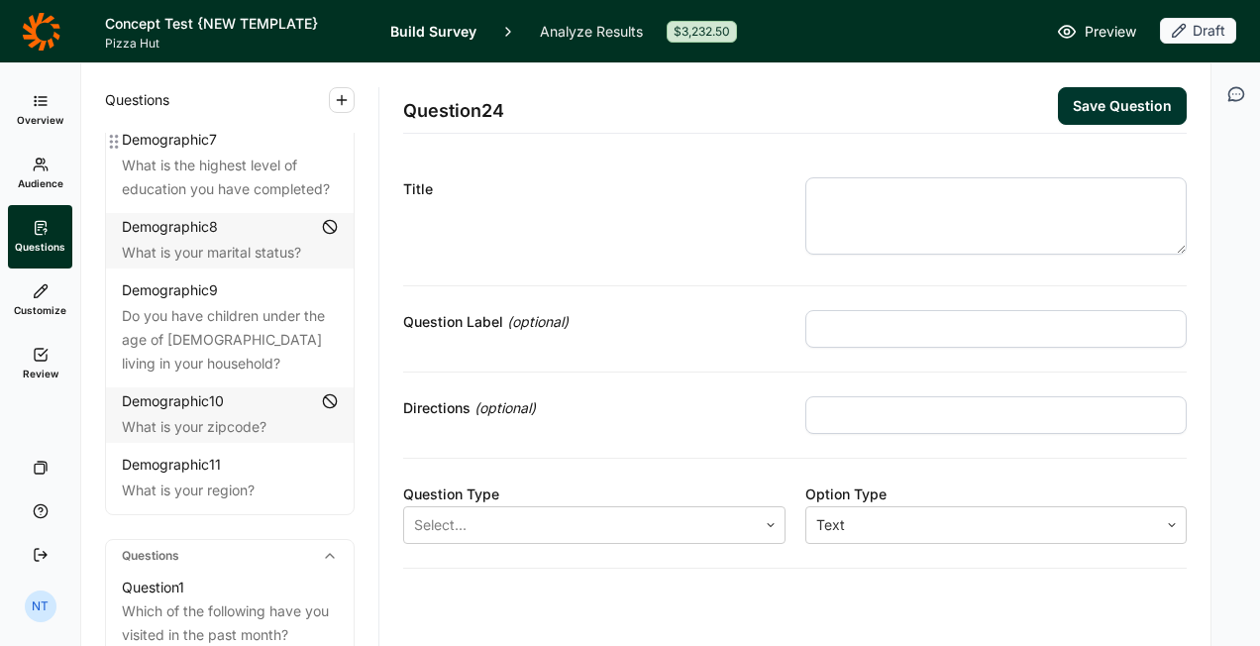
scroll to position [1288, 0]
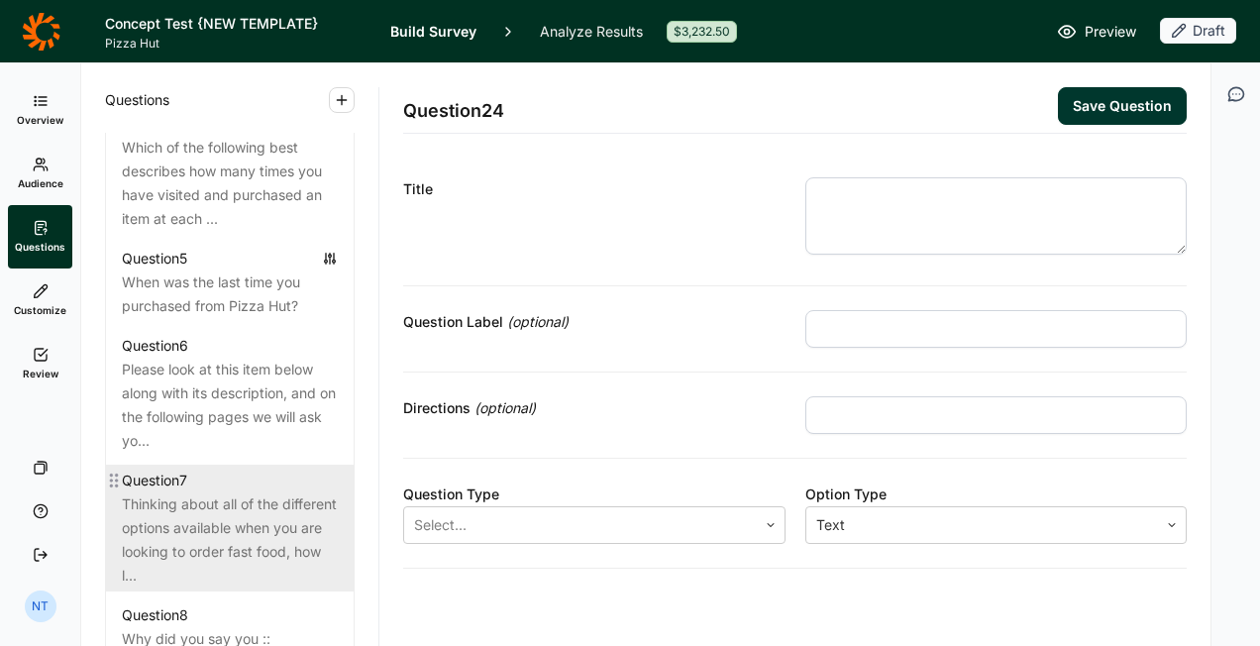
click at [245, 562] on div "Thinking about all of the different options available when you are looking to o…" at bounding box center [230, 540] width 216 height 95
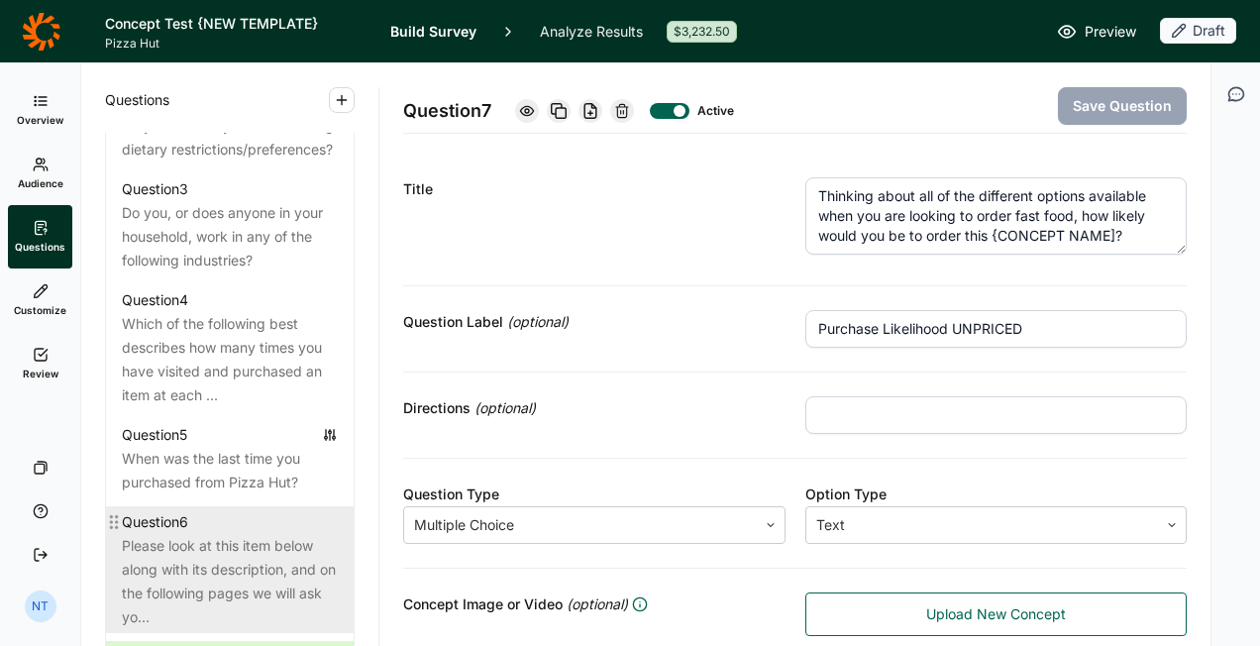
scroll to position [892, 0]
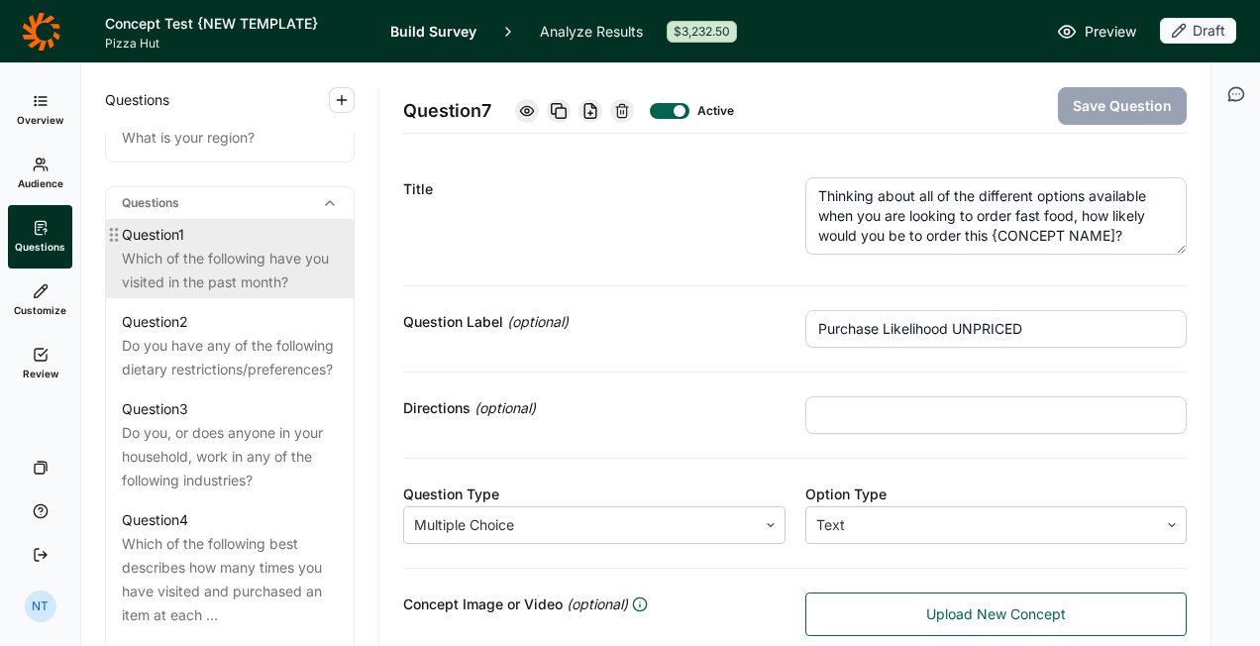
click at [220, 281] on div "Which of the following have you visited in the past month?" at bounding box center [230, 271] width 216 height 48
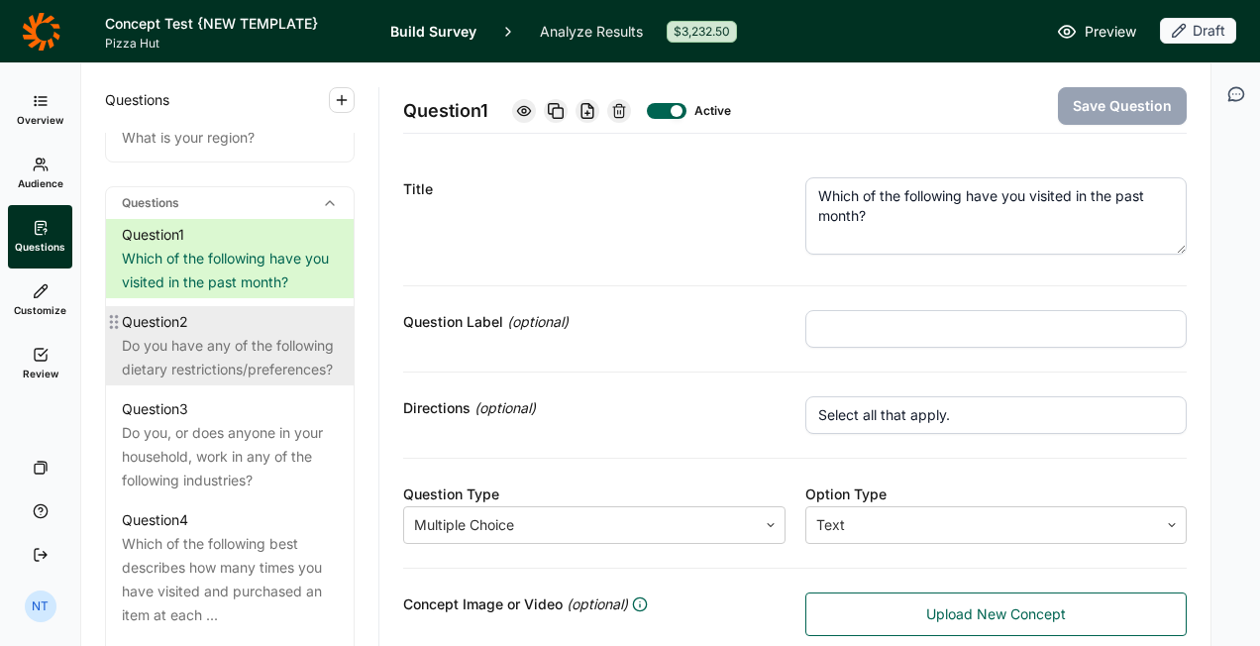
click at [228, 340] on div "Do you have any of the following dietary restrictions/preferences?" at bounding box center [230, 358] width 216 height 48
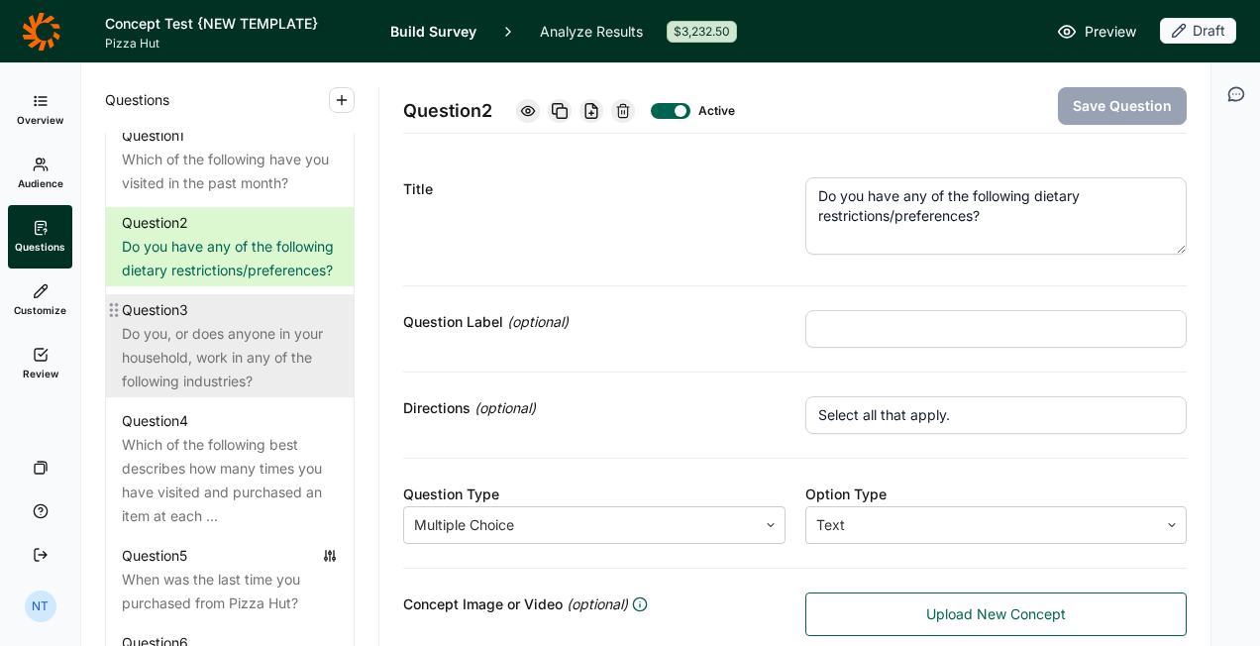
click at [196, 351] on div "Do you, or does anyone in your household, work in any of the following industri…" at bounding box center [230, 357] width 216 height 71
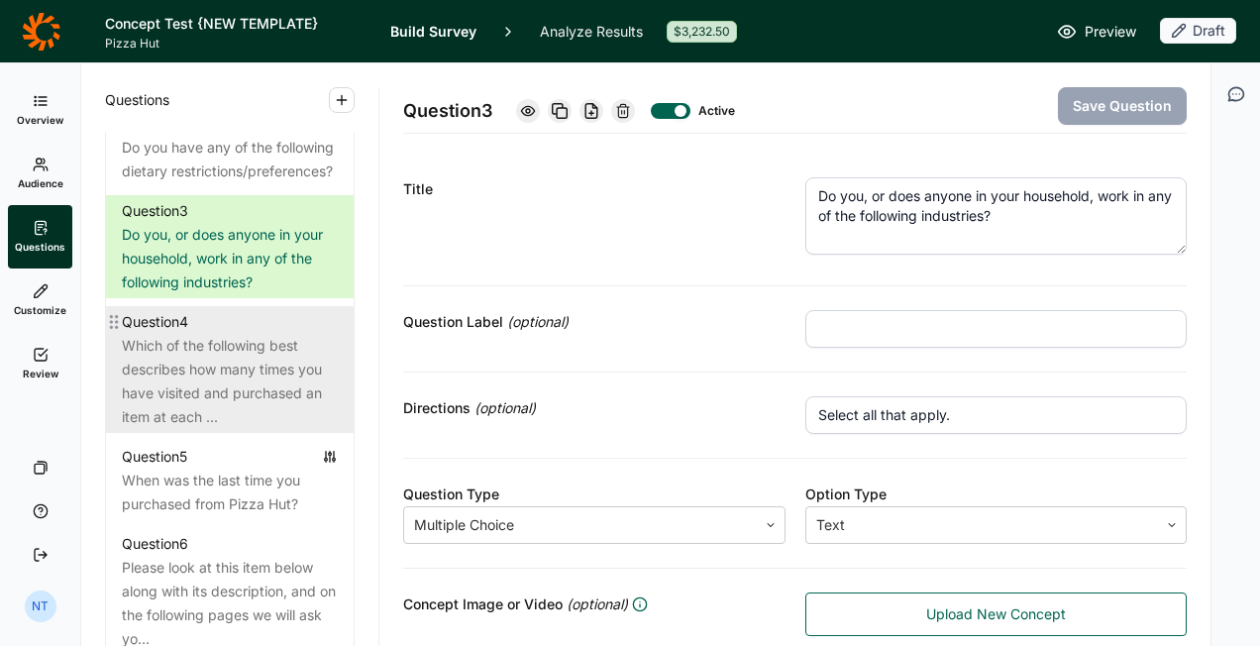
click at [209, 334] on div "Question 4" at bounding box center [230, 322] width 216 height 24
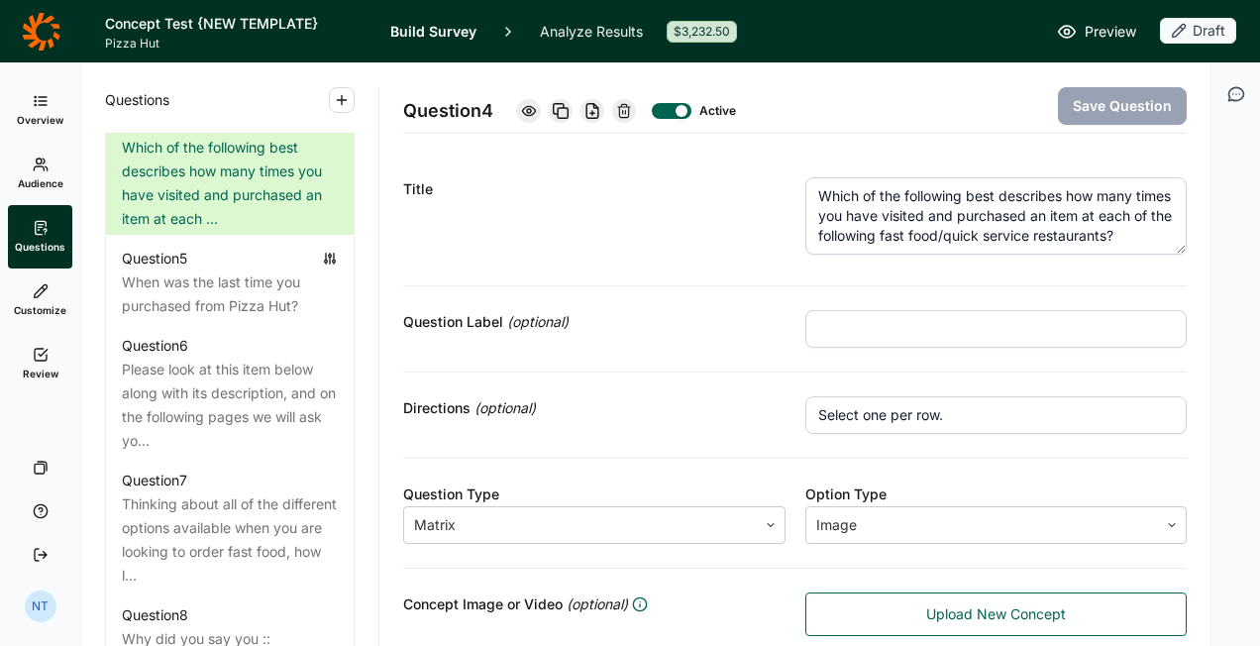
scroll to position [20, 0]
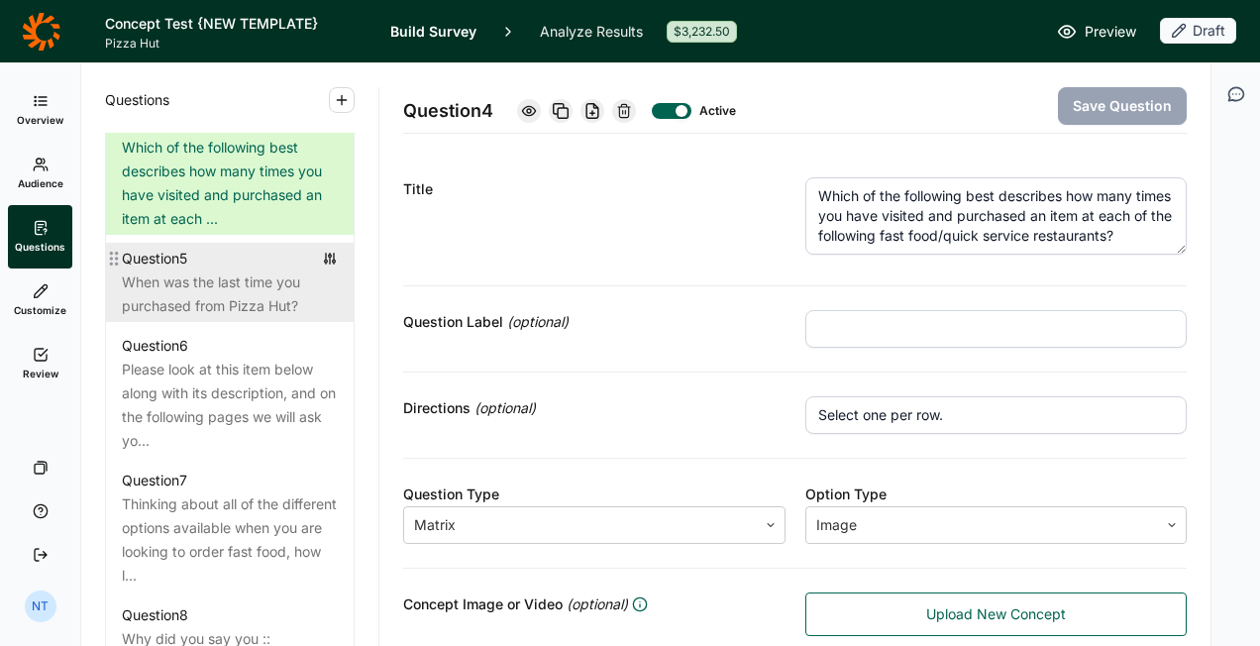
click at [245, 271] on div "Question 5" at bounding box center [230, 259] width 216 height 24
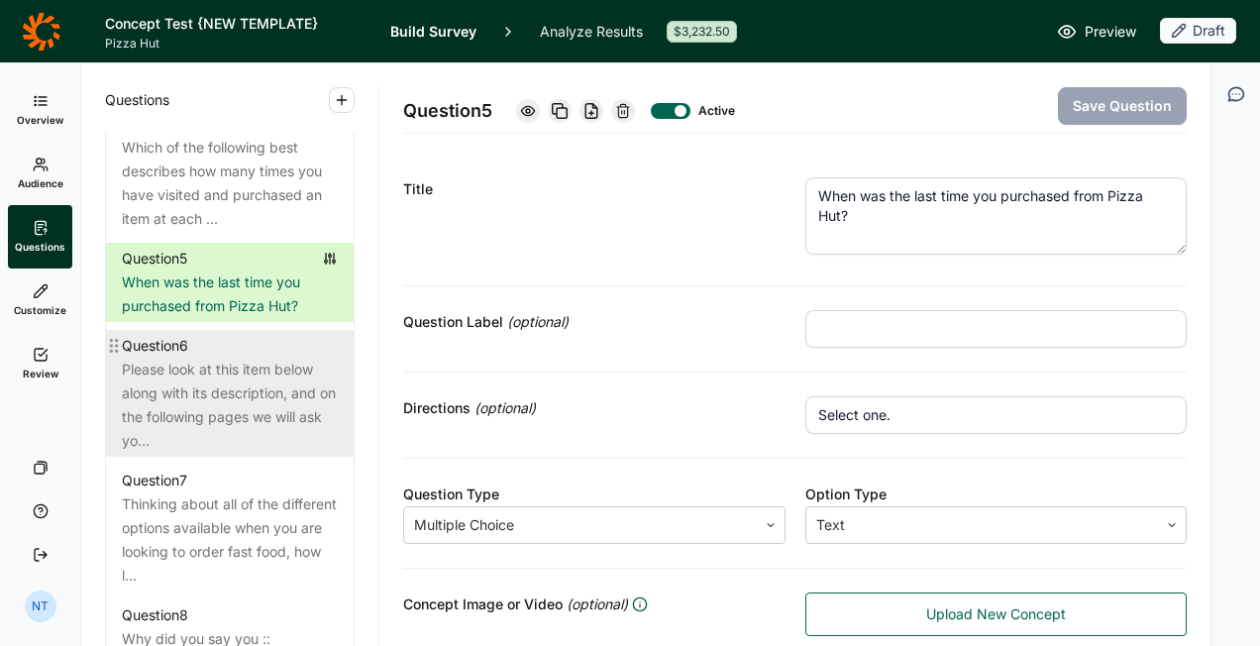
click at [226, 394] on div "Please look at this item below along with its description, and on the following…" at bounding box center [230, 405] width 216 height 95
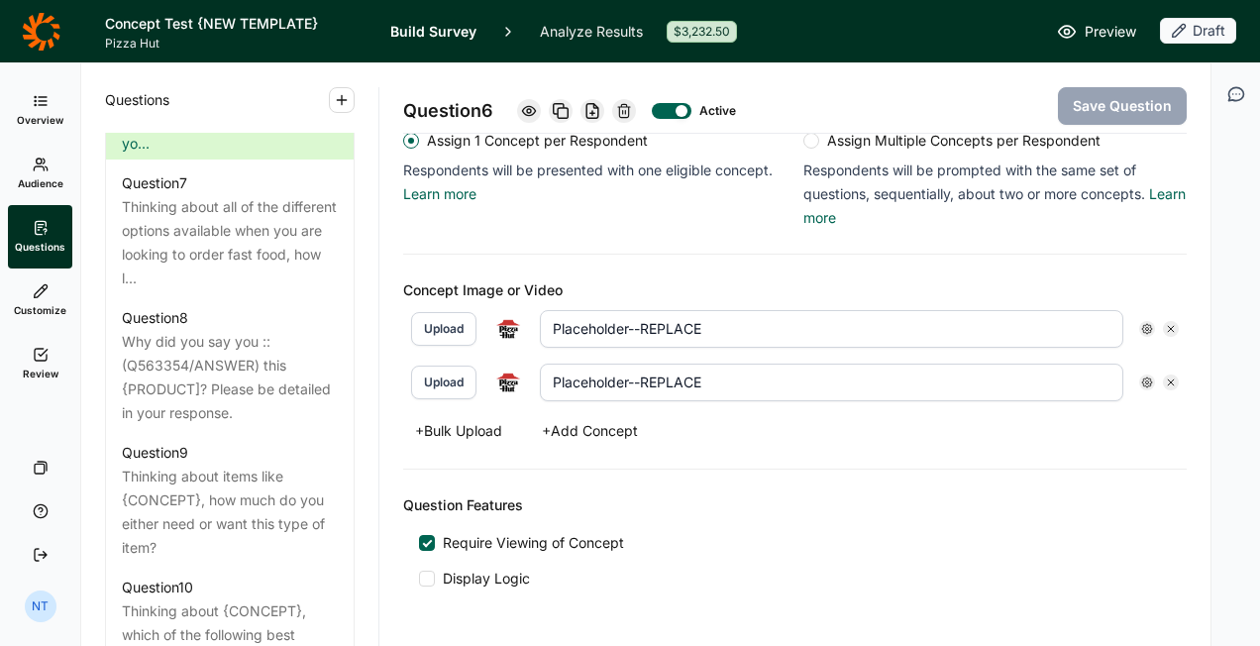
scroll to position [517, 0]
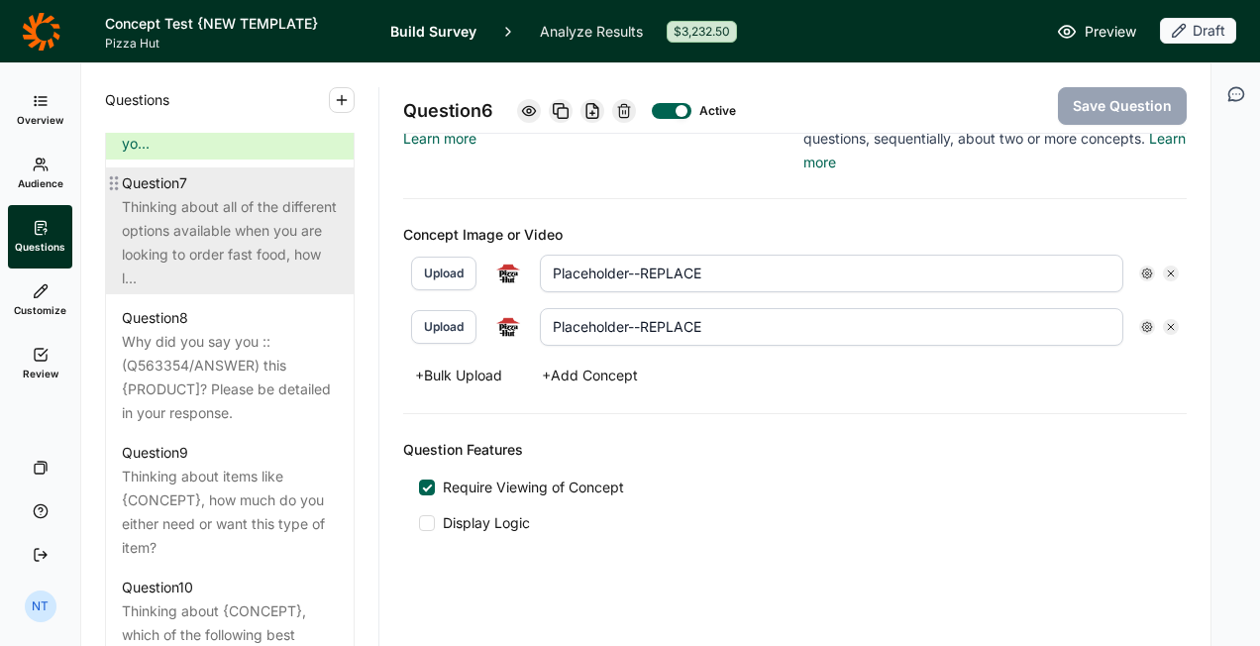
click at [218, 275] on div "Thinking about all of the different options available when you are looking to o…" at bounding box center [230, 242] width 216 height 95
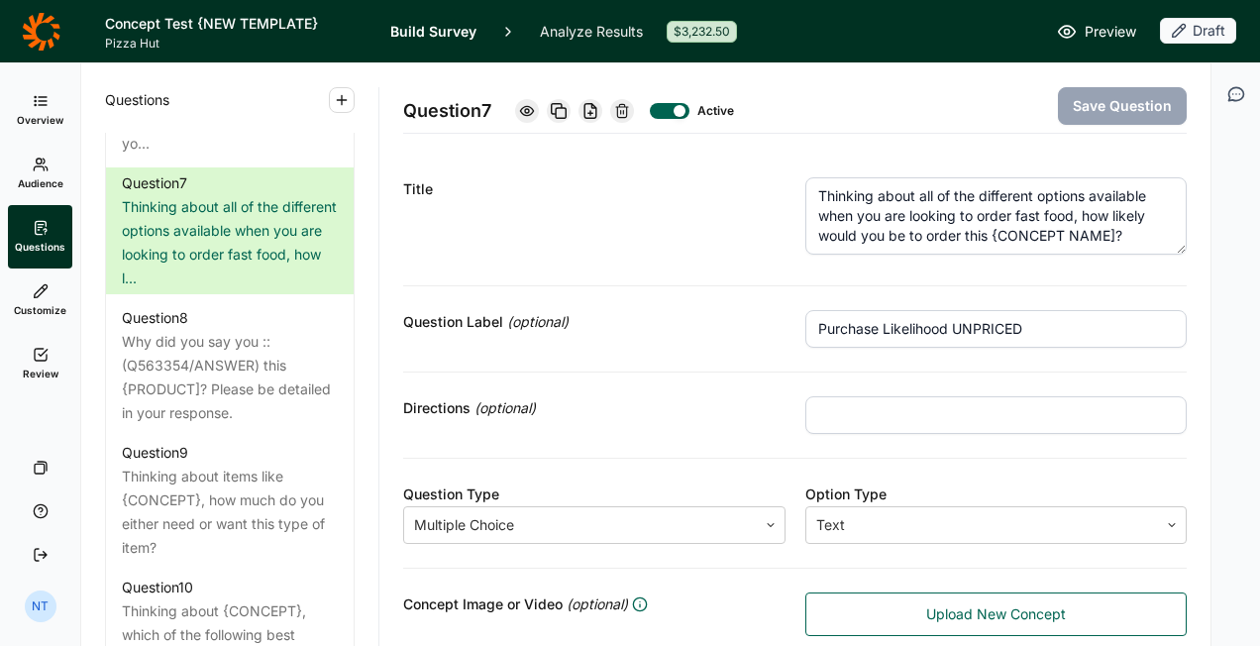
click at [1040, 224] on textarea "Thinking about all of the different options available when you are looking to o…" at bounding box center [997, 215] width 383 height 77
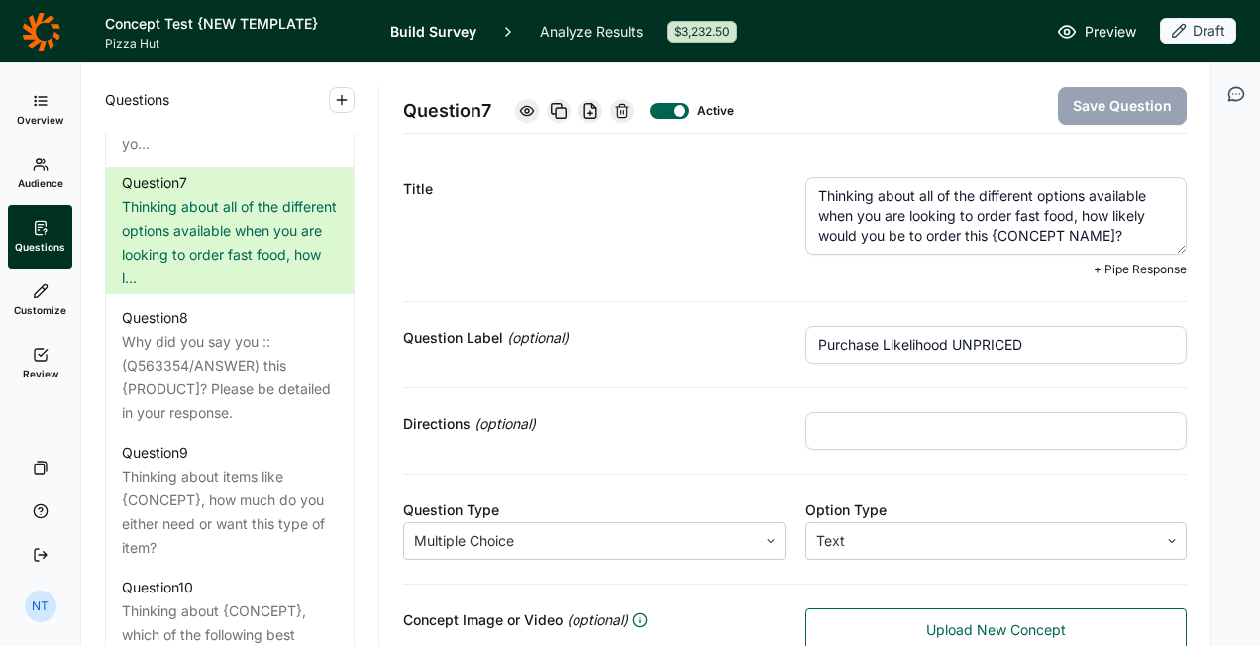
drag, startPoint x: 985, startPoint y: 234, endPoint x: 1106, endPoint y: 234, distance: 120.9
click at [1106, 234] on textarea "Thinking about all of the different options available when you are looking to o…" at bounding box center [997, 215] width 383 height 77
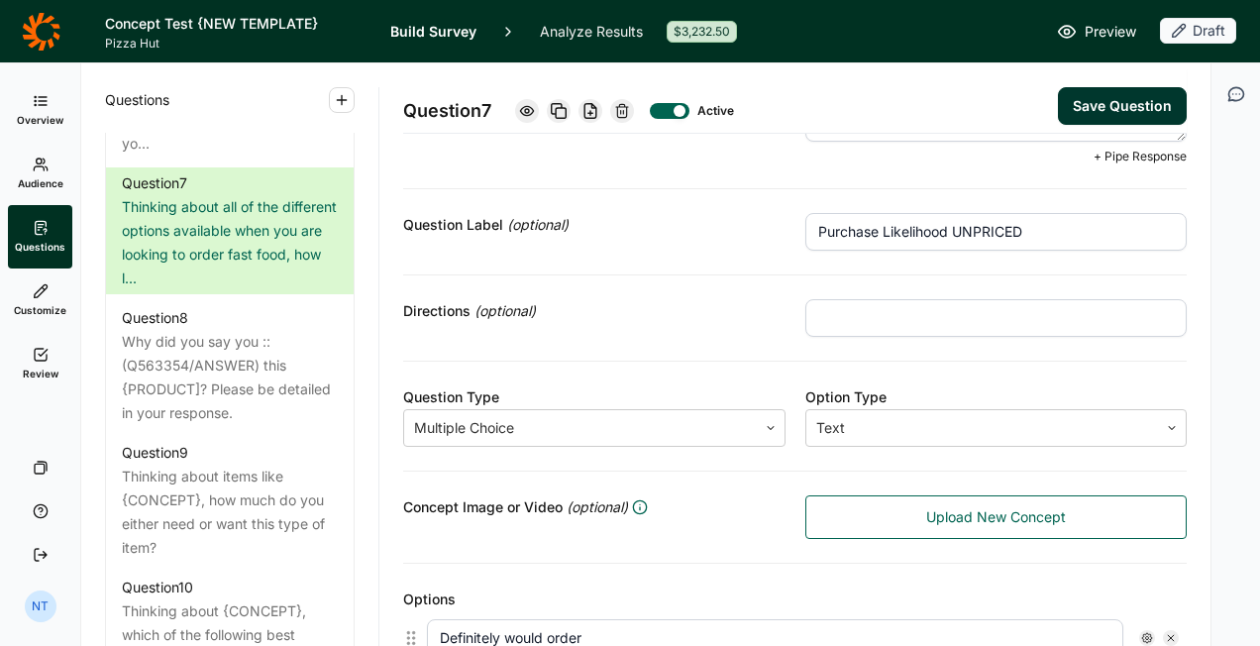
scroll to position [93, 0]
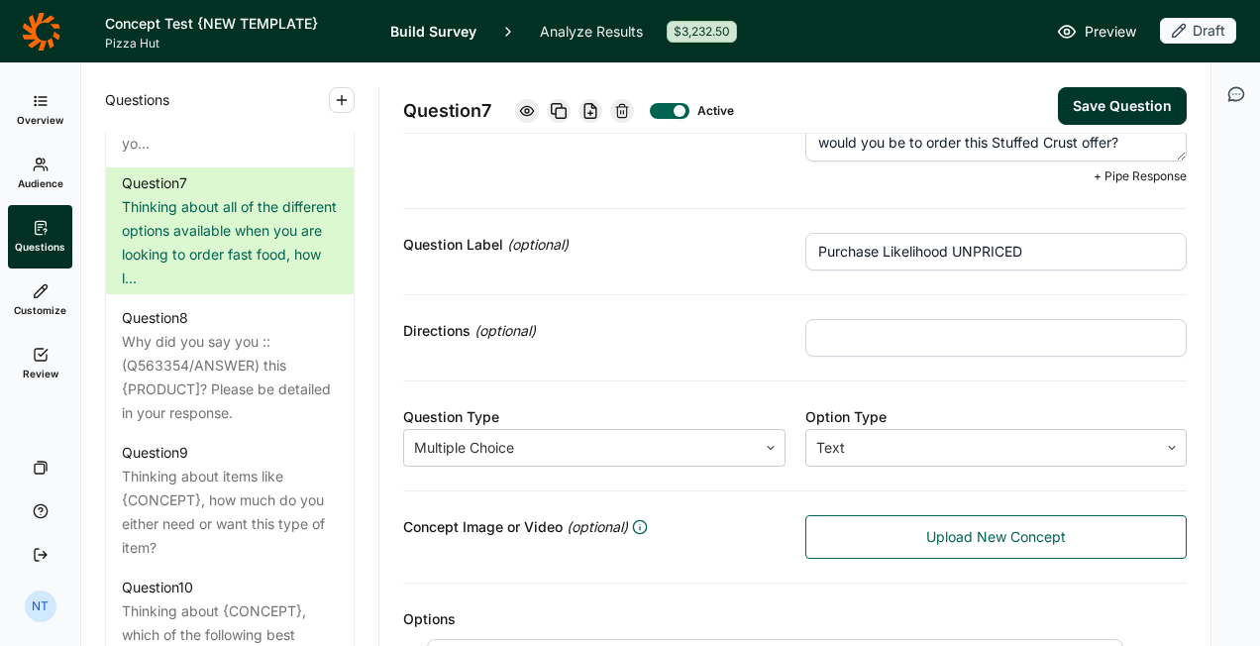
type textarea "Thinking about all of the different options available when you are looking to o…"
click at [1073, 97] on button "Save Question" at bounding box center [1122, 106] width 129 height 38
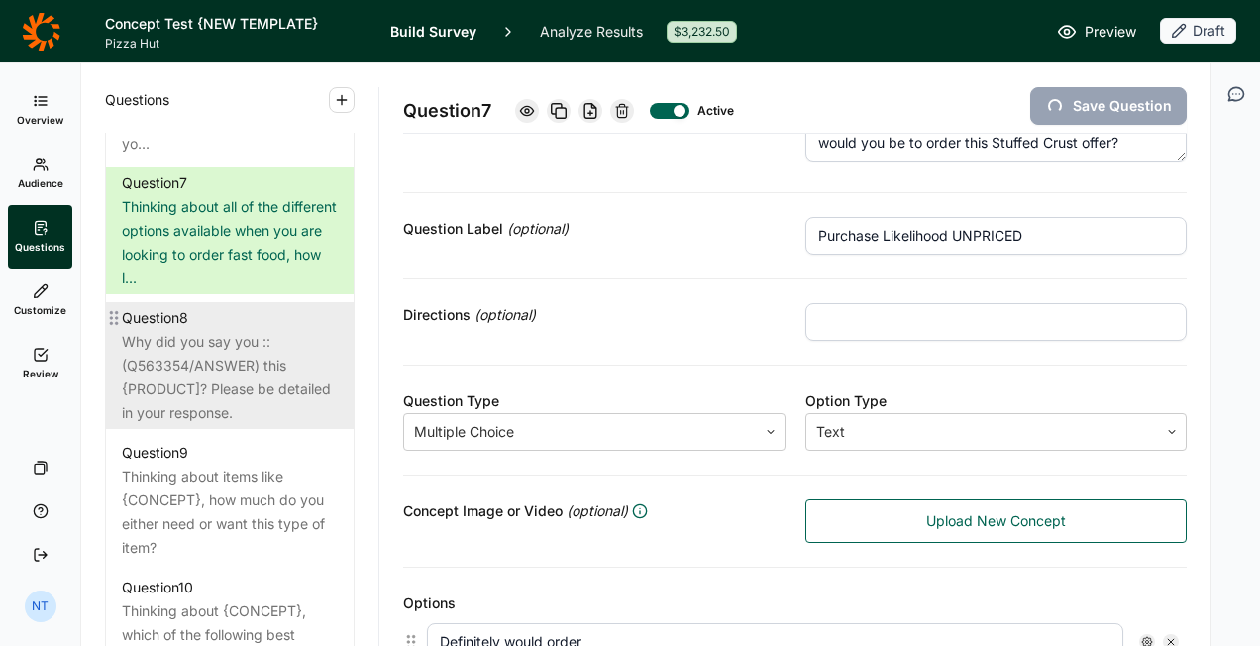
click at [250, 369] on div "Why did you say you ::(Q563354/ANSWER) this {PRODUCT]? Please be detailed in yo…" at bounding box center [230, 377] width 216 height 95
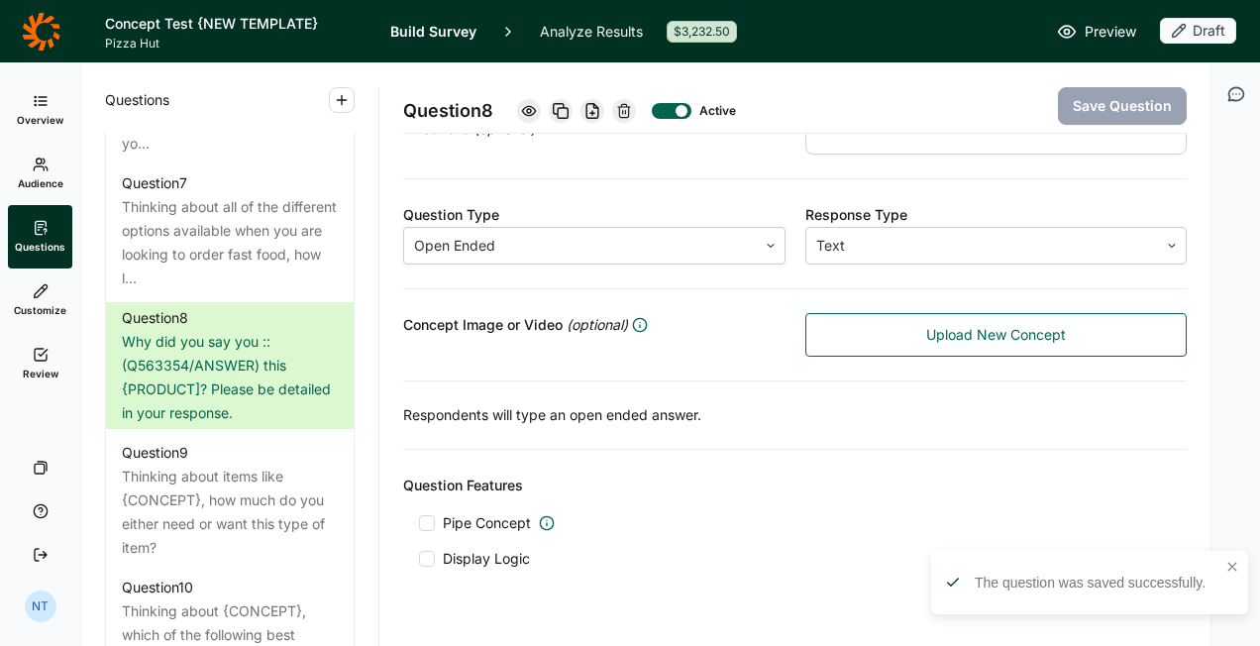
scroll to position [316, 0]
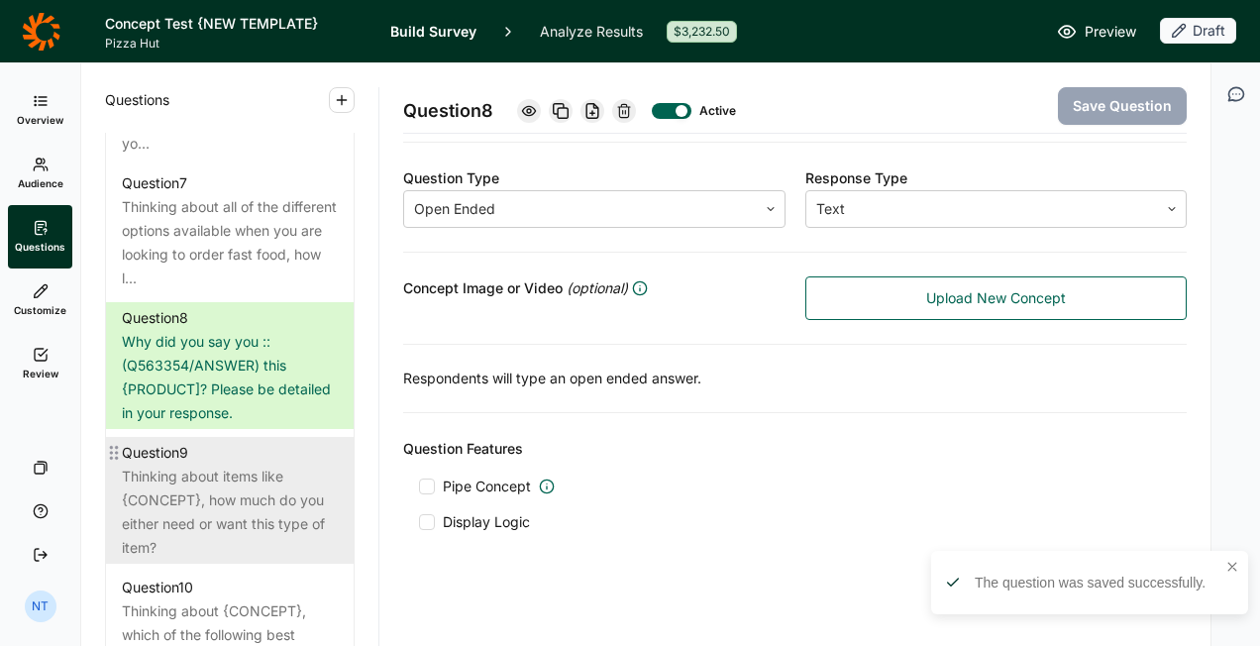
click at [228, 501] on div "Thinking about items like {CONCEPT}, how much do you either need or want this t…" at bounding box center [230, 512] width 216 height 95
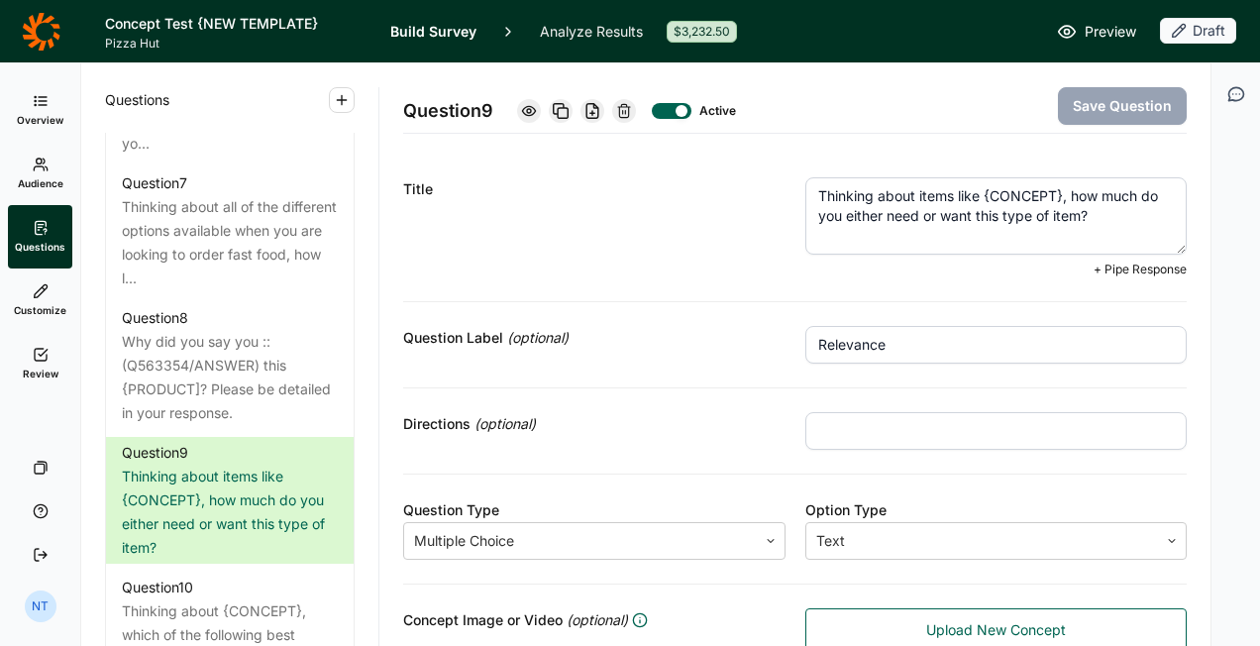
drag, startPoint x: 976, startPoint y: 192, endPoint x: 1056, endPoint y: 192, distance: 80.3
click at [1056, 192] on textarea "Thinking about items like {CONCEPT}, how much do you either need or want this t…" at bounding box center [997, 215] width 383 height 77
click at [924, 189] on textarea "Thinking about items like {CONCEPT}, how much do you either need or want this t…" at bounding box center [997, 215] width 383 height 77
drag, startPoint x: 981, startPoint y: 193, endPoint x: 1058, endPoint y: 191, distance: 77.3
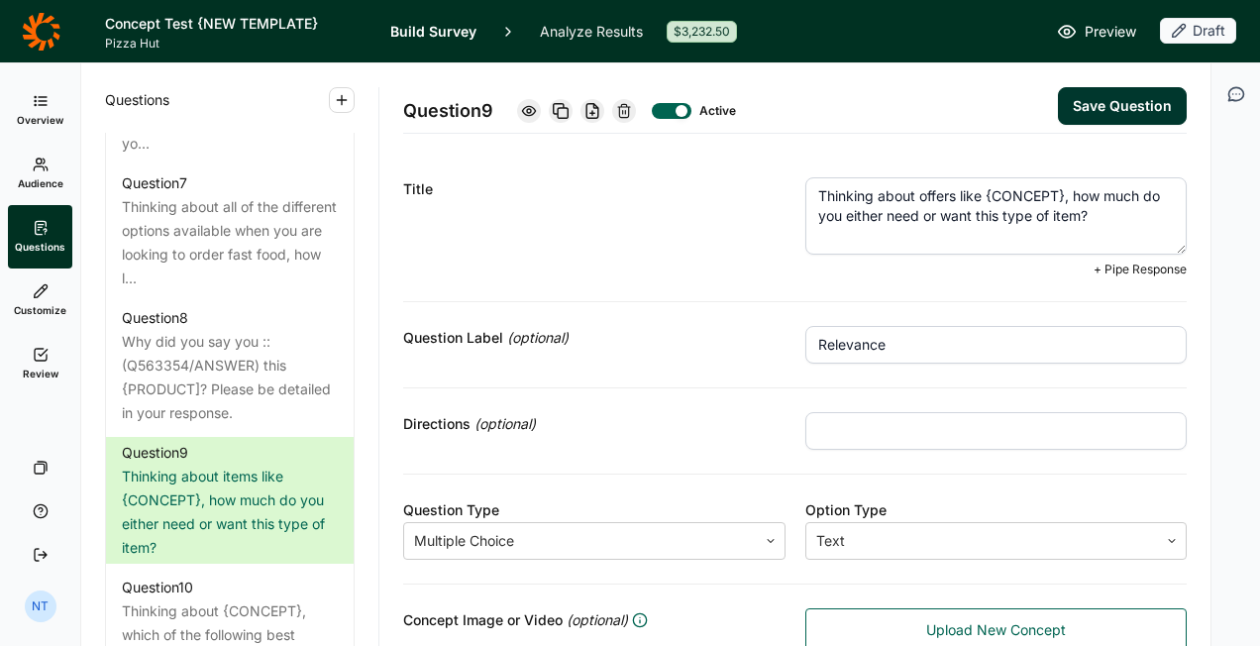
click at [1058, 191] on textarea "Thinking about offers like {CONCEPT}, how much do you either need or want this …" at bounding box center [997, 215] width 383 height 77
click at [1120, 214] on textarea "Thinking about offers like this stuffed crust deal, how much do you either need…" at bounding box center [997, 215] width 383 height 77
type textarea "Thinking about offers like this stuffed crust deal, how much do you either need…"
click at [1102, 111] on button "Save Question" at bounding box center [1122, 106] width 129 height 38
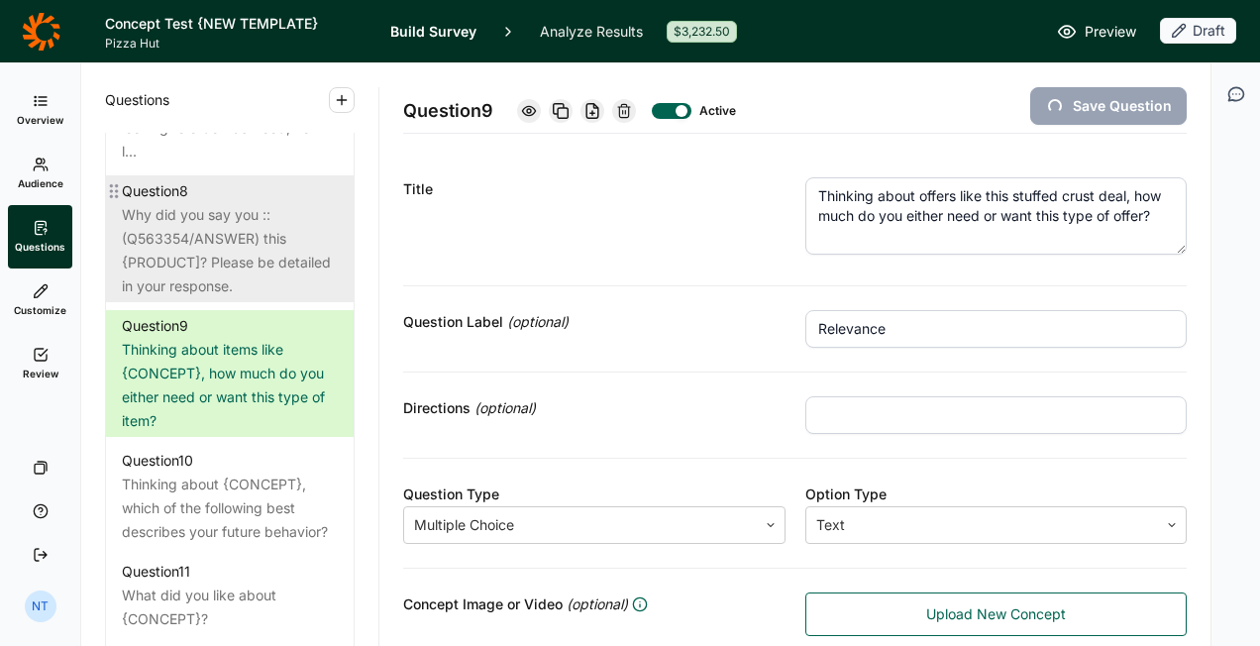
scroll to position [1784, 0]
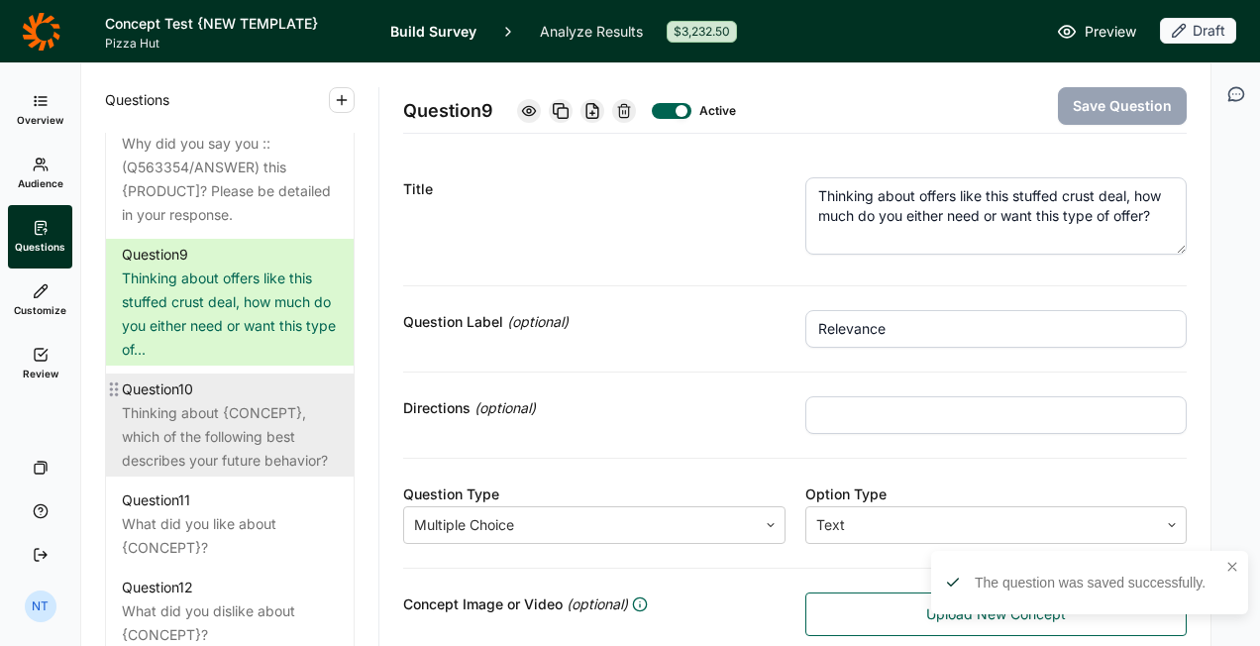
click at [236, 401] on div "Question 10" at bounding box center [230, 390] width 216 height 24
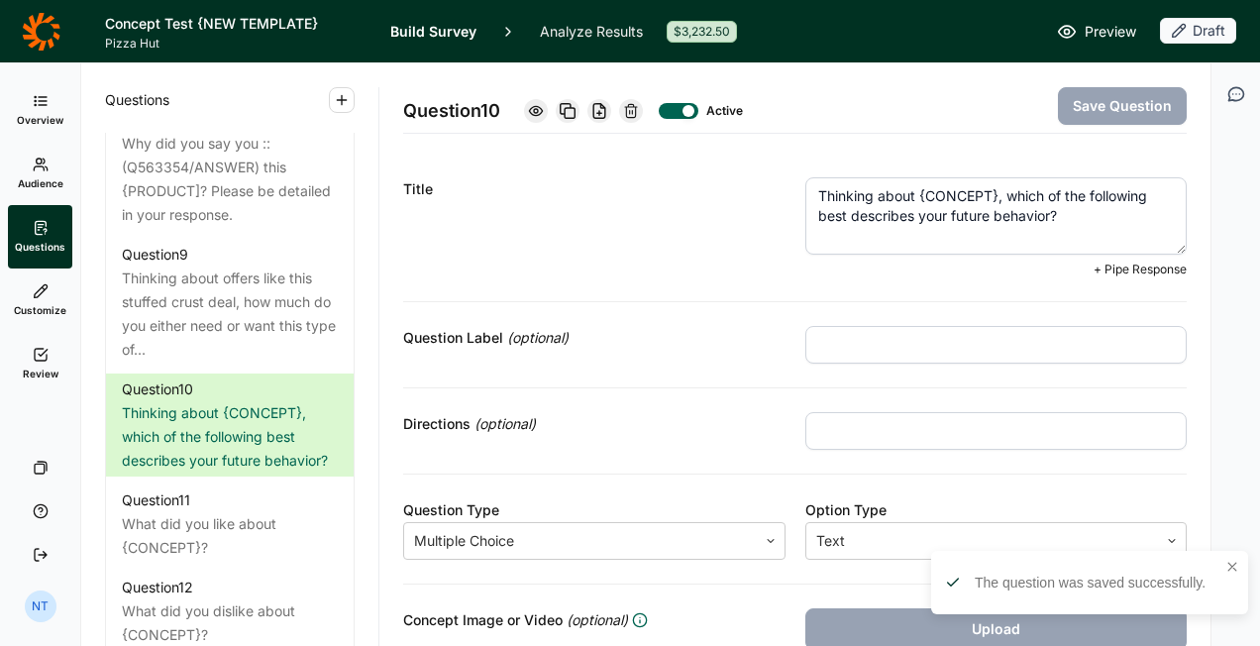
drag, startPoint x: 912, startPoint y: 188, endPoint x: 991, endPoint y: 186, distance: 79.3
click at [991, 186] on textarea "Thinking about {CONCEPT}, which of the following best describes your future beh…" at bounding box center [997, 215] width 383 height 77
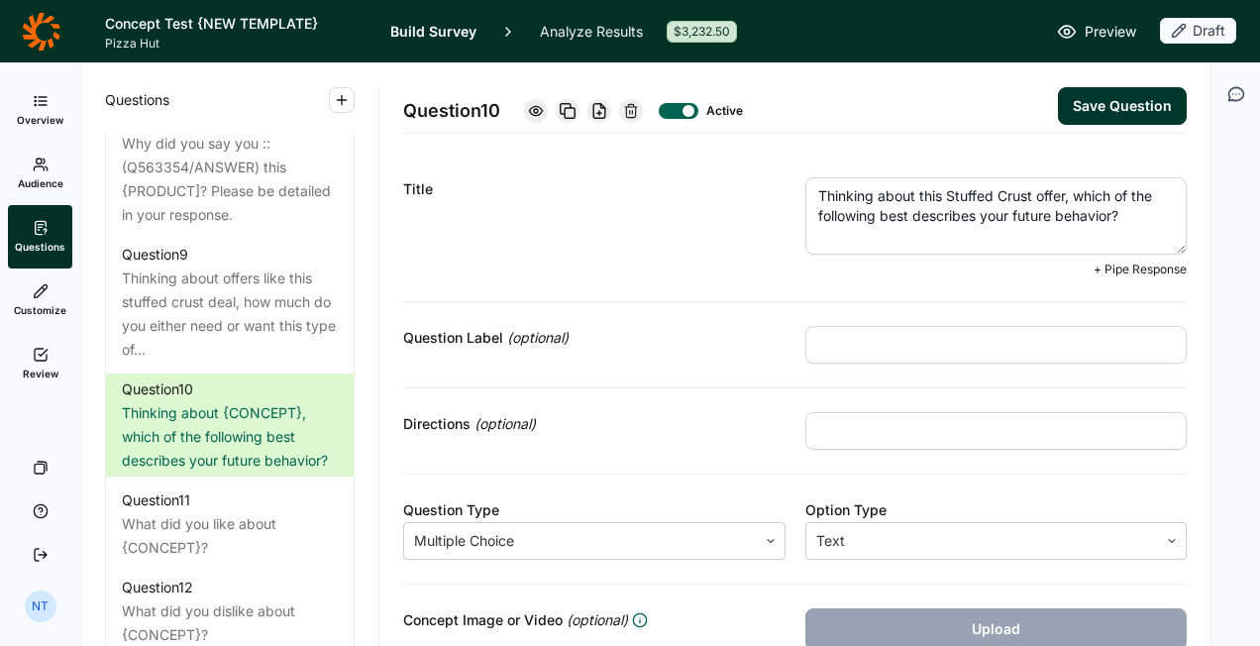
type textarea "Thinking about this Stuffed Crust offer, which of the following best describes …"
click at [1097, 109] on button "Save Question" at bounding box center [1122, 106] width 129 height 38
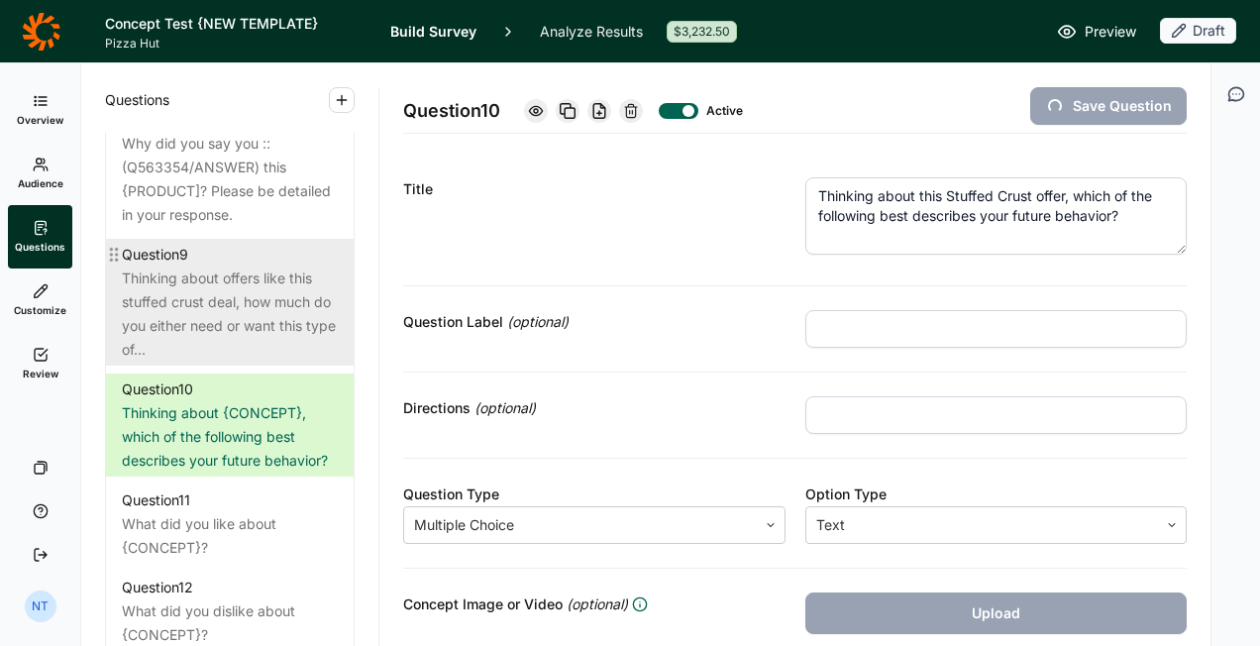
click at [249, 305] on div "Thinking about offers like this stuffed crust deal, how much do you either need…" at bounding box center [230, 314] width 216 height 95
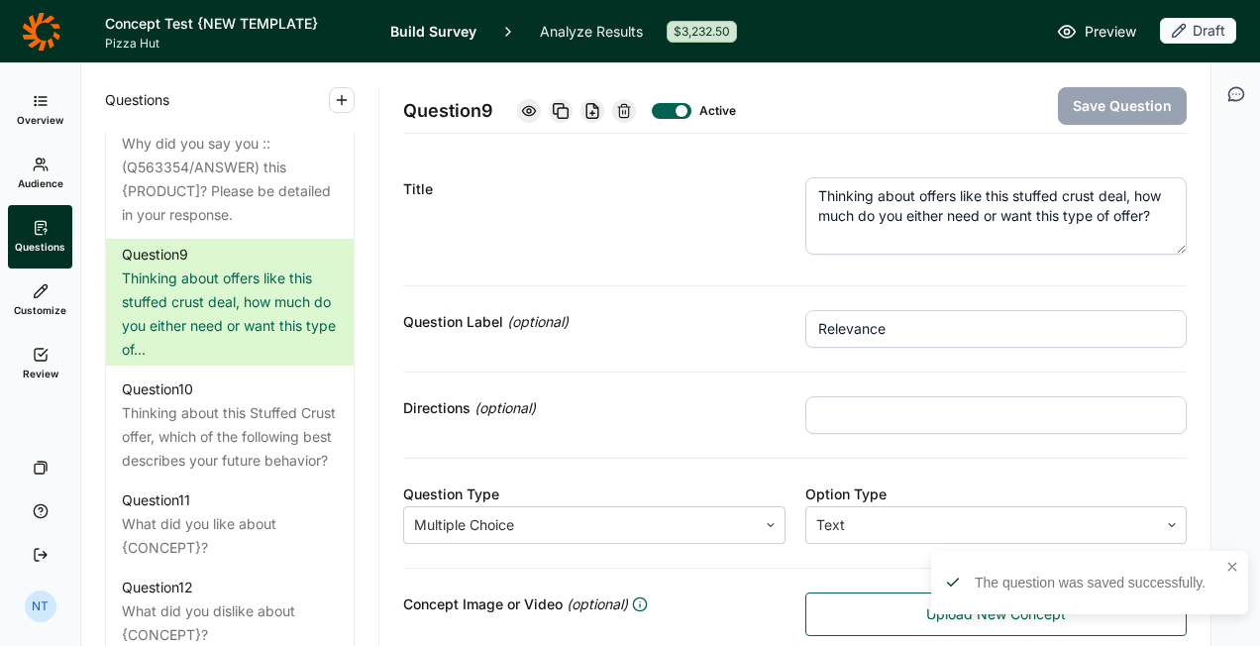
click at [1064, 201] on textarea "Thinking about offers like this stuffed crust deal, how much do you either need…" at bounding box center [997, 215] width 383 height 77
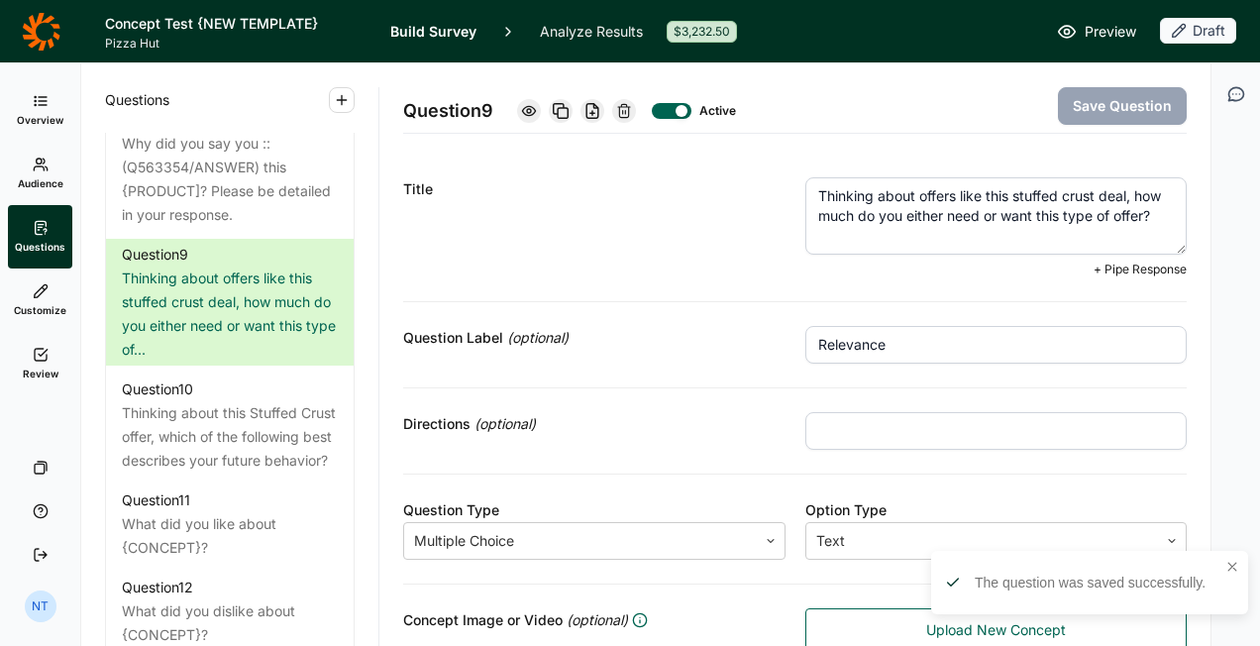
drag, startPoint x: 1006, startPoint y: 194, endPoint x: 1122, endPoint y: 194, distance: 115.9
click at [1122, 194] on textarea "Thinking about offers like this stuffed crust deal, how much do you either need…" at bounding box center [997, 215] width 383 height 77
click at [919, 194] on textarea "Thinking about offers like this Stuffed Crust offer, how much do you either nee…" at bounding box center [997, 215] width 383 height 77
click at [906, 232] on textarea "Thinking about items like this Stuffed Crust offer, how much do you either need…" at bounding box center [997, 215] width 383 height 77
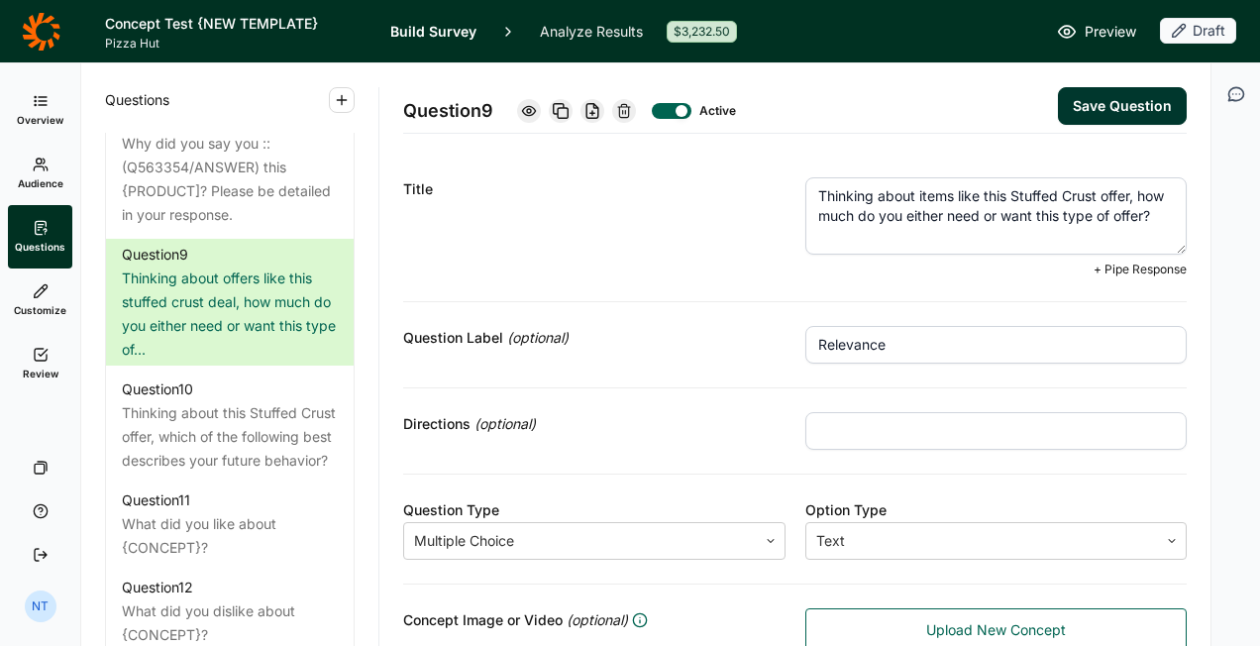
type textarea "Thinking about items like this Stuffed Crust offer, how much do you either need…"
click at [1098, 110] on button "Save Question" at bounding box center [1122, 106] width 129 height 38
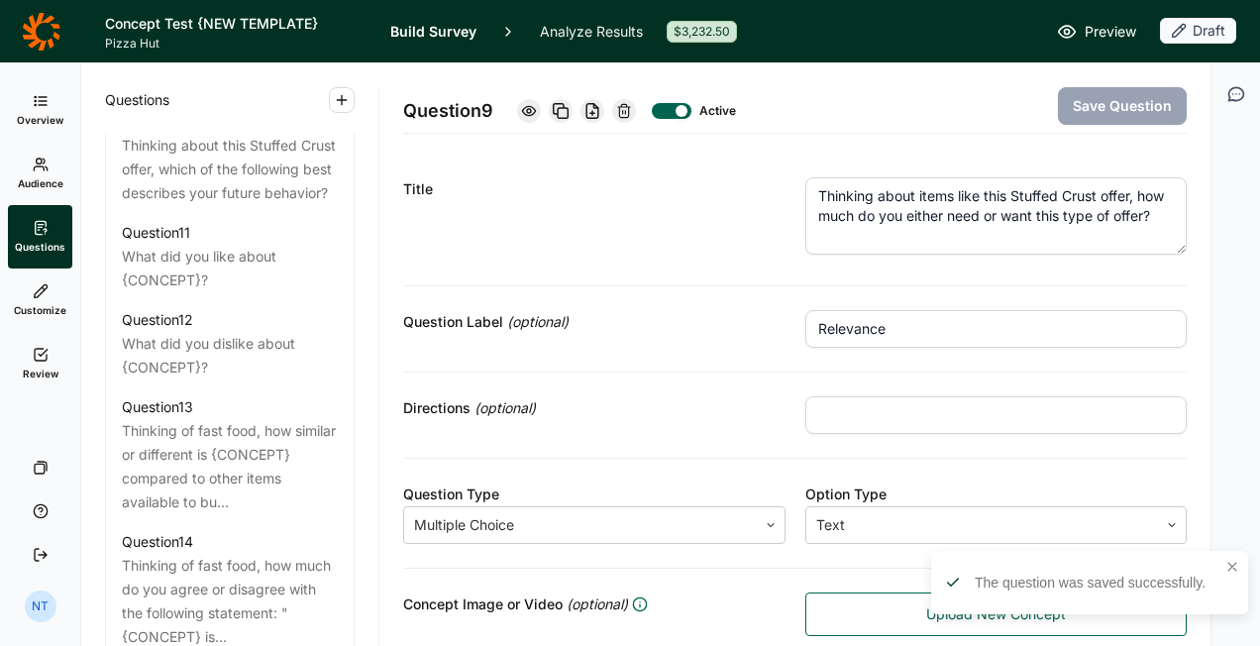
scroll to position [2081, 0]
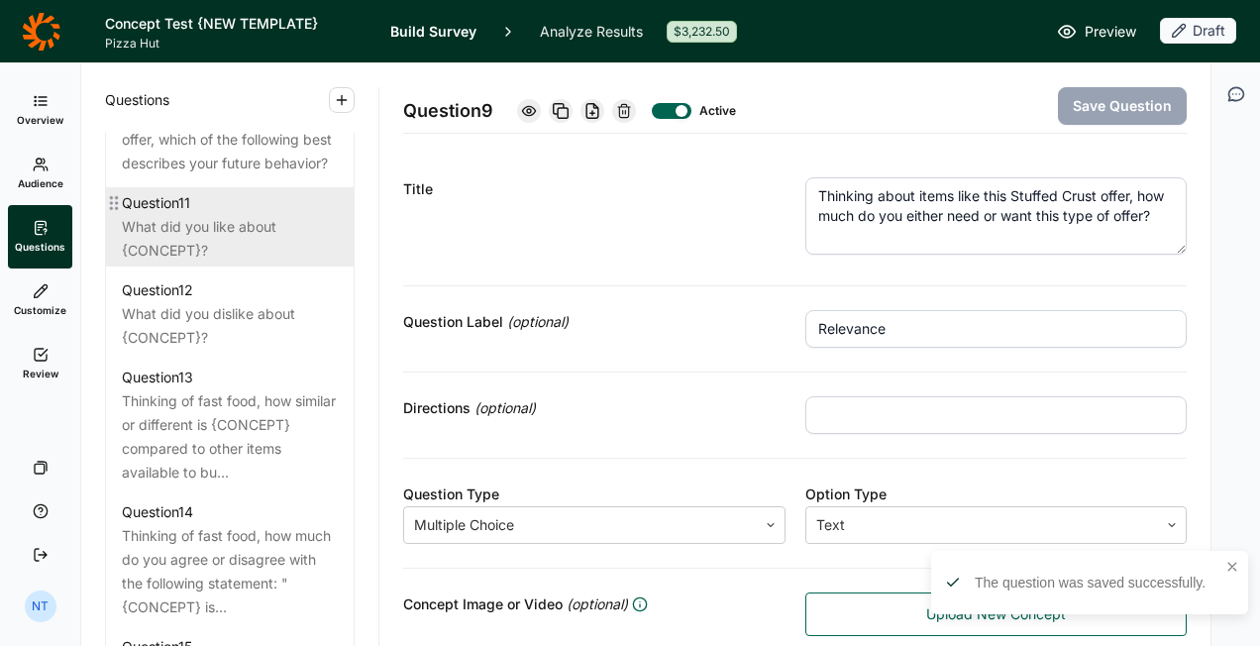
click at [248, 263] on div "What did you like about {CONCEPT}?" at bounding box center [230, 239] width 216 height 48
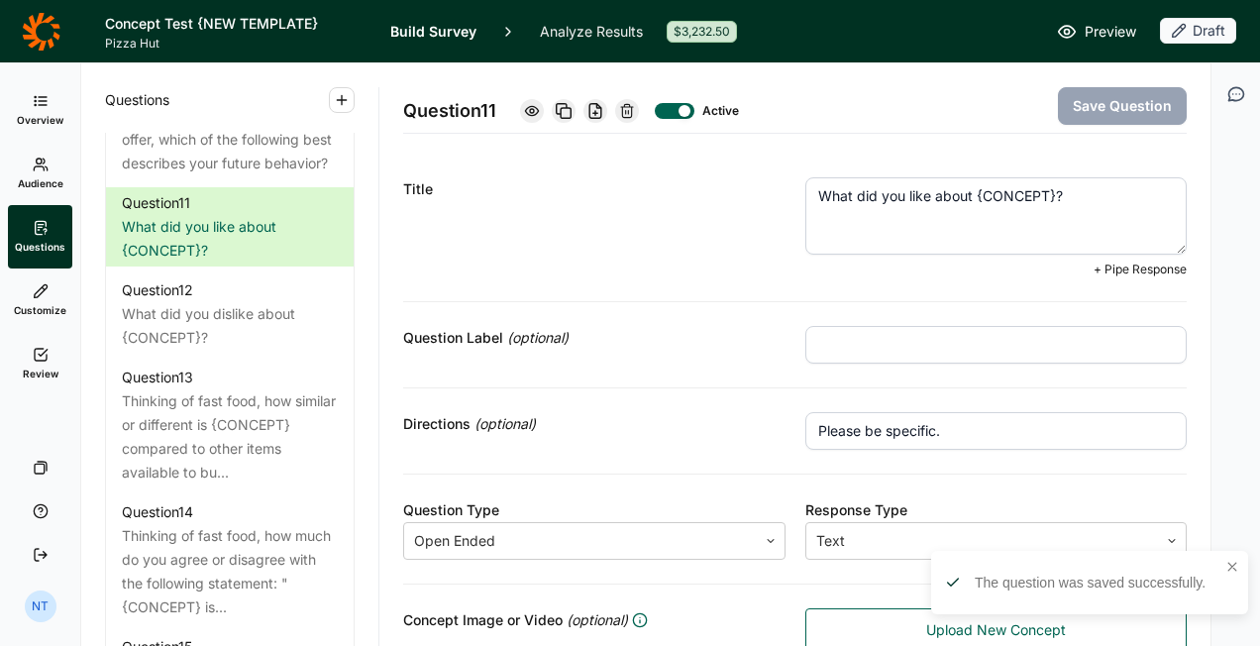
drag, startPoint x: 969, startPoint y: 190, endPoint x: 1048, endPoint y: 187, distance: 79.3
click at [1048, 187] on textarea "What did you like about {CONCEPT}?" at bounding box center [997, 215] width 383 height 77
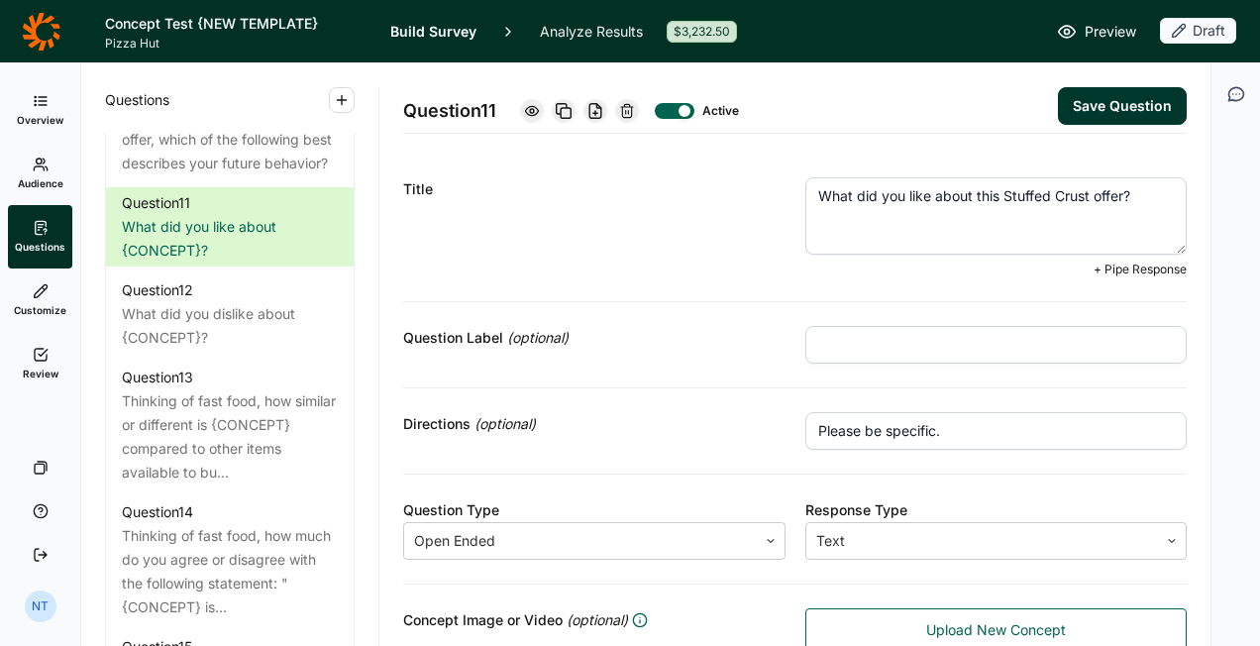
type textarea "What did you like about this Stuffed Crust offer?"
click at [1102, 117] on button "Save Question" at bounding box center [1122, 106] width 129 height 38
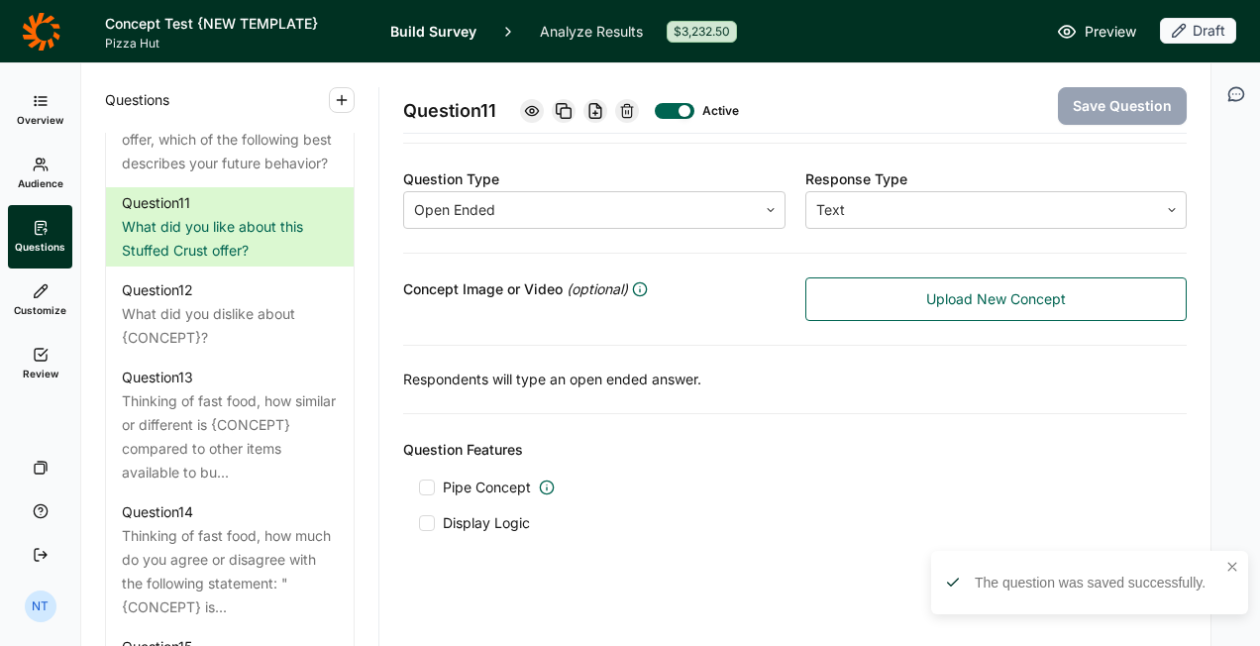
scroll to position [316, 0]
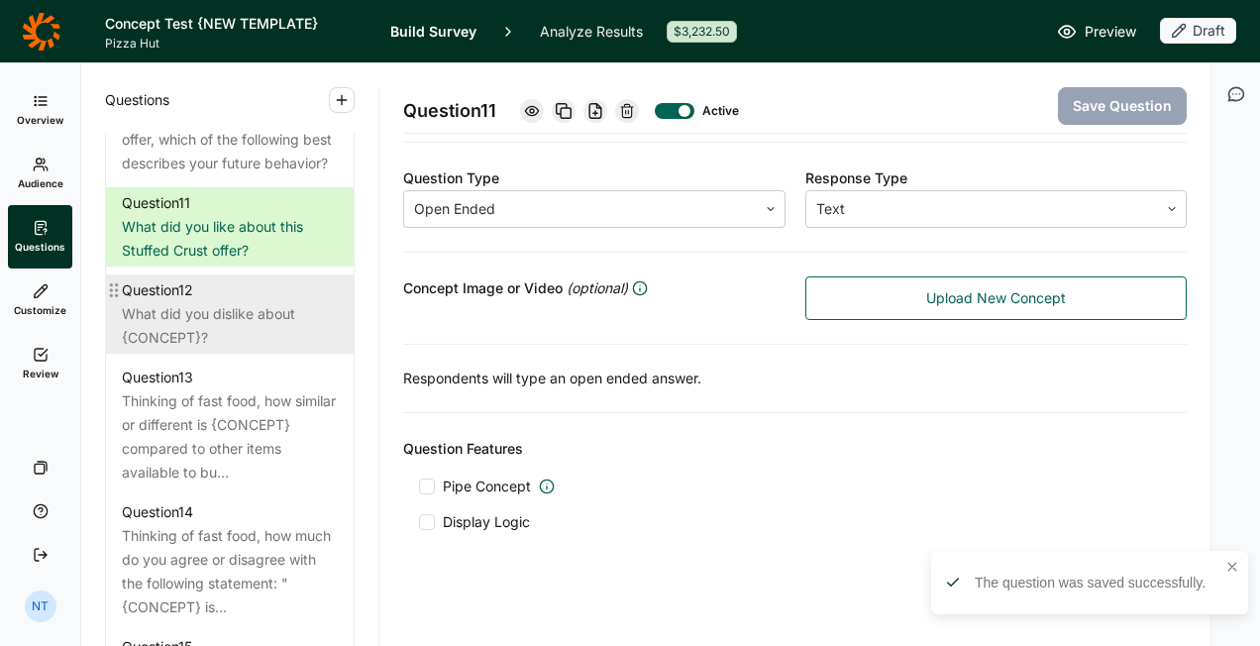
click at [263, 350] on div "What did you dislike about {CONCEPT}?" at bounding box center [230, 326] width 216 height 48
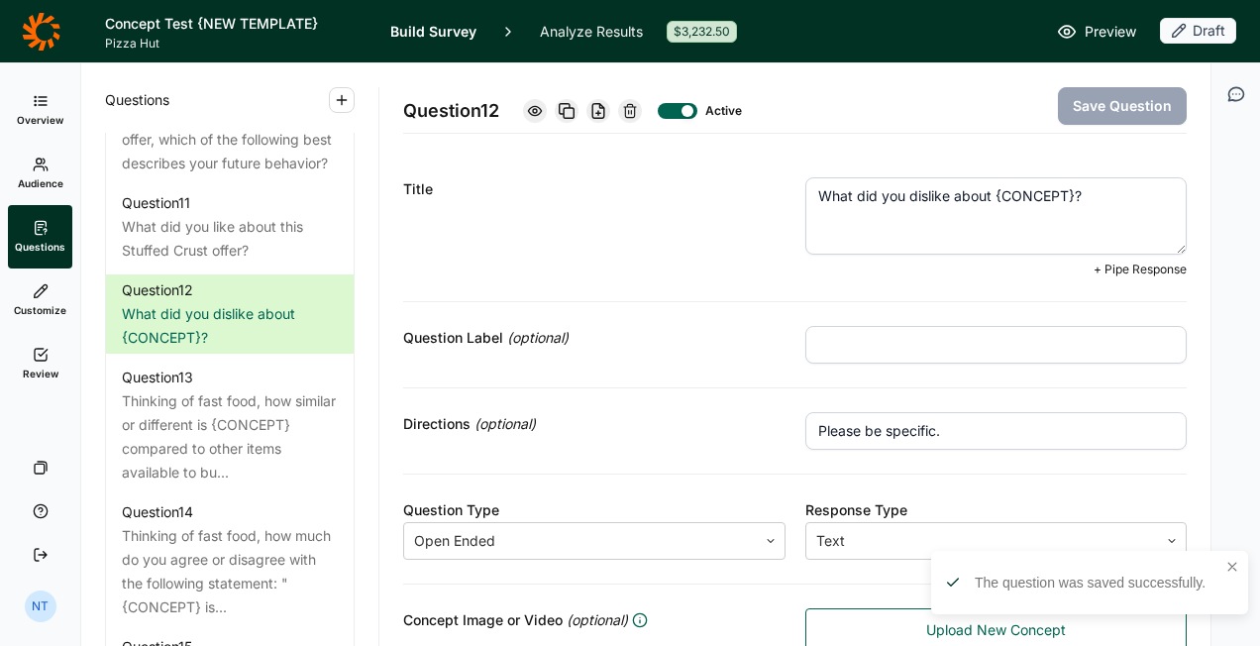
drag, startPoint x: 985, startPoint y: 193, endPoint x: 1064, endPoint y: 188, distance: 79.4
click at [1064, 188] on textarea "What did you dislike about {CONCEPT}?" at bounding box center [997, 215] width 383 height 77
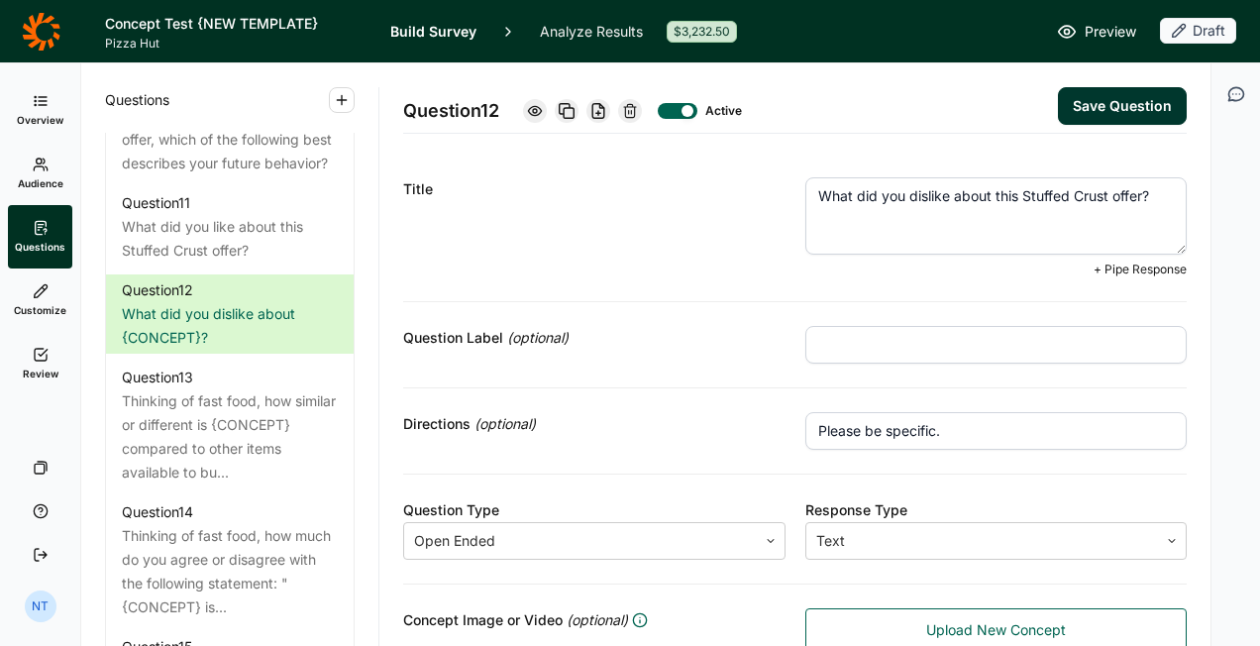
type textarea "What did you dislike about this Stuffed Crust offer?"
click at [1111, 105] on button "Save Question" at bounding box center [1122, 106] width 129 height 38
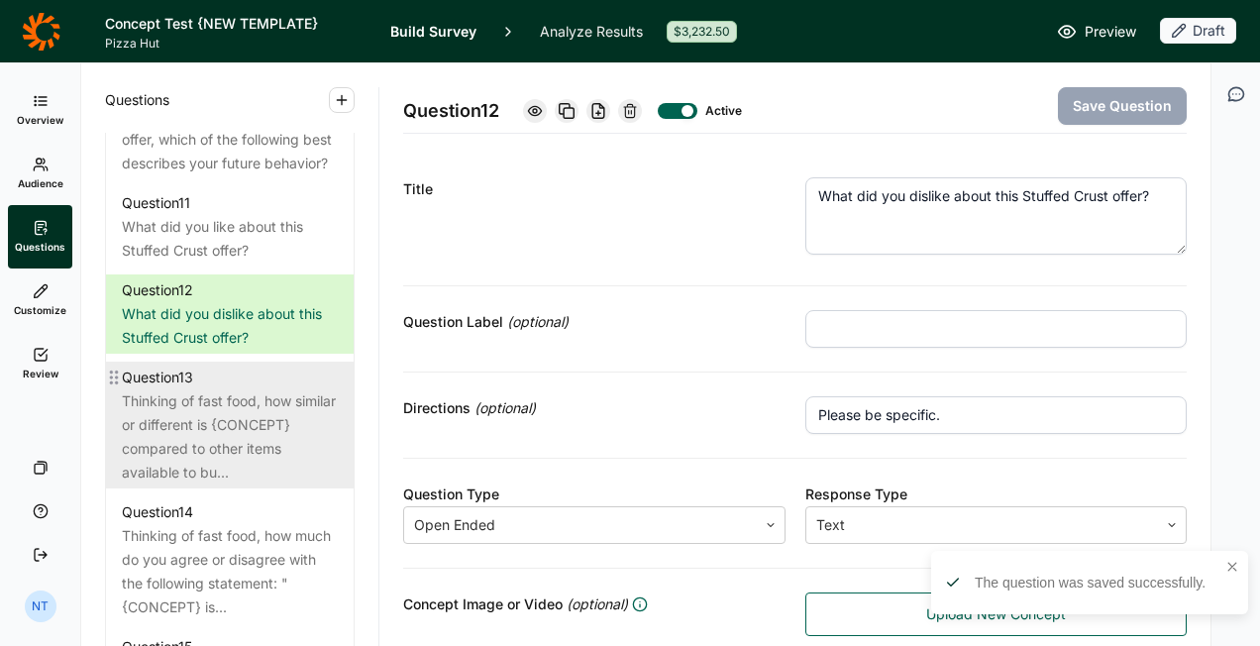
click at [271, 456] on div "Thinking of fast food, how similar or different is {CONCEPT} compared to other …" at bounding box center [230, 436] width 216 height 95
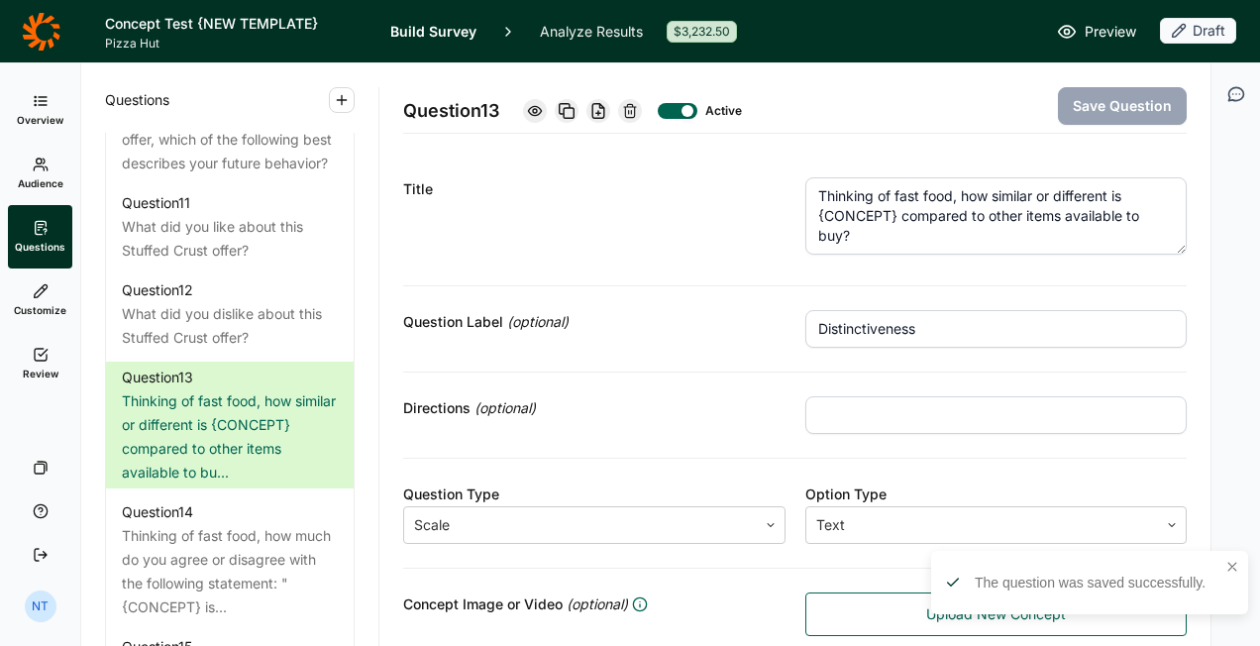
click at [941, 205] on textarea "Thinking of fast food, how similar or different is {CONCEPT} compared to other …" at bounding box center [997, 215] width 383 height 77
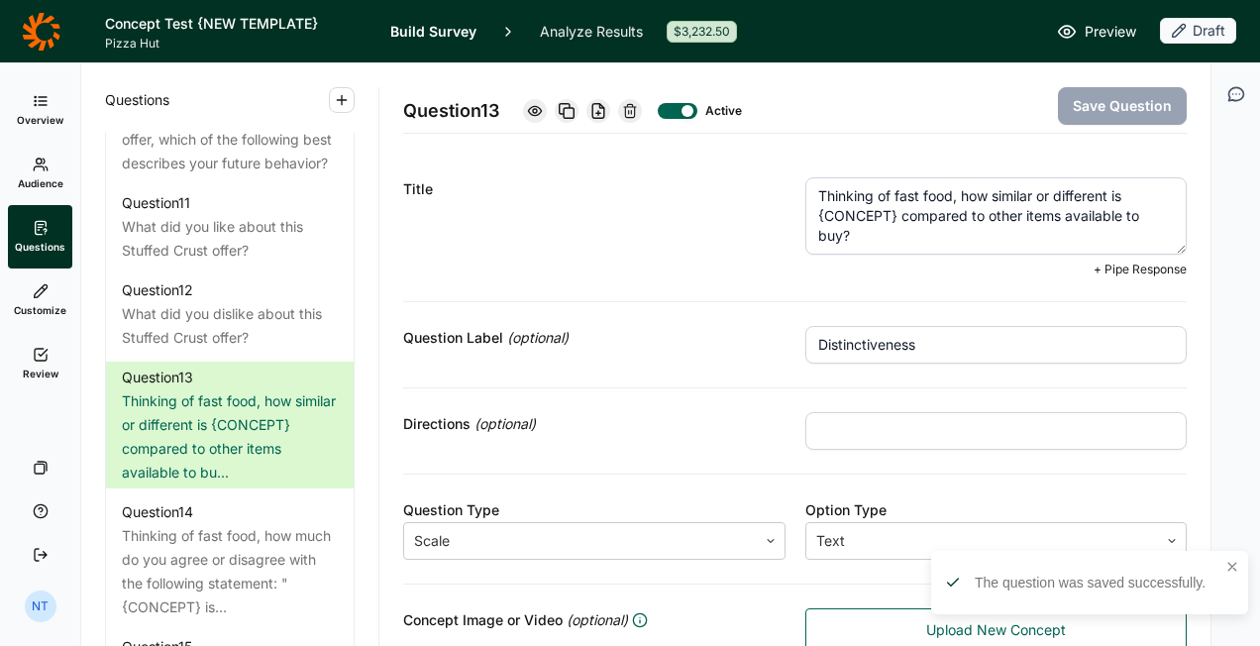
drag, startPoint x: 811, startPoint y: 214, endPoint x: 889, endPoint y: 213, distance: 78.3
click at [889, 213] on textarea "Thinking of fast food, how similar or different is {CONCEPT} compared to other …" at bounding box center [997, 215] width 383 height 77
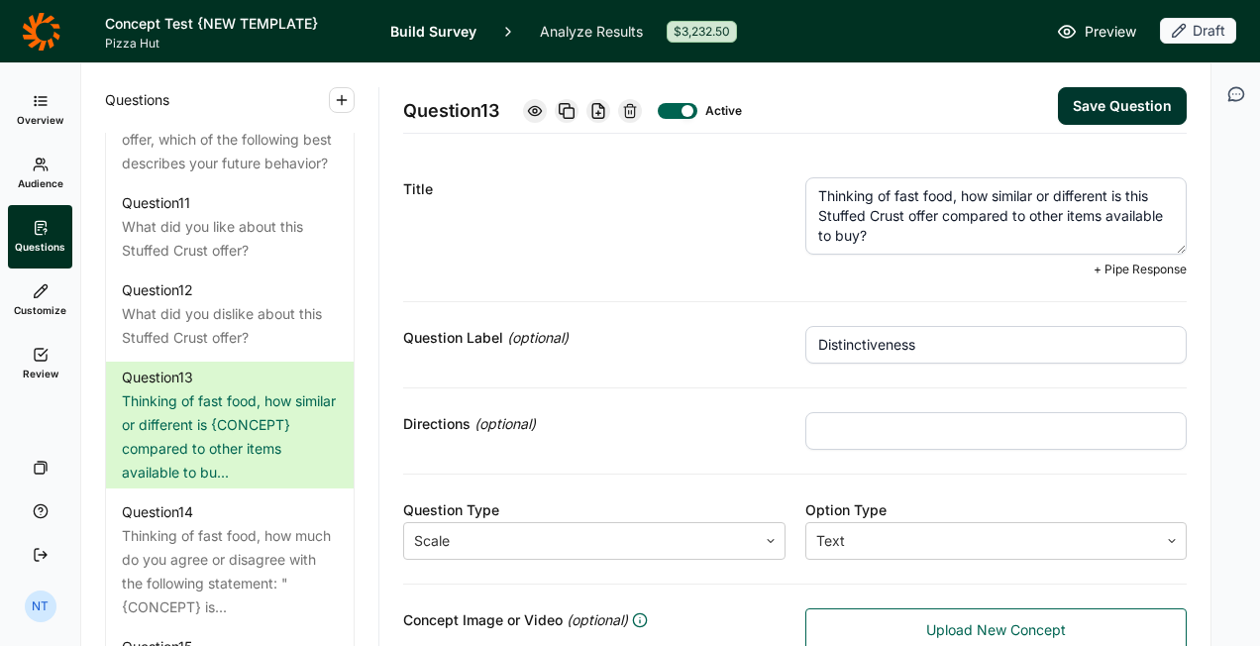
click at [1075, 213] on textarea "Thinking of fast food, how similar or different is this Stuffed Crust offer com…" at bounding box center [997, 215] width 383 height 77
drag, startPoint x: 870, startPoint y: 232, endPoint x: 919, endPoint y: 232, distance: 48.6
click at [919, 232] on textarea "Thinking of fast food, how similar or different is this Stuffed Crust offer com…" at bounding box center [997, 215] width 383 height 77
click at [918, 235] on textarea "Thinking of fast food, how similar or different is this Stuffed Crust offer com…" at bounding box center [997, 215] width 383 height 77
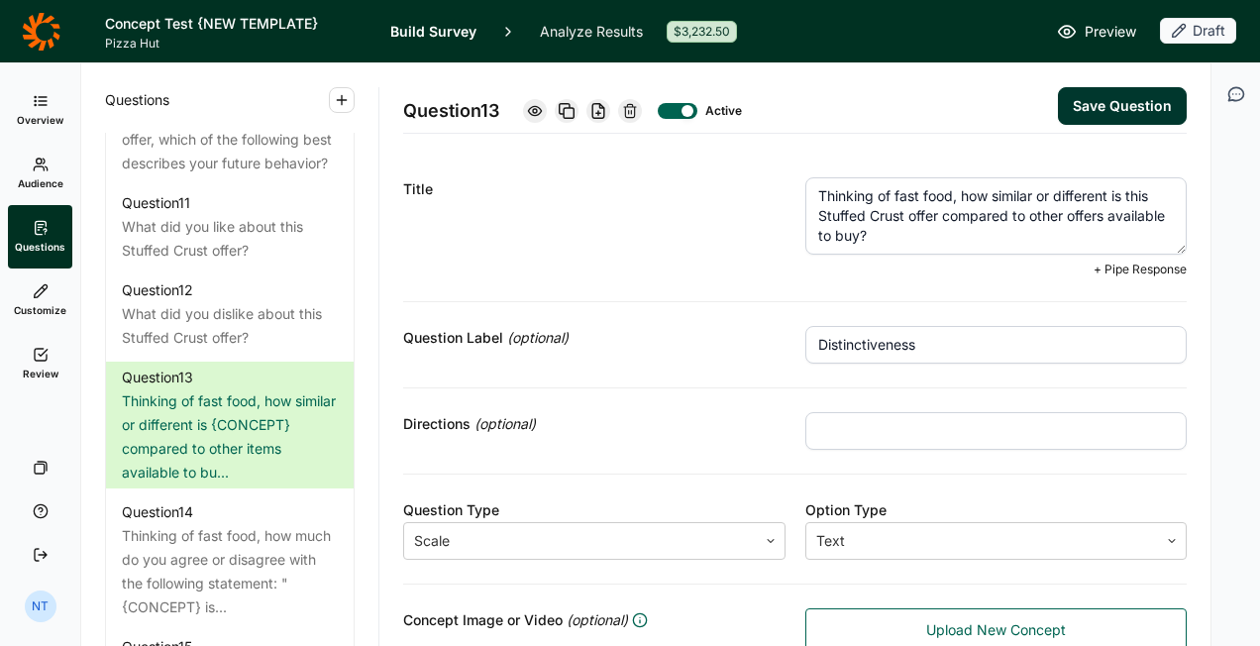
click at [902, 235] on textarea "Thinking of fast food, how similar or different is this Stuffed Crust offer com…" at bounding box center [997, 215] width 383 height 77
drag, startPoint x: 872, startPoint y: 232, endPoint x: 914, endPoint y: 235, distance: 41.7
click at [914, 235] on textarea "Thinking of fast food, how similar or different is this Stuffed Crust offer com…" at bounding box center [997, 215] width 383 height 77
type textarea "Thinking of fast food, how similar or different is this Stuffed Crust offer com…"
click at [1105, 101] on button "Save Question" at bounding box center [1122, 106] width 129 height 38
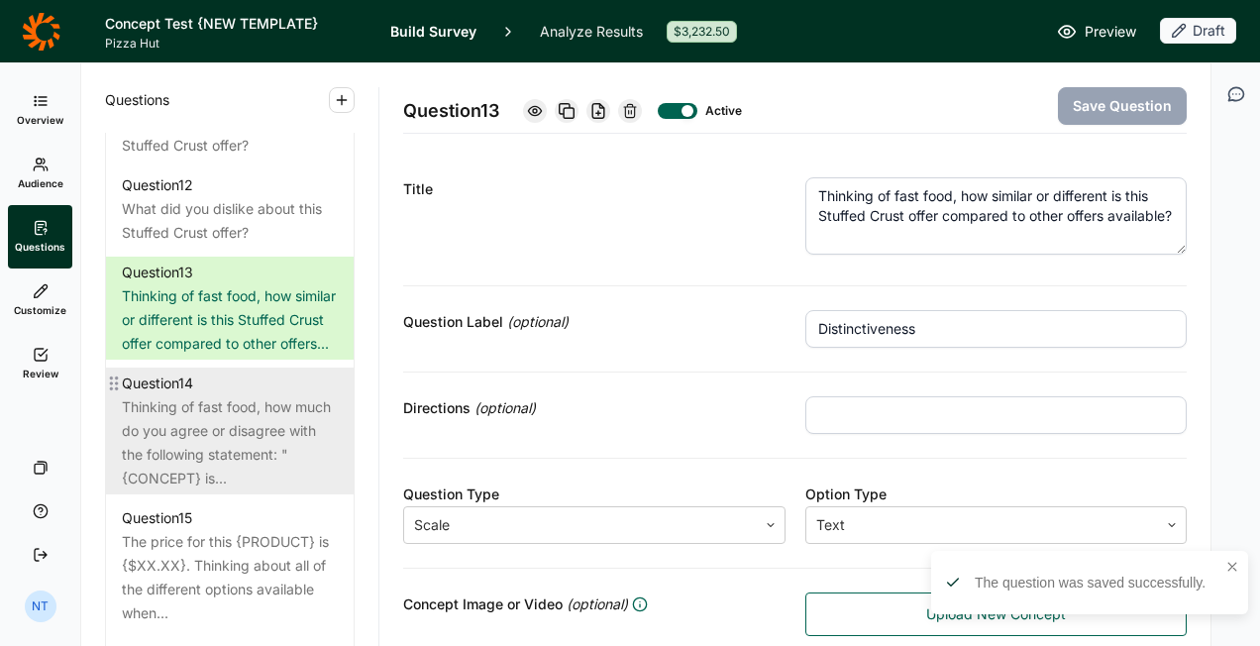
scroll to position [2279, 0]
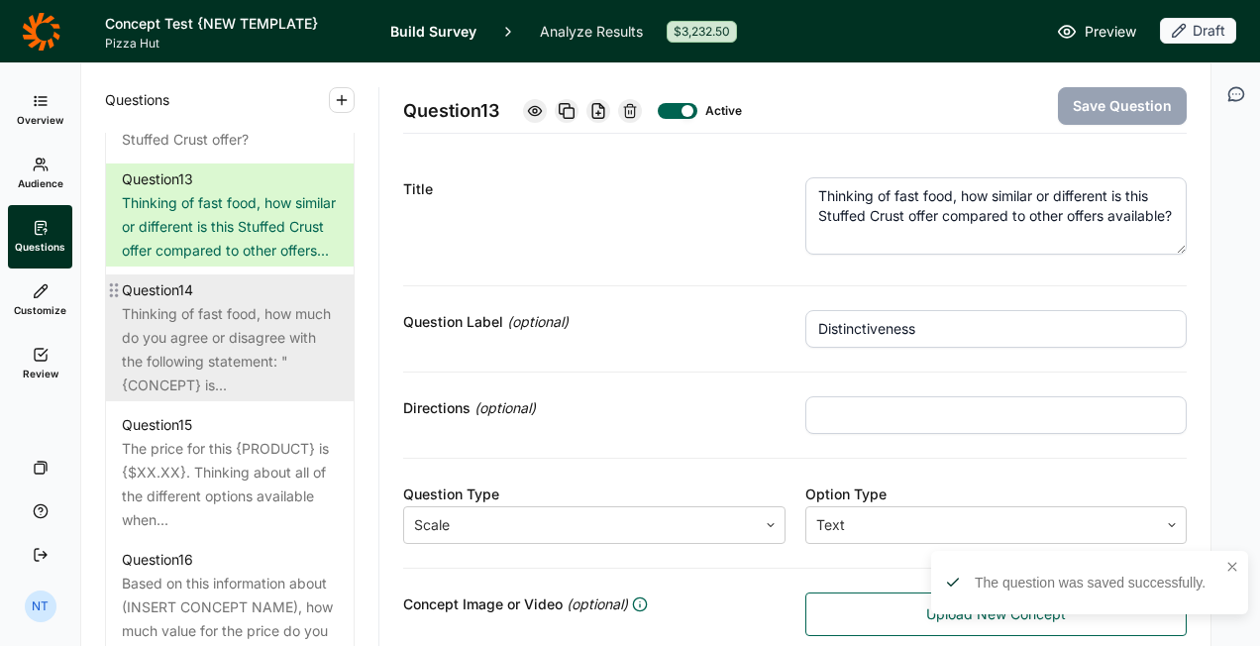
click at [212, 386] on div "Thinking of fast food, how much do you agree or disagree with the following sta…" at bounding box center [230, 349] width 216 height 95
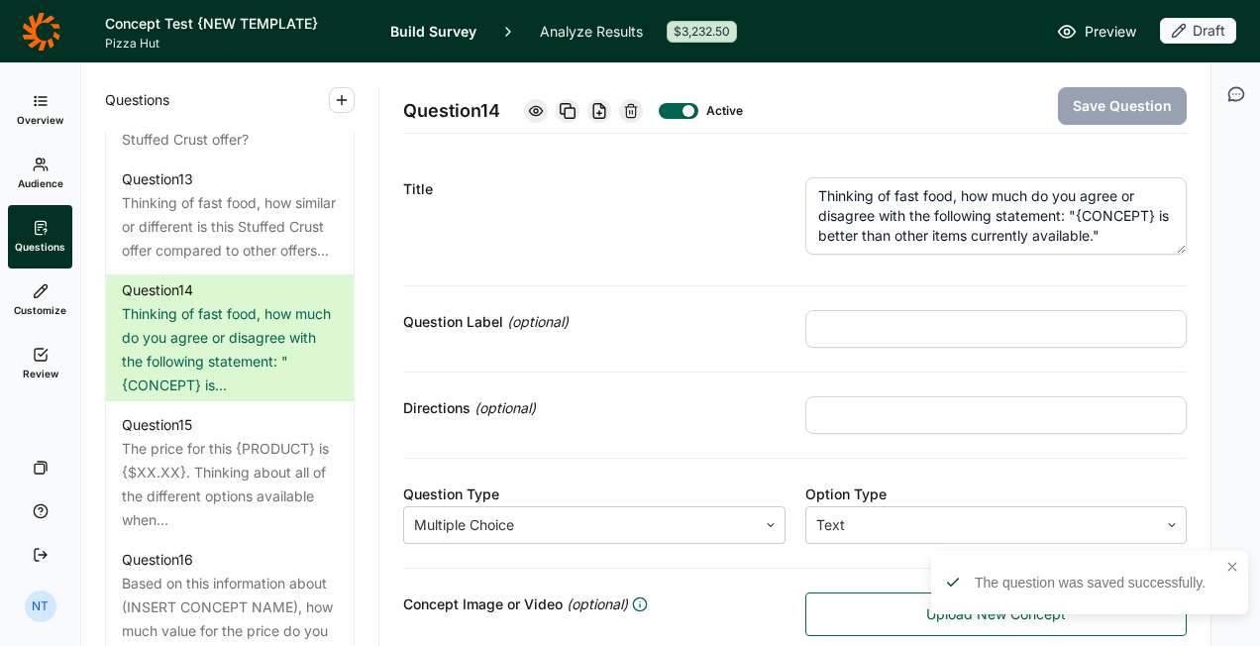
click at [1009, 230] on textarea "Thinking of fast food, how much do you agree or disagree with the following sta…" at bounding box center [997, 215] width 383 height 77
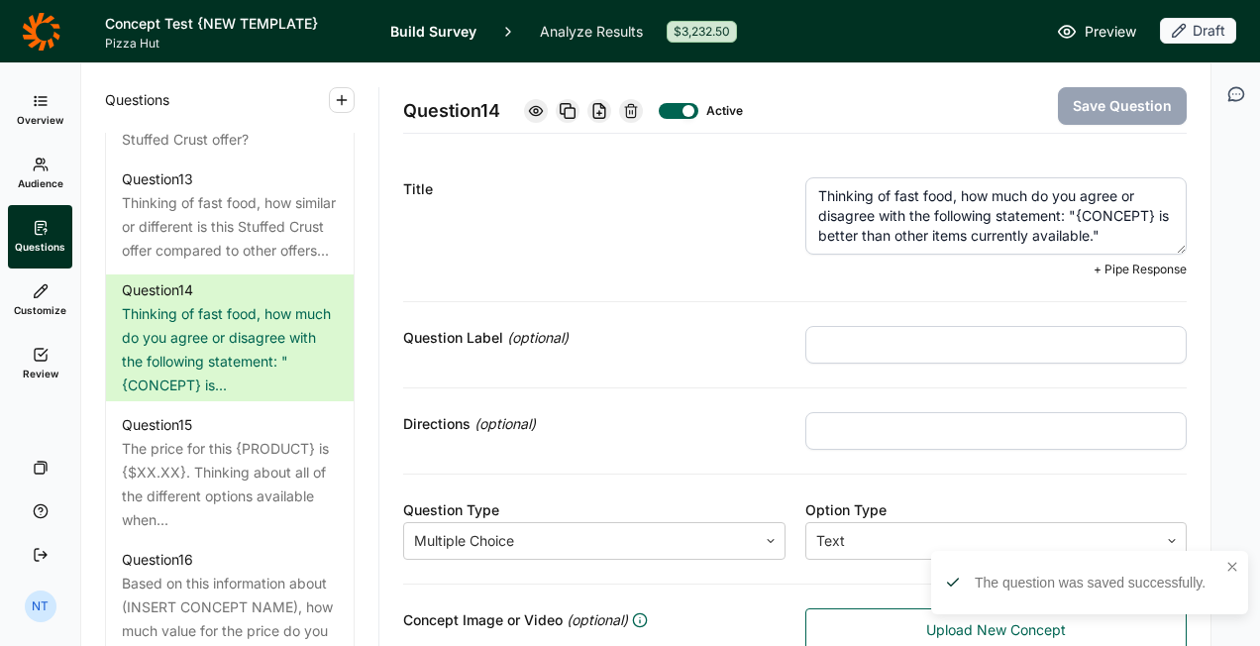
drag, startPoint x: 1069, startPoint y: 212, endPoint x: 1150, endPoint y: 204, distance: 80.7
click at [1150, 204] on textarea "Thinking of fast food, how much do you agree or disagree with the following sta…" at bounding box center [997, 215] width 383 height 77
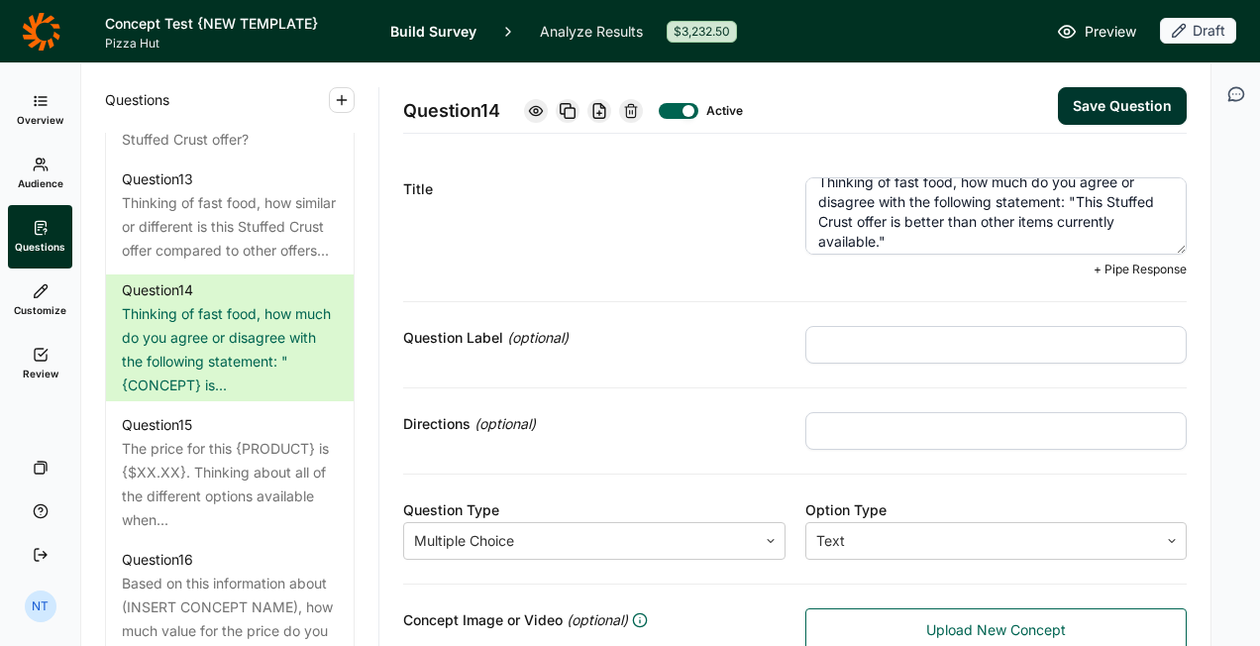
scroll to position [20, 0]
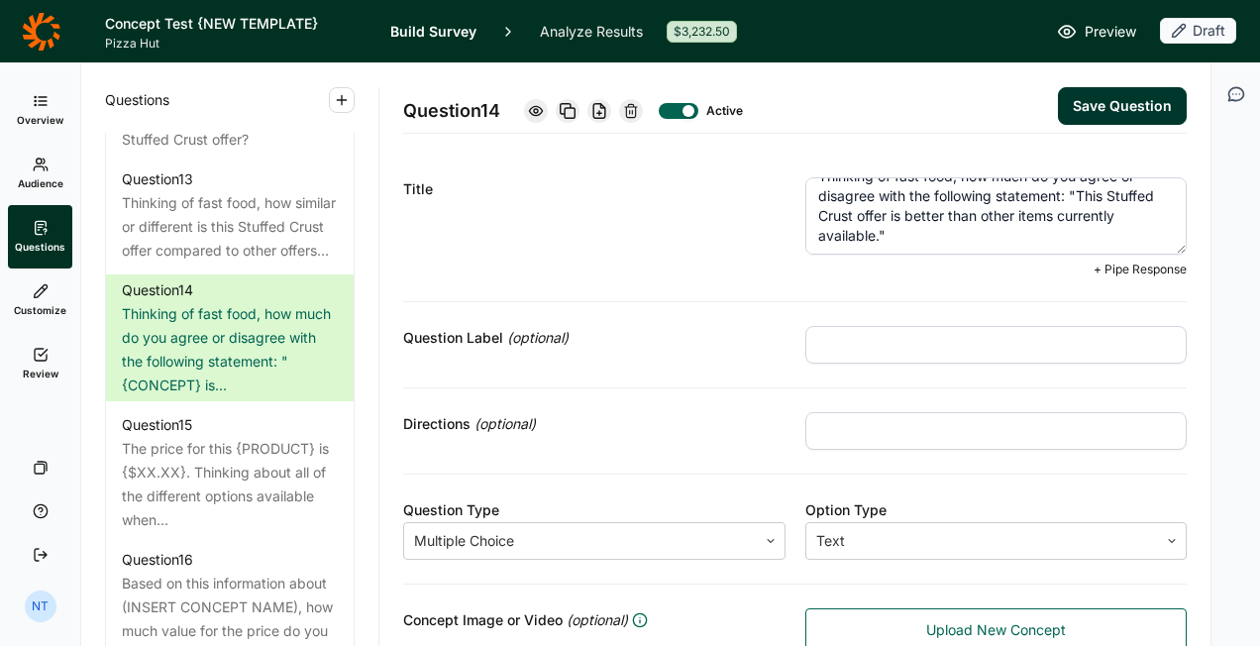
click at [1076, 218] on textarea "Thinking of fast food, how much do you agree or disagree with the following sta…" at bounding box center [997, 215] width 383 height 77
type textarea "Thinking of fast food, how much do you agree or disagree with the following sta…"
click at [1110, 110] on button "Save Question" at bounding box center [1122, 106] width 129 height 38
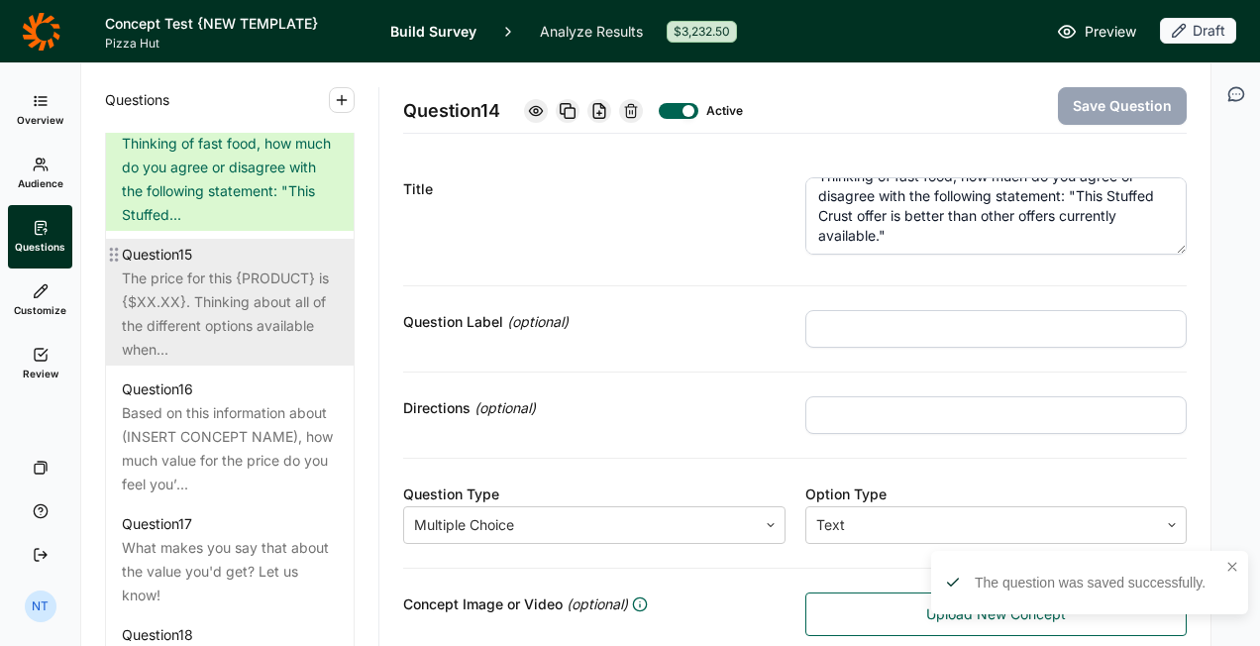
scroll to position [2477, 0]
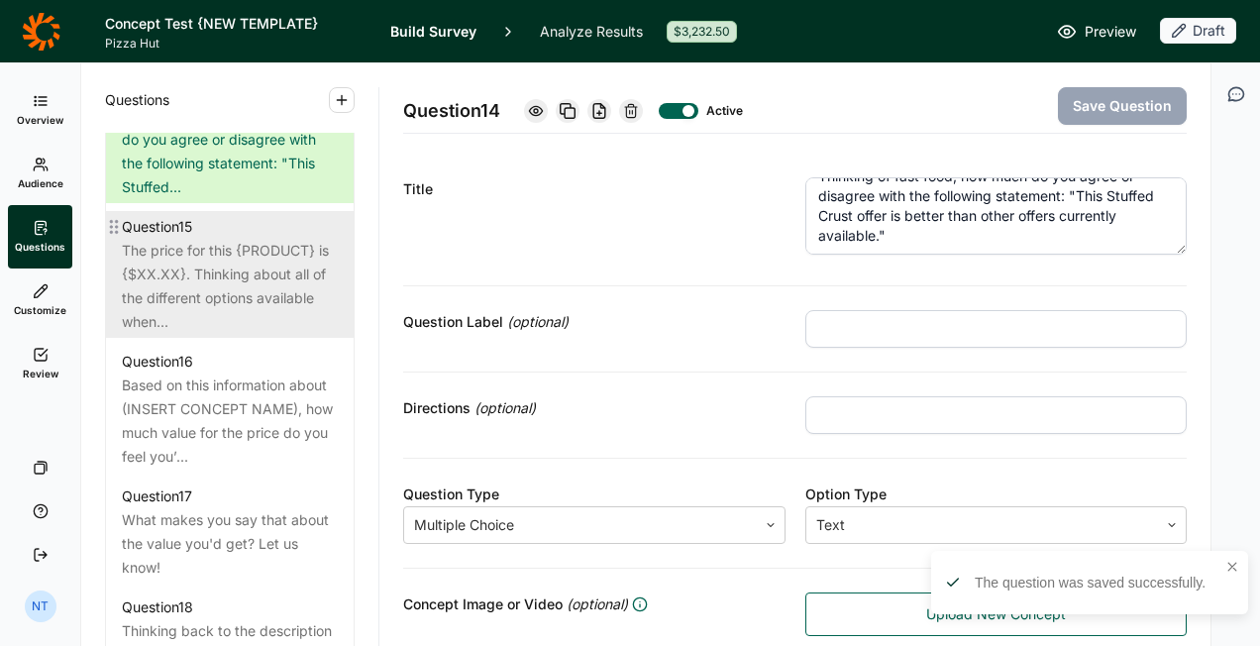
click at [256, 334] on div "The price for this {PRODUCT} is {$XX.XX}. Thinking about all of the different o…" at bounding box center [230, 286] width 216 height 95
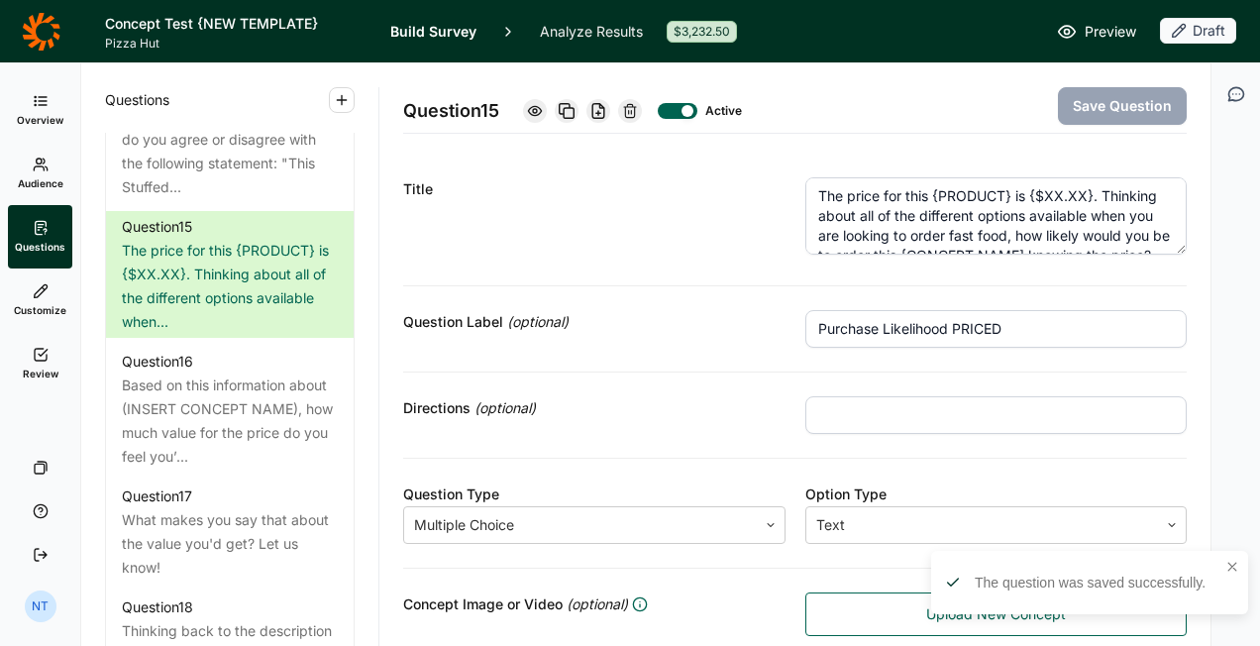
click at [970, 198] on textarea "The price for this {PRODUCT} is {$XX.XX}. Thinking about all of the different o…" at bounding box center [997, 215] width 383 height 77
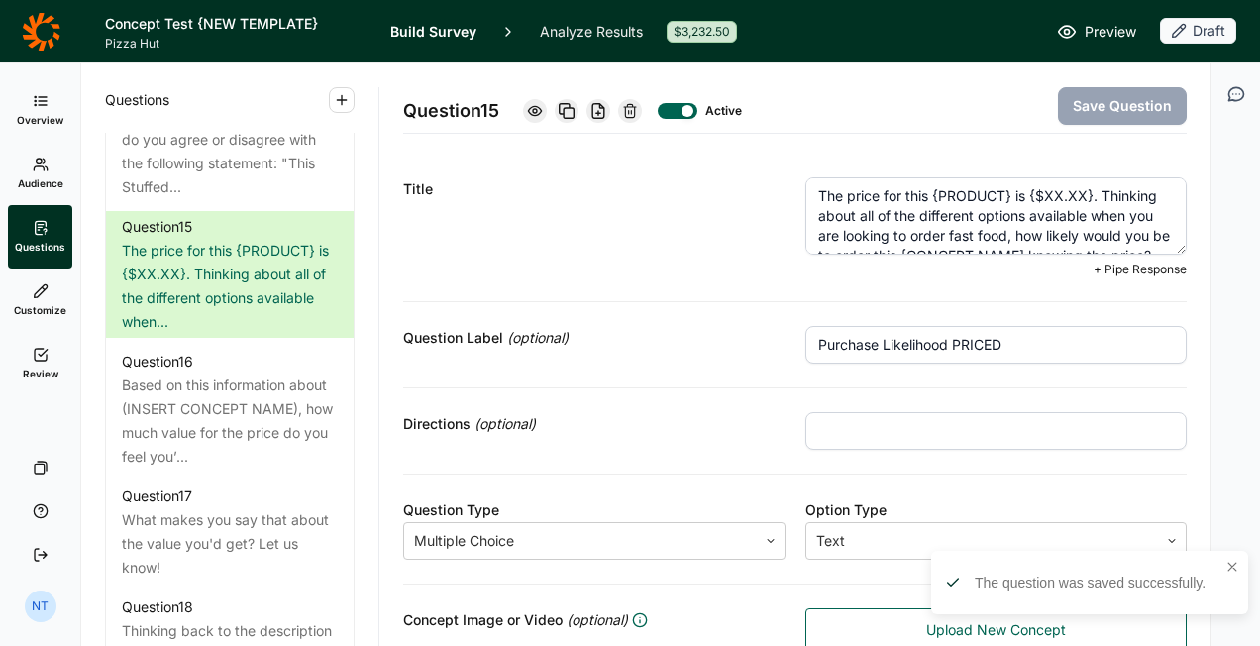
drag, startPoint x: 926, startPoint y: 192, endPoint x: 1007, endPoint y: 196, distance: 81.4
click at [1007, 196] on textarea "The price for this {PRODUCT} is {$XX.XX}. Thinking about all of the different o…" at bounding box center [997, 215] width 383 height 77
click at [686, 108] on div at bounding box center [678, 111] width 40 height 16
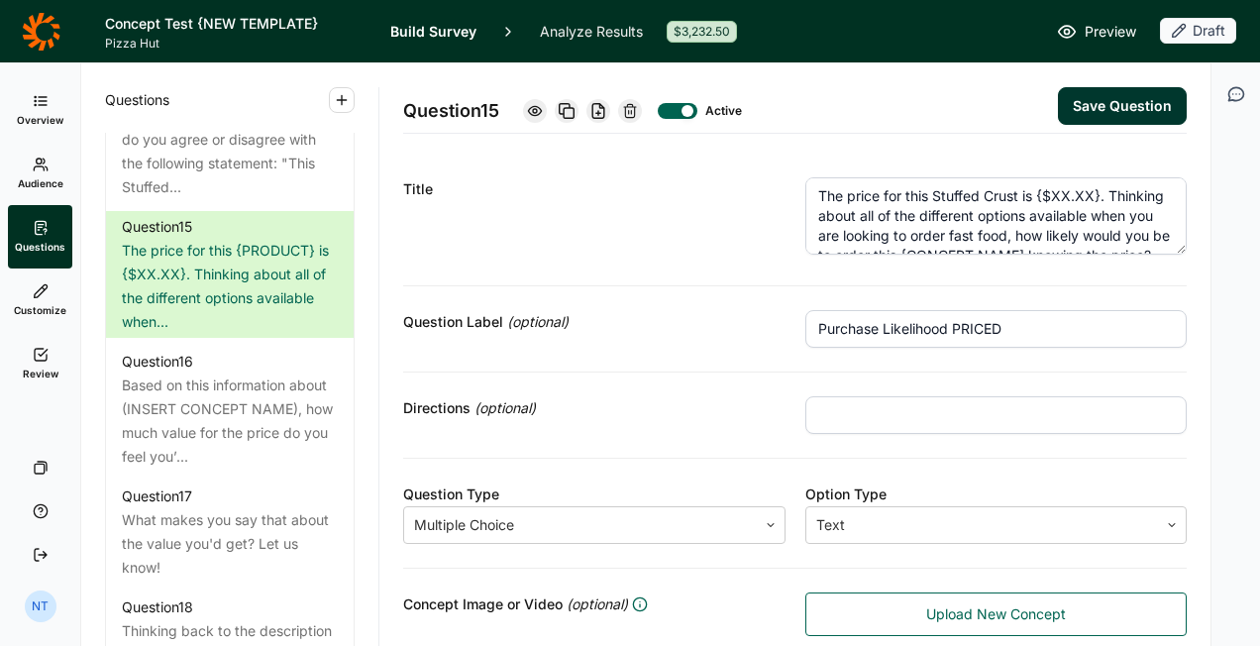
type textarea "The price for this {PRODUCT} is {$XX.XX}. Thinking about all of the different o…"
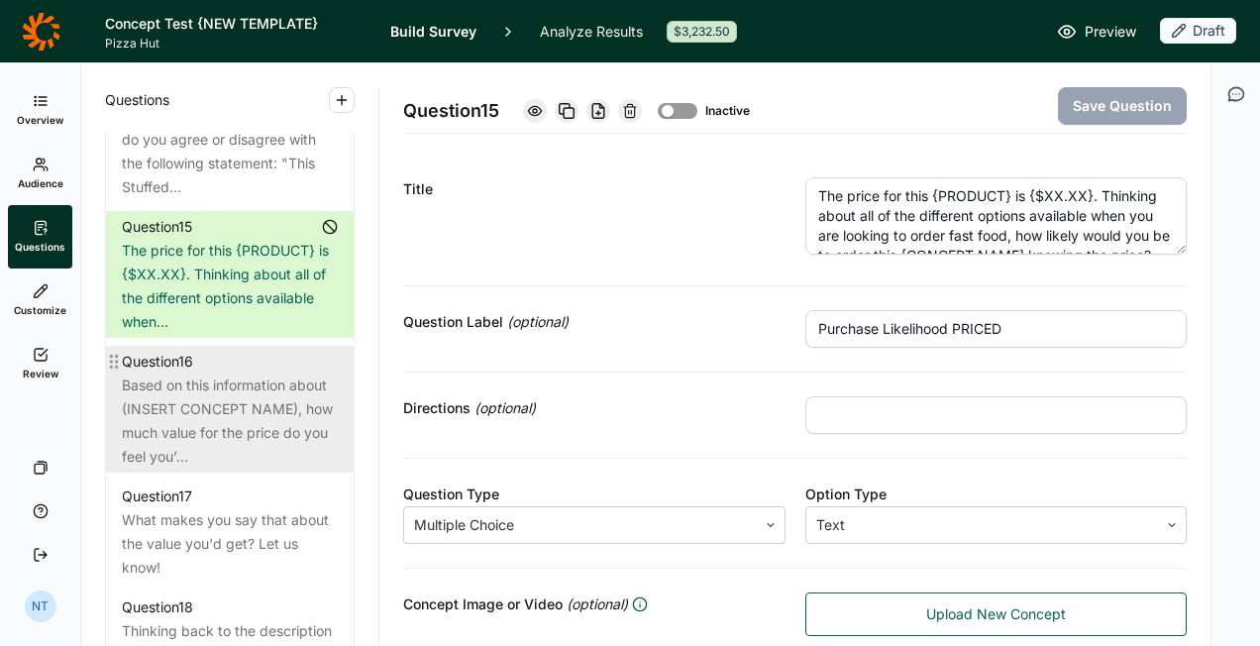
click at [260, 453] on div "Based on this information about (INSERT CONCEPT NAME), how much value for the p…" at bounding box center [230, 421] width 216 height 95
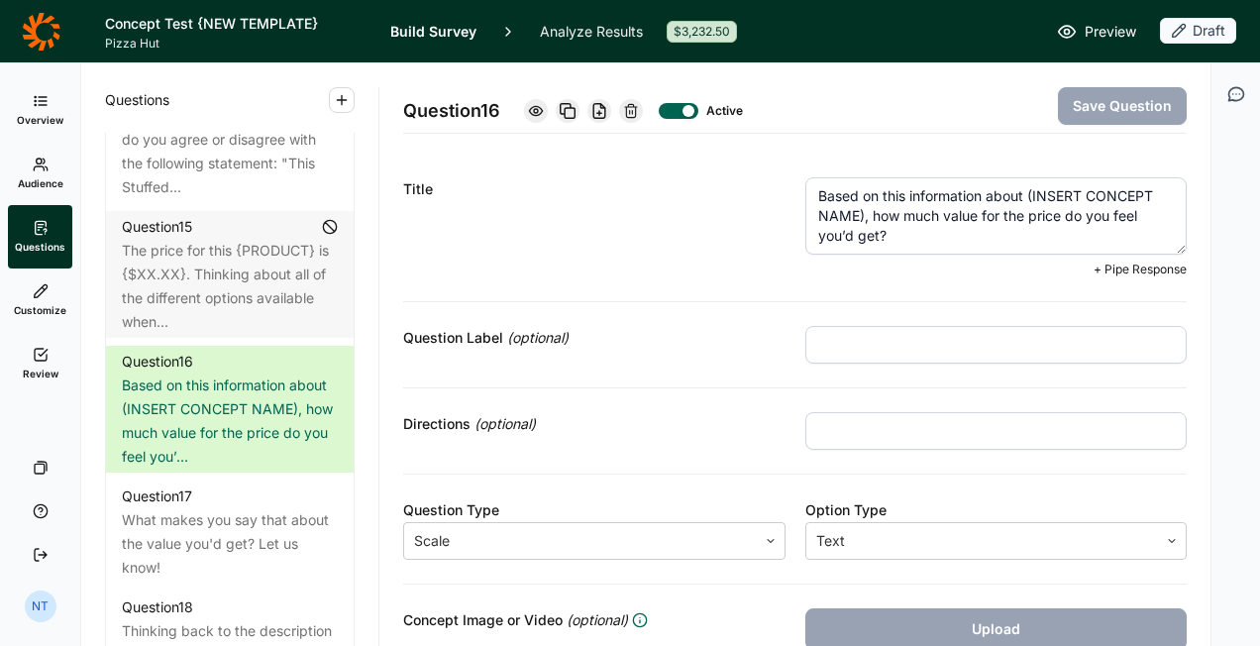
drag, startPoint x: 1023, startPoint y: 194, endPoint x: 855, endPoint y: 214, distance: 168.6
click at [855, 214] on textarea "Based on this information about (INSERT CONCEPT NAME), how much value for the p…" at bounding box center [997, 215] width 383 height 77
click at [885, 195] on textarea "Based on this information about this Stuffed Crust offer, how much value for th…" at bounding box center [997, 215] width 383 height 77
click at [888, 190] on textarea "Based on yhe information about this Stuffed Crust offer, how much value for the…" at bounding box center [997, 215] width 383 height 77
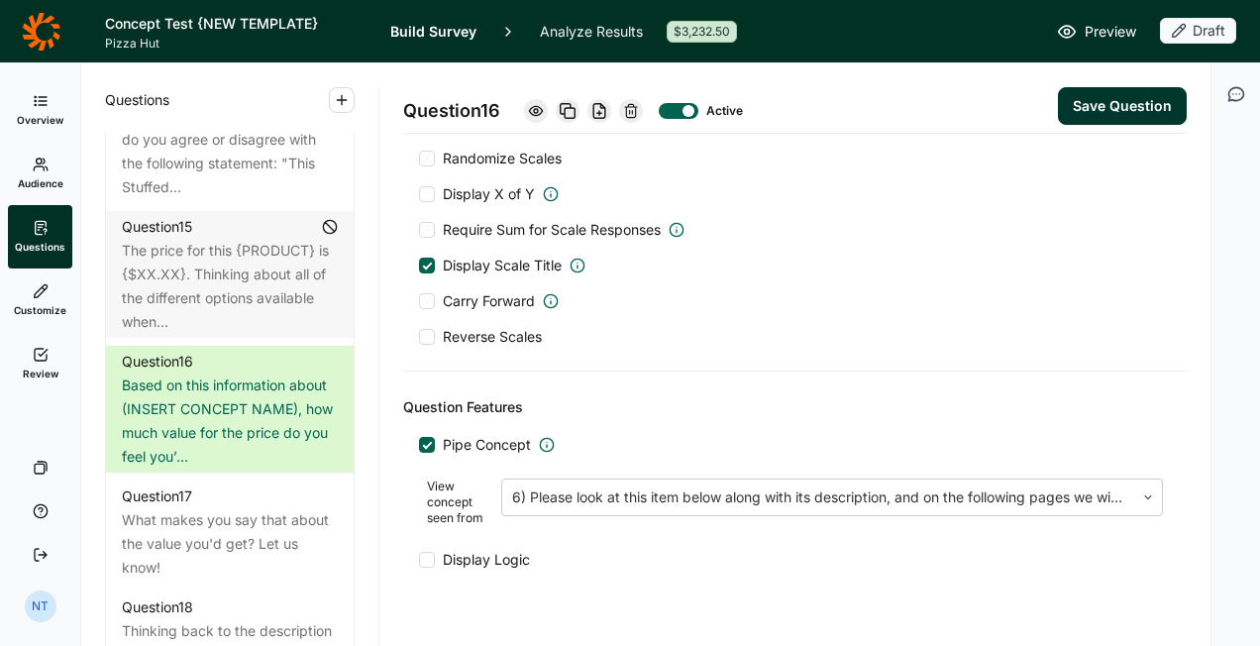
scroll to position [1030, 0]
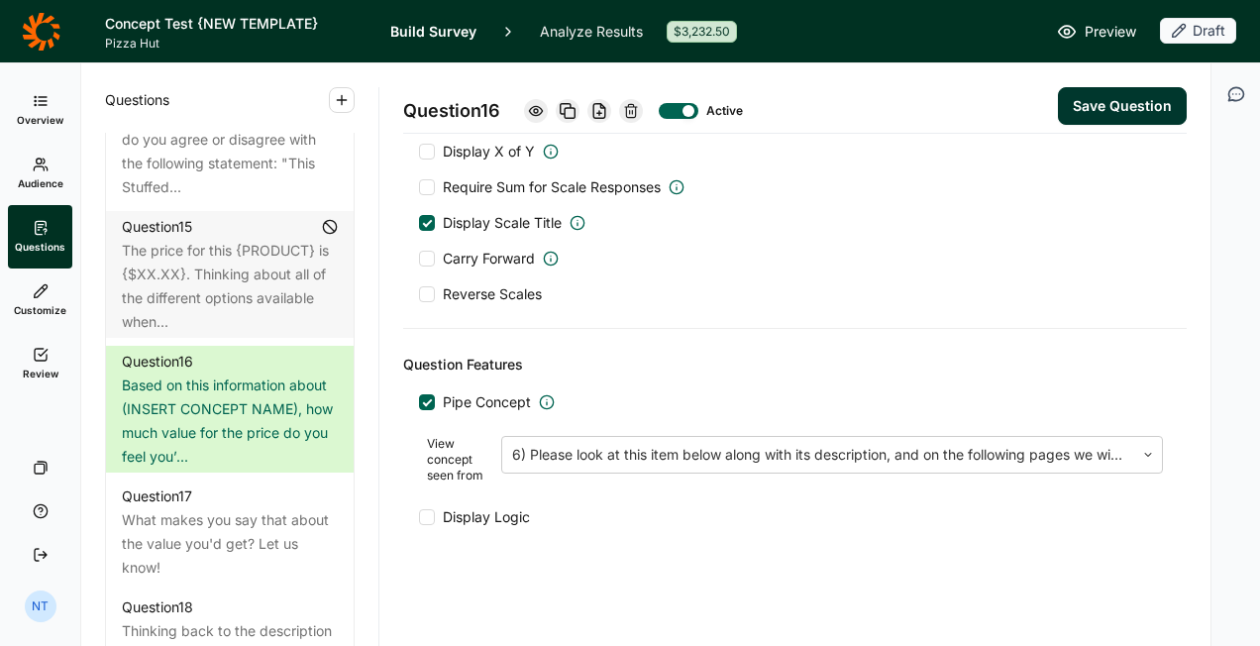
type textarea "Based on the information about this Stuffed Crust offer, how much value for the…"
click at [1086, 104] on button "Save Question" at bounding box center [1122, 106] width 129 height 38
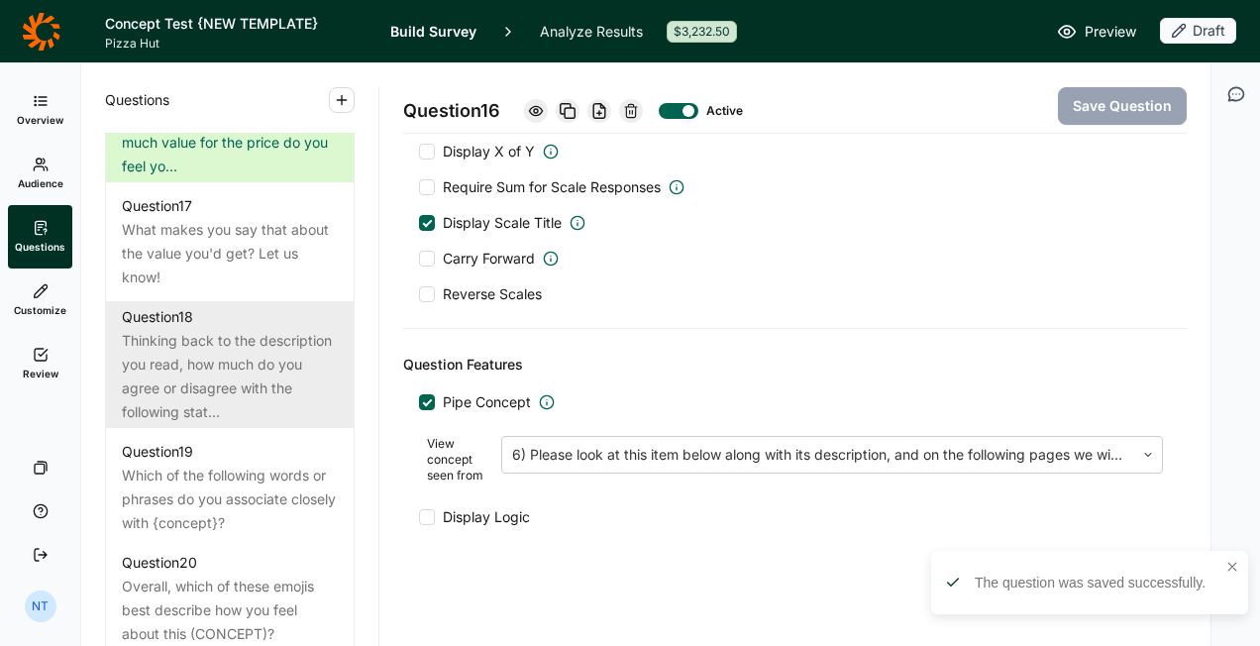
scroll to position [2775, 0]
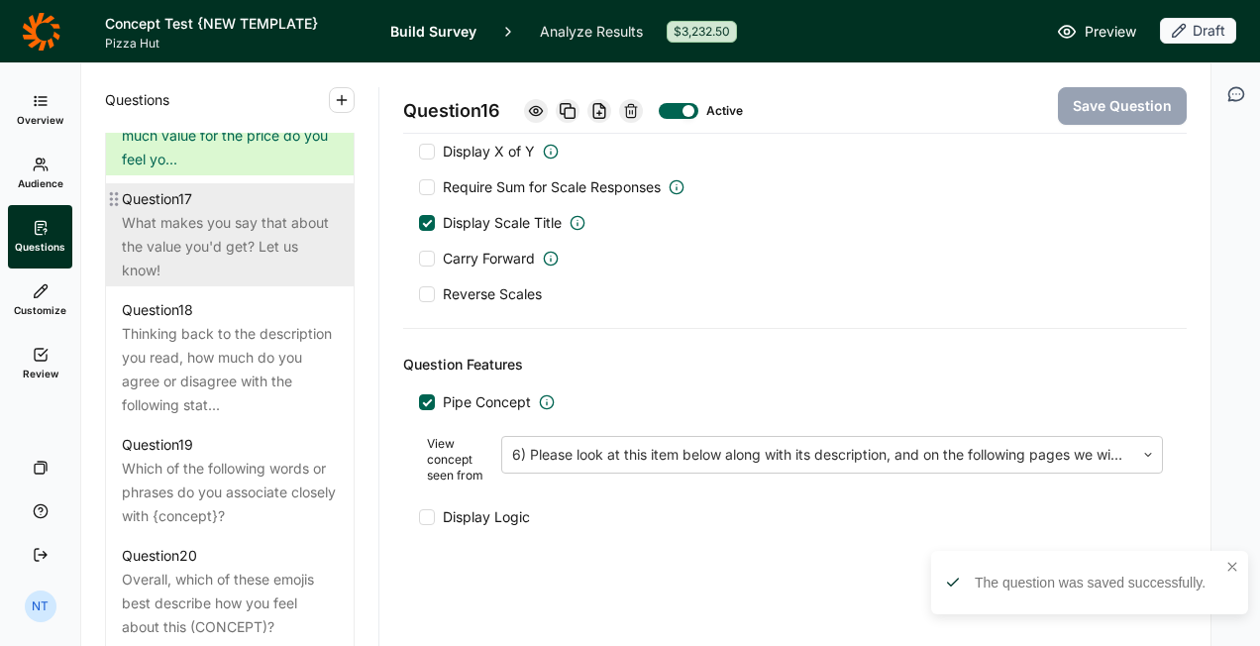
click at [242, 282] on div "What makes you say that about the value you'd get? Let us know!" at bounding box center [230, 246] width 216 height 71
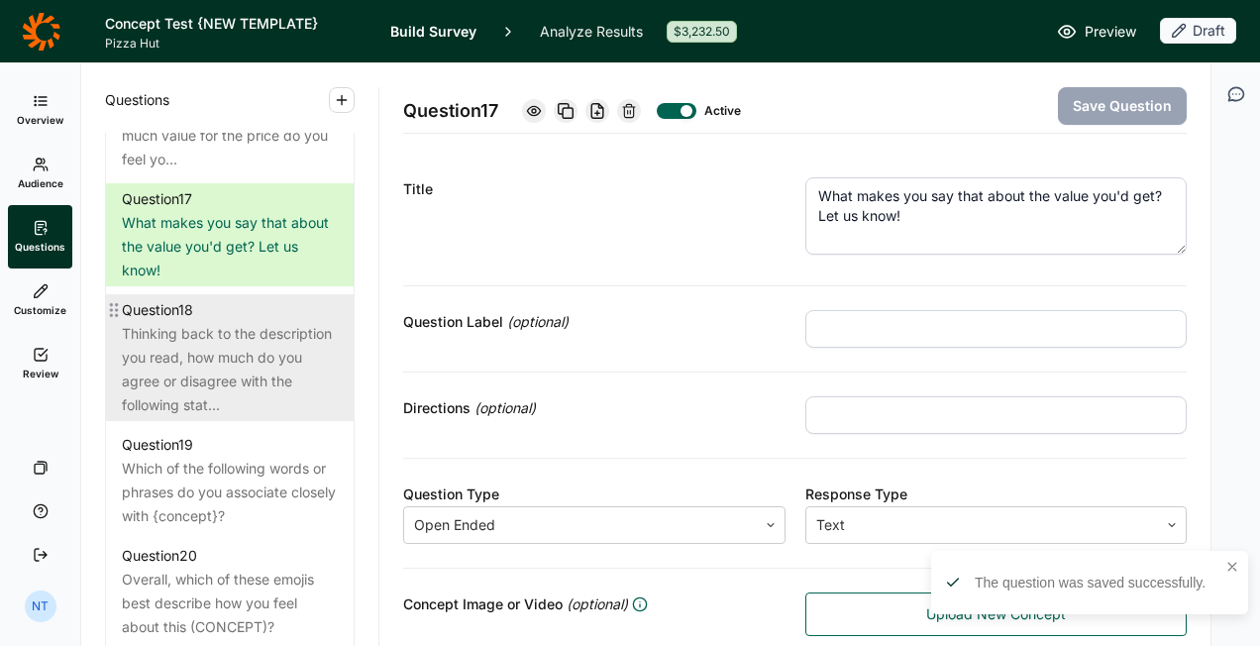
click at [211, 417] on div "Thinking back to the description you read, how much do you agree or disagree wi…" at bounding box center [230, 369] width 216 height 95
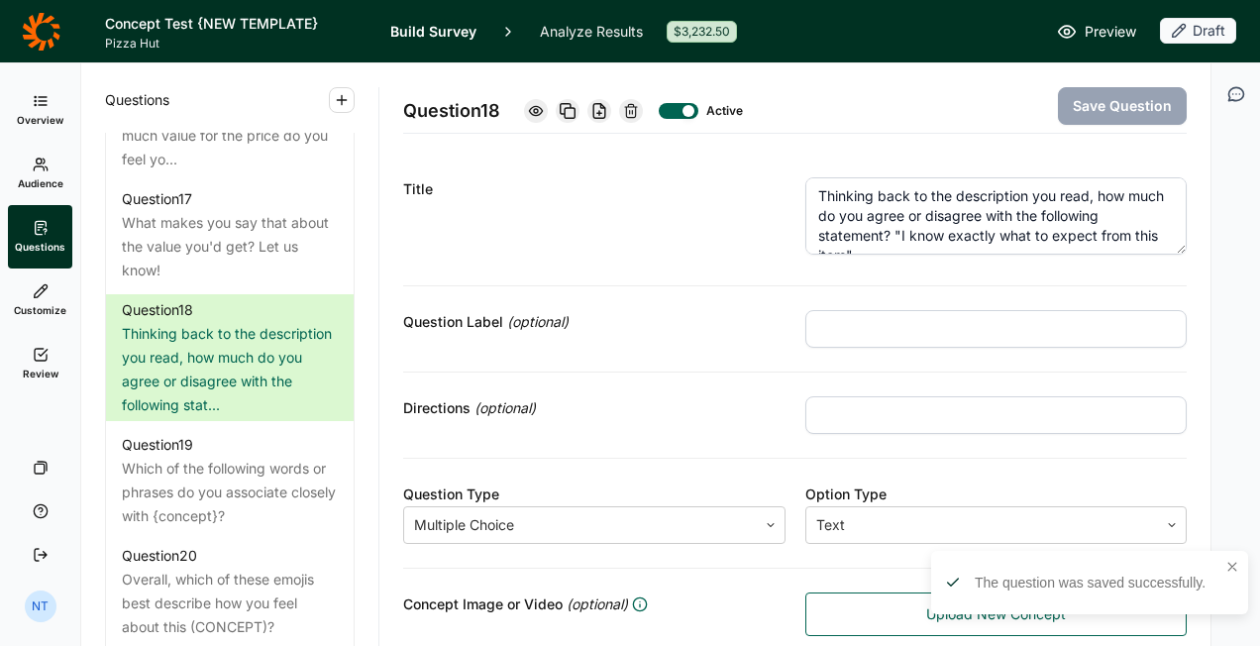
scroll to position [20, 0]
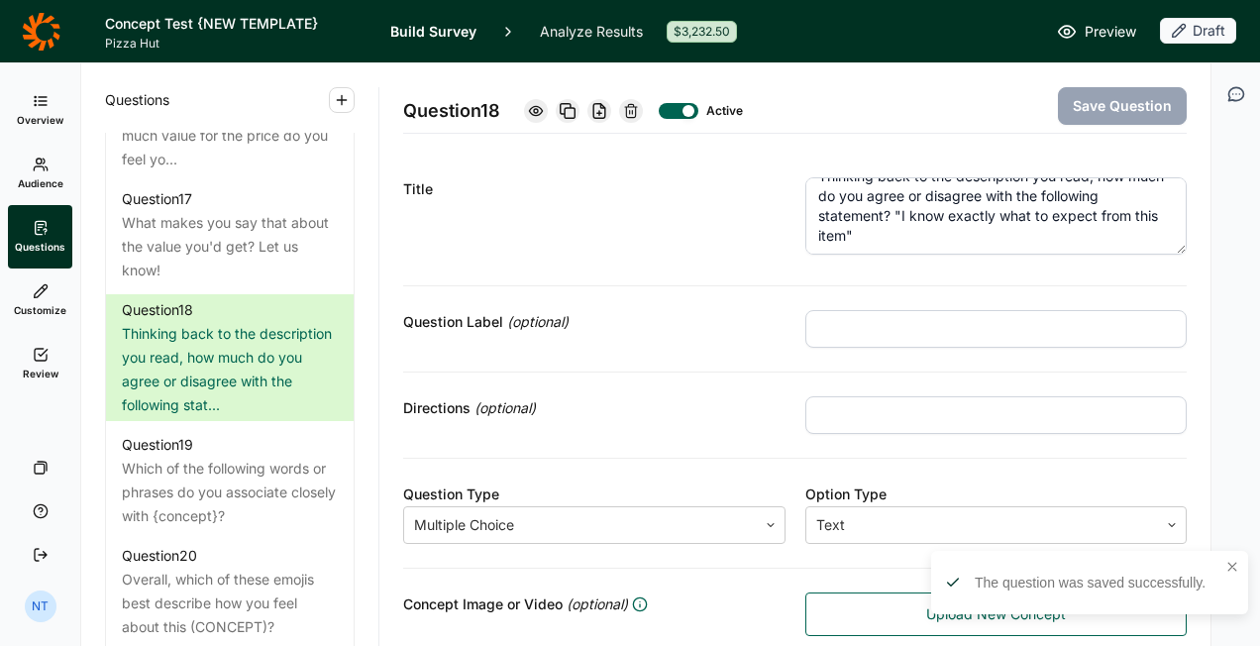
click at [852, 239] on textarea "Thinking back to the description you read, how much do you agree or disagree wi…" at bounding box center [997, 215] width 383 height 77
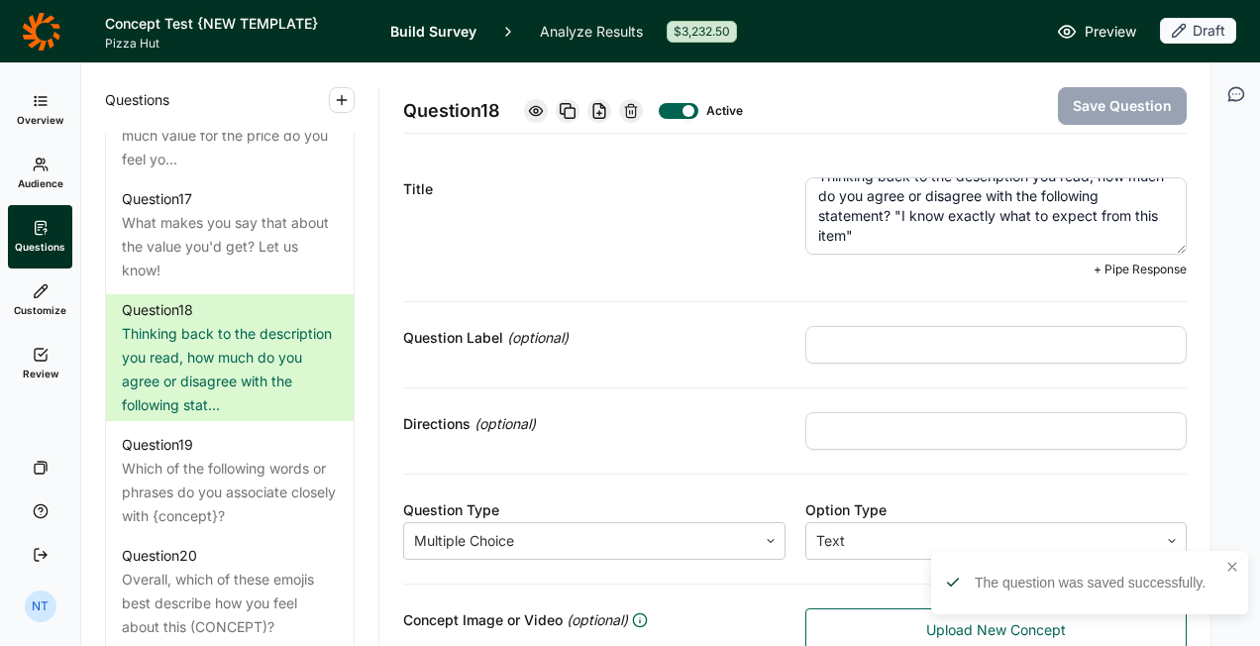
click at [852, 239] on textarea "Thinking back to the description you read, how much do you agree or disagree wi…" at bounding box center [997, 215] width 383 height 77
type textarea "Thinking back to the description you read, how much do you agree or disagree wi…"
click at [1110, 109] on button "Save Question" at bounding box center [1122, 106] width 129 height 38
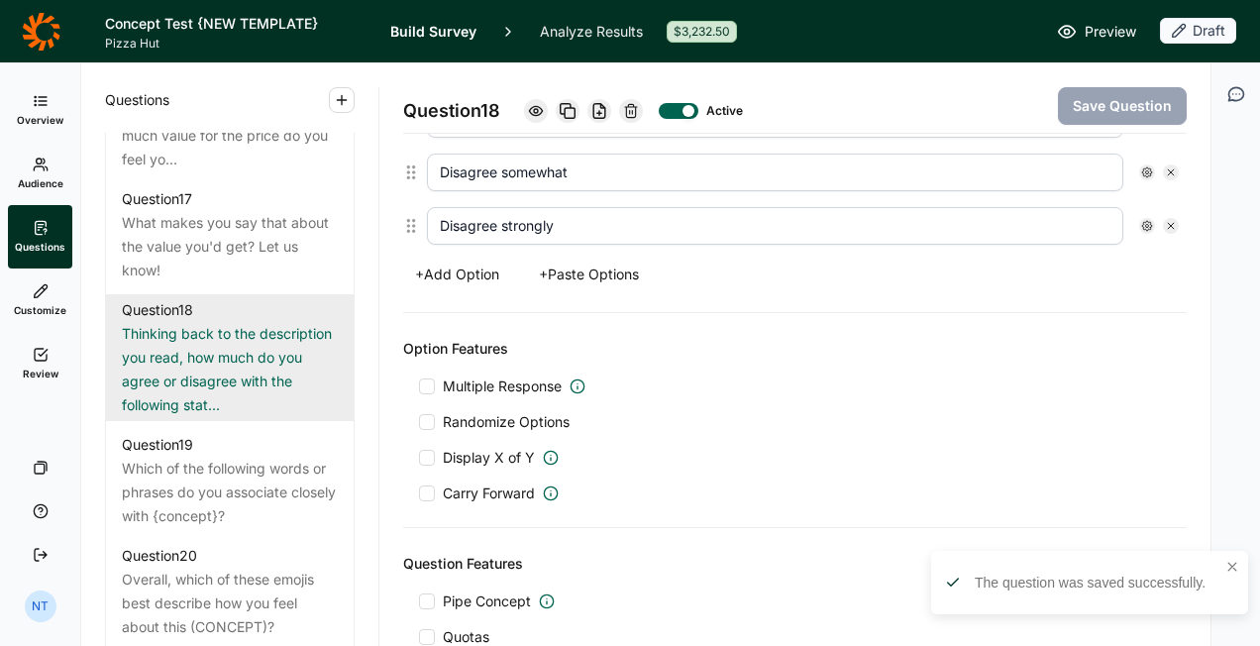
scroll to position [793, 0]
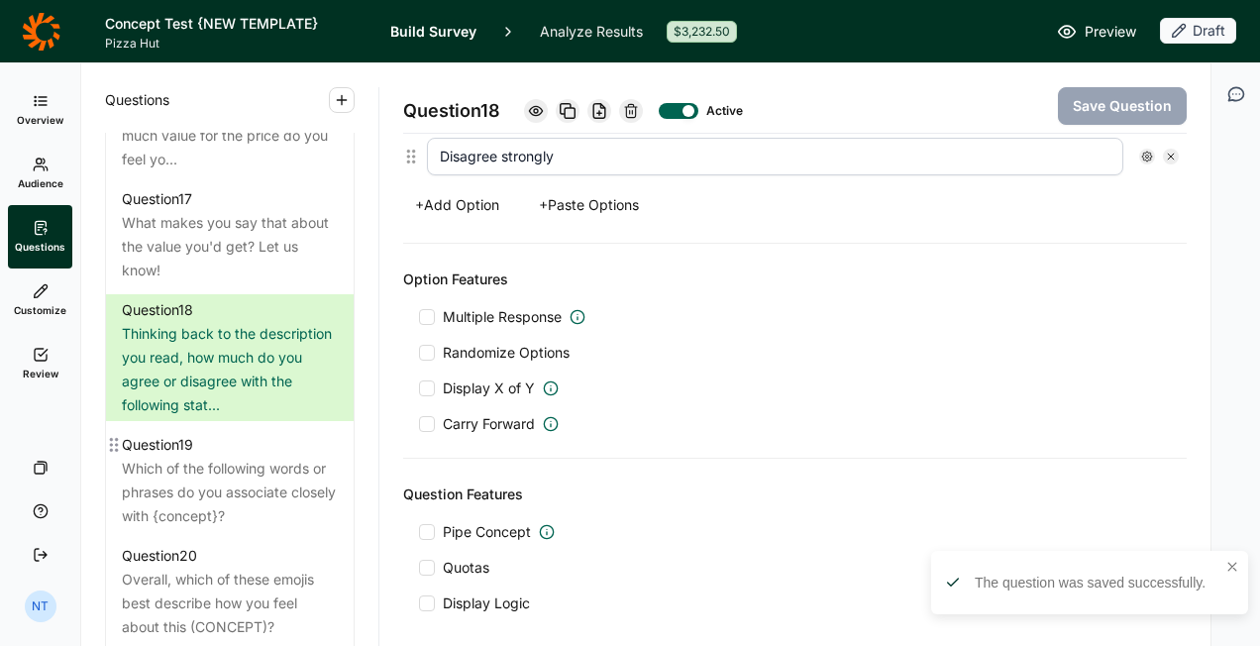
click at [115, 532] on div at bounding box center [114, 480] width 16 height 103
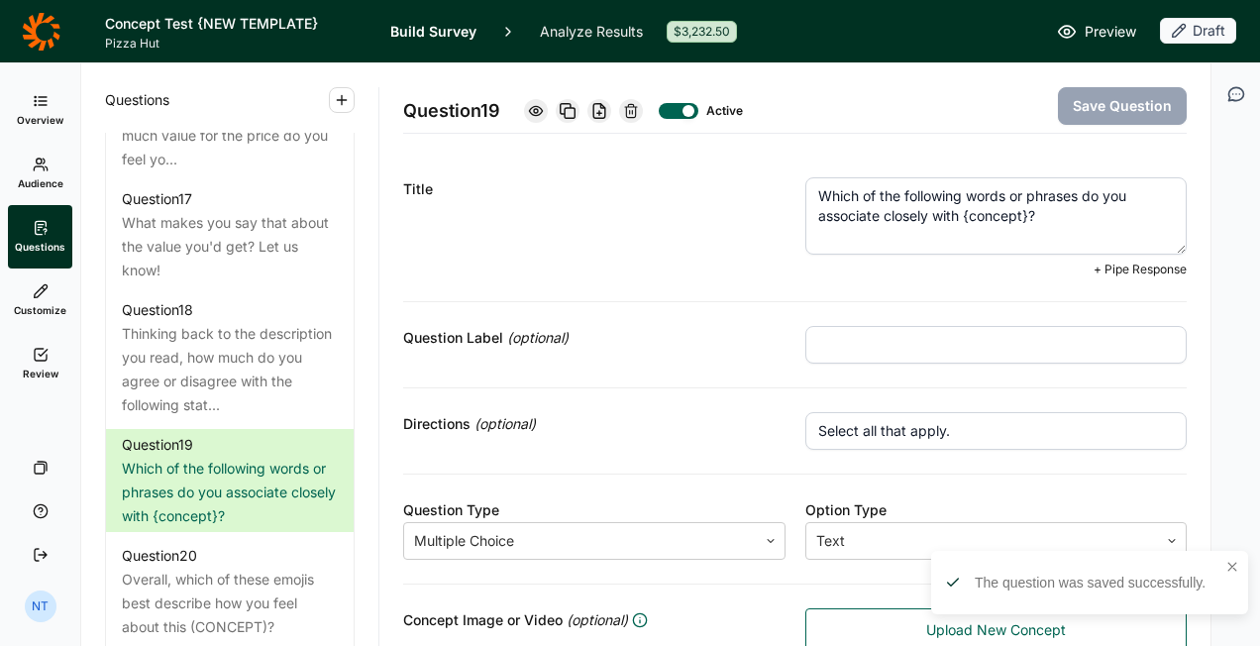
drag, startPoint x: 959, startPoint y: 219, endPoint x: 1023, endPoint y: 212, distance: 63.8
click at [1023, 212] on textarea "Which of the following words or phrases do you associate closely with {concept}?" at bounding box center [997, 215] width 383 height 77
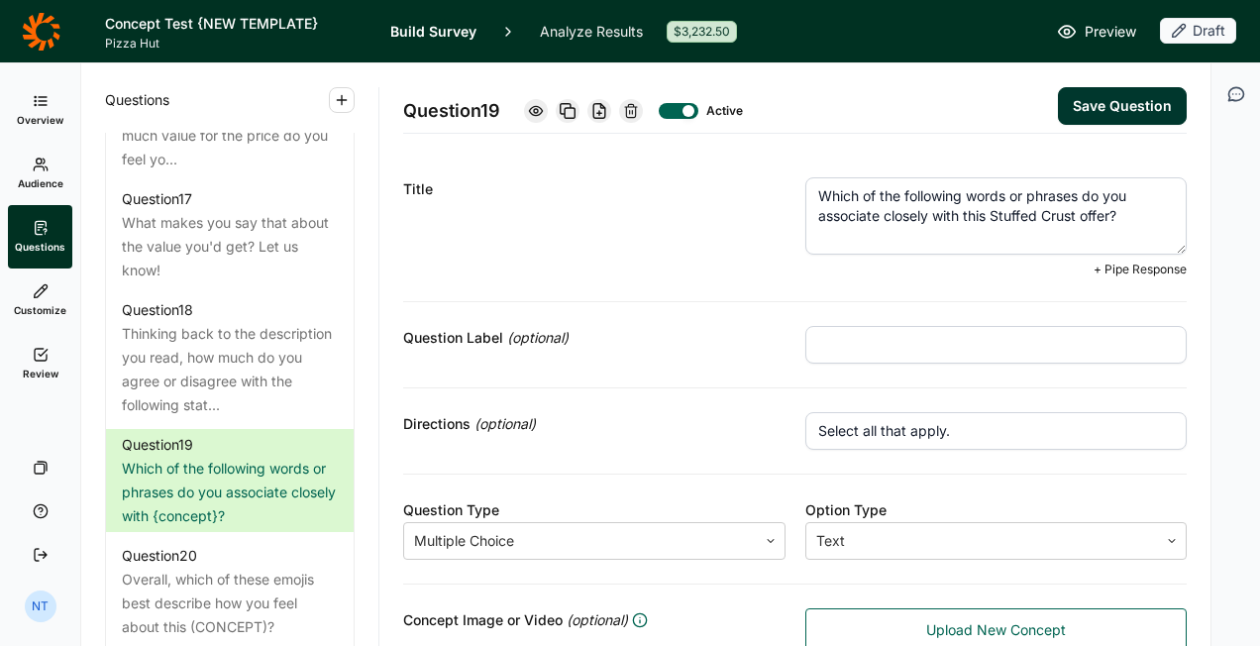
type textarea "Which of the following words or phrases do you associate closely with this Stuf…"
click at [1091, 91] on button "Save Question" at bounding box center [1122, 106] width 129 height 38
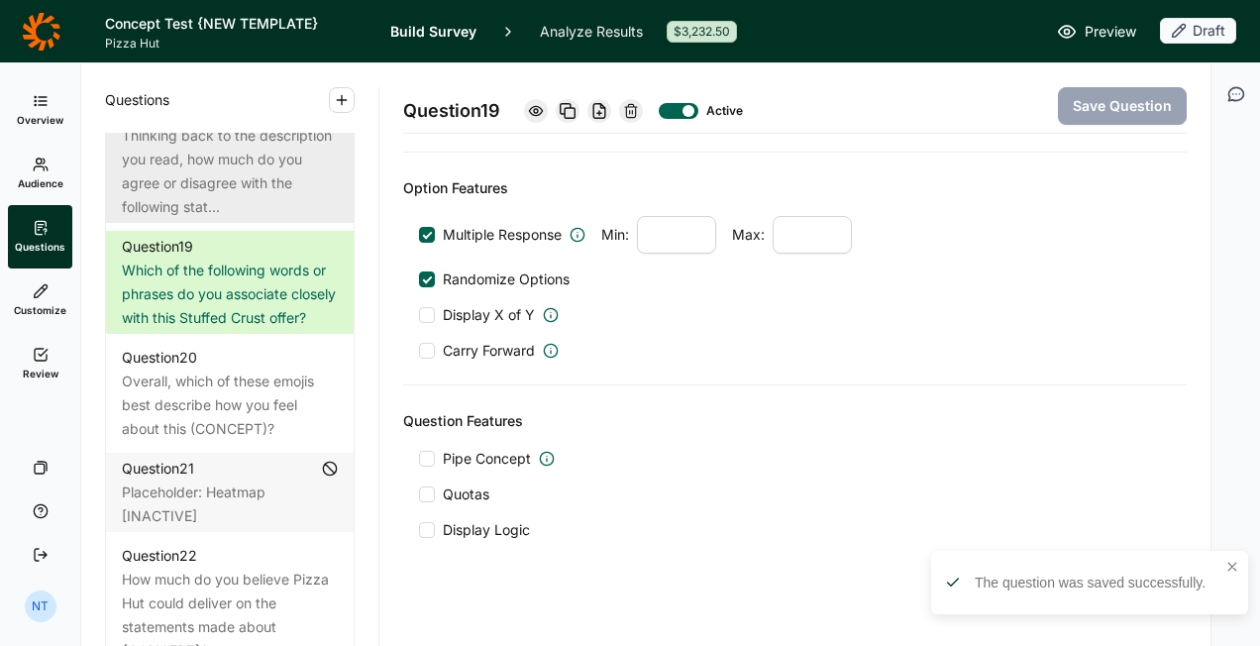
scroll to position [3072, 0]
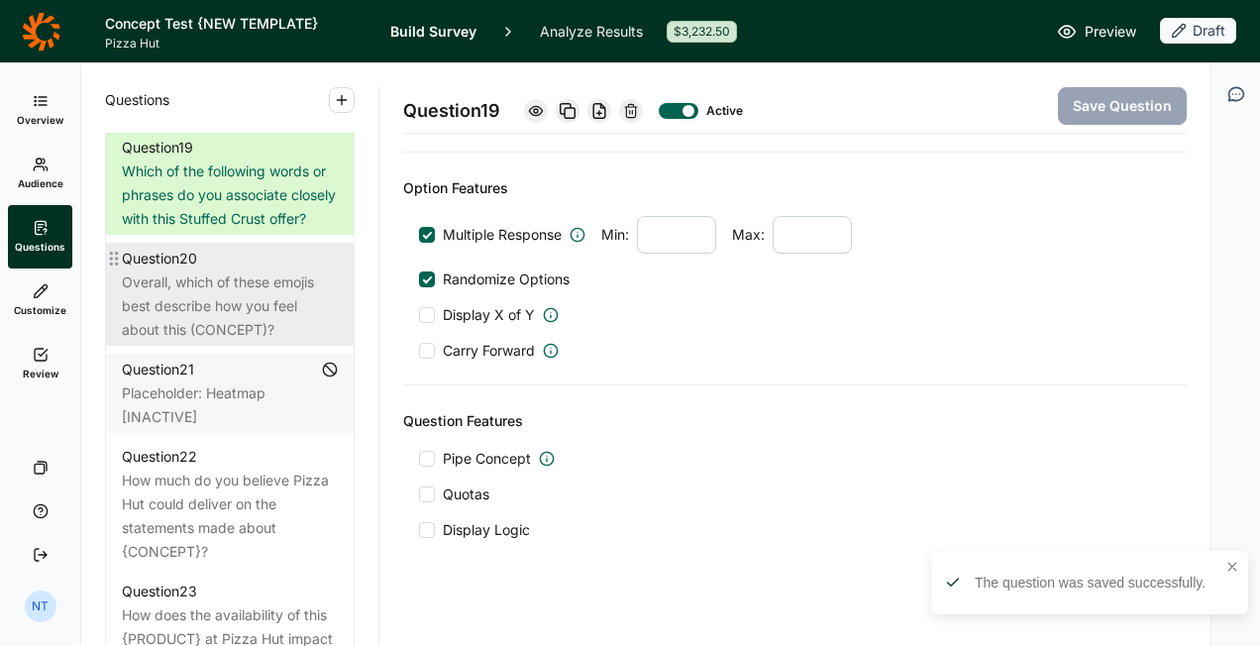
click at [254, 342] on div "Overall, which of these emojis best describe how you feel about this (CONCEPT)?" at bounding box center [230, 306] width 216 height 71
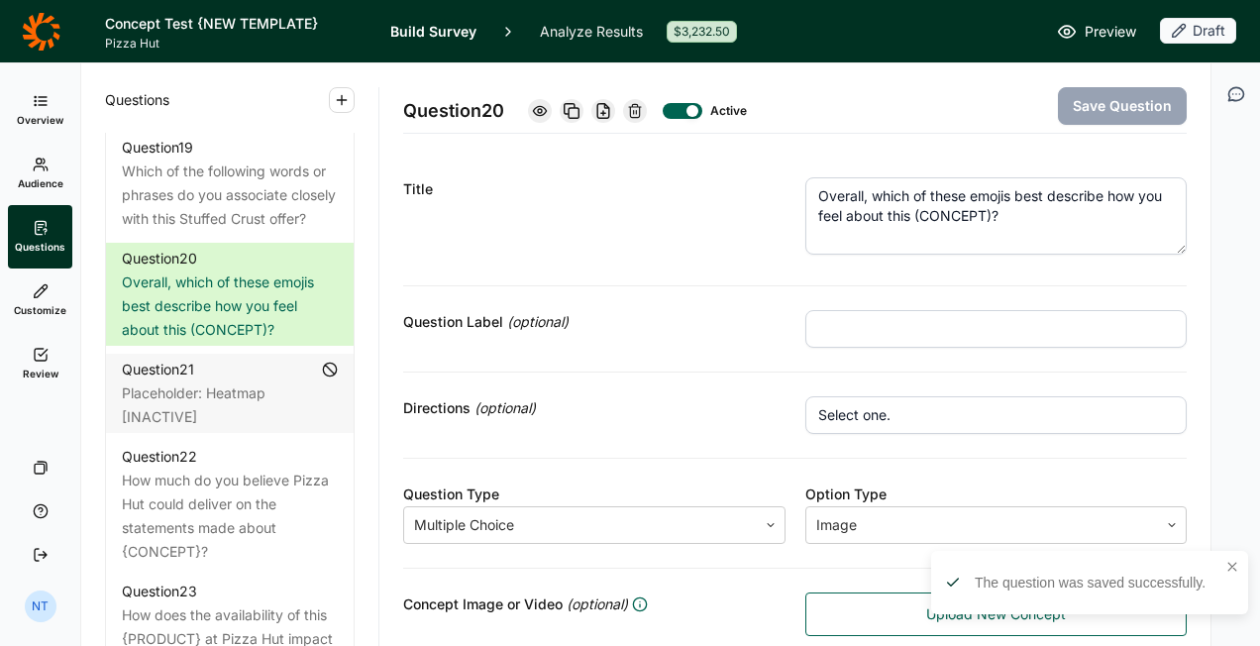
click at [916, 210] on textarea "Overall, which of these emojis best describe how you feel about this (CONCEPT)?" at bounding box center [997, 215] width 383 height 77
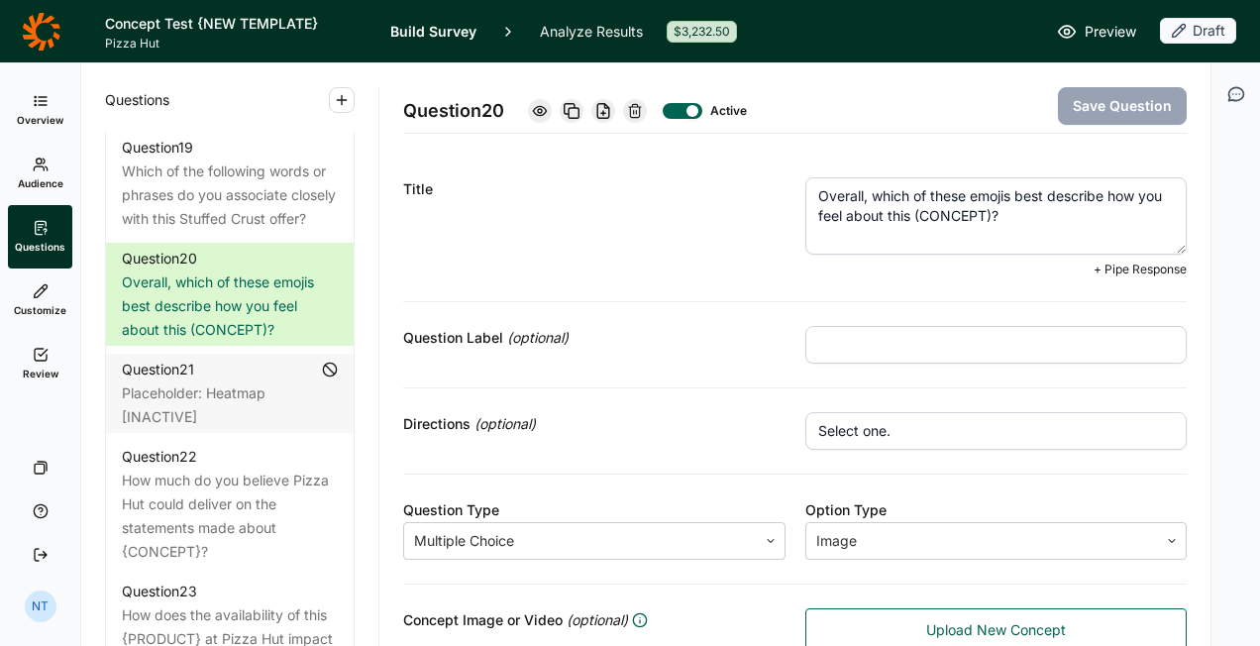
drag, startPoint x: 935, startPoint y: 212, endPoint x: 1011, endPoint y: 206, distance: 75.5
click at [1011, 206] on textarea "Overall, which of these emojis best describe how you feel about this (CONCEPT)?" at bounding box center [997, 215] width 383 height 77
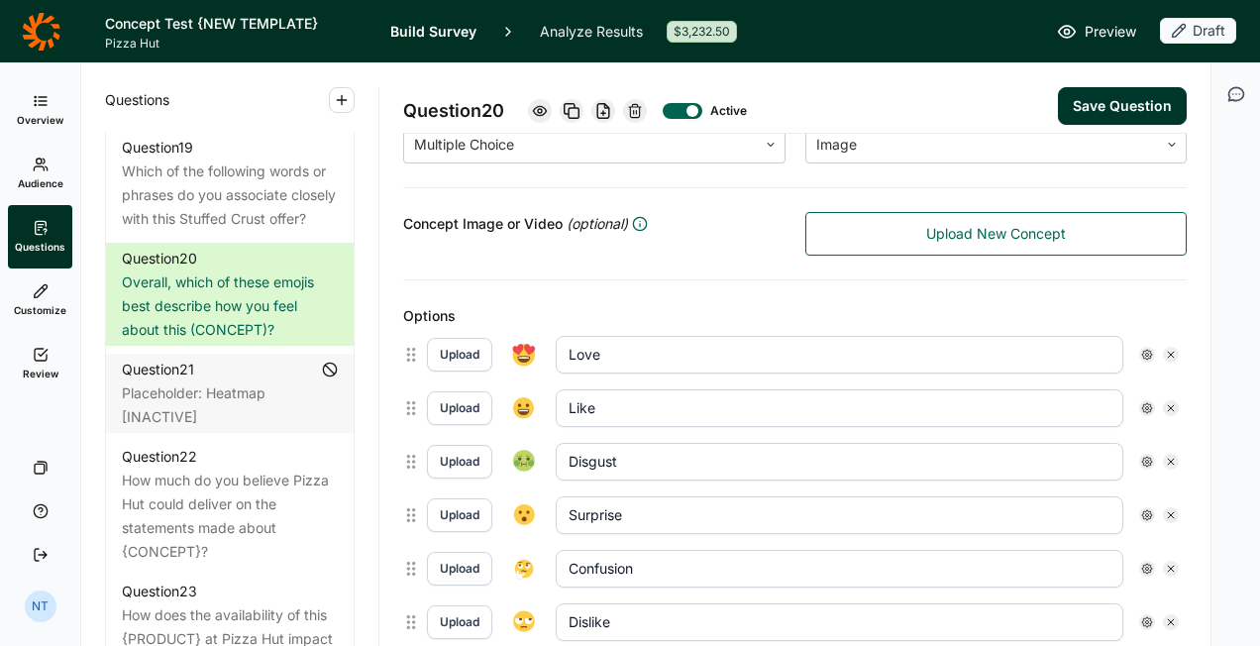
type textarea "Overall, which of these emojis best describe how you feel about this Stuffed Cr…"
click at [1106, 97] on button "Save Question" at bounding box center [1122, 106] width 129 height 38
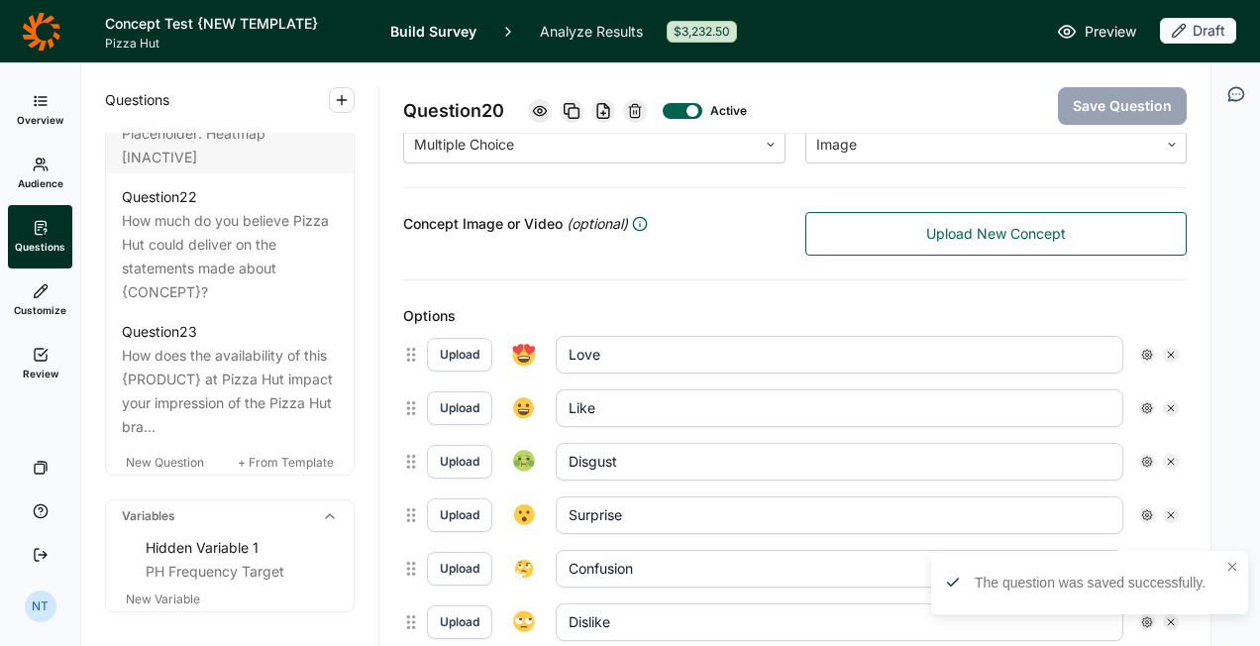
scroll to position [3369, 0]
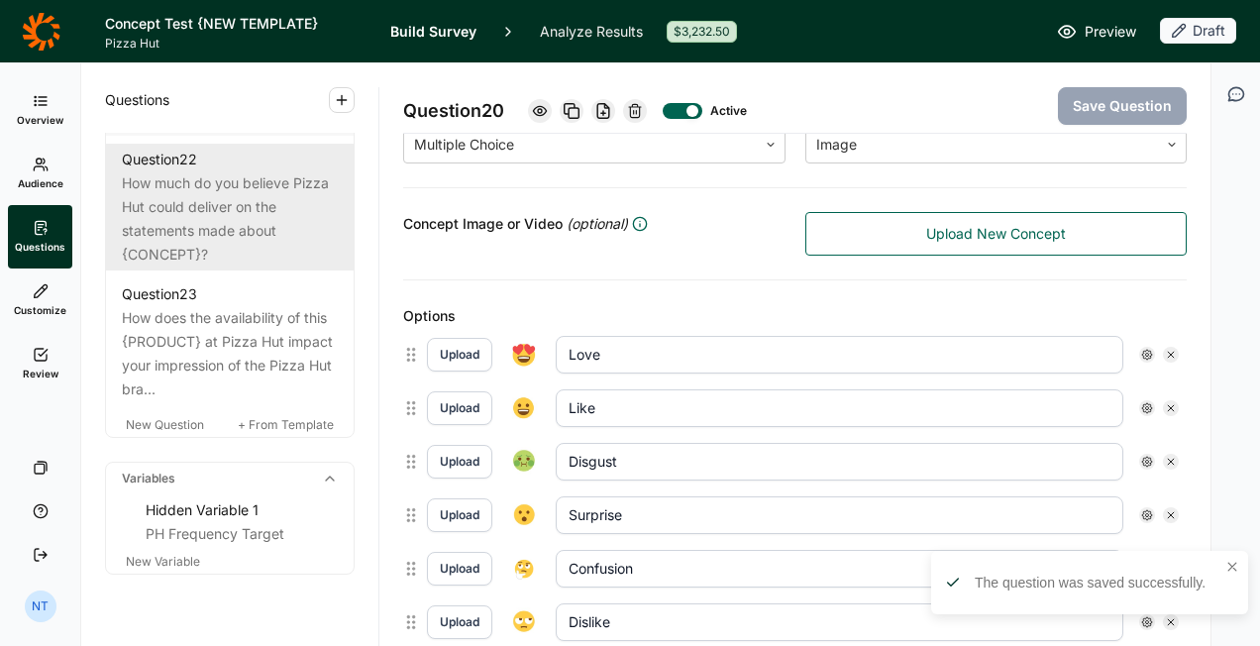
click at [258, 267] on div "How much do you believe Pizza Hut could deliver on the statements made about {C…" at bounding box center [230, 218] width 216 height 95
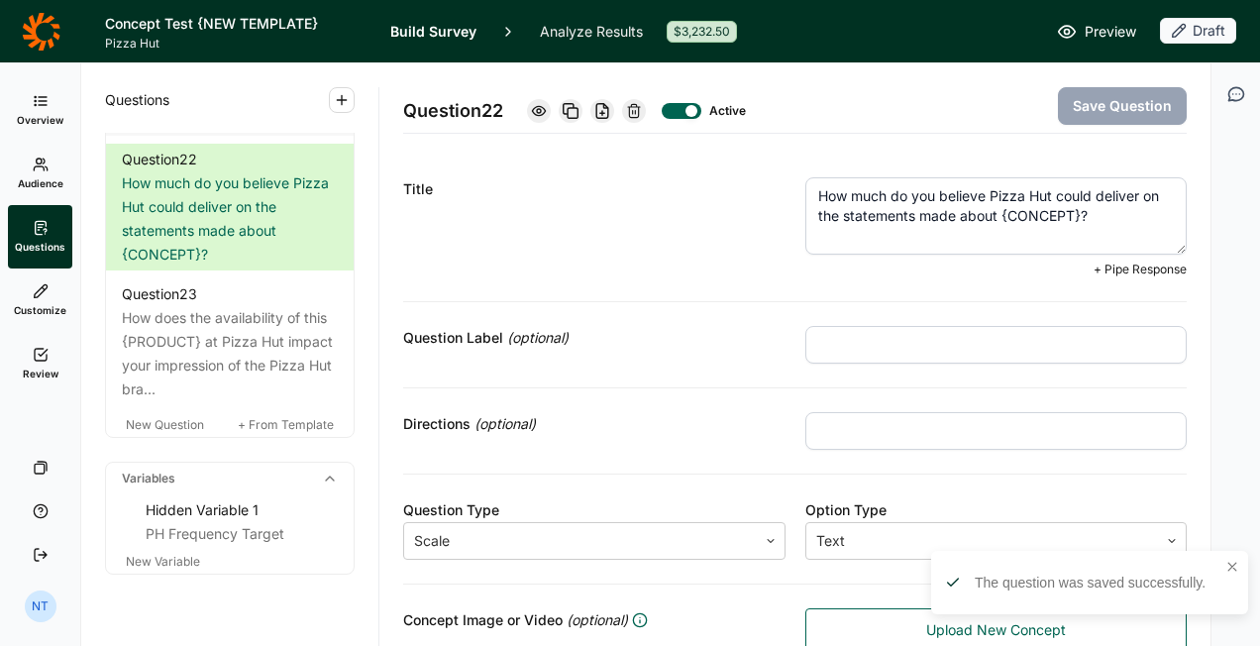
drag, startPoint x: 995, startPoint y: 210, endPoint x: 1075, endPoint y: 209, distance: 80.3
click at [1075, 209] on textarea "How much do you believe Pizza Hut could deliver on the statements made about {C…" at bounding box center [997, 215] width 383 height 77
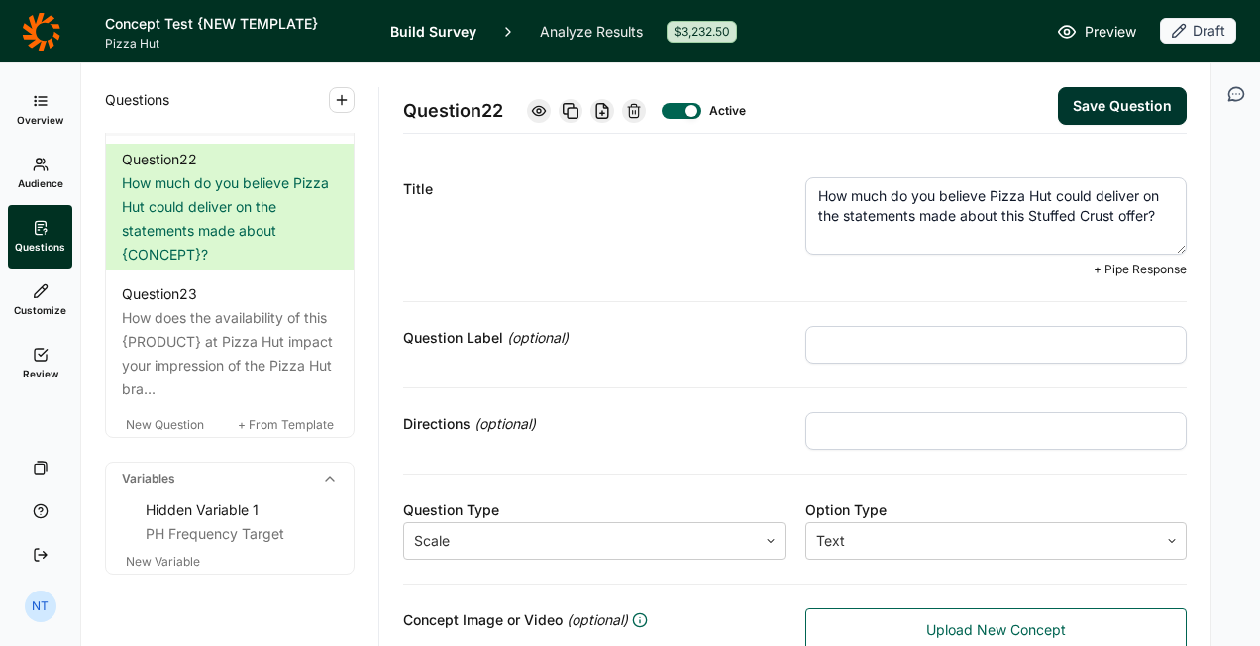
type textarea "How much do you believe Pizza Hut could deliver on the statements made about th…"
click at [1130, 107] on button "Save Question" at bounding box center [1122, 106] width 129 height 38
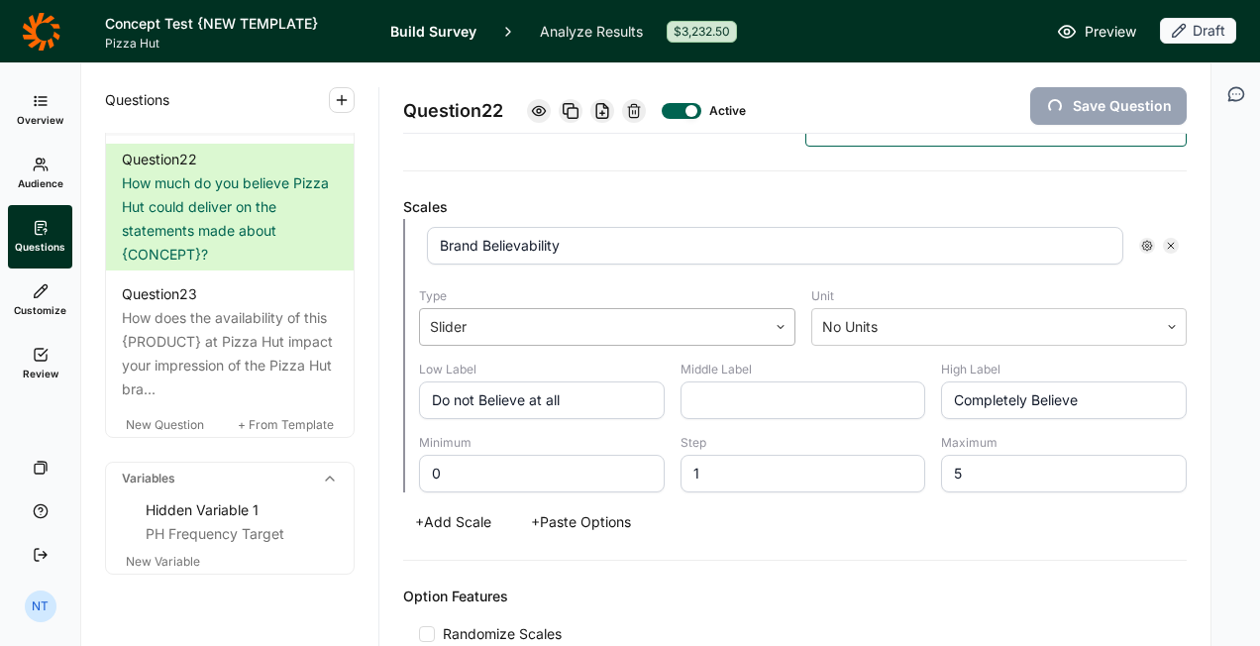
scroll to position [495, 0]
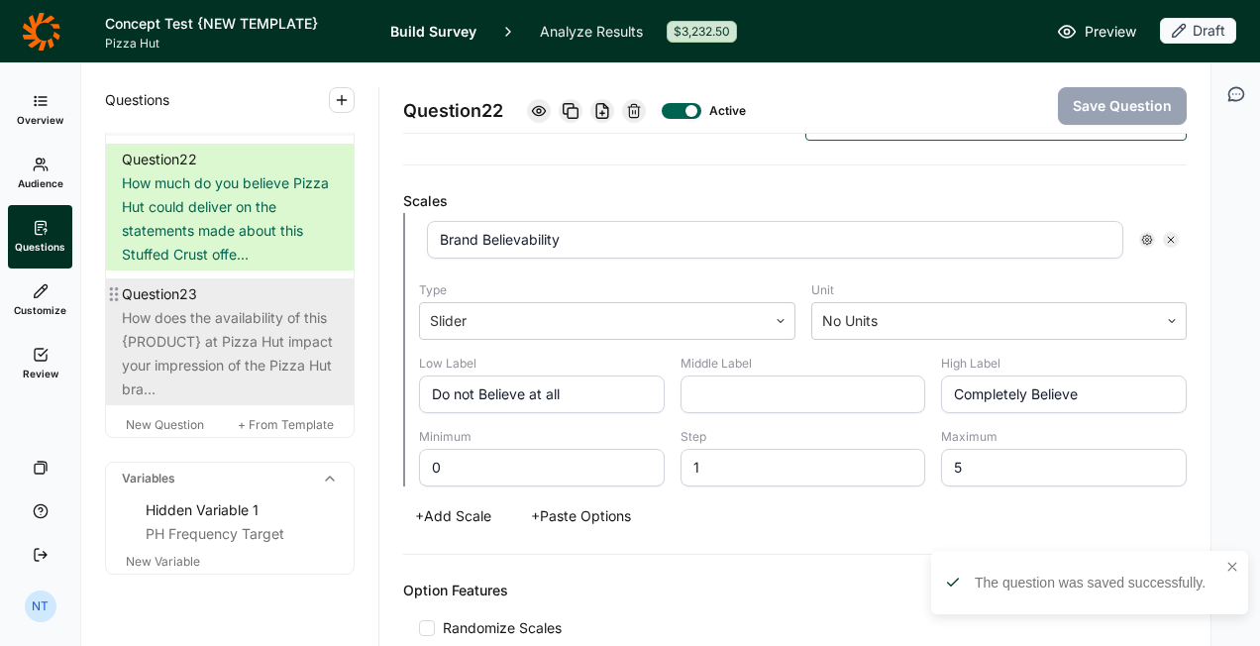
click at [260, 401] on div "How does the availability of this {PRODUCT} at Pizza Hut impact your impression…" at bounding box center [230, 353] width 216 height 95
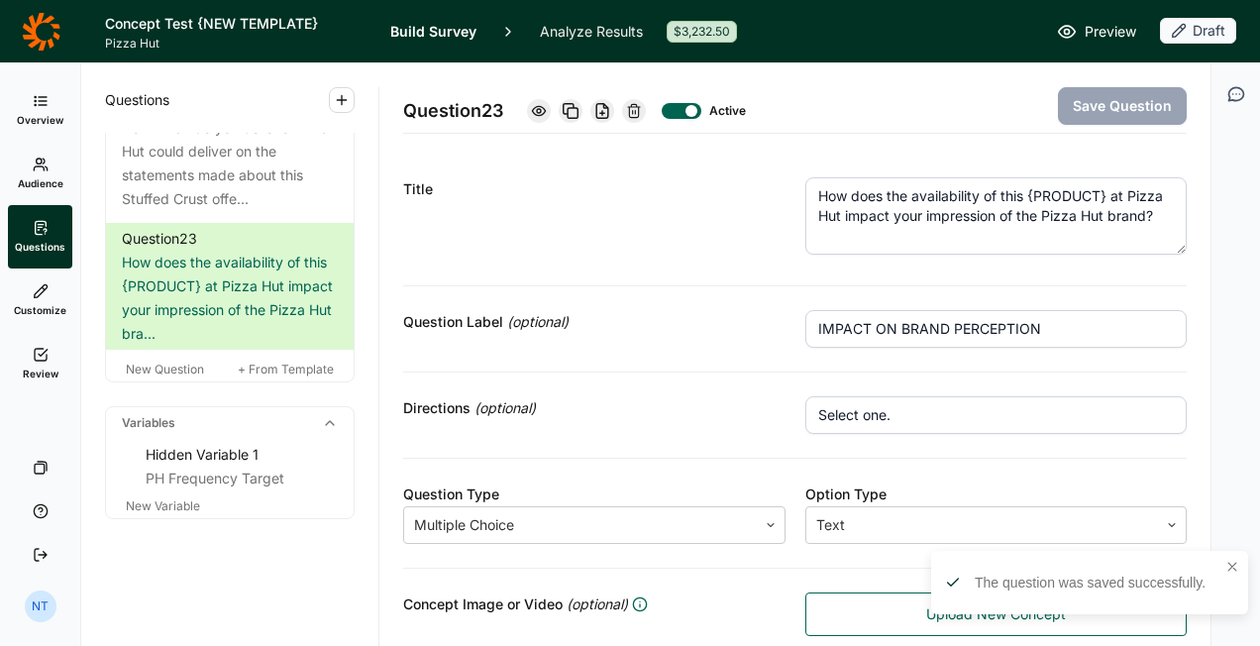
click at [1026, 192] on textarea "How does the availability of this {PRODUCT} at Pizza Hut impact your impression…" at bounding box center [997, 215] width 383 height 77
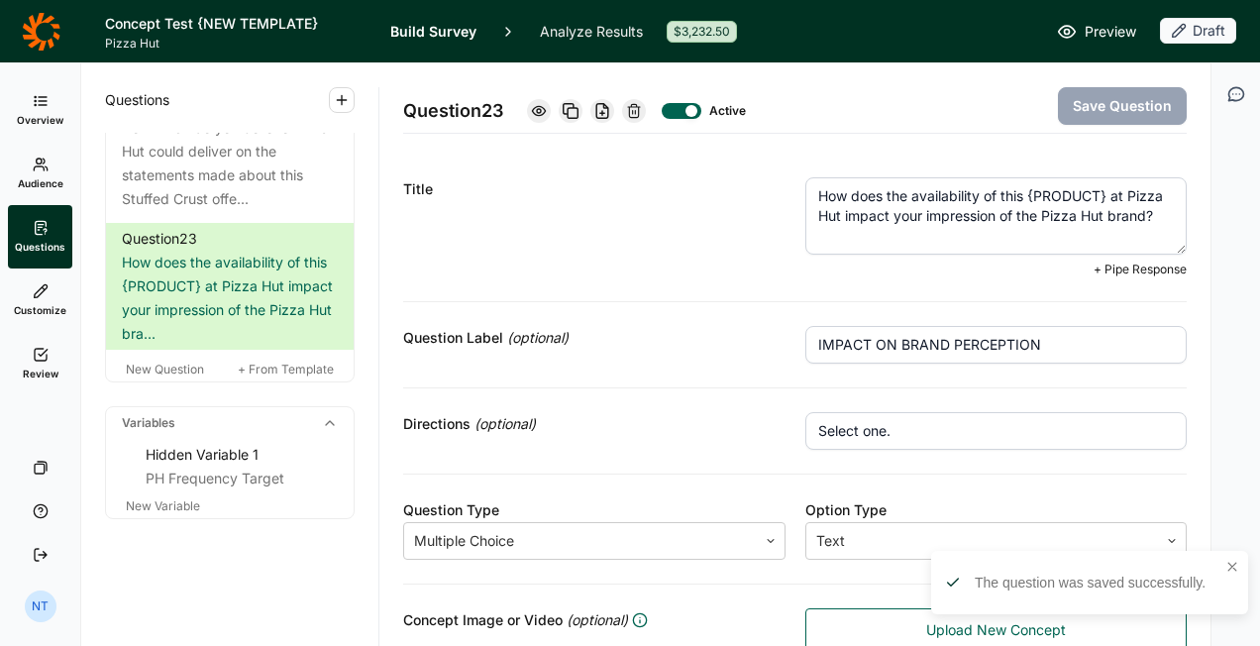
drag, startPoint x: 1023, startPoint y: 192, endPoint x: 1103, endPoint y: 196, distance: 80.4
click at [1103, 196] on textarea "How does the availability of this {PRODUCT} at Pizza Hut impact your impression…" at bounding box center [997, 215] width 383 height 77
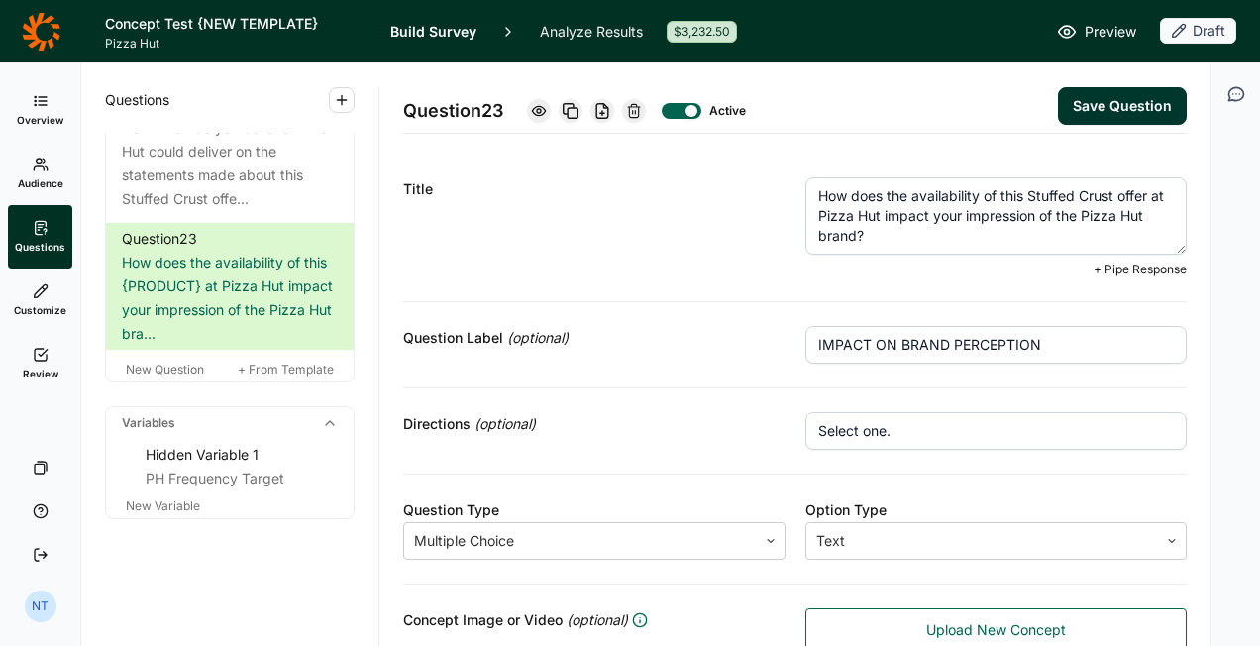
type textarea "How does the availability of this Stuffed Crust offer at Pizza Hut impact your …"
click at [1075, 110] on button "Save Question" at bounding box center [1122, 106] width 129 height 38
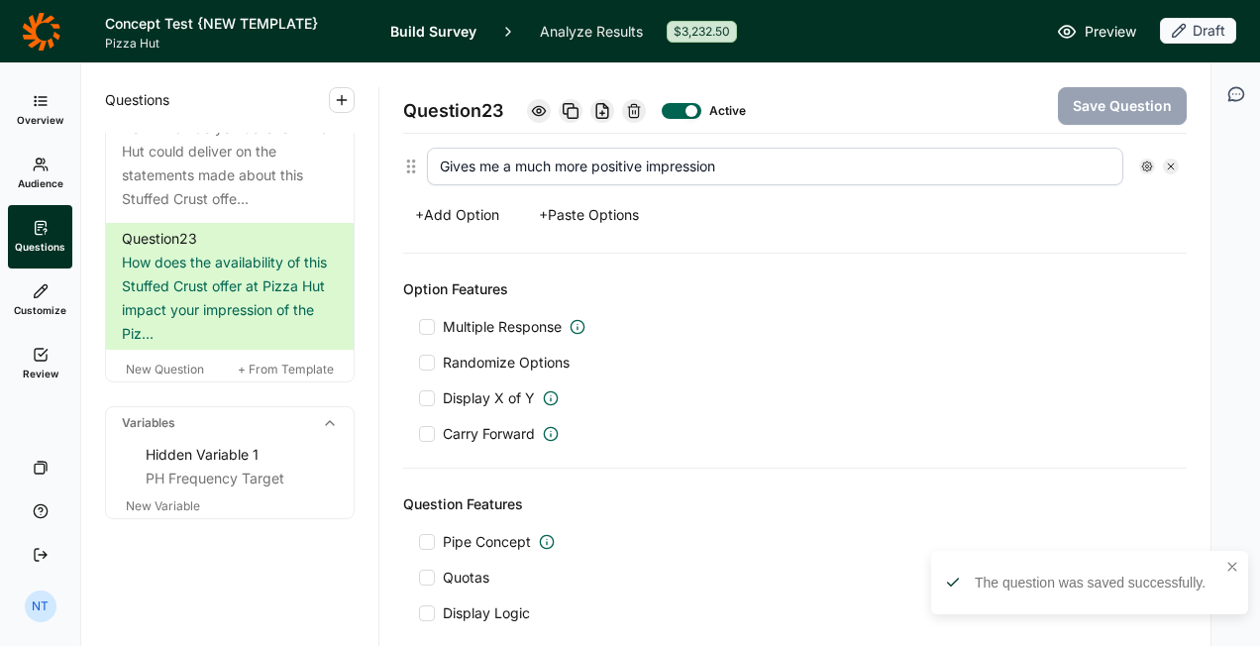
scroll to position [870, 0]
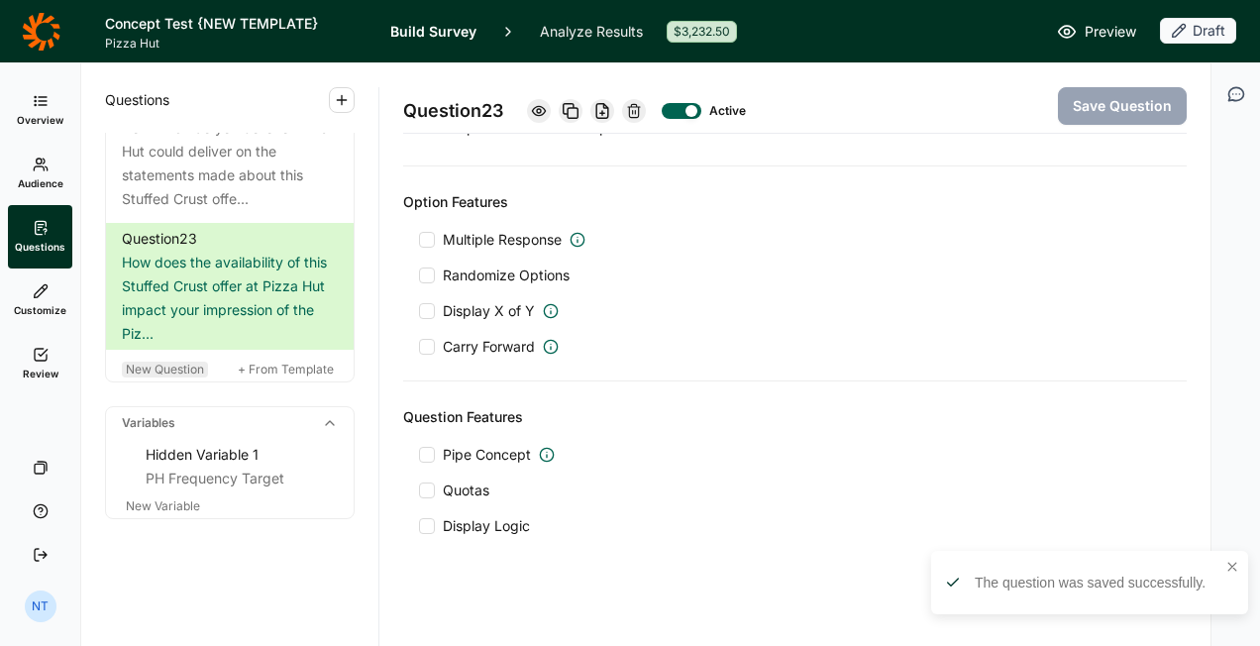
click at [186, 372] on span "New Question" at bounding box center [165, 369] width 78 height 15
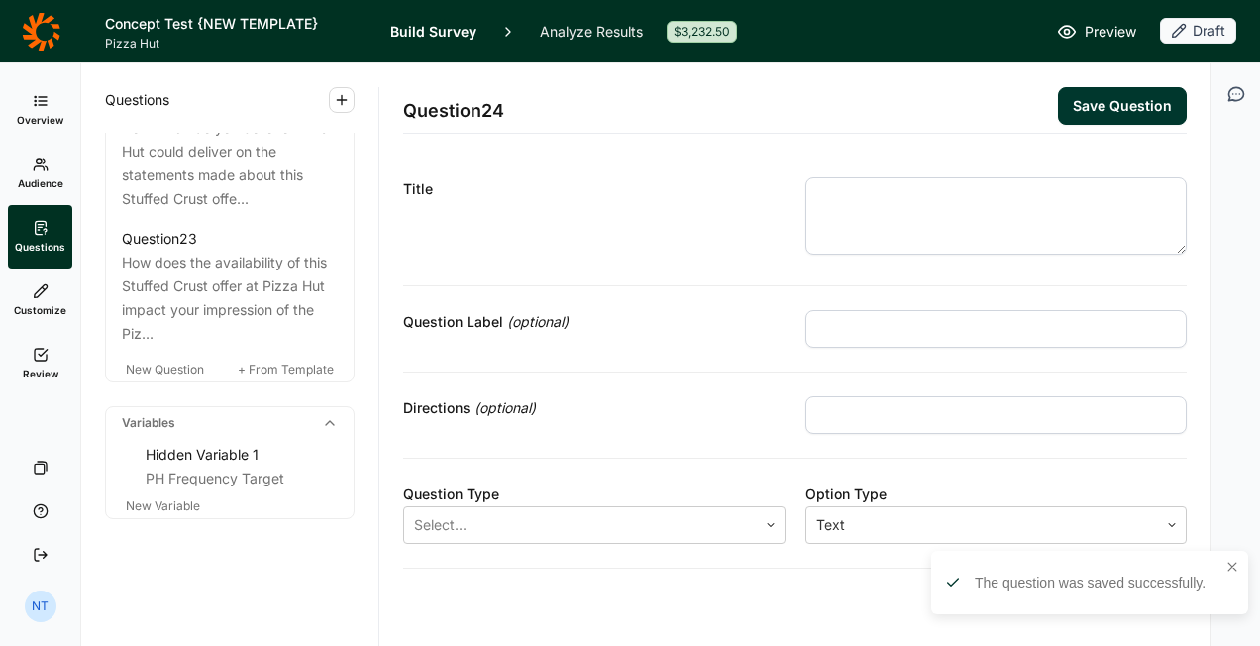
click at [901, 197] on textarea at bounding box center [997, 215] width 383 height 77
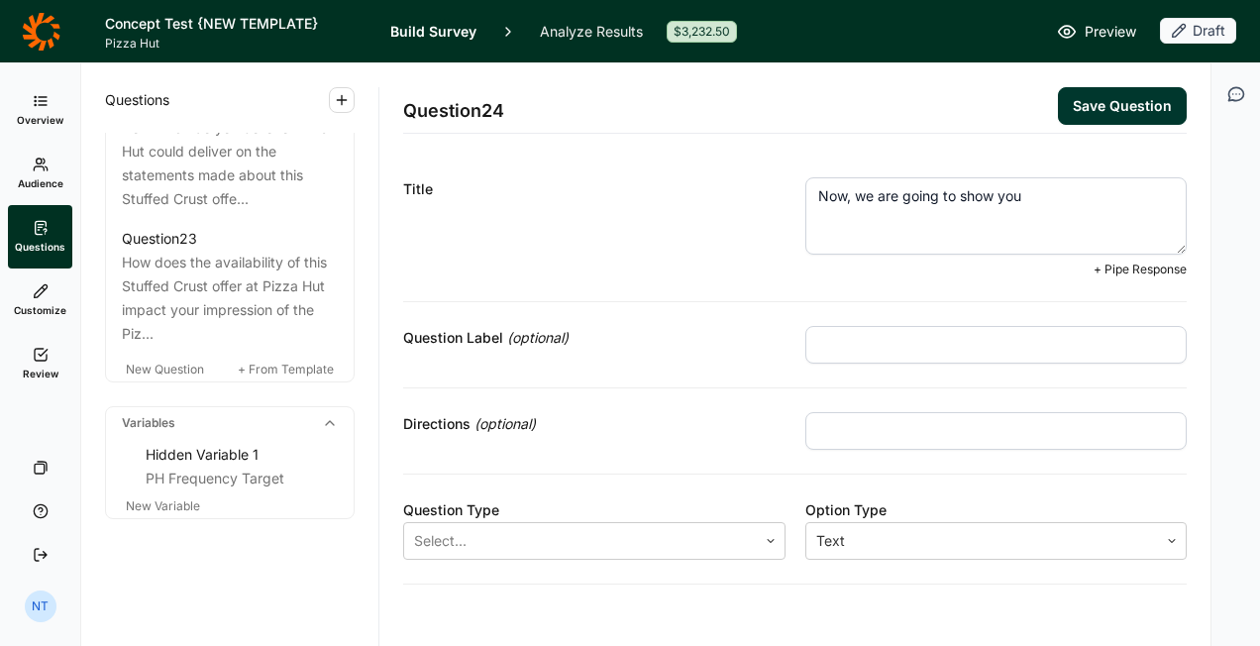
type textarea "Now, we are going to show you"
click at [466, 250] on div "Title" at bounding box center [594, 227] width 383 height 100
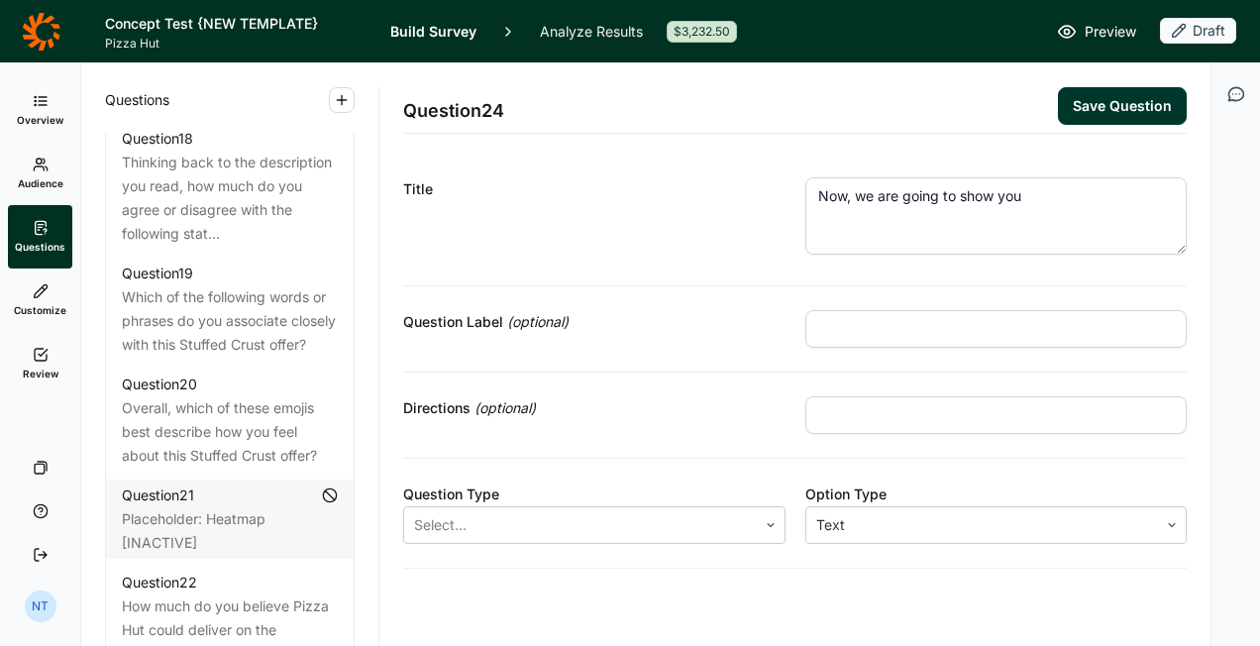
click at [679, 188] on div "Title" at bounding box center [594, 189] width 383 height 24
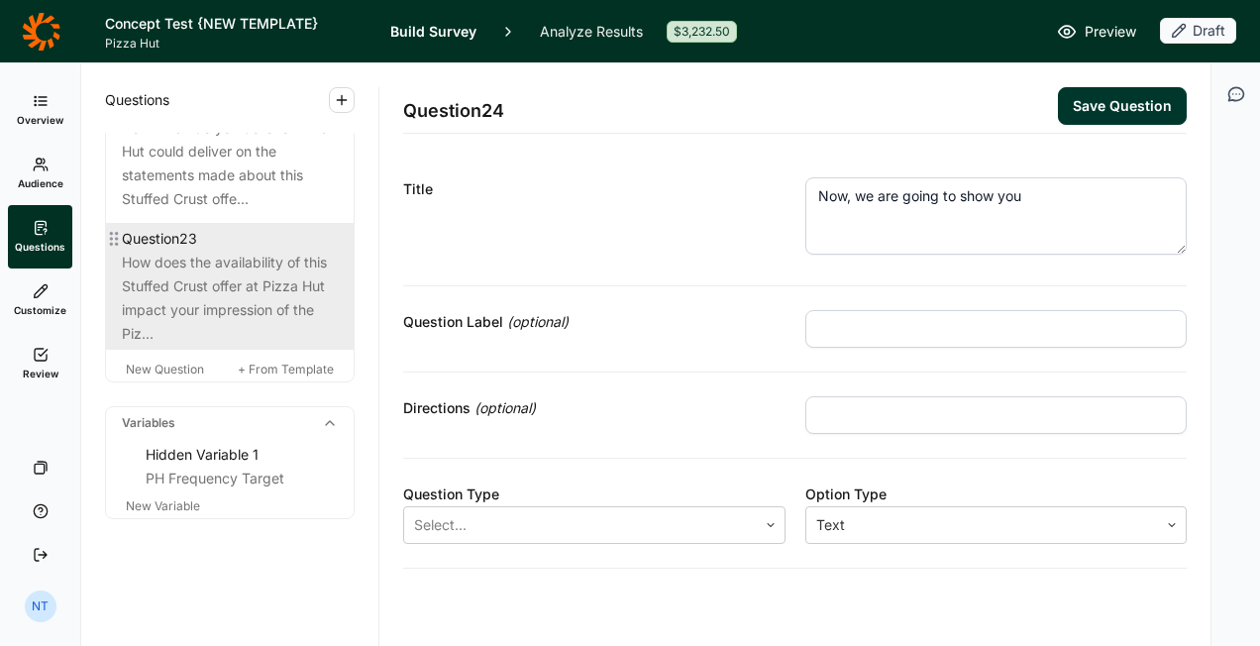
click at [248, 251] on div "Question 23" at bounding box center [230, 239] width 216 height 24
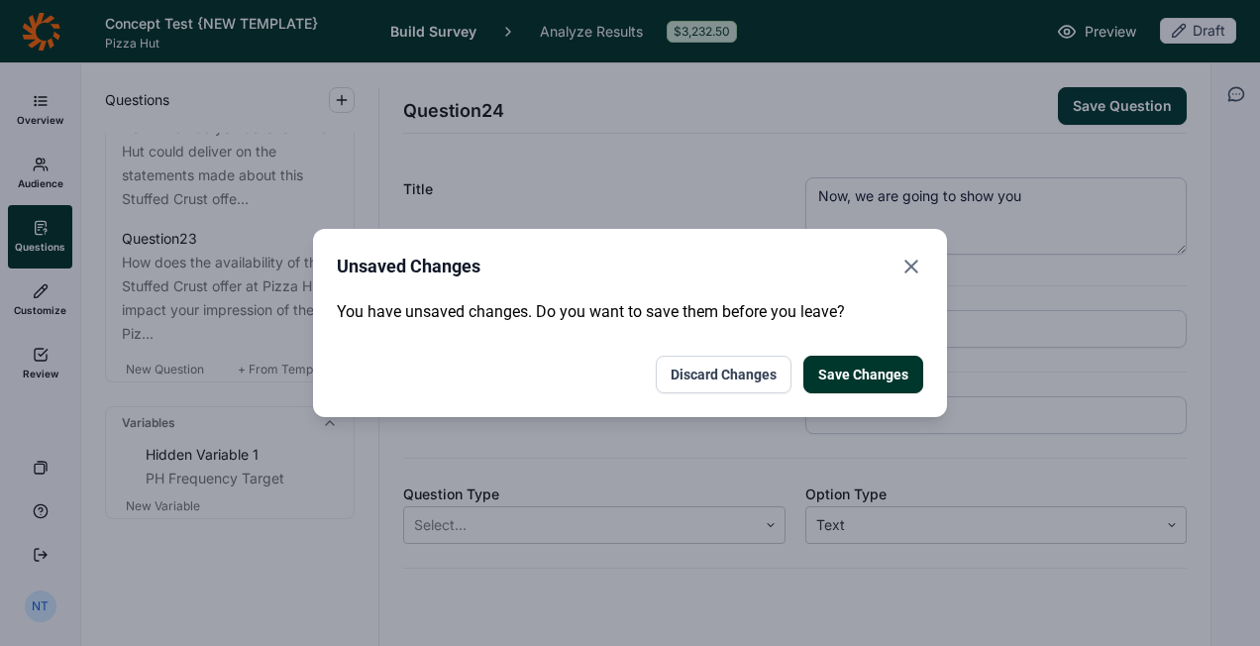
click at [777, 378] on button "Discard Changes" at bounding box center [724, 375] width 136 height 38
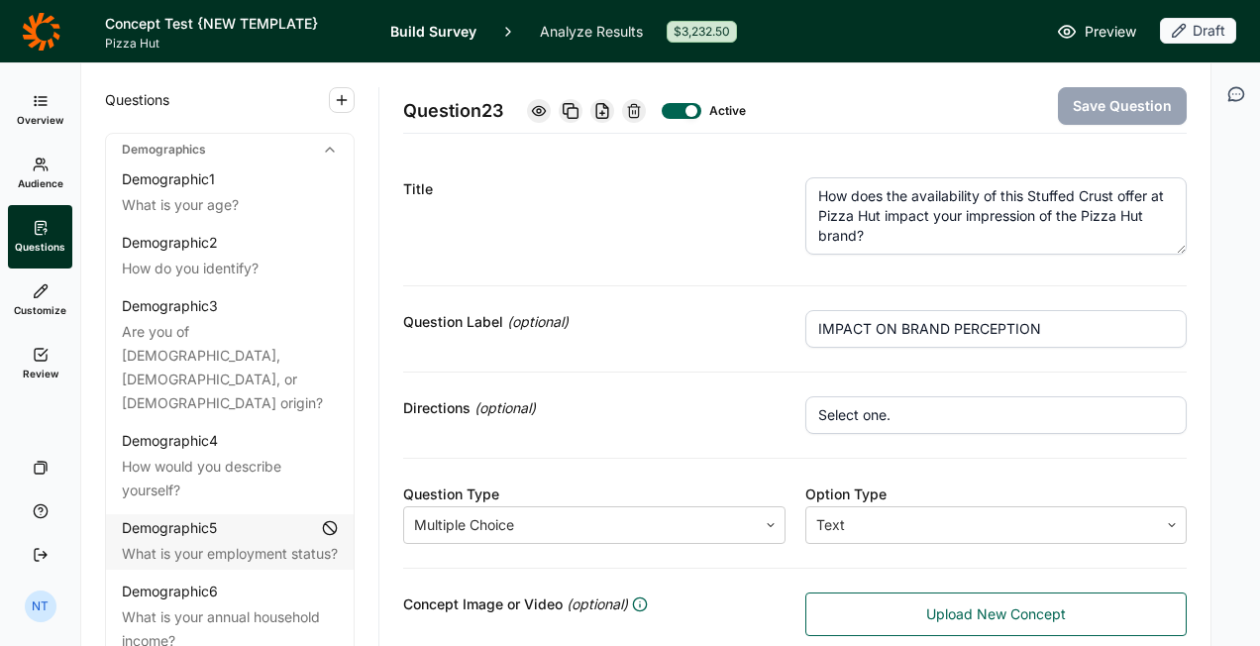
click at [31, 347] on link "Review" at bounding box center [40, 363] width 64 height 63
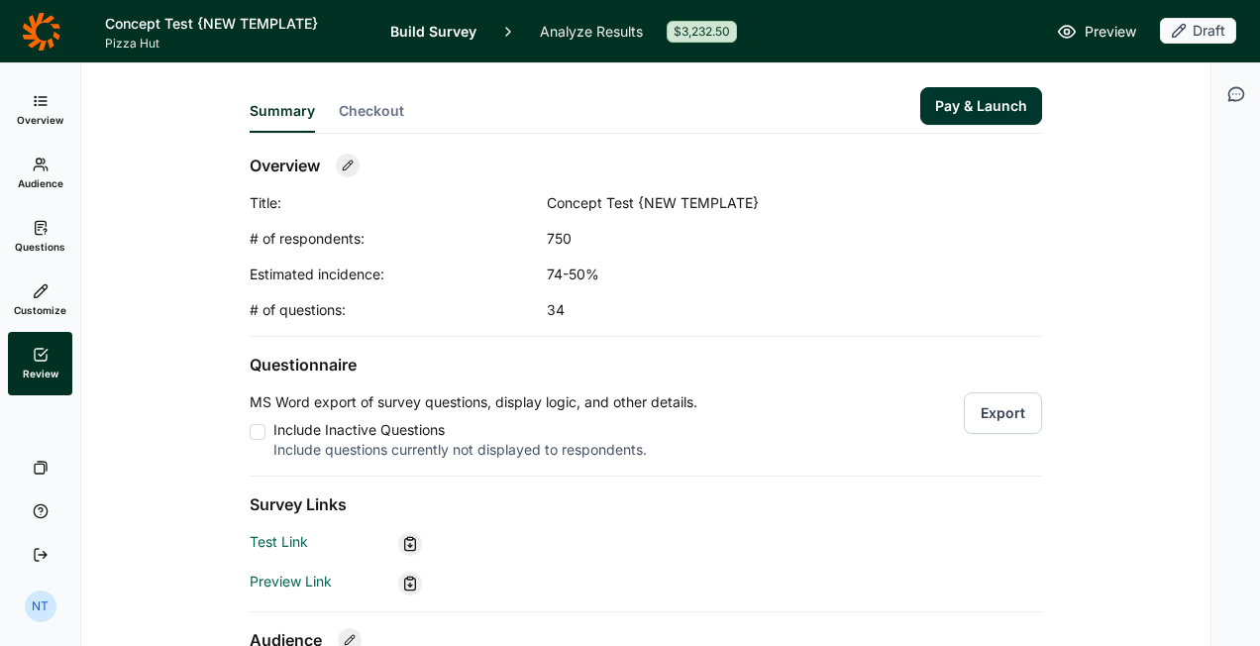
click at [54, 115] on span "Overview" at bounding box center [40, 120] width 47 height 14
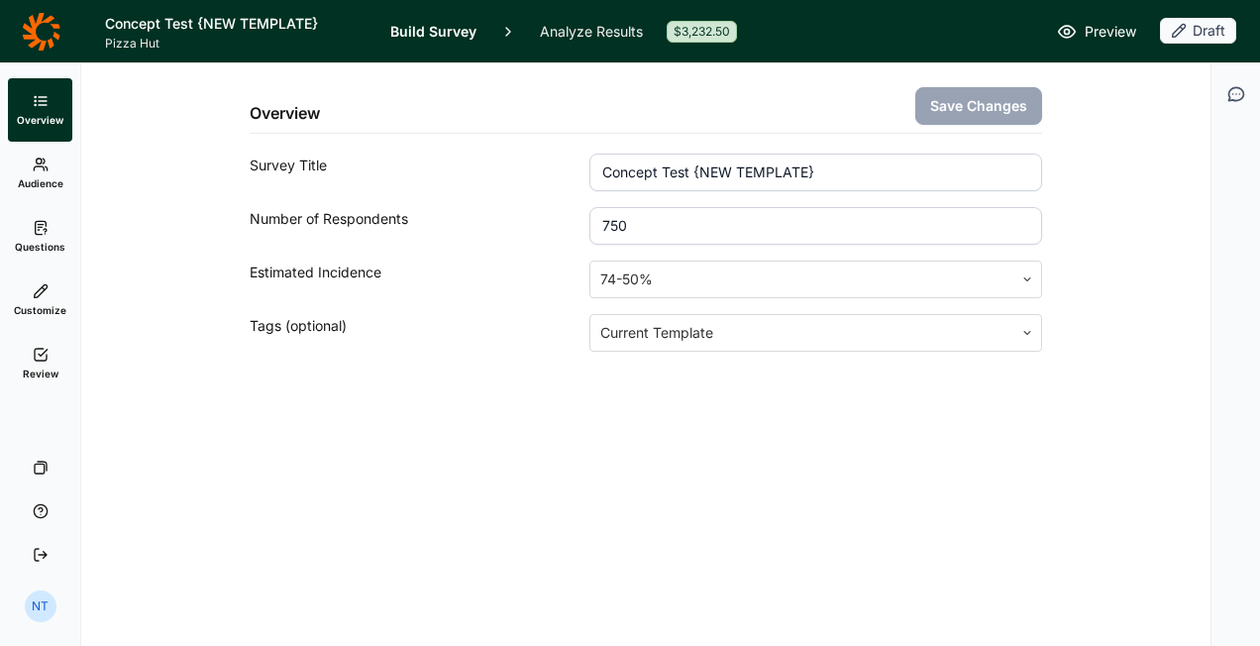
click at [55, 38] on icon at bounding box center [41, 31] width 38 height 38
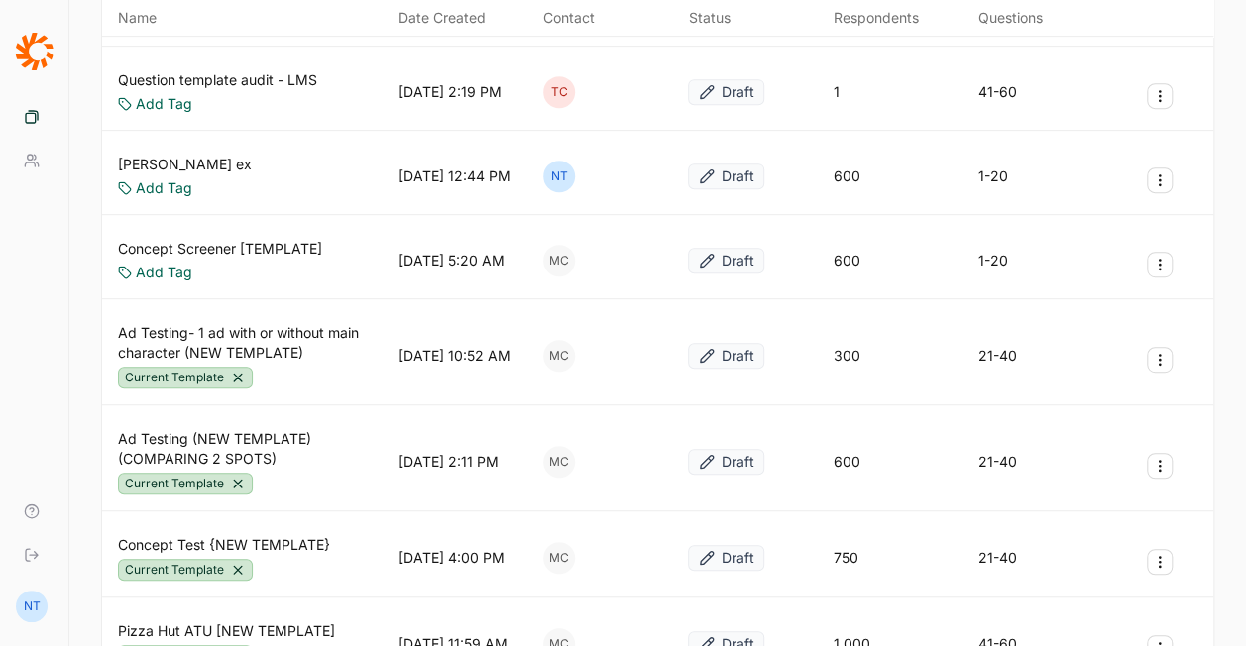
scroll to position [495, 0]
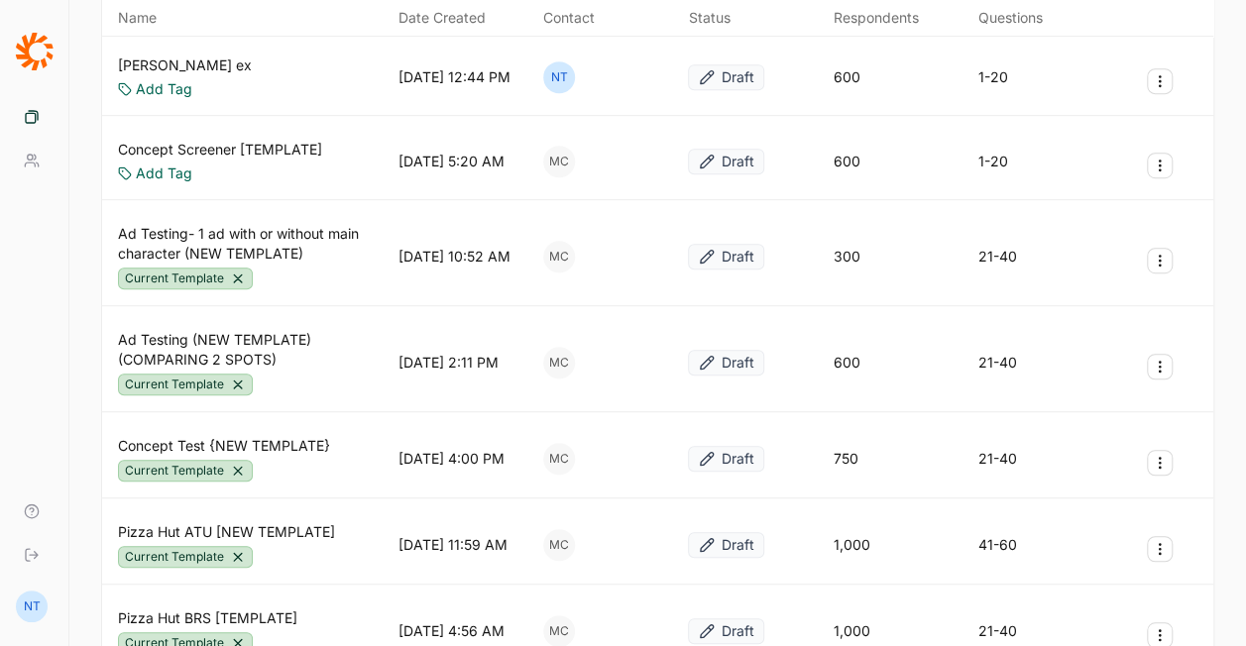
click at [242, 436] on link "Concept Test {NEW TEMPLATE}" at bounding box center [224, 446] width 212 height 20
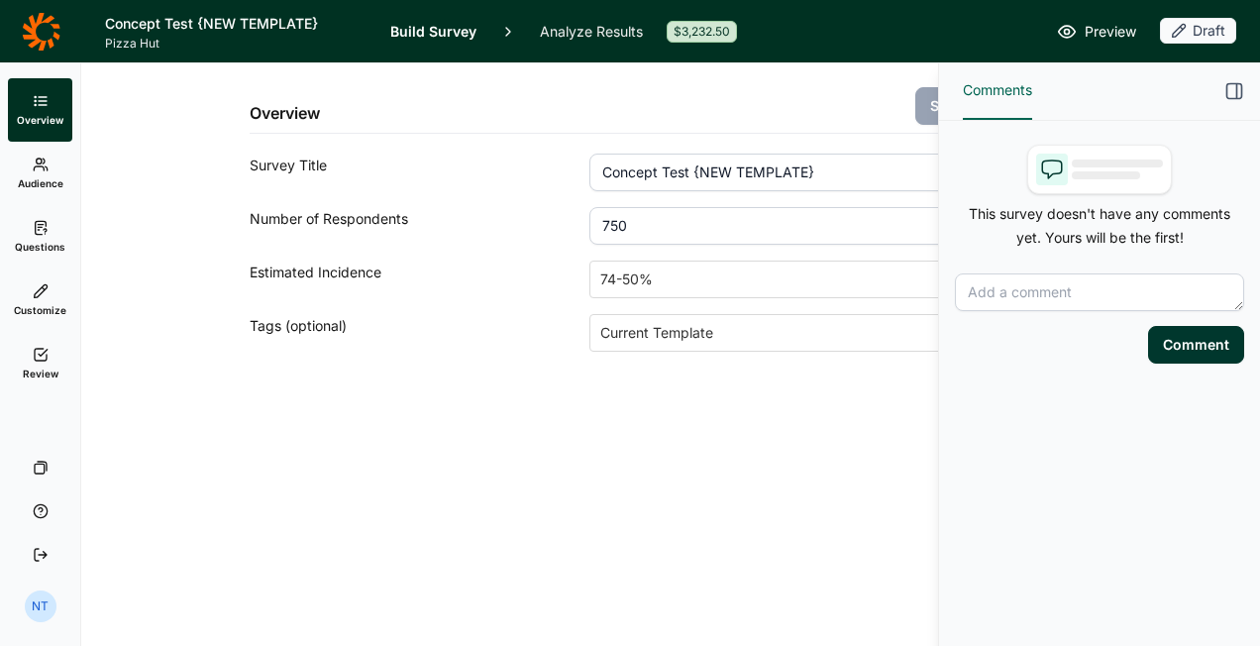
click at [69, 224] on link "Questions" at bounding box center [40, 236] width 64 height 63
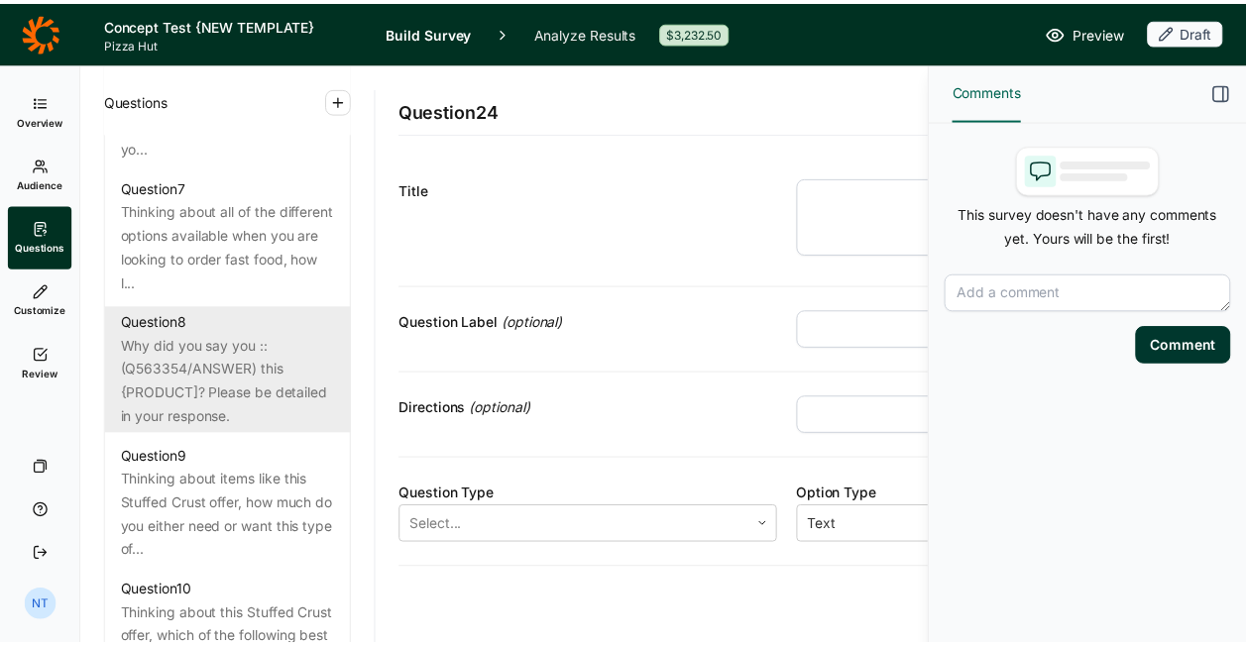
scroll to position [1586, 0]
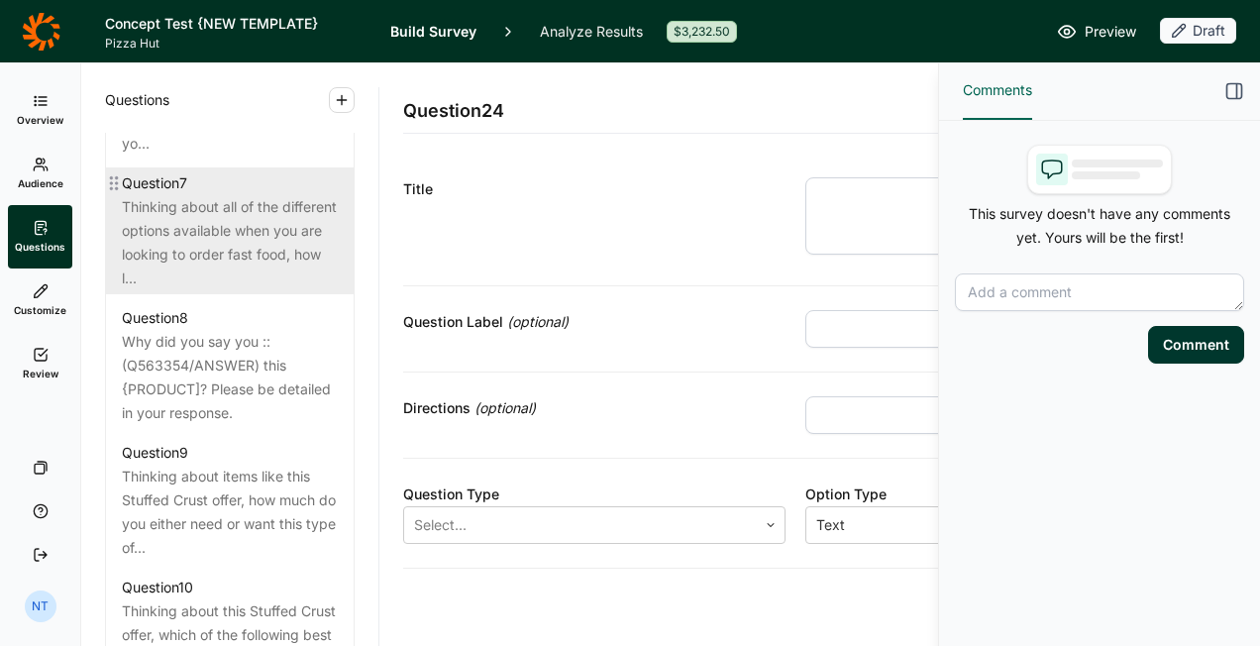
click at [262, 262] on div "Thinking about all of the different options available when you are looking to o…" at bounding box center [230, 242] width 216 height 95
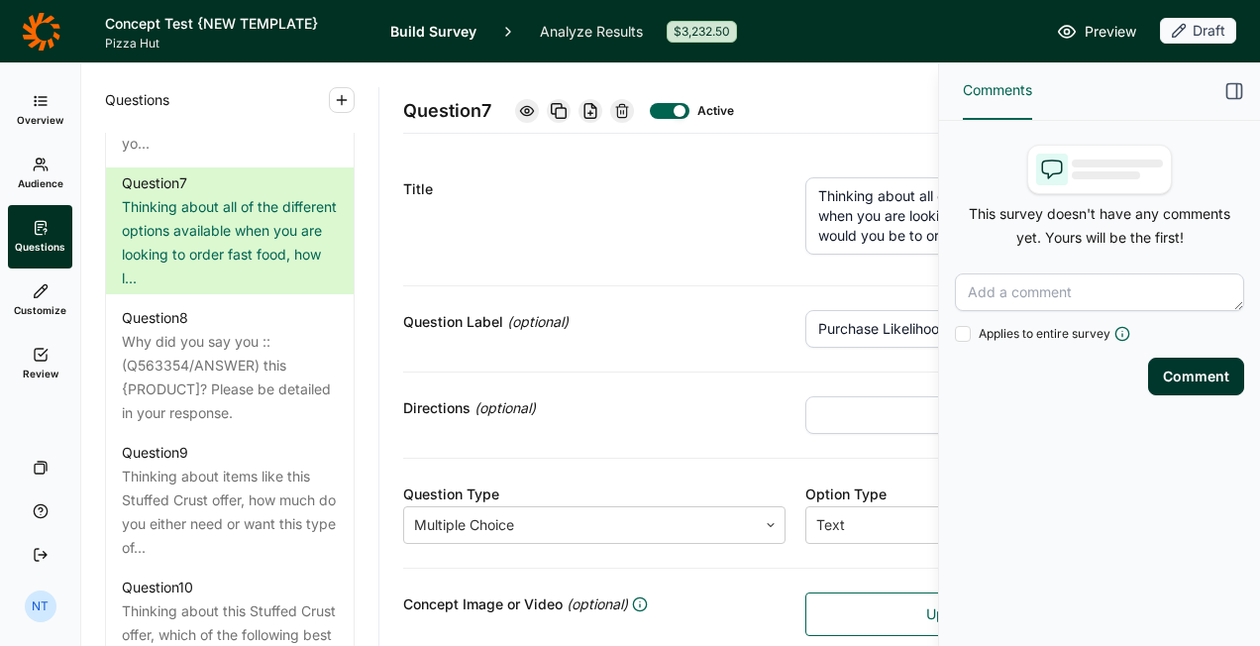
click at [1224, 89] on div "Comments" at bounding box center [1099, 91] width 321 height 58
click at [1236, 89] on icon "button" at bounding box center [1235, 91] width 20 height 20
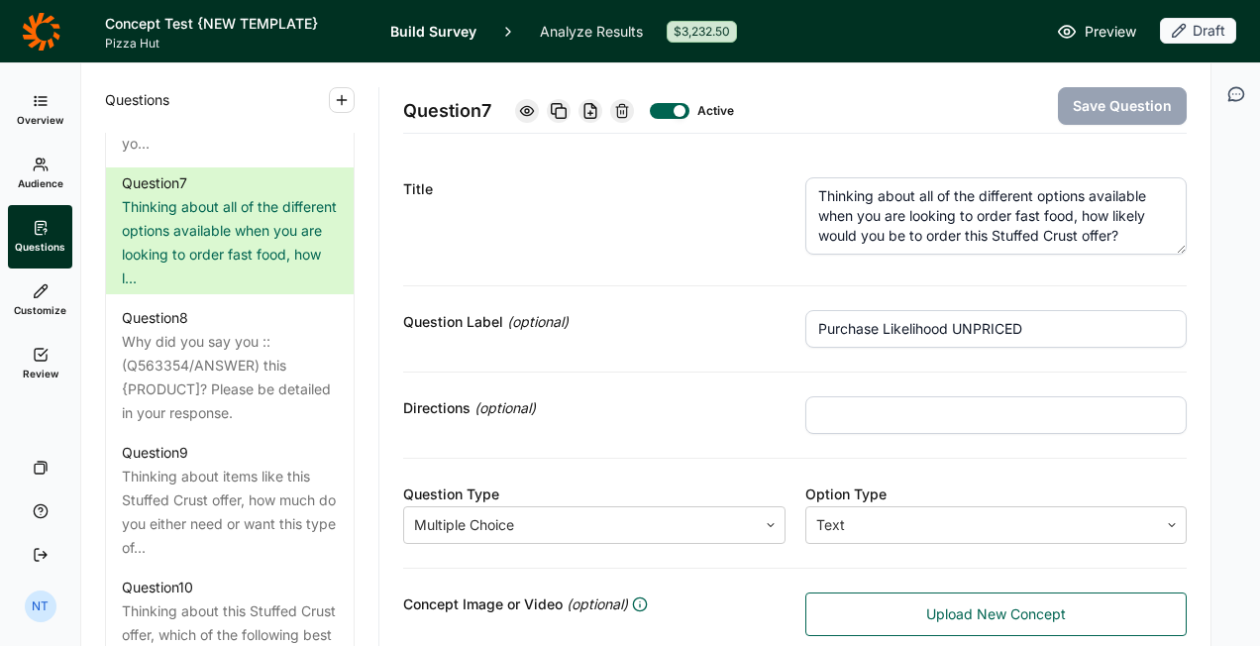
click at [52, 115] on span "Overview" at bounding box center [40, 120] width 47 height 14
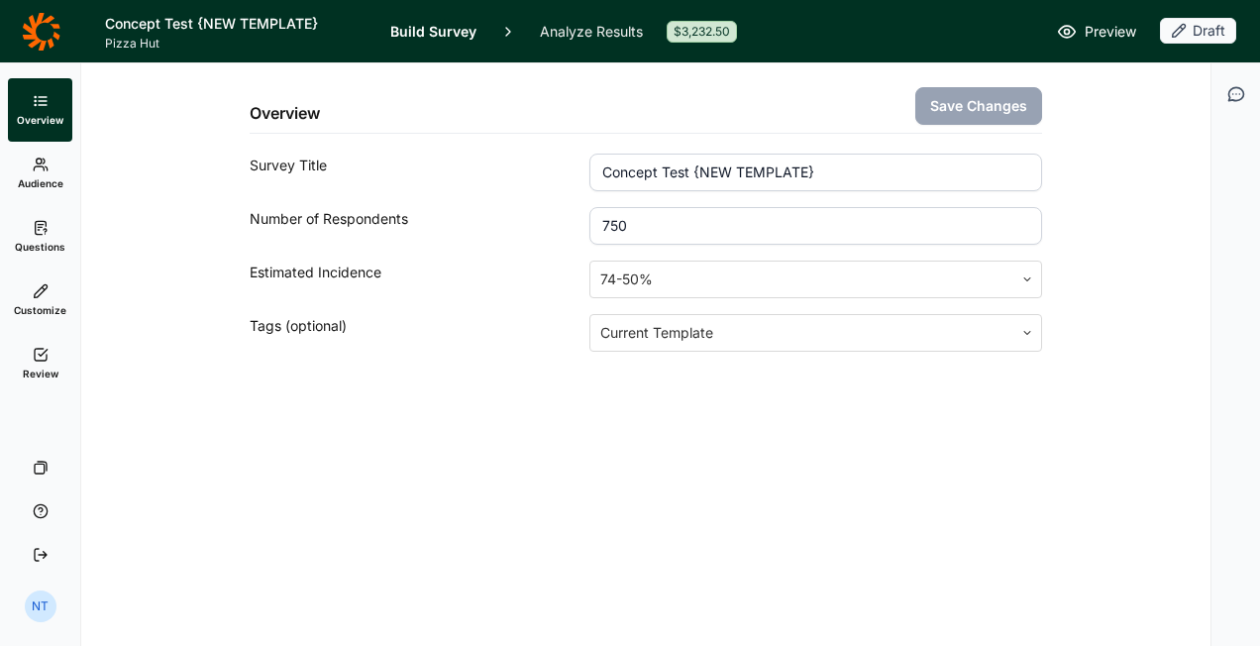
click at [63, 43] on link at bounding box center [40, 31] width 81 height 55
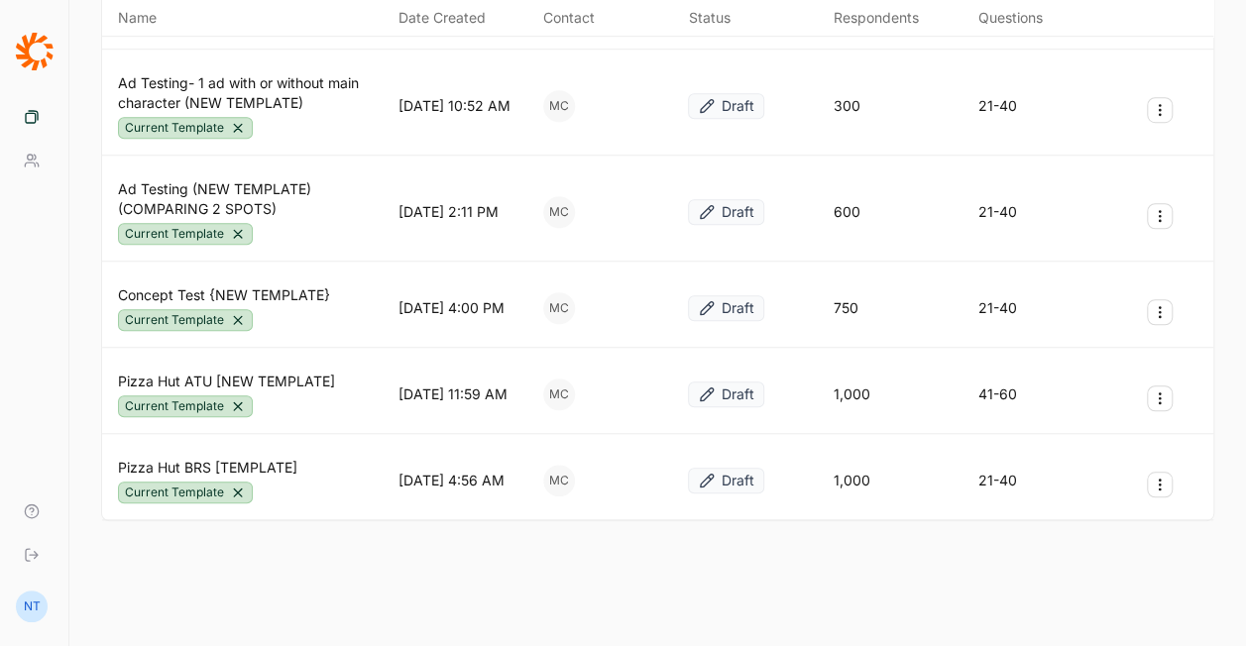
scroll to position [547, 0]
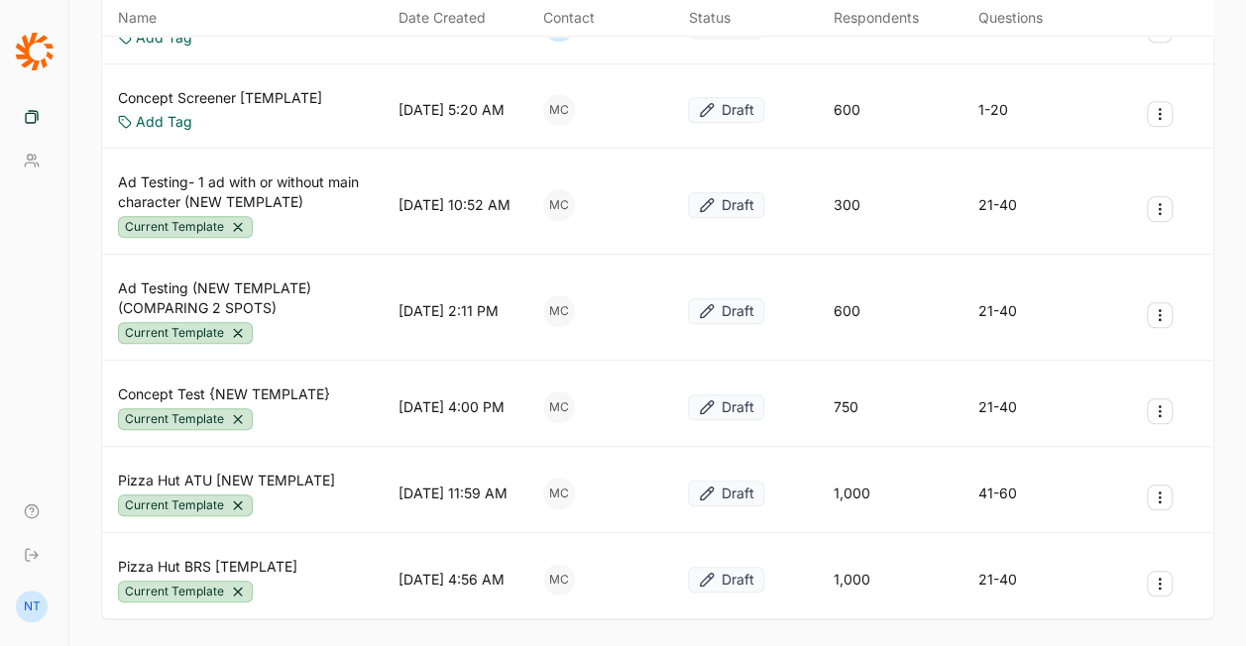
click at [1159, 403] on icon "Survey Actions" at bounding box center [1159, 411] width 16 height 16
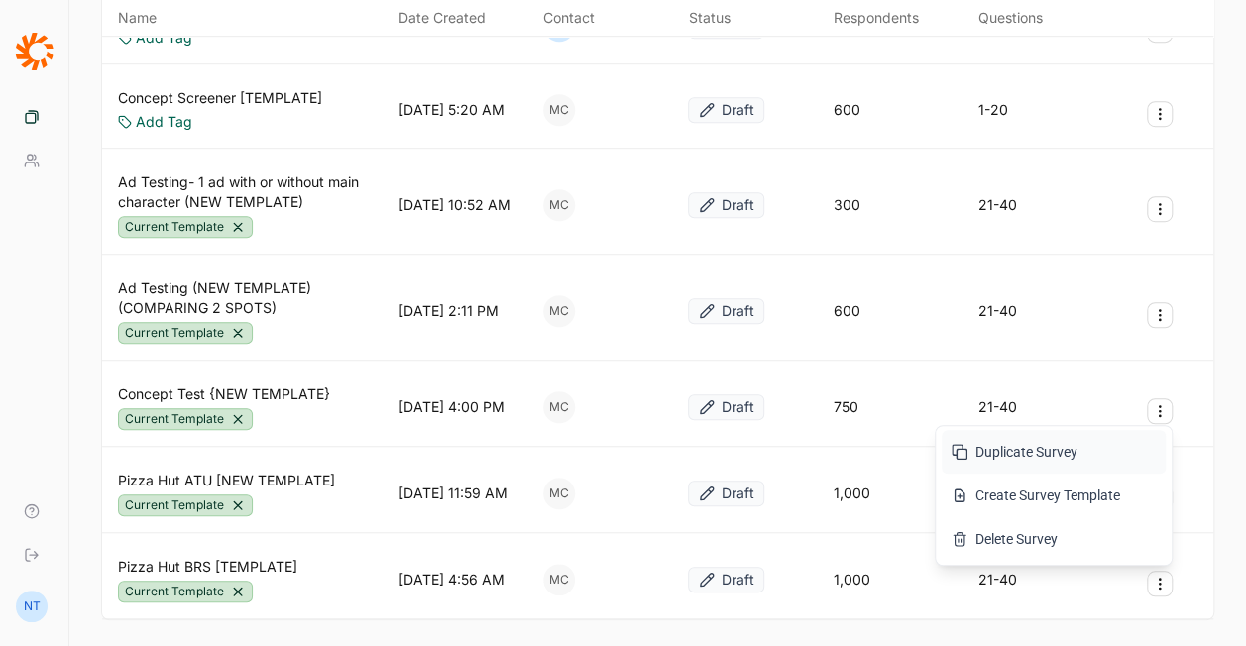
click at [1029, 448] on button "Duplicate Survey" at bounding box center [1053, 452] width 224 height 44
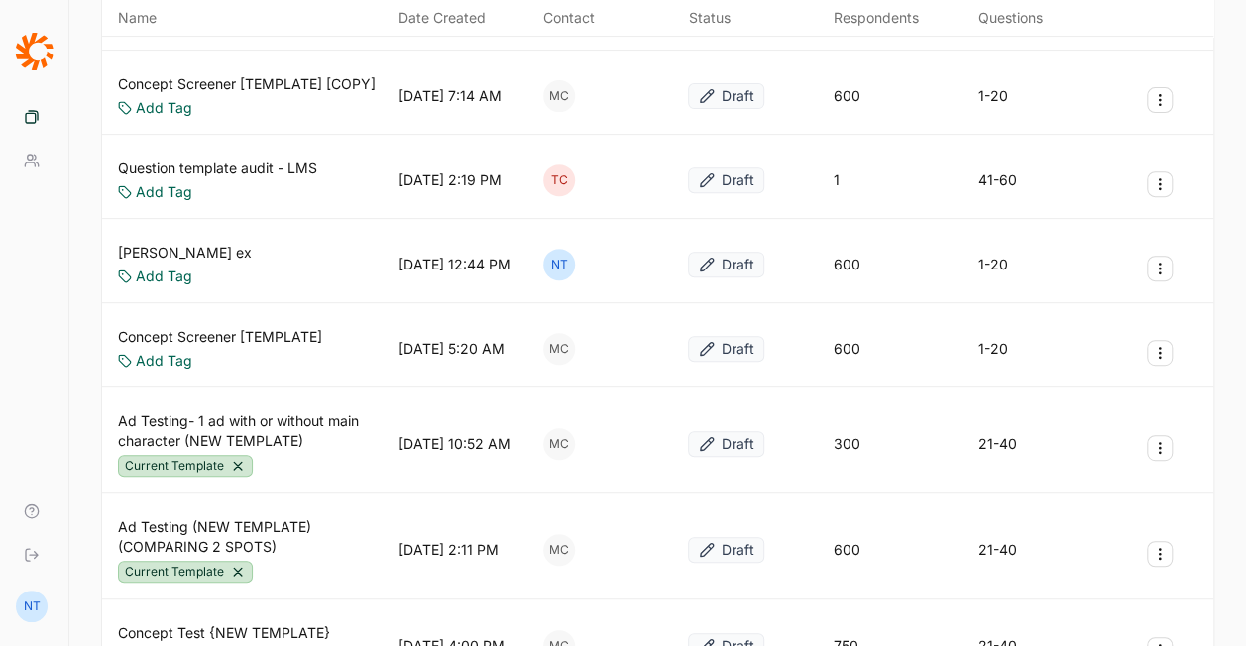
scroll to position [0, 0]
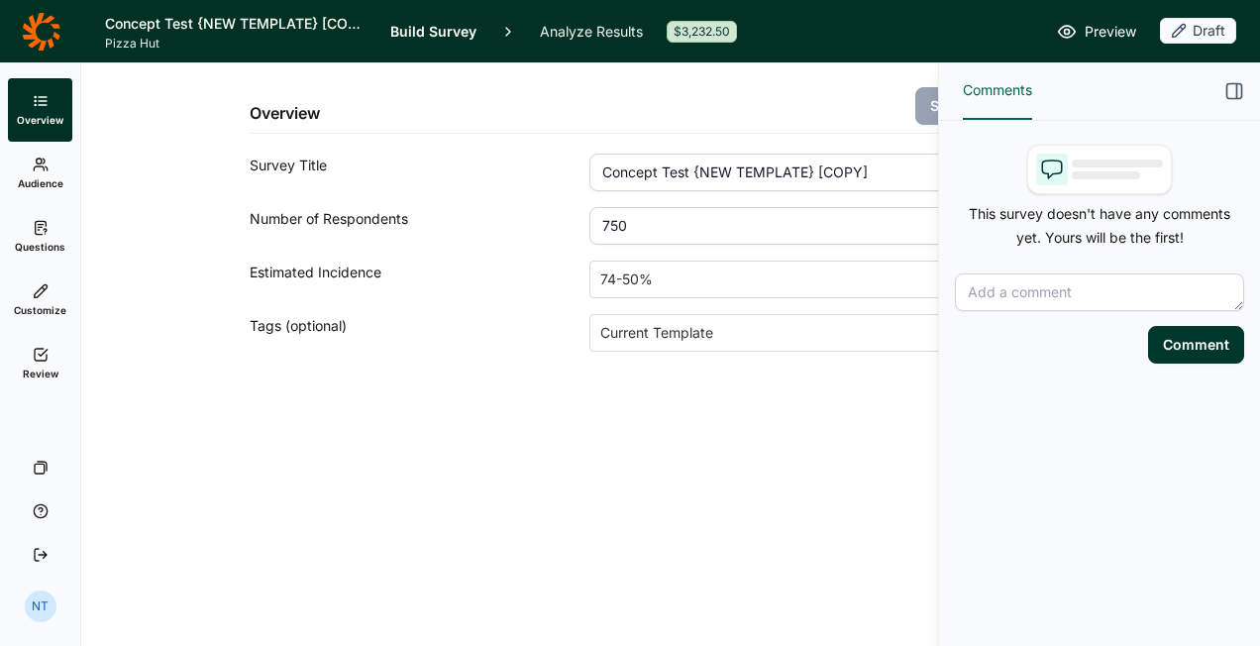
click at [820, 170] on input "Concept Test {NEW TEMPLATE} [COPY]" at bounding box center [816, 173] width 453 height 38
click at [873, 168] on input "Concept Test {NEW TEMPLATE} [COPY]" at bounding box center [816, 173] width 453 height 38
drag, startPoint x: 878, startPoint y: 168, endPoint x: 558, endPoint y: 176, distance: 320.2
click at [558, 176] on div "Survey Title Concept Test {NEW TEMPLATE} [COPY]" at bounding box center [646, 173] width 793 height 38
type input "Stuffed Crust Offers Concept Test"
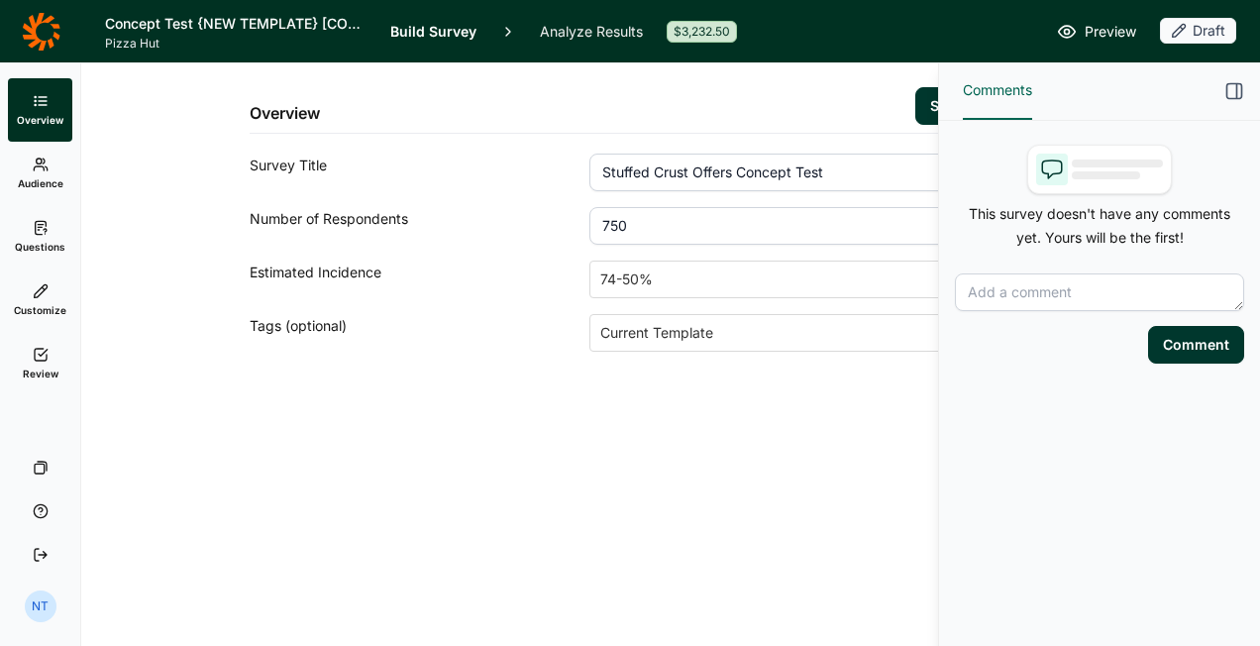
click at [1232, 91] on icon "button" at bounding box center [1235, 91] width 20 height 20
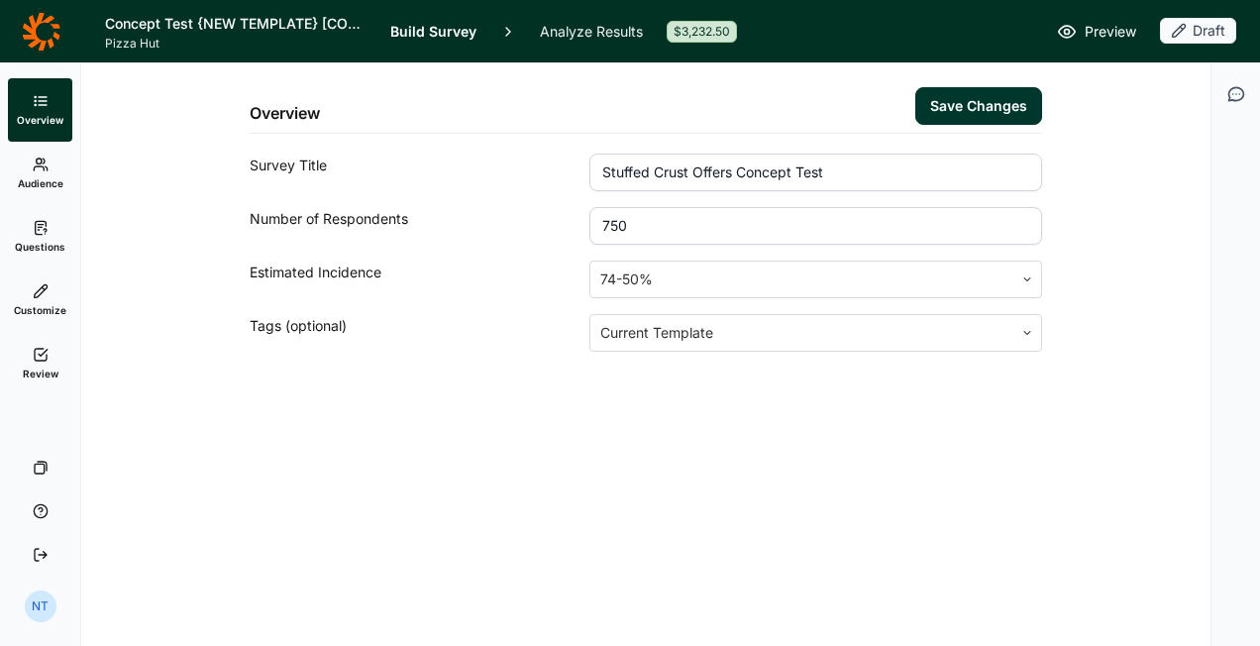
click at [1009, 104] on button "Save Changes" at bounding box center [979, 106] width 127 height 38
click at [50, 37] on icon at bounding box center [41, 32] width 39 height 40
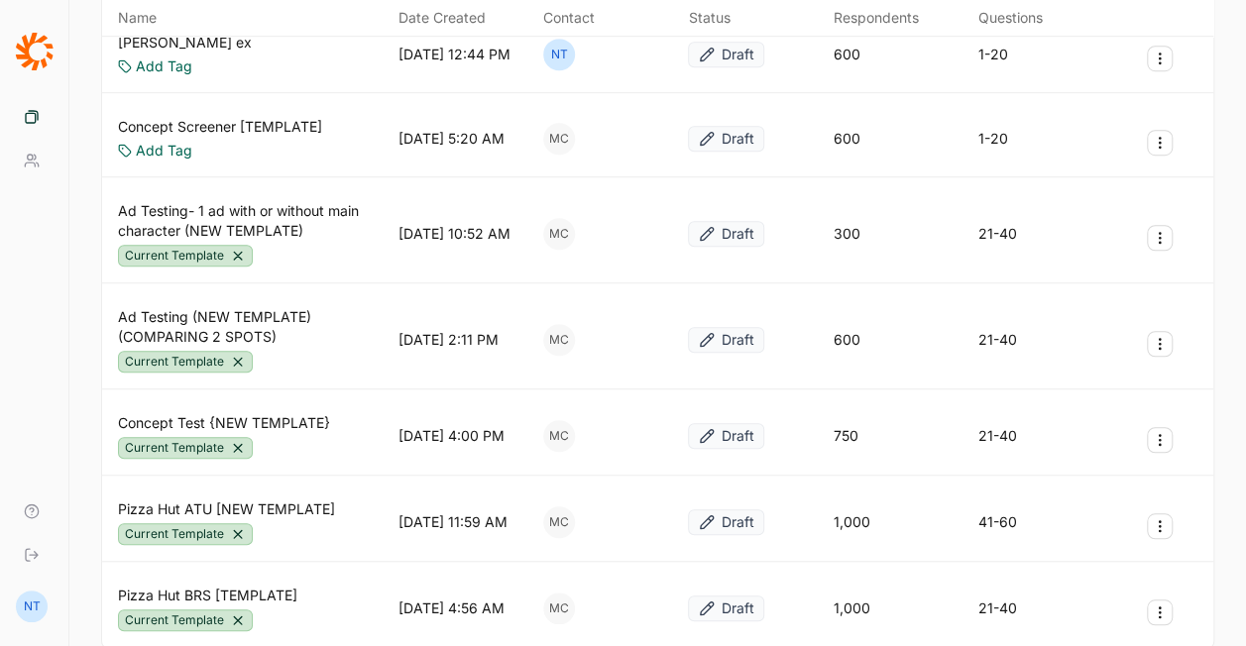
scroll to position [694, 0]
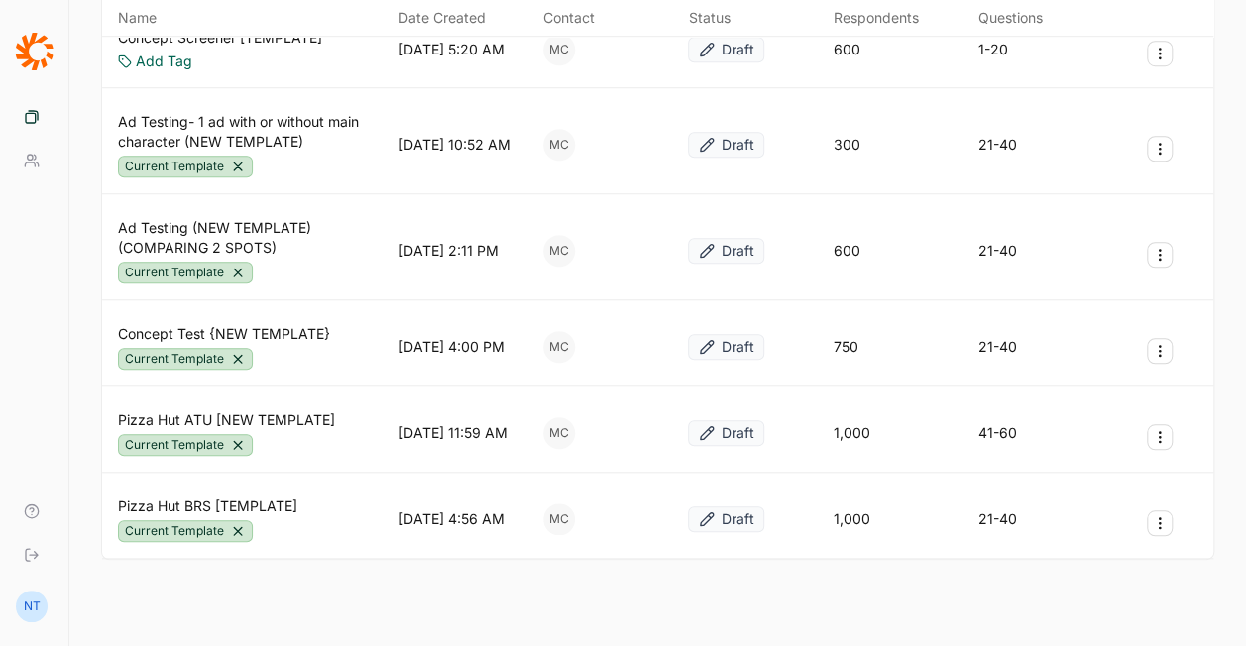
click at [309, 324] on link "Concept Test {NEW TEMPLATE}" at bounding box center [224, 334] width 212 height 20
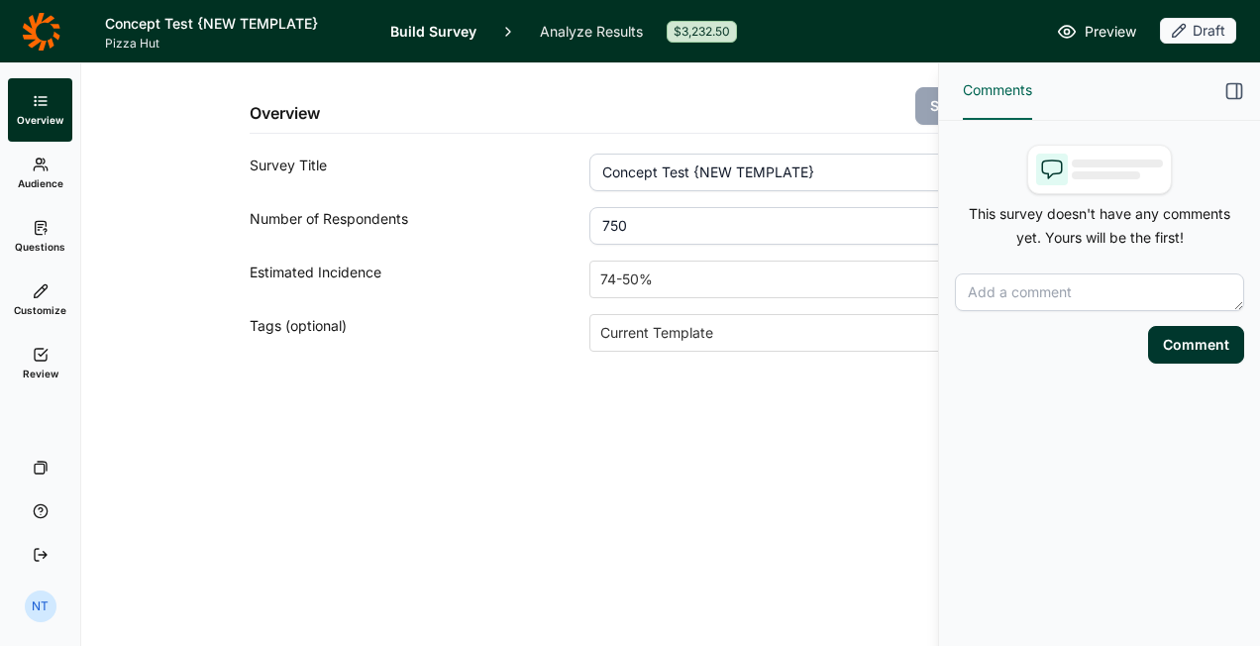
click at [1234, 84] on use "button" at bounding box center [1235, 91] width 15 height 15
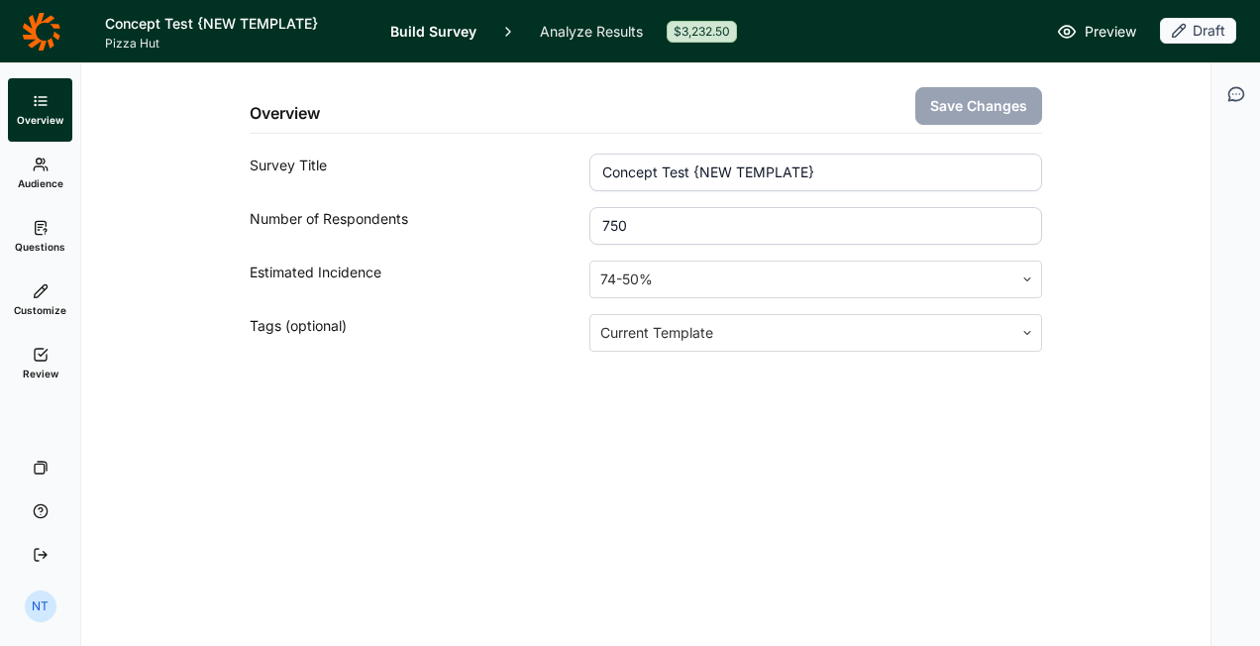
click at [47, 287] on use at bounding box center [40, 290] width 13 height 13
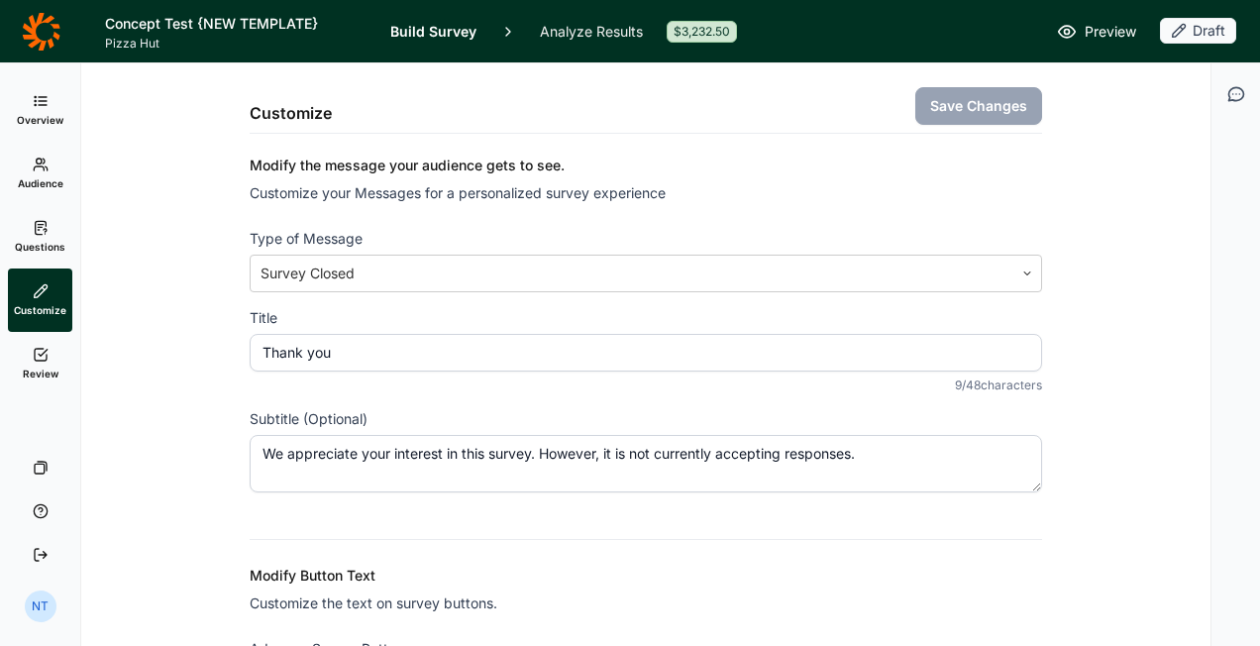
click at [54, 228] on link "Questions" at bounding box center [40, 236] width 64 height 63
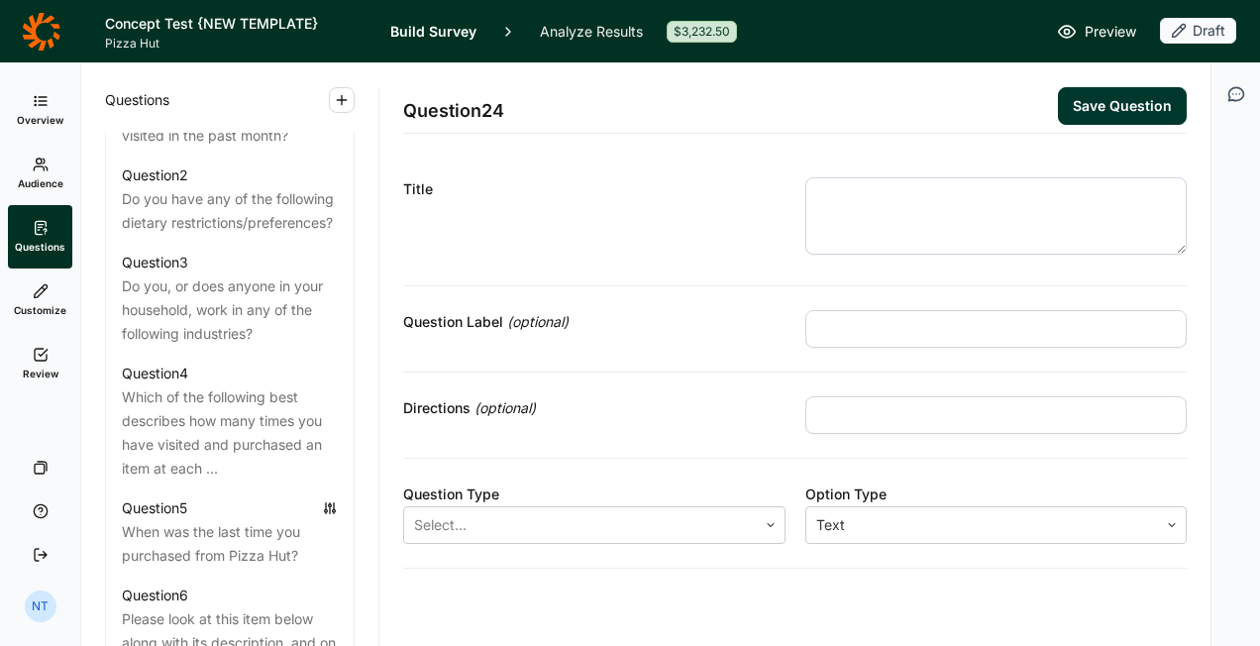
scroll to position [1090, 0]
